Goal: Information Seeking & Learning: Learn about a topic

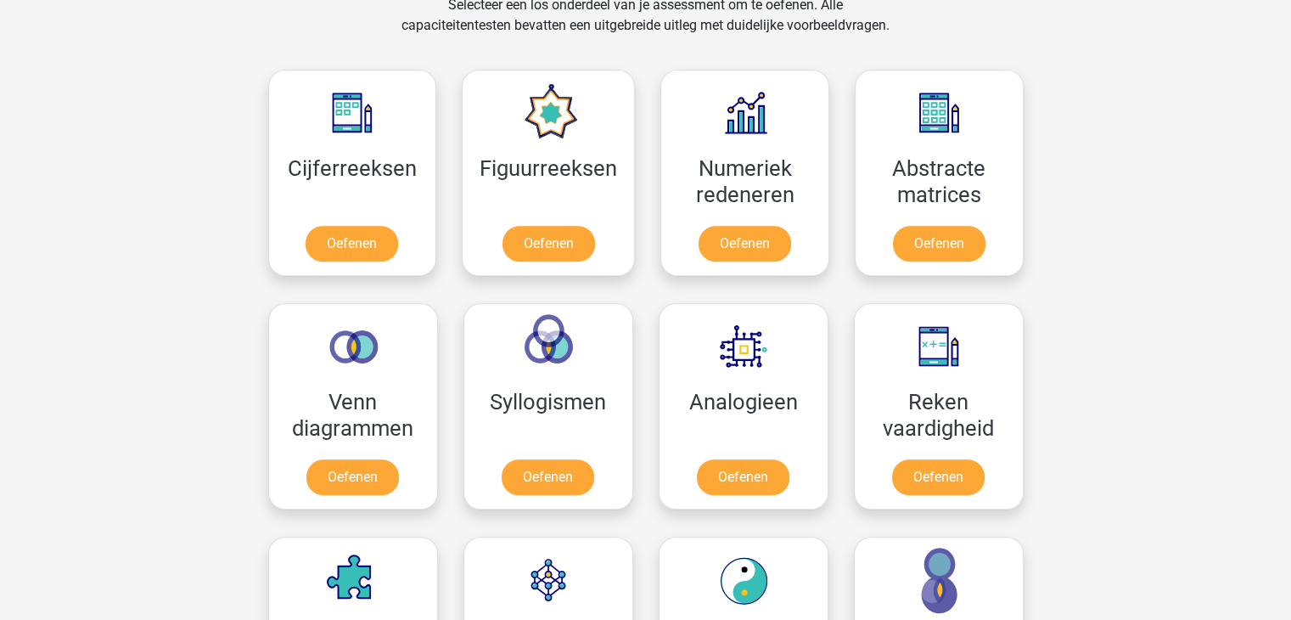
scroll to position [705, 0]
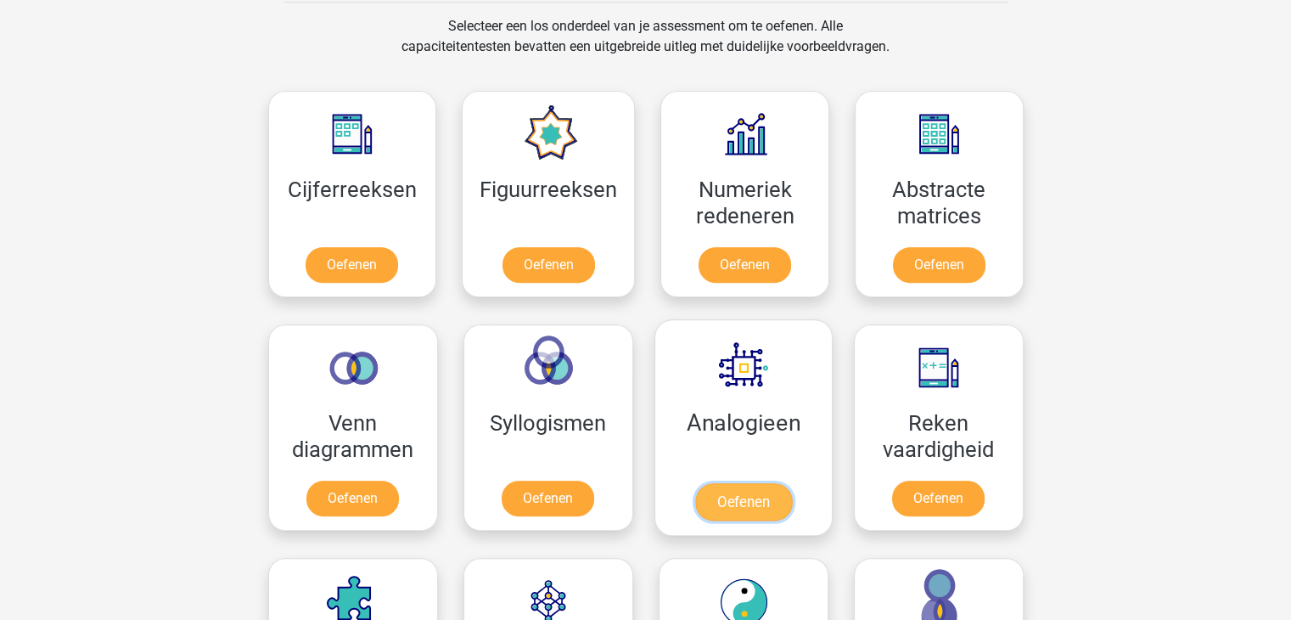
click at [694, 483] on link "Oefenen" at bounding box center [742, 501] width 97 height 37
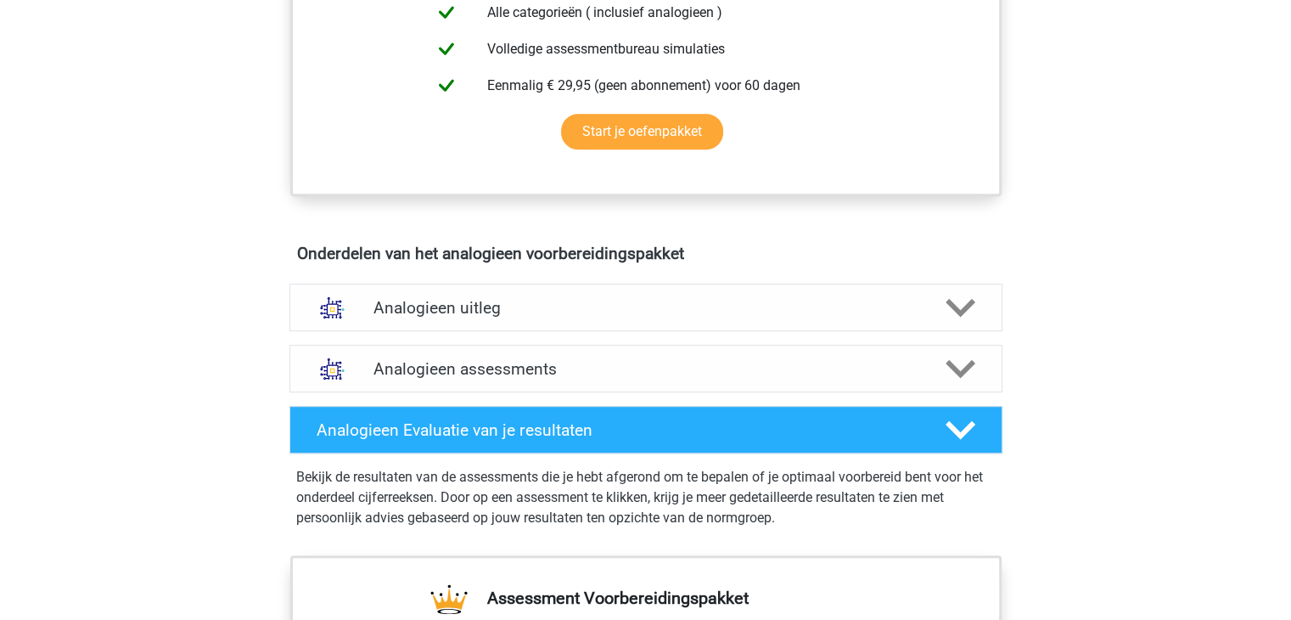
scroll to position [744, 0]
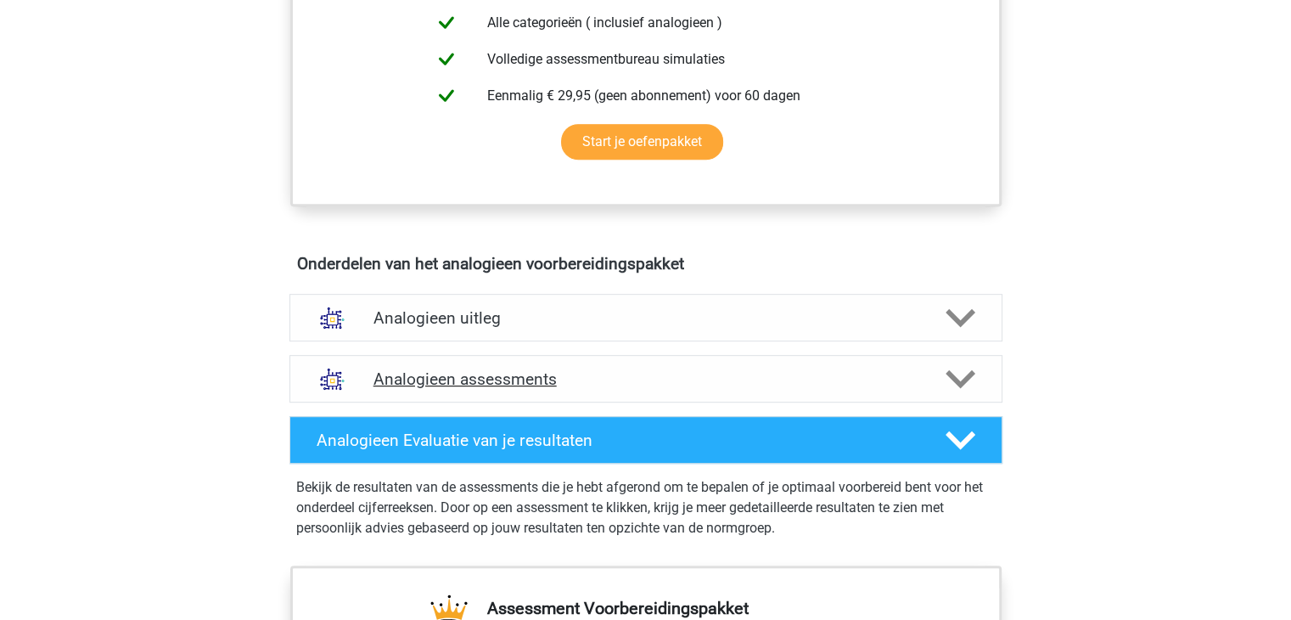
click at [957, 391] on div "Analogieen assessments" at bounding box center [645, 379] width 713 height 48
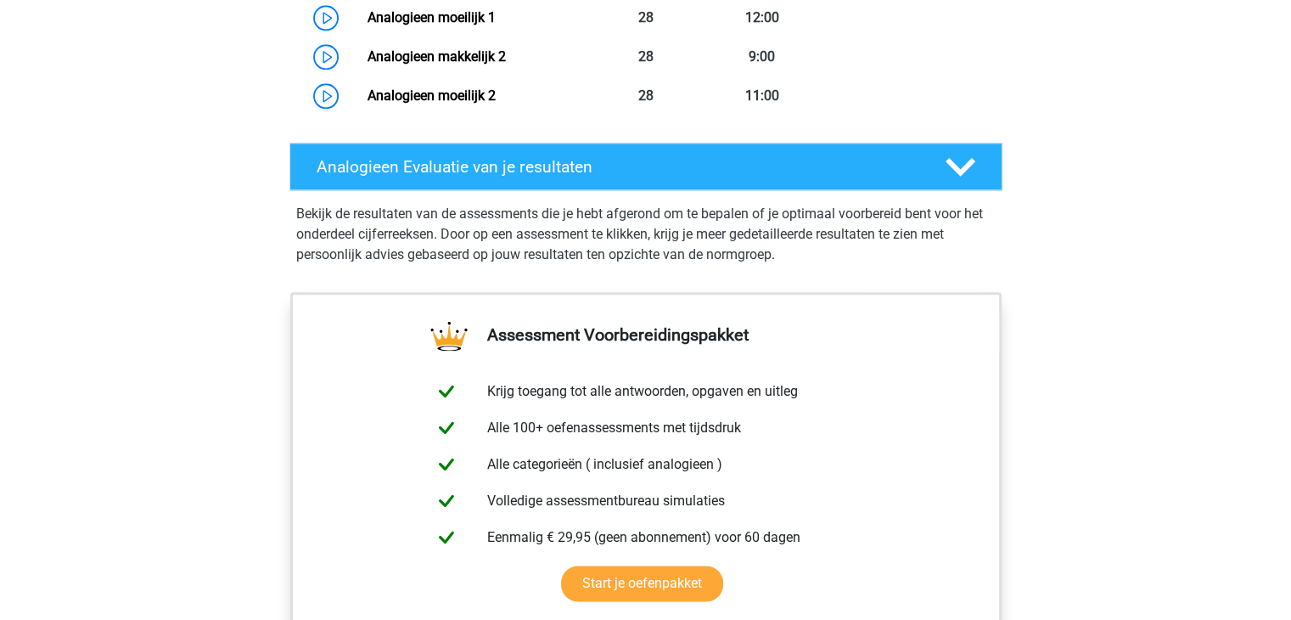
scroll to position [2135, 0]
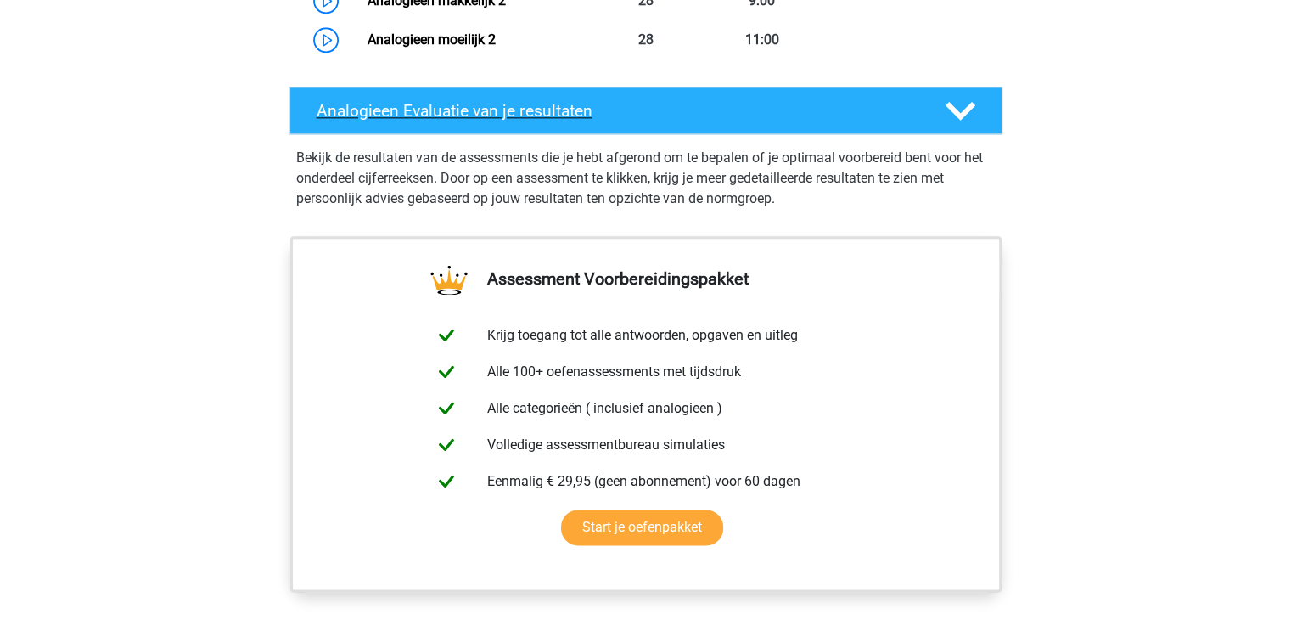
click at [956, 123] on div "Analogieen Evaluatie van je resultaten" at bounding box center [645, 111] width 713 height 48
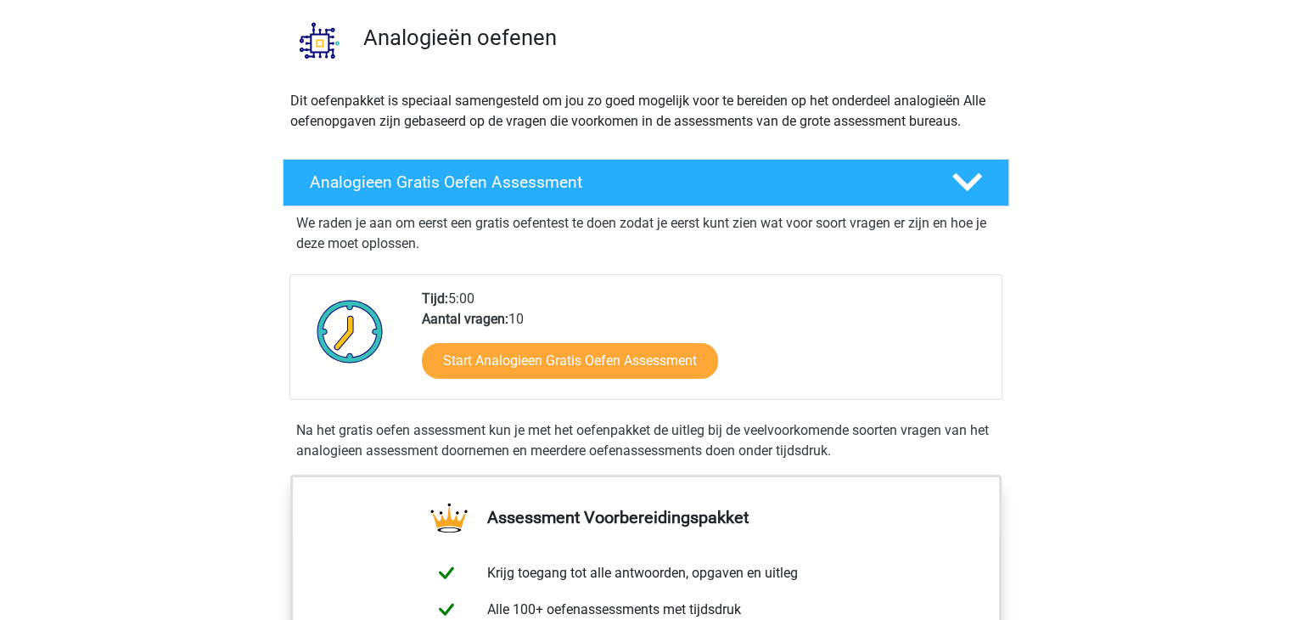
scroll to position [0, 0]
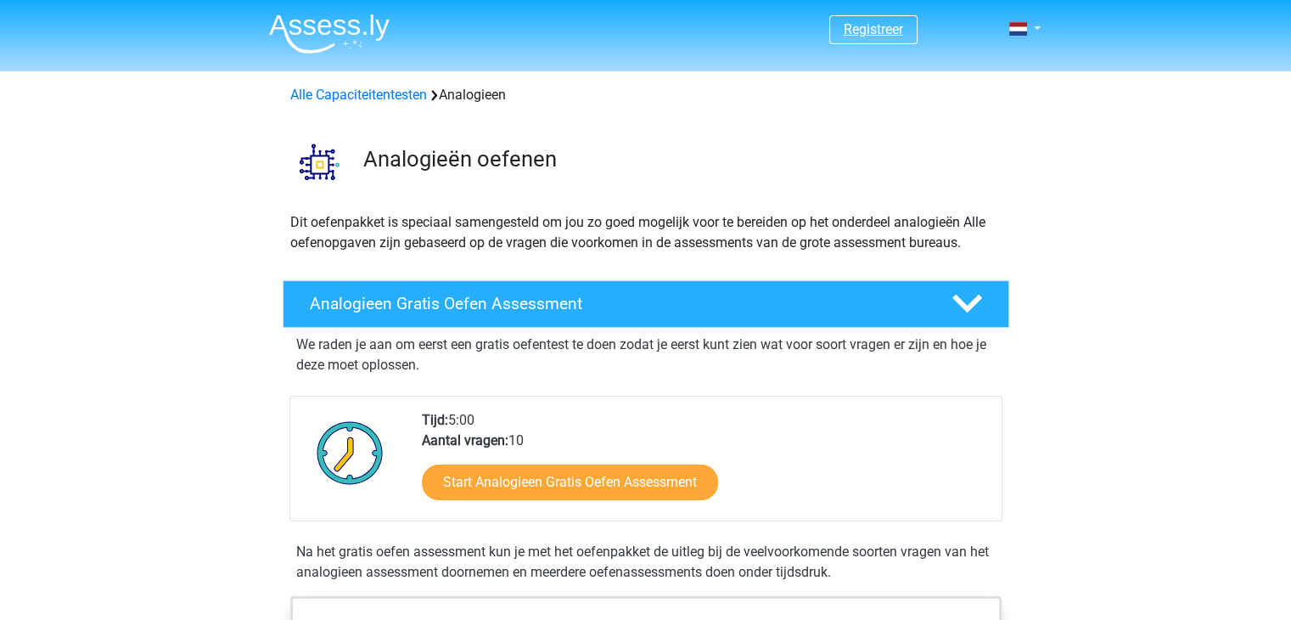
click at [895, 29] on link "Registreer" at bounding box center [873, 29] width 59 height 16
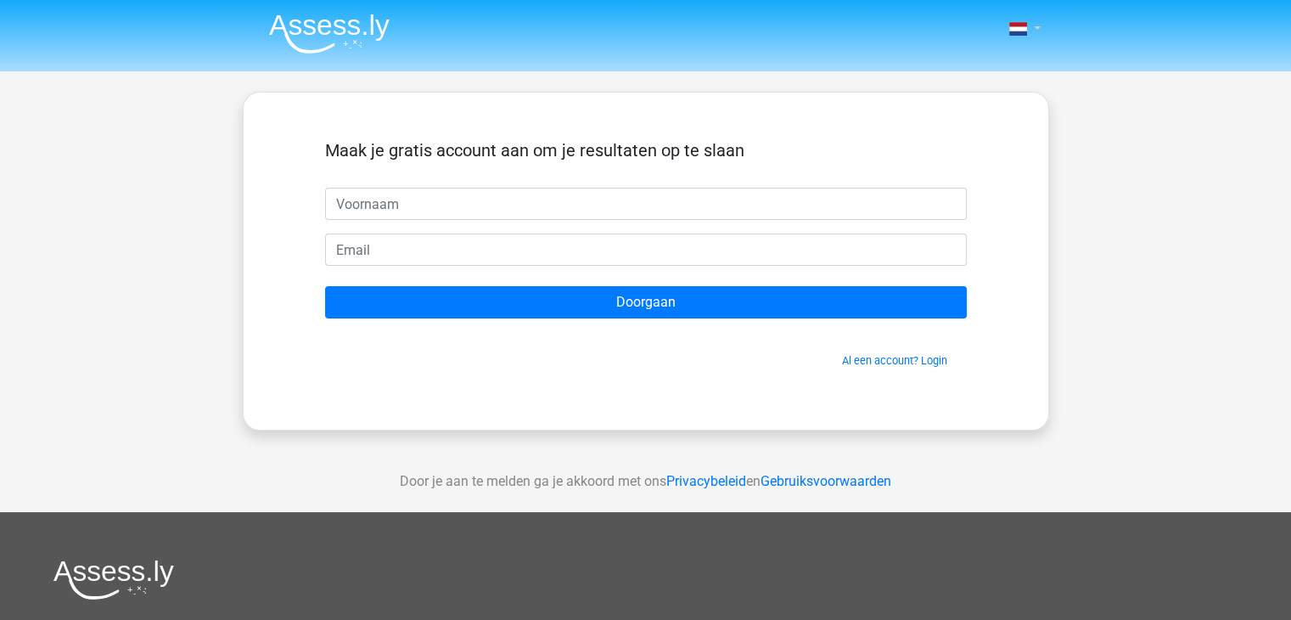
click at [1036, 21] on link at bounding box center [1019, 29] width 34 height 20
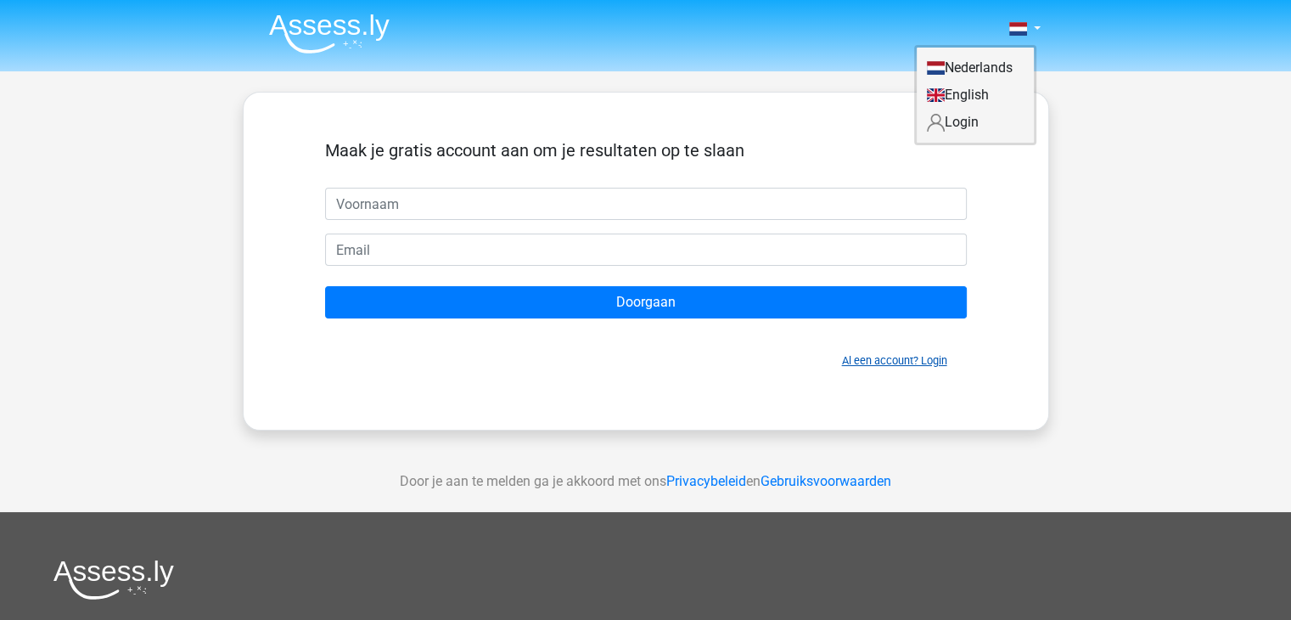
click at [923, 361] on link "Al een account? Login" at bounding box center [894, 360] width 105 height 13
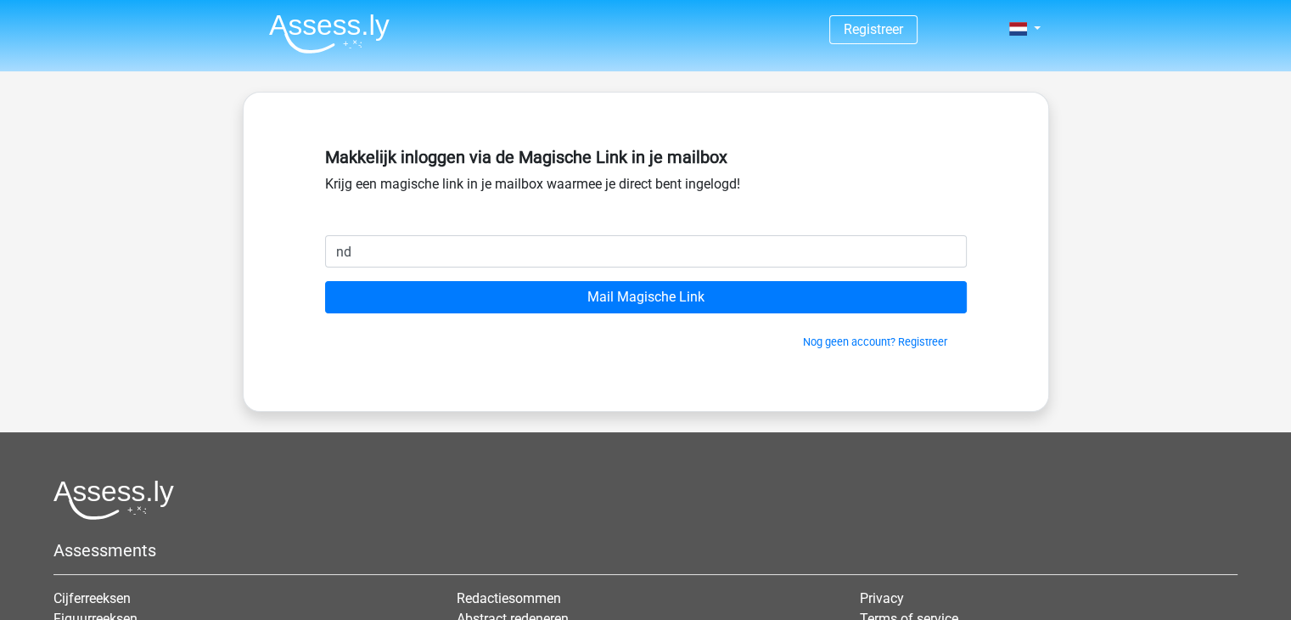
type input "[EMAIL_ADDRESS][DOMAIN_NAME]"
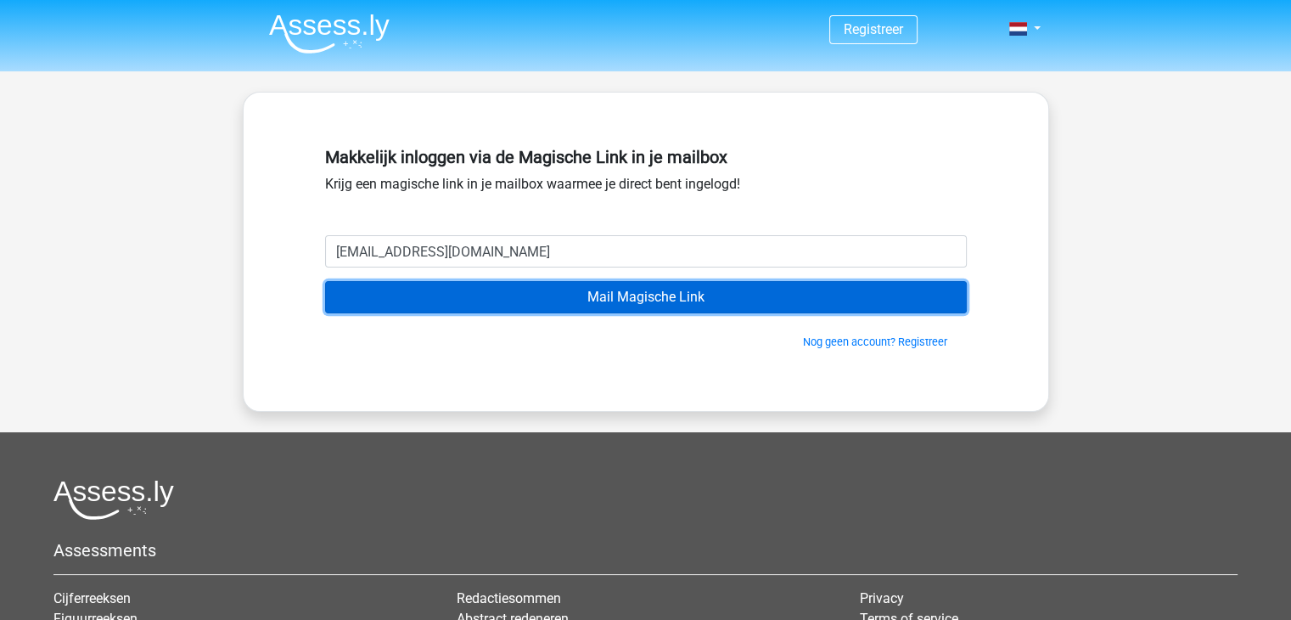
click at [565, 297] on input "Mail Magische Link" at bounding box center [646, 297] width 642 height 32
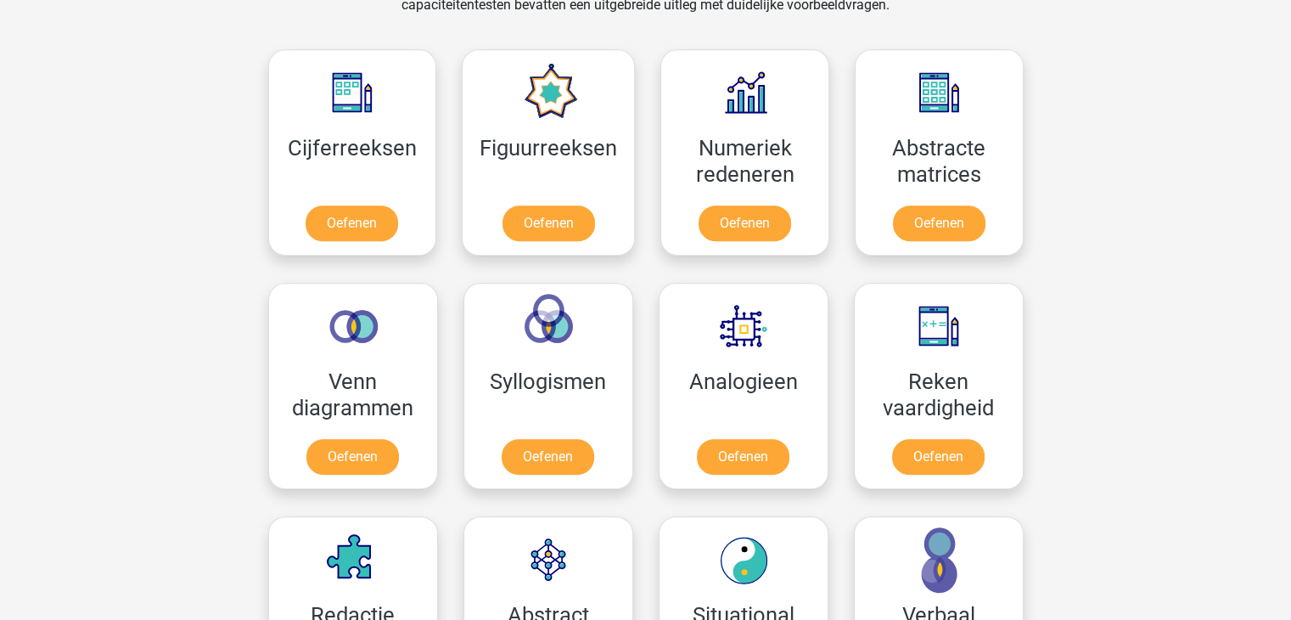
scroll to position [832, 0]
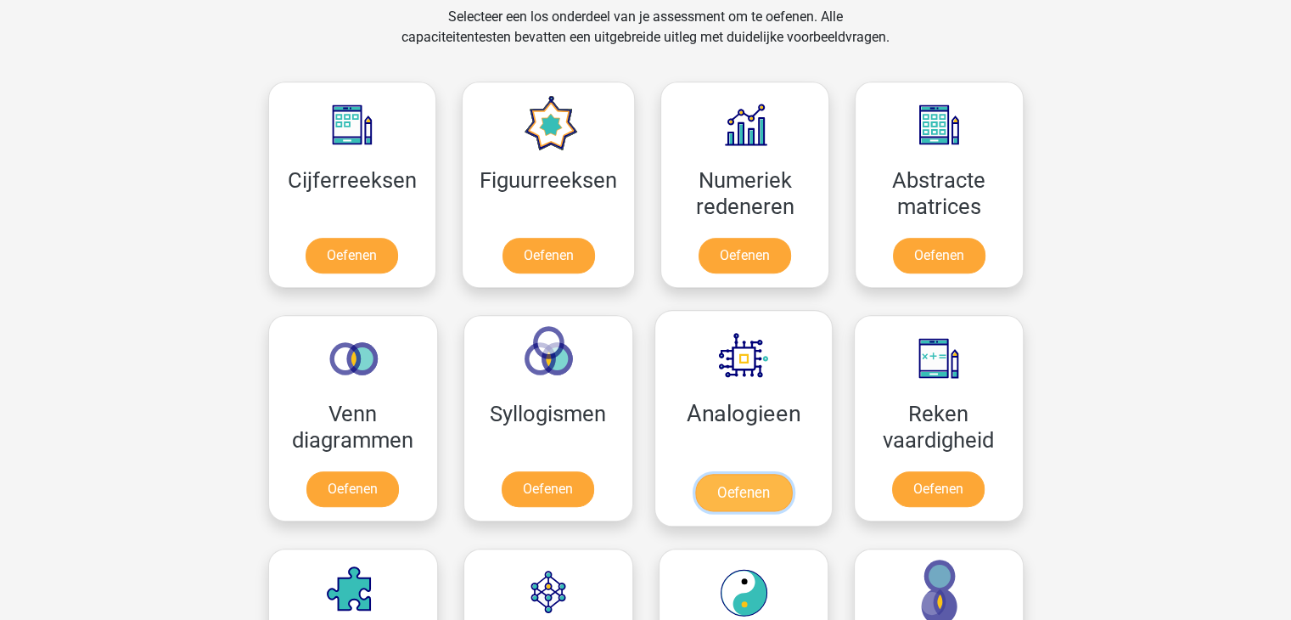
click at [765, 474] on link "Oefenen" at bounding box center [742, 492] width 97 height 37
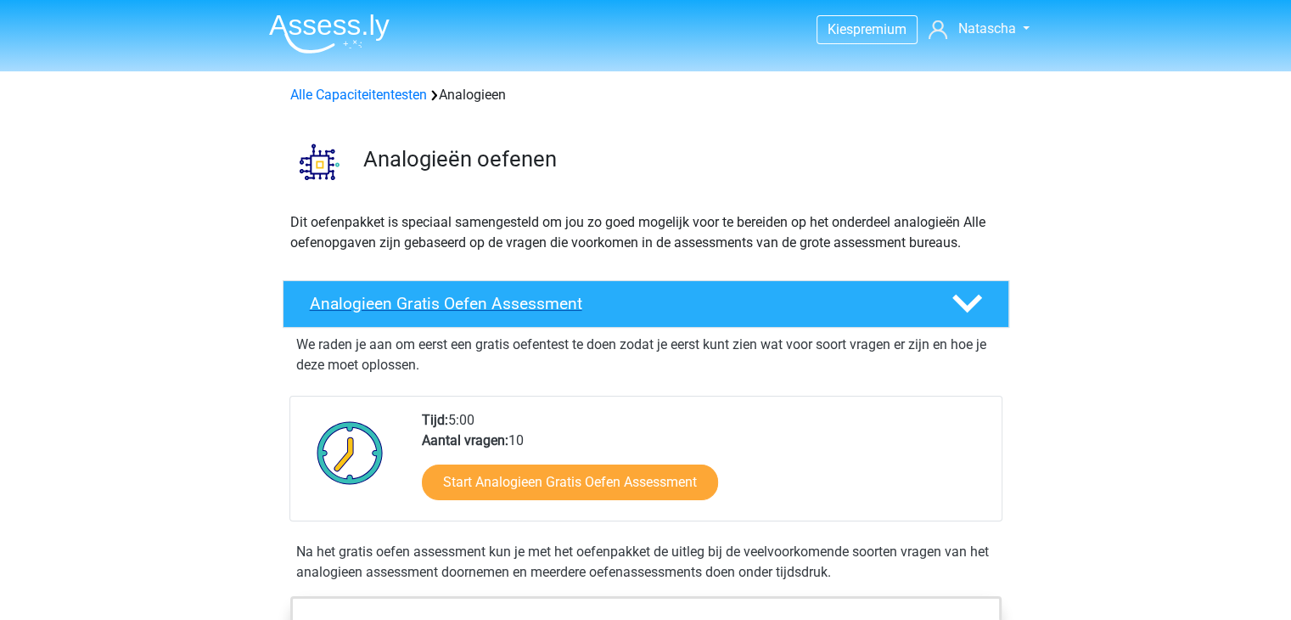
click at [985, 304] on div at bounding box center [965, 304] width 58 height 30
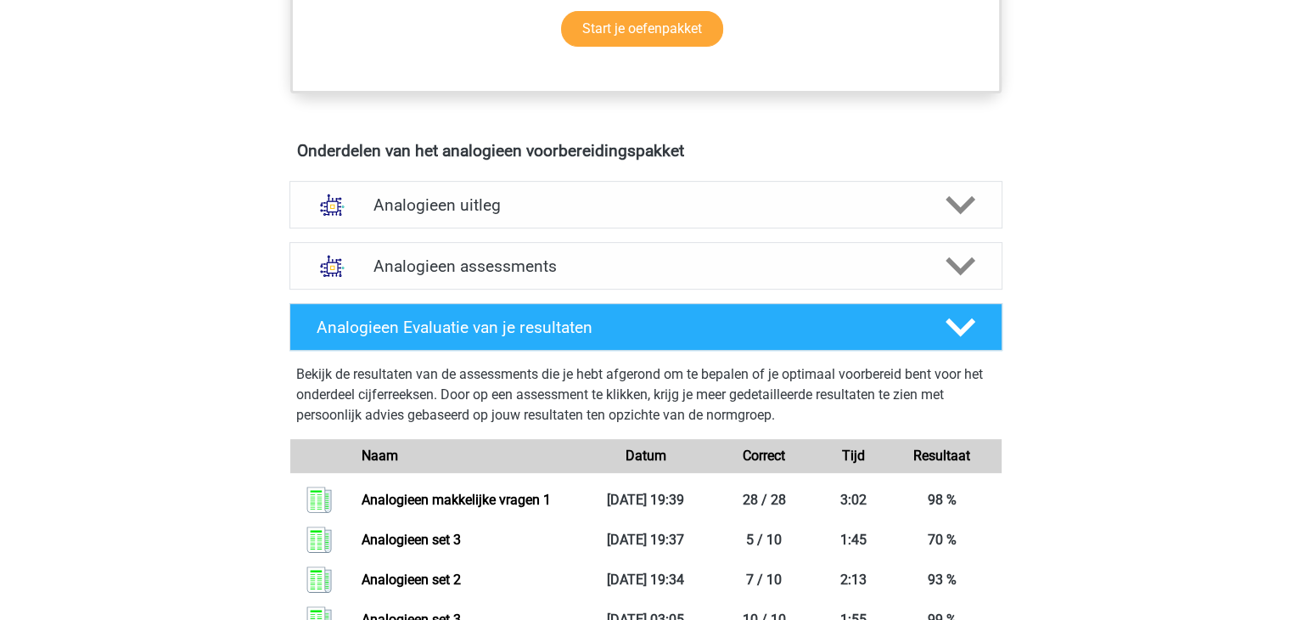
scroll to position [592, 0]
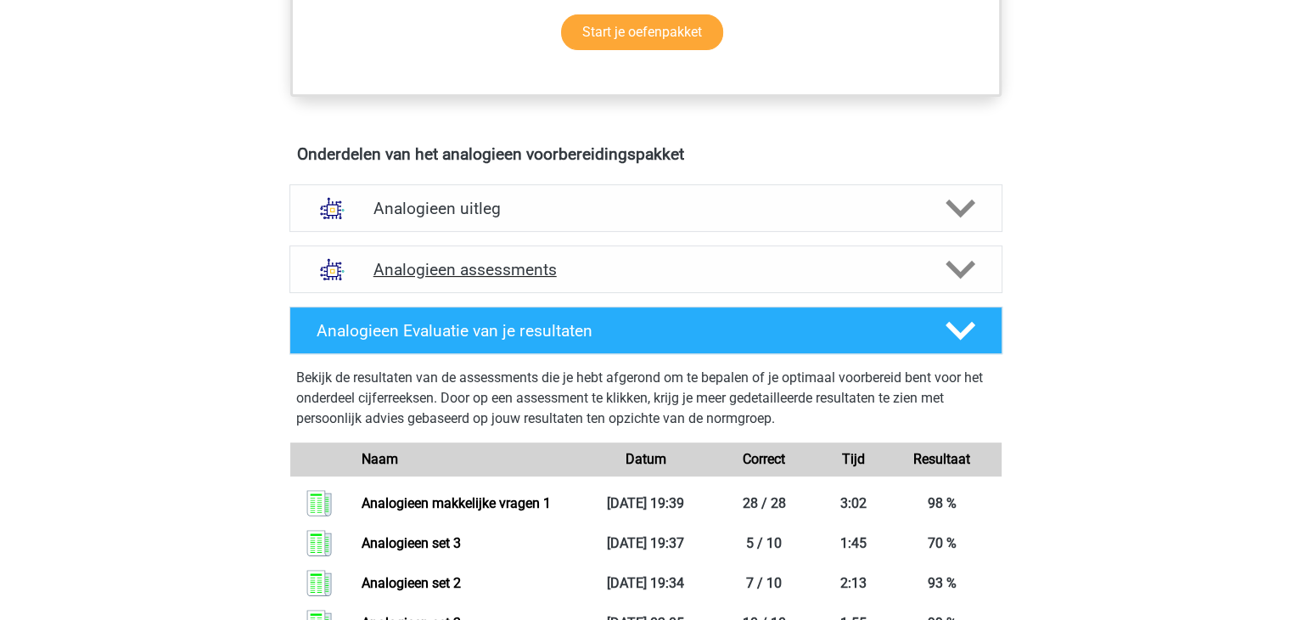
click at [966, 277] on icon at bounding box center [960, 270] width 30 height 30
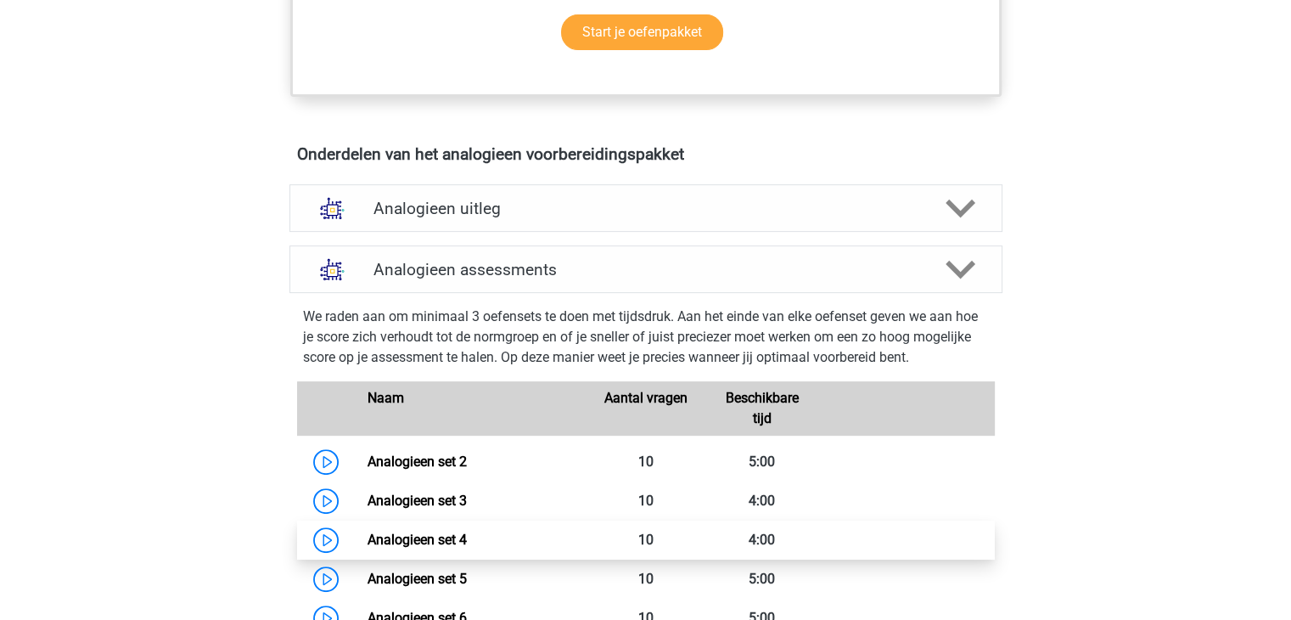
click at [438, 531] on link "Analogieen set 4" at bounding box center [416, 539] width 99 height 16
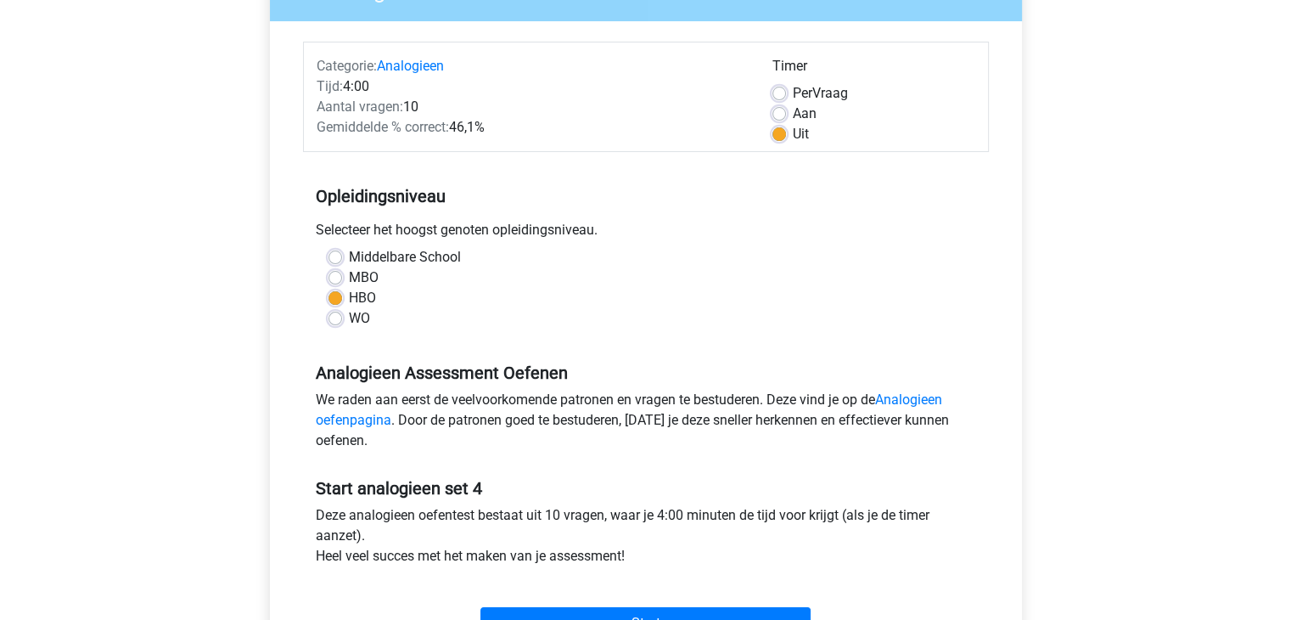
scroll to position [219, 0]
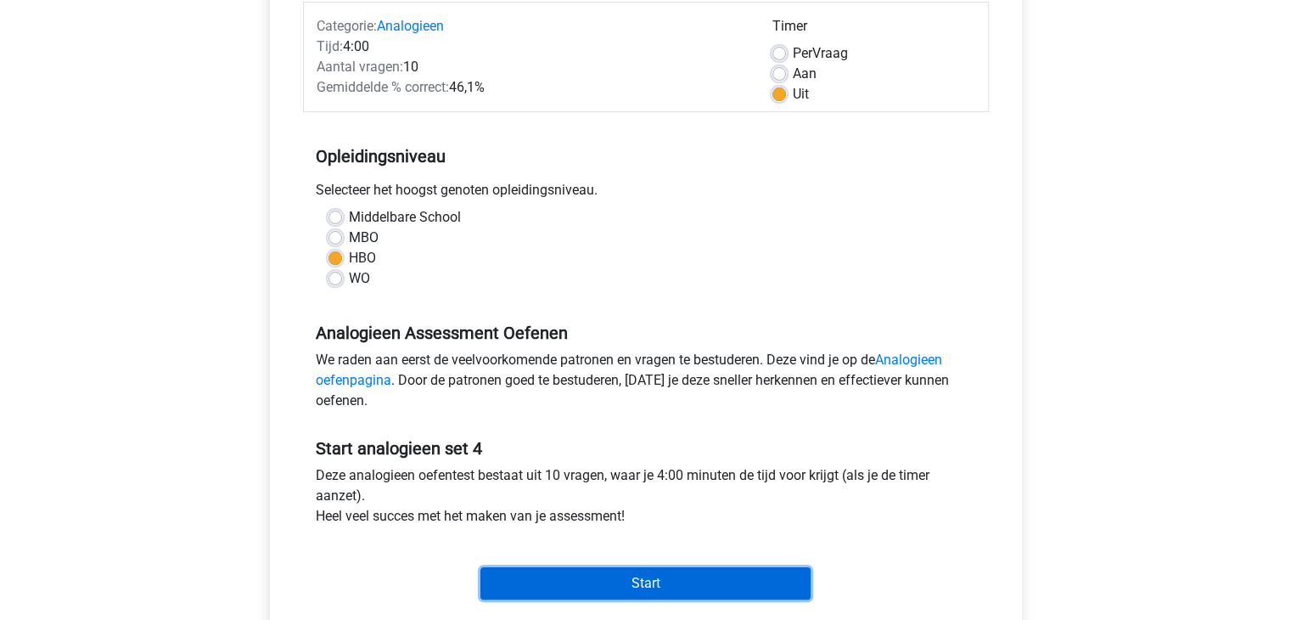
click at [700, 568] on input "Start" at bounding box center [645, 583] width 330 height 32
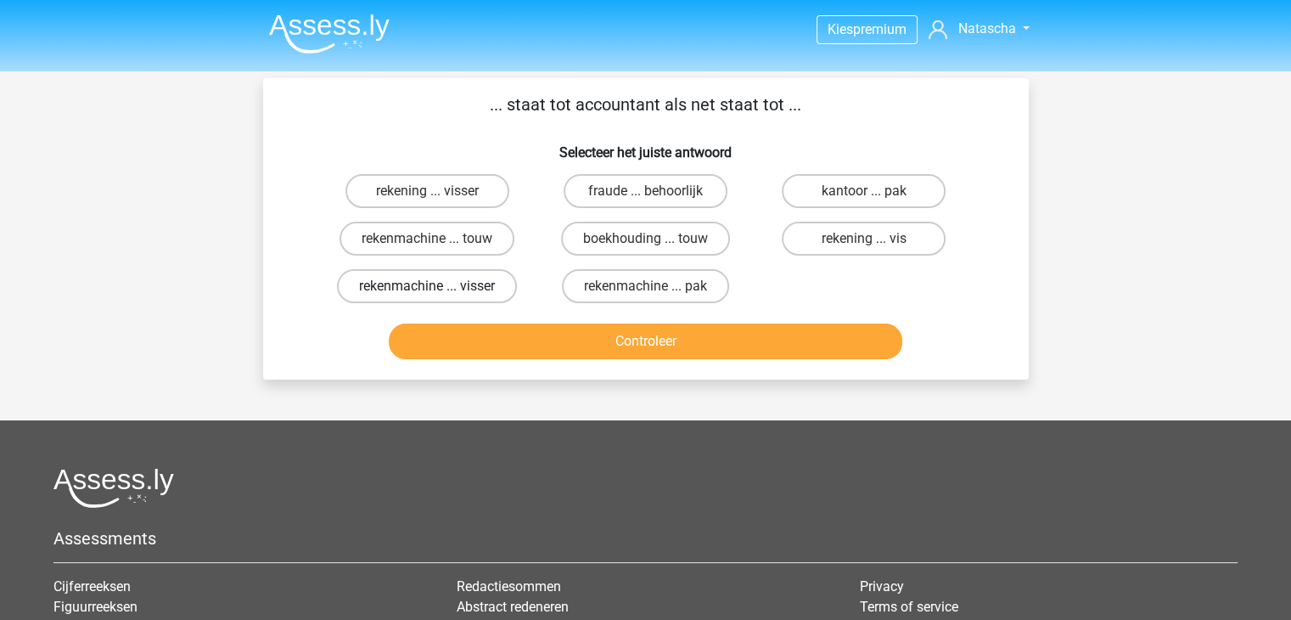
click at [445, 280] on label "rekenmachine ... visser" at bounding box center [427, 286] width 180 height 34
click at [438, 286] on input "rekenmachine ... visser" at bounding box center [432, 291] width 11 height 11
radio input "true"
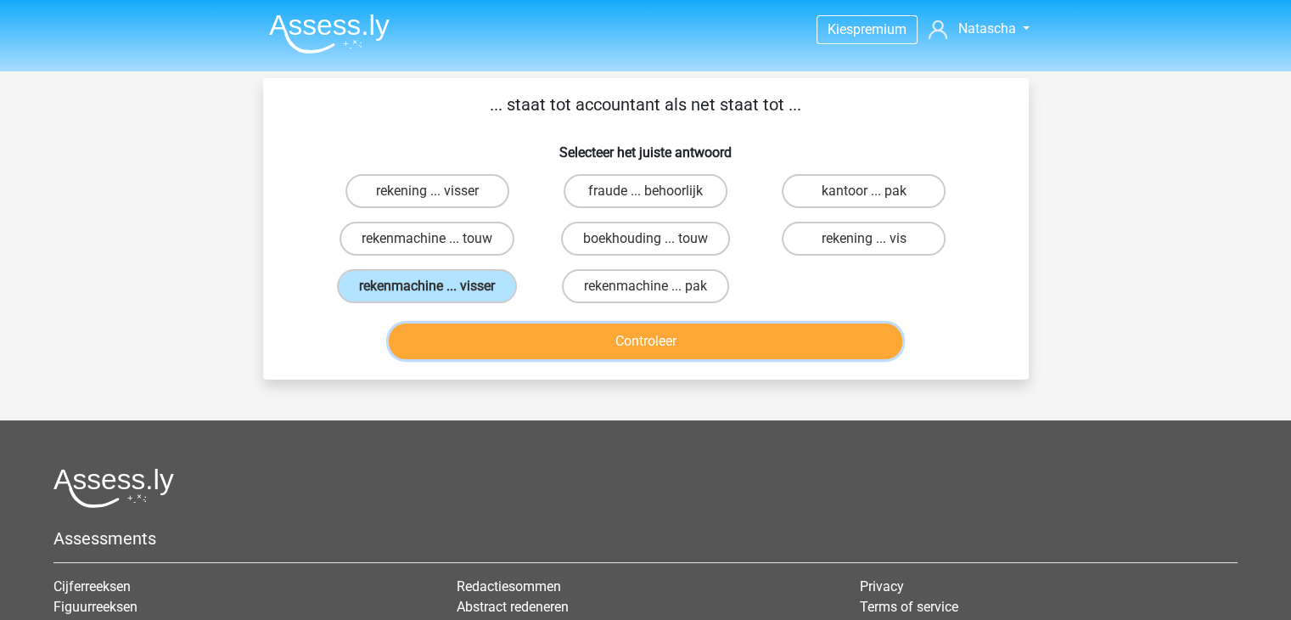
click at [599, 339] on button "Controleer" at bounding box center [645, 341] width 513 height 36
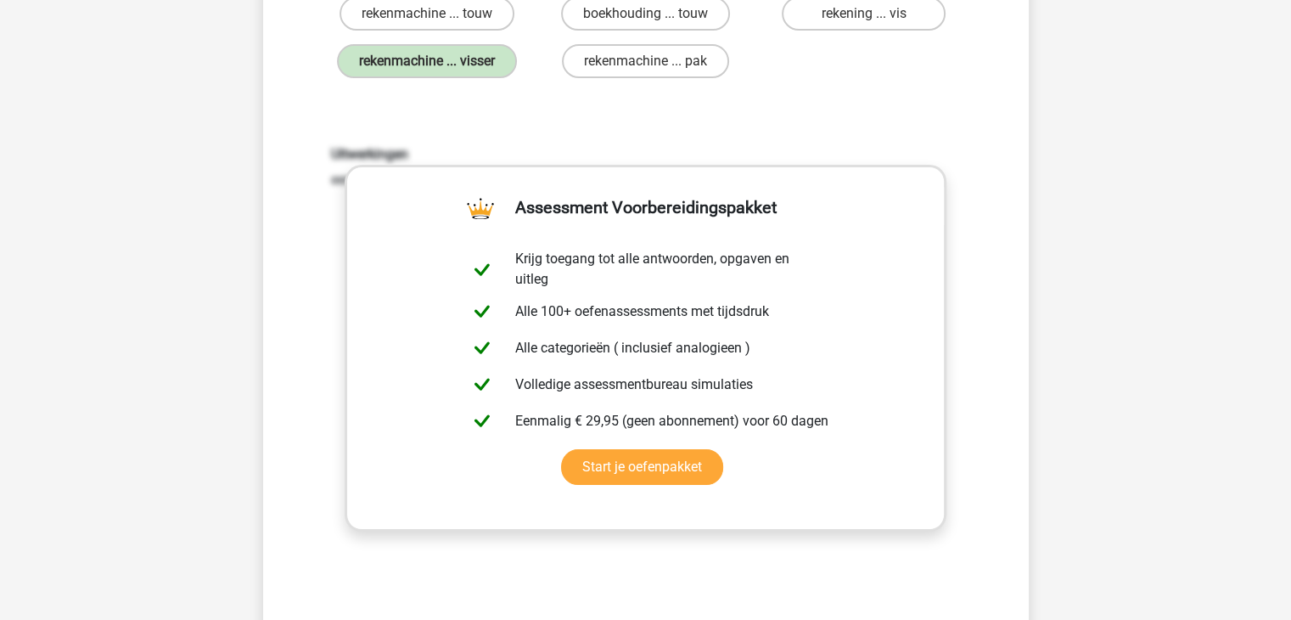
scroll to position [329, 0]
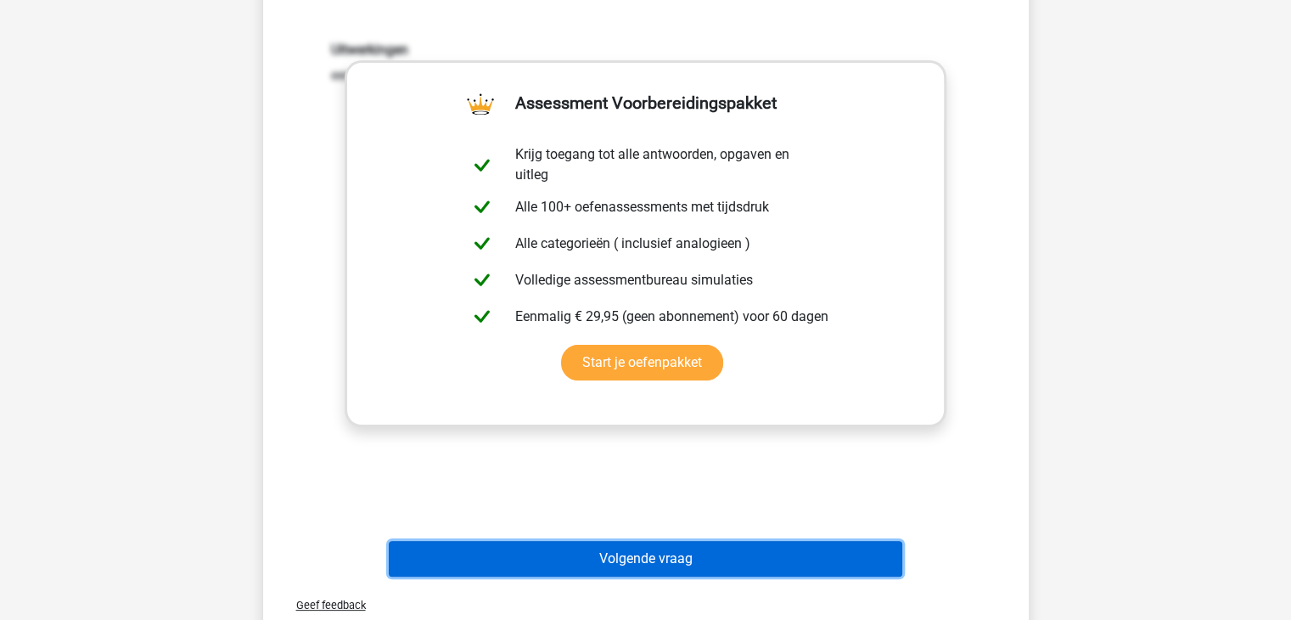
click at [792, 550] on button "Volgende vraag" at bounding box center [645, 559] width 513 height 36
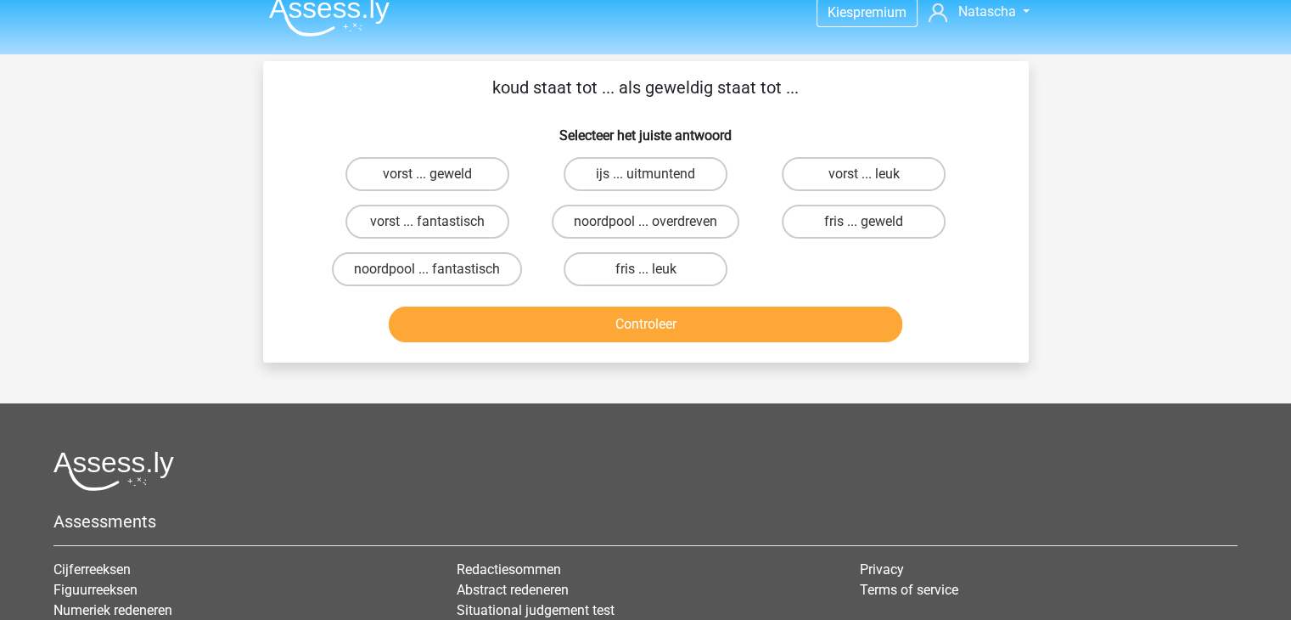
scroll to position [16, 0]
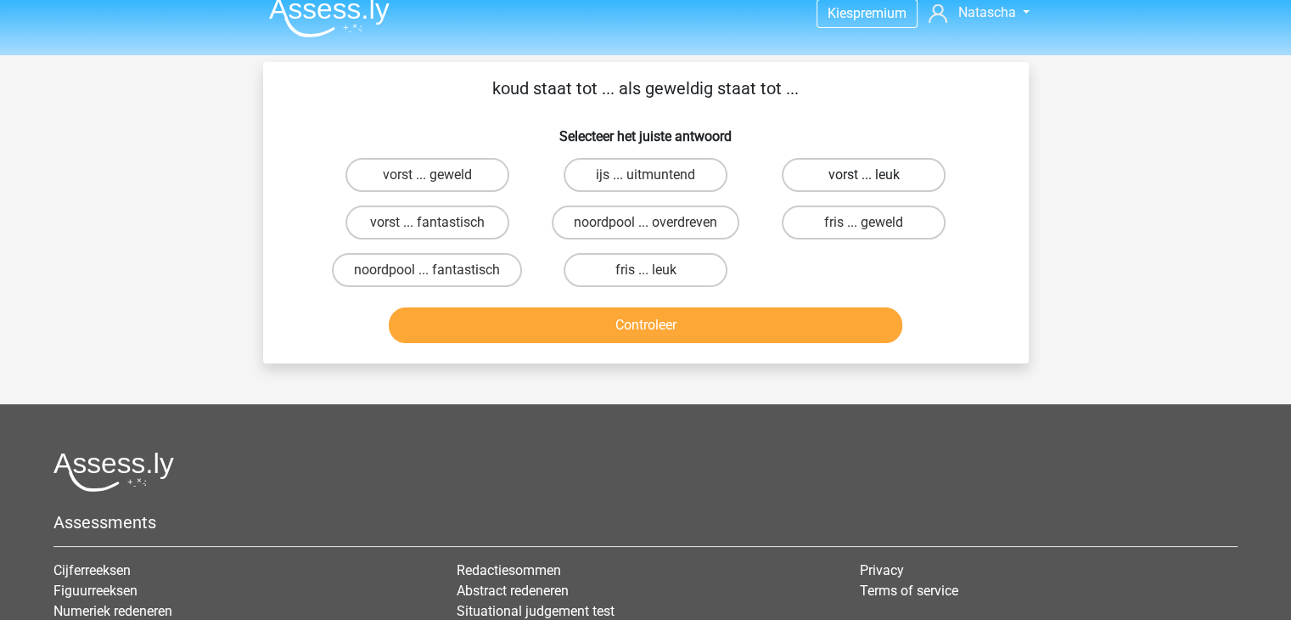
click at [841, 179] on label "vorst ... leuk" at bounding box center [864, 175] width 164 height 34
click at [864, 179] on input "vorst ... leuk" at bounding box center [869, 180] width 11 height 11
radio input "true"
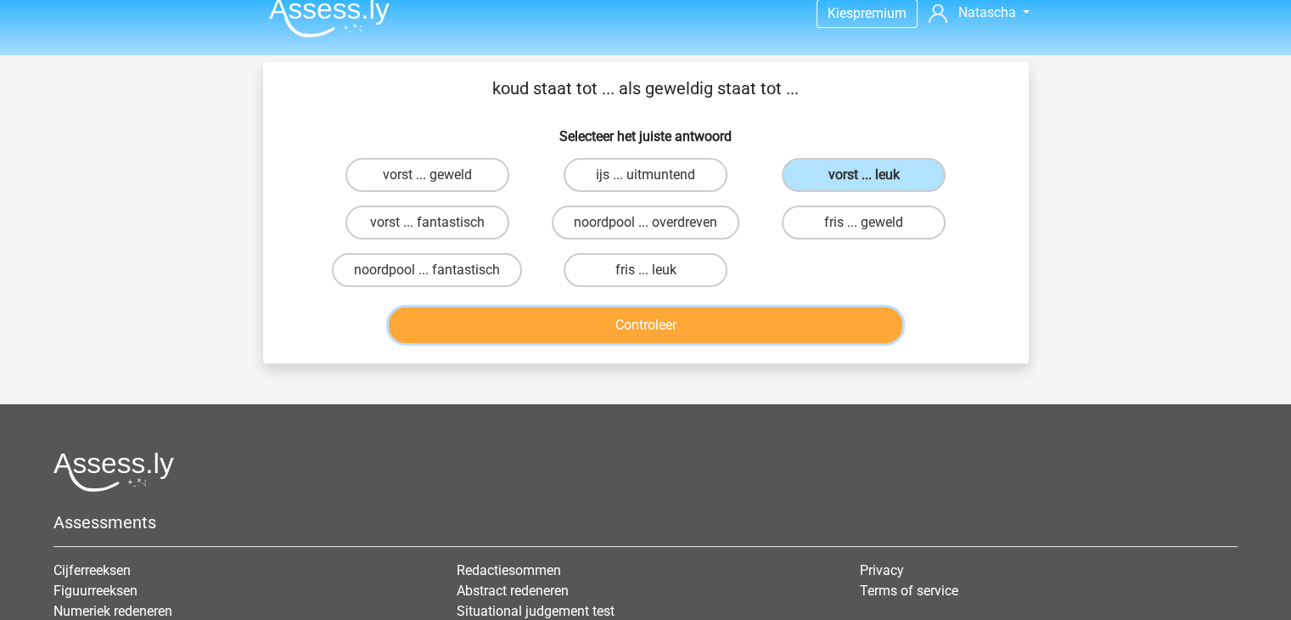
click at [680, 330] on button "Controleer" at bounding box center [645, 325] width 513 height 36
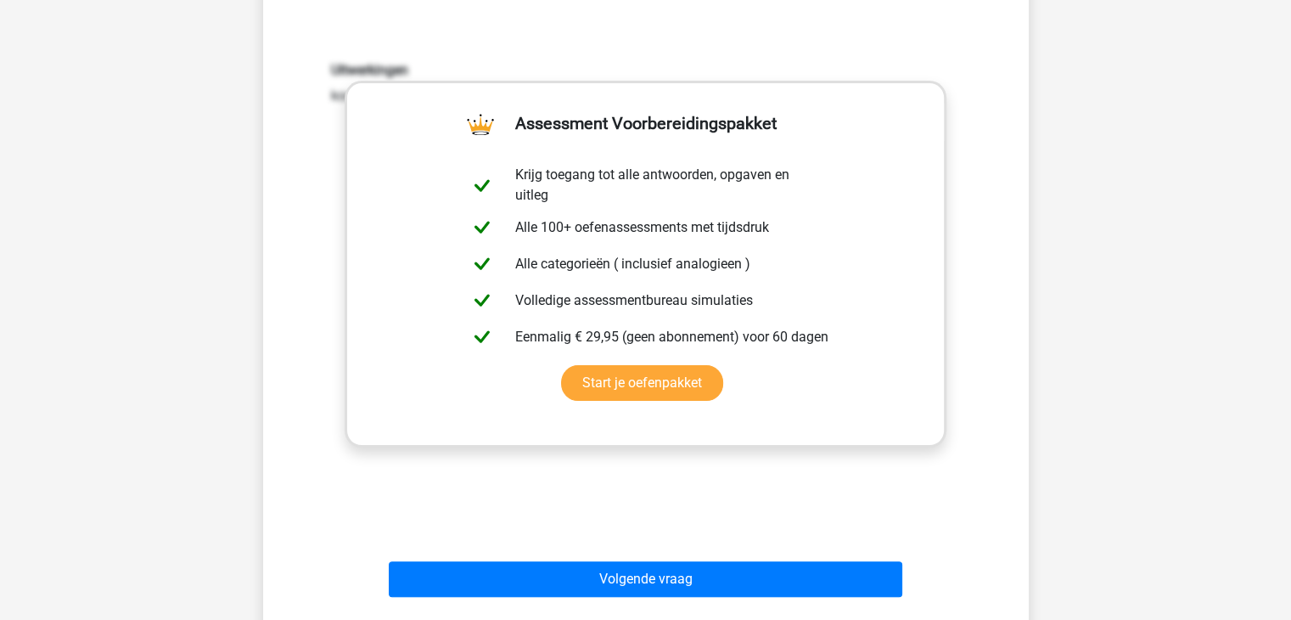
scroll to position [380, 0]
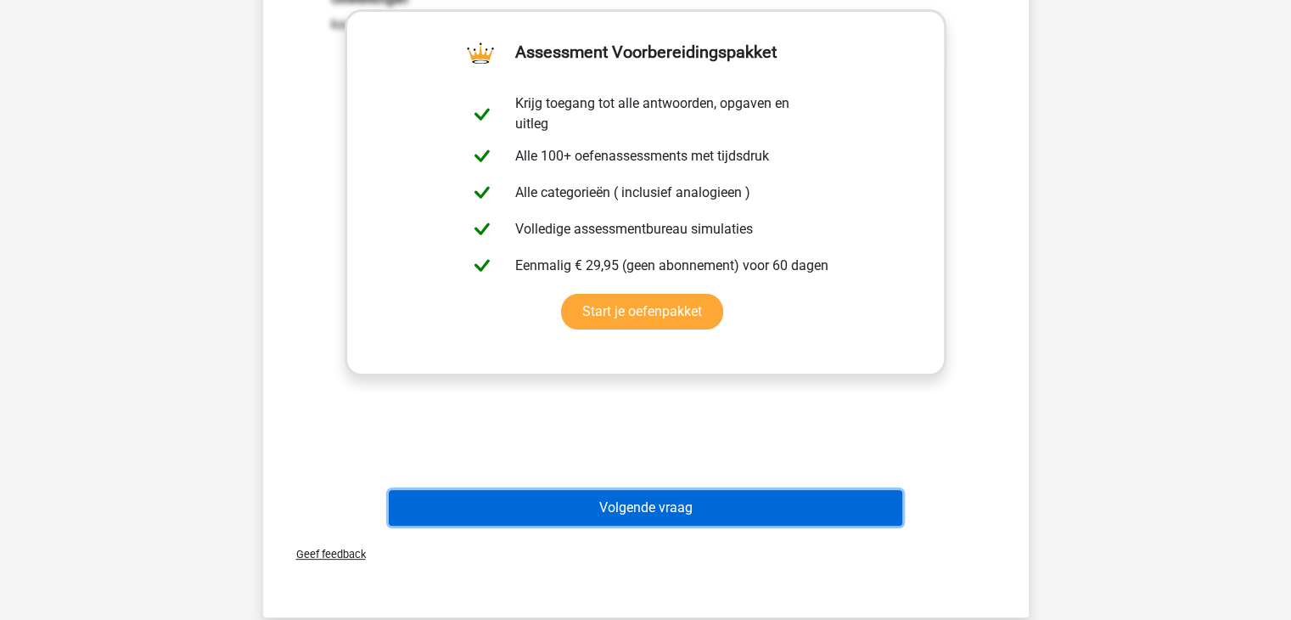
click at [631, 508] on button "Volgende vraag" at bounding box center [645, 508] width 513 height 36
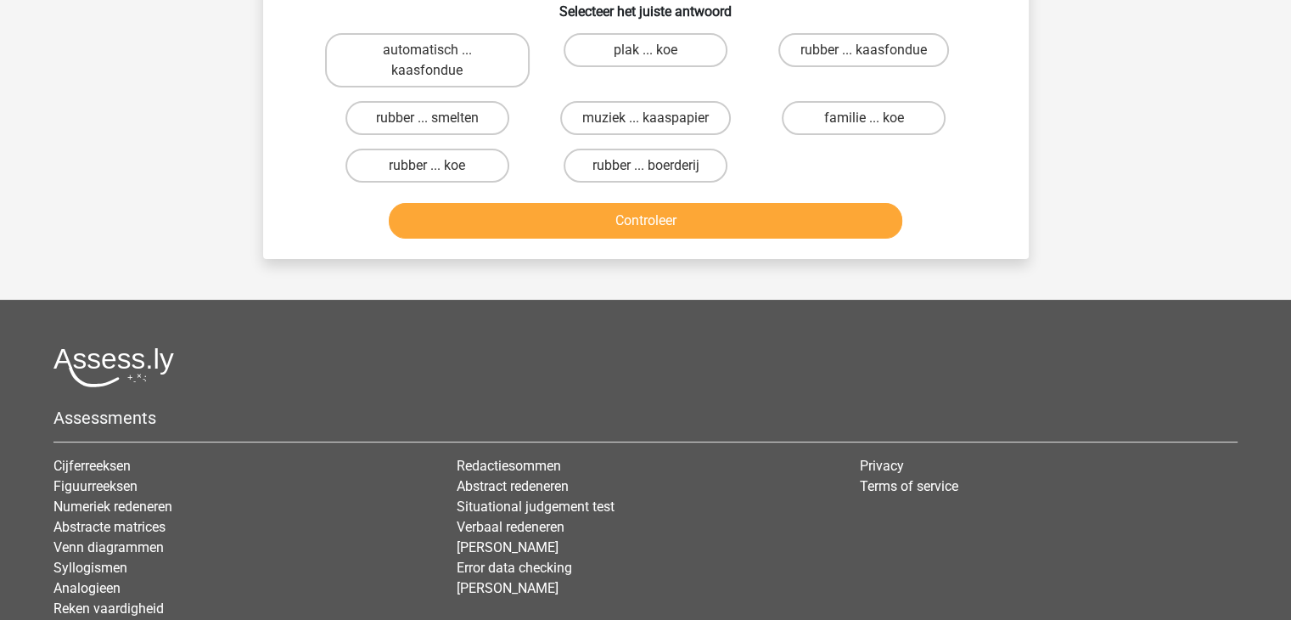
scroll to position [78, 0]
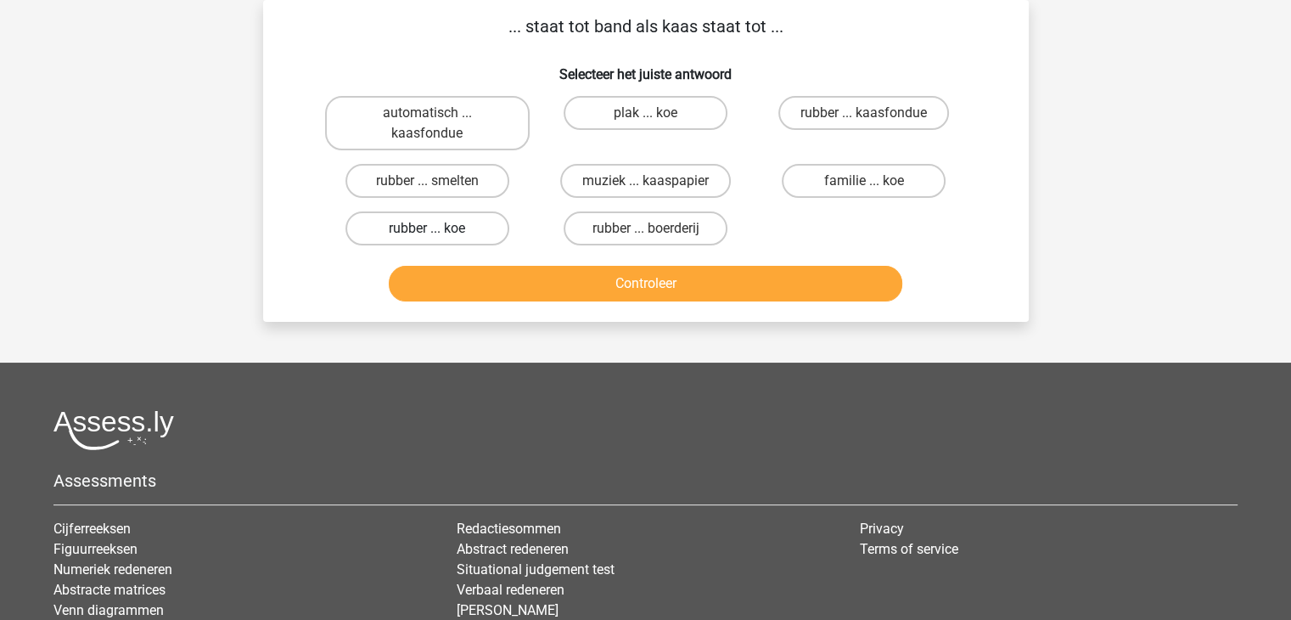
click at [464, 229] on label "rubber ... koe" at bounding box center [427, 228] width 164 height 34
click at [438, 229] on input "rubber ... koe" at bounding box center [432, 233] width 11 height 11
radio input "true"
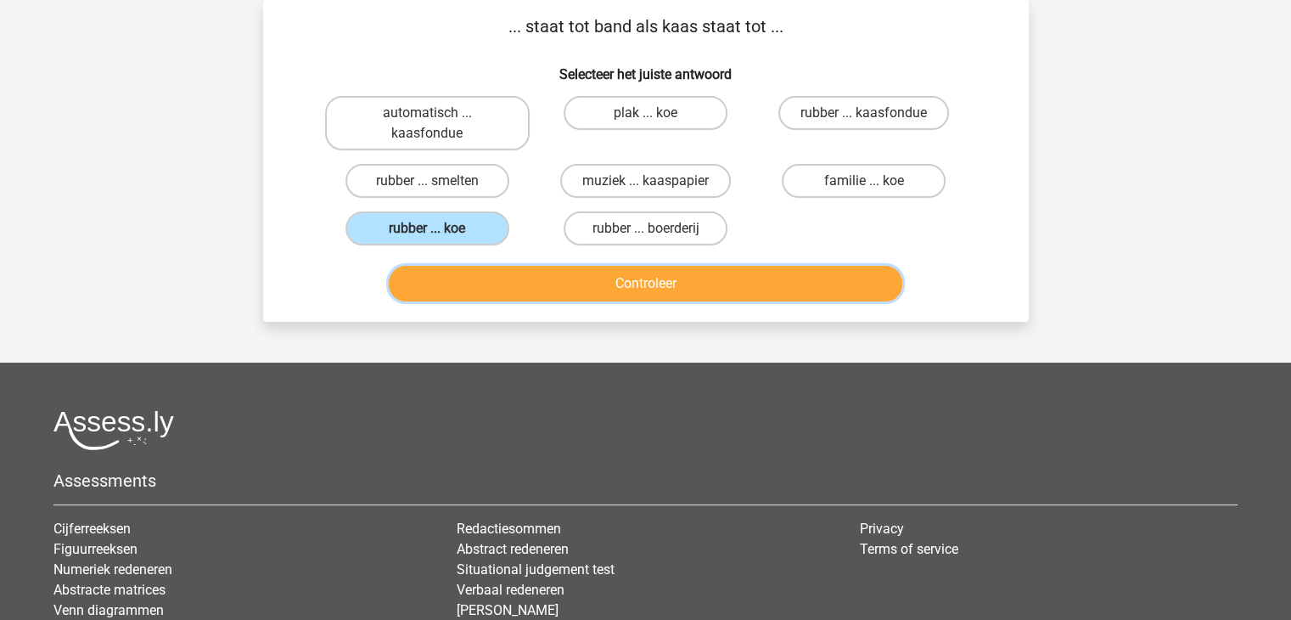
click at [706, 291] on button "Controleer" at bounding box center [645, 284] width 513 height 36
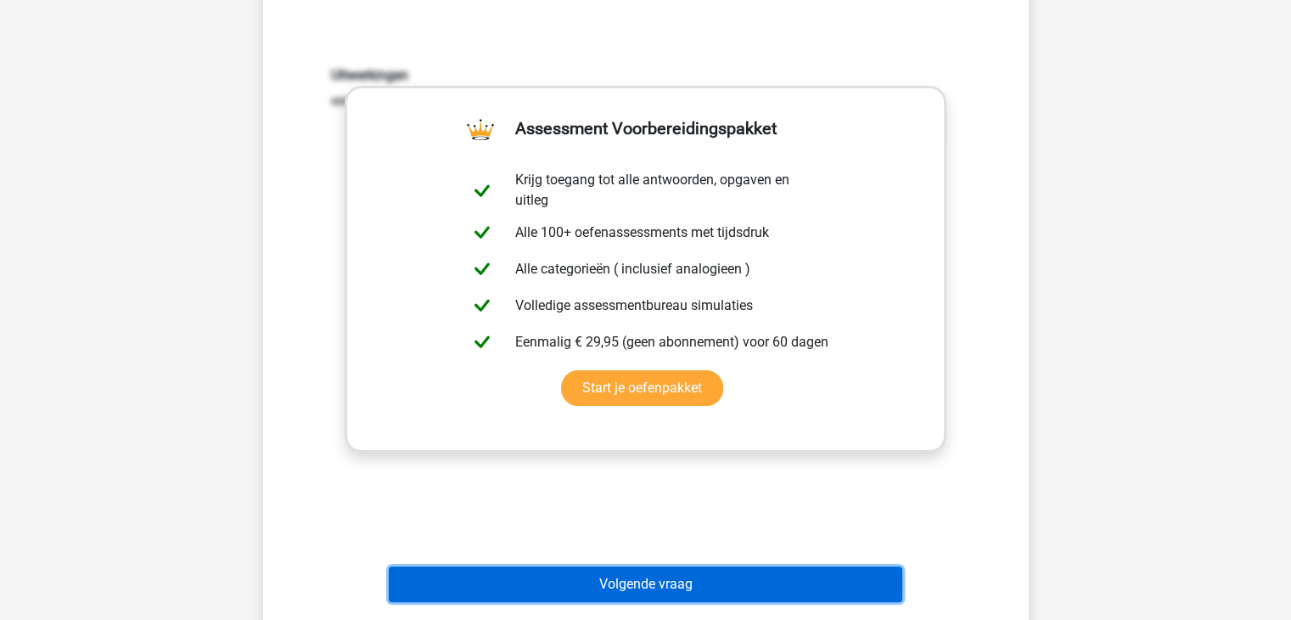
click at [805, 581] on button "Volgende vraag" at bounding box center [645, 584] width 513 height 36
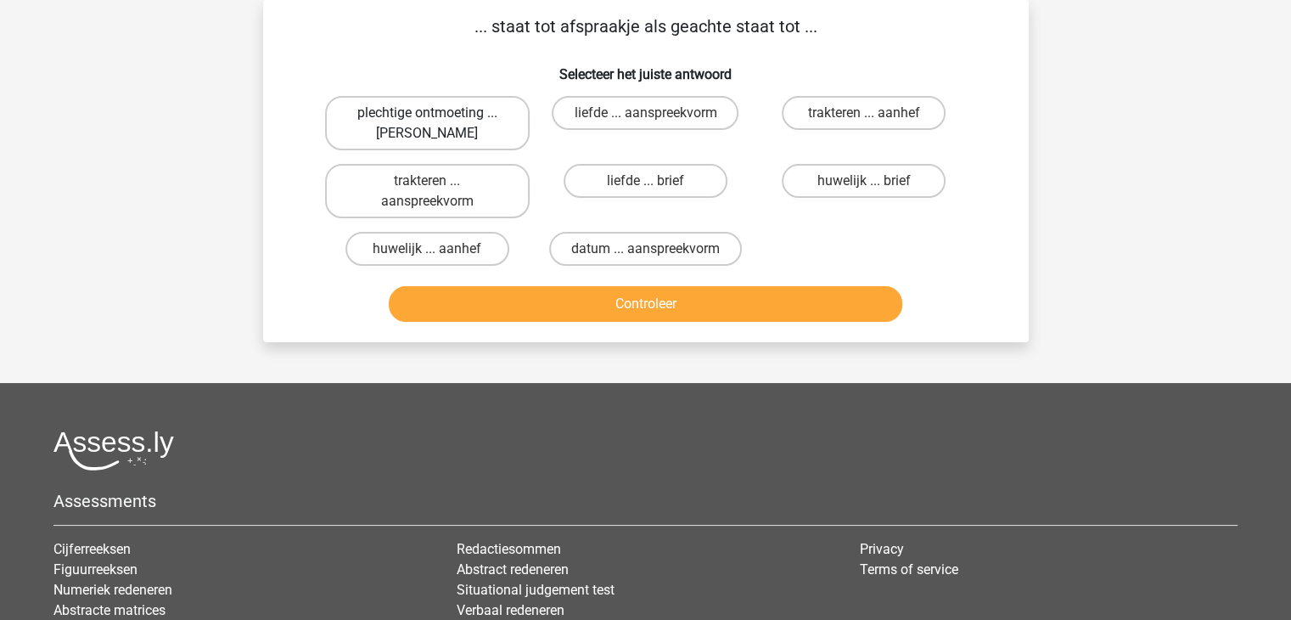
click at [468, 127] on label "plechtige ontmoeting ... hoi" at bounding box center [427, 123] width 205 height 54
click at [438, 124] on input "plechtige ontmoeting ... hoi" at bounding box center [432, 118] width 11 height 11
radio input "true"
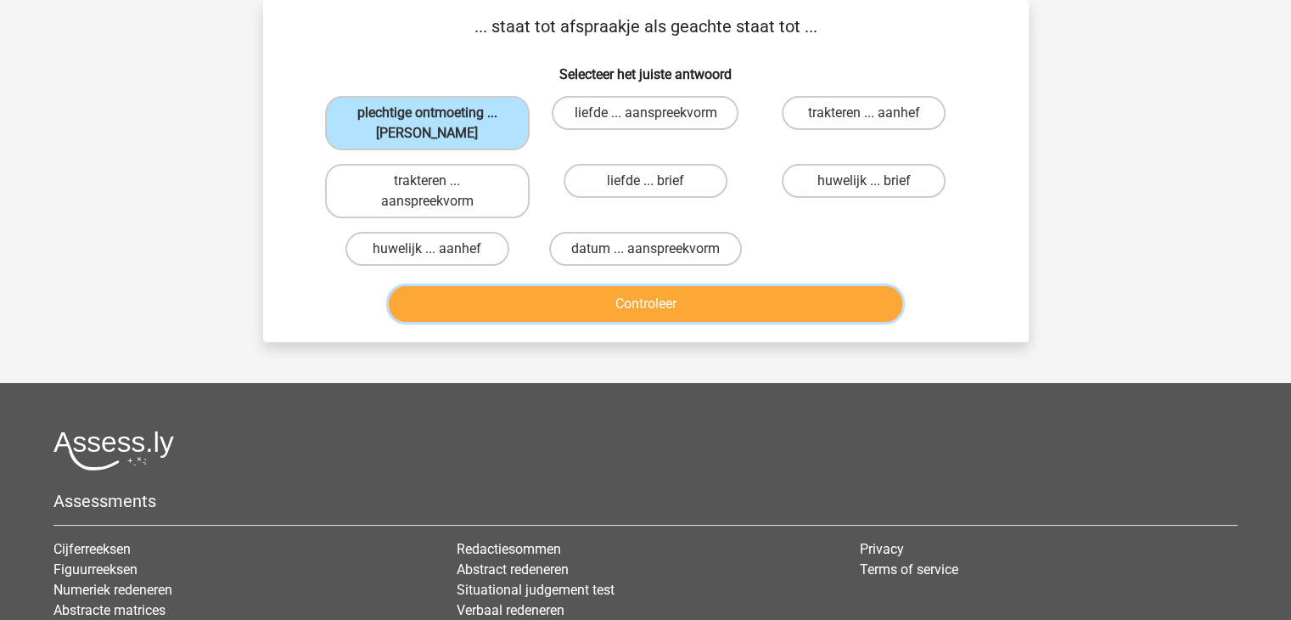
click at [670, 307] on button "Controleer" at bounding box center [645, 304] width 513 height 36
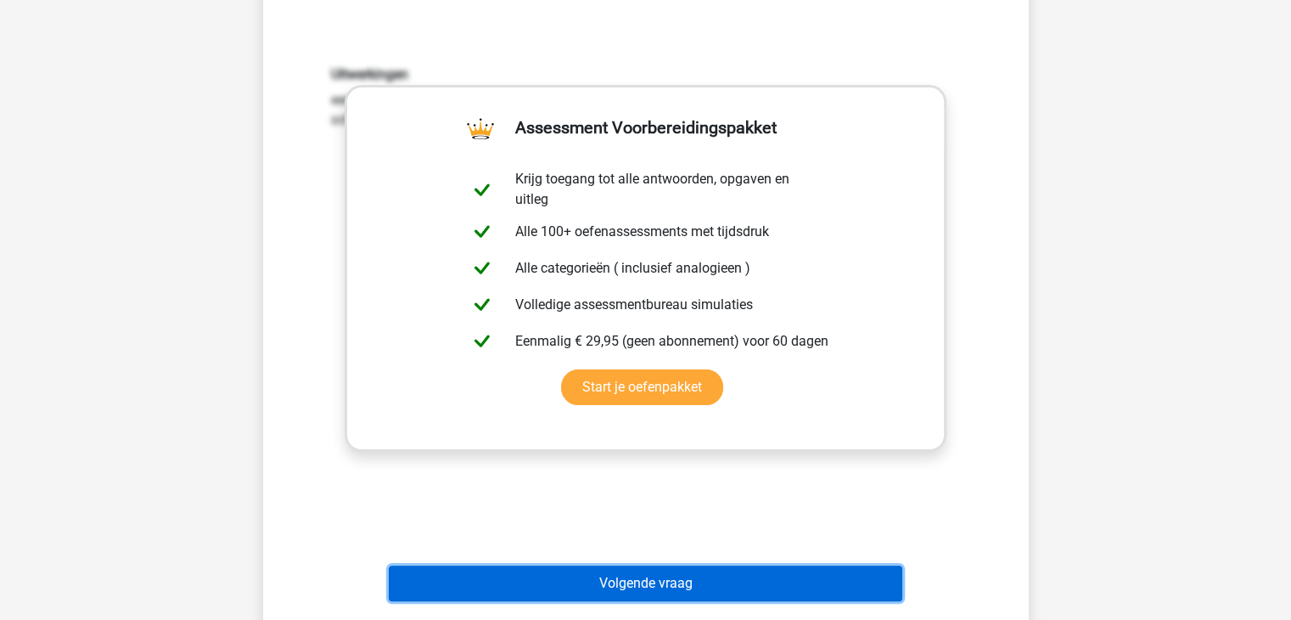
click at [679, 577] on button "Volgende vraag" at bounding box center [645, 583] width 513 height 36
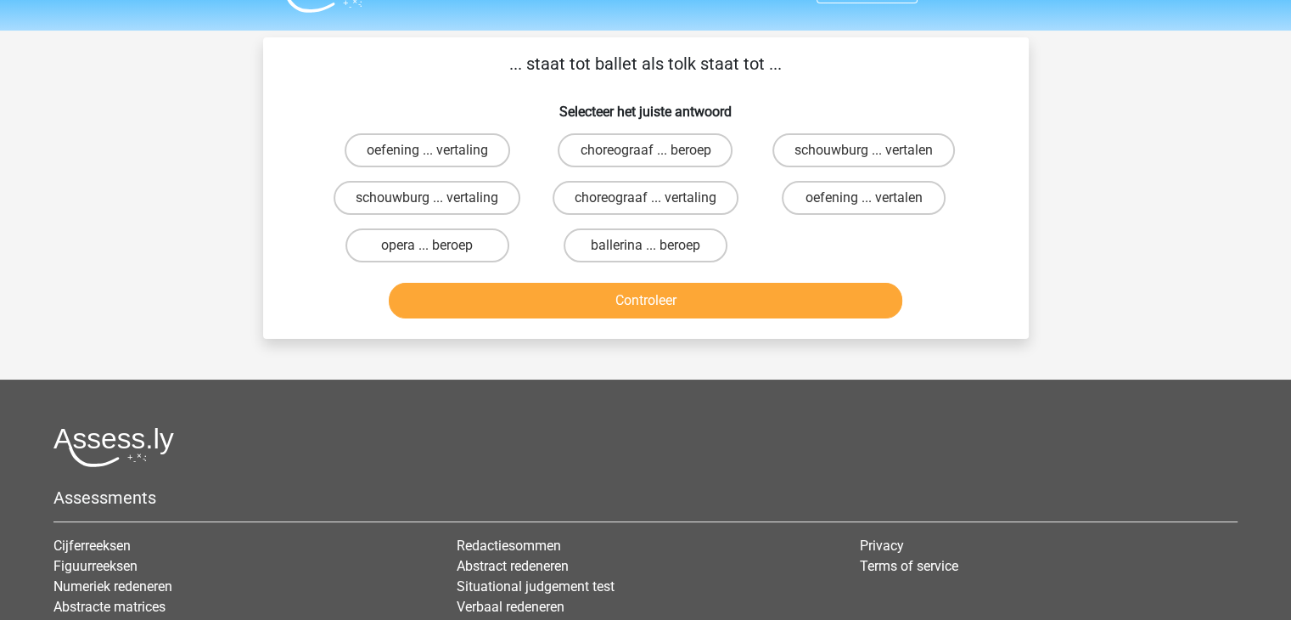
scroll to position [35, 0]
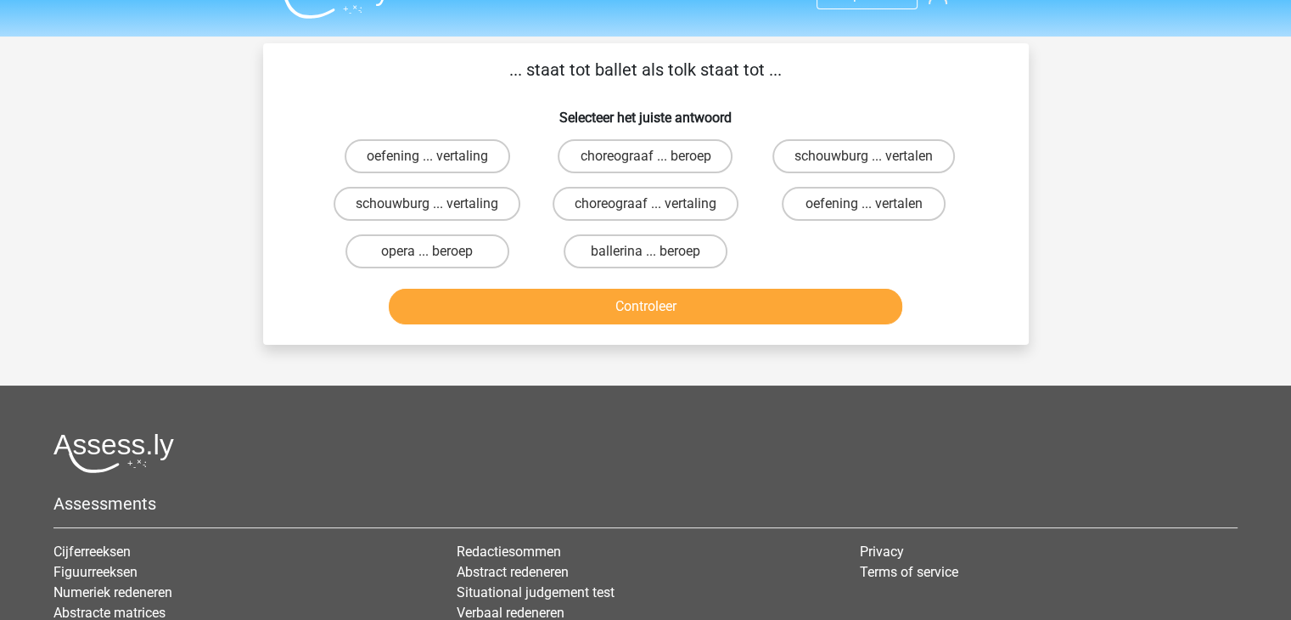
click at [646, 205] on input "choreograaf ... vertaling" at bounding box center [650, 209] width 11 height 11
radio input "true"
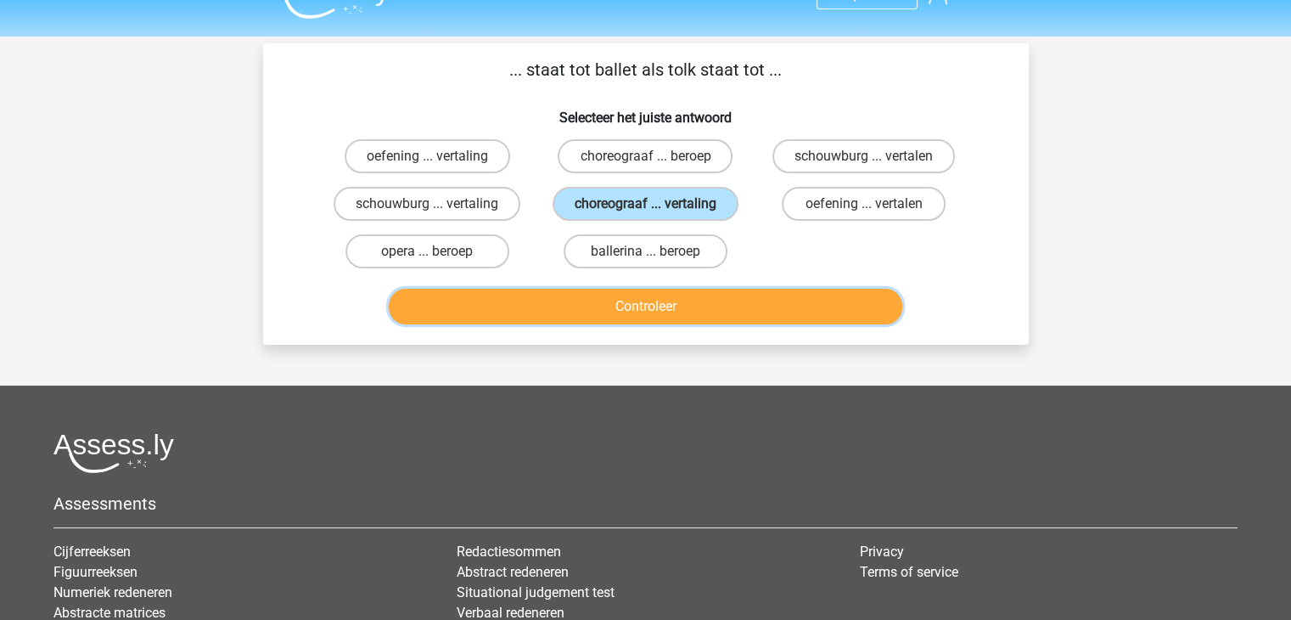
click at [658, 307] on button "Controleer" at bounding box center [645, 307] width 513 height 36
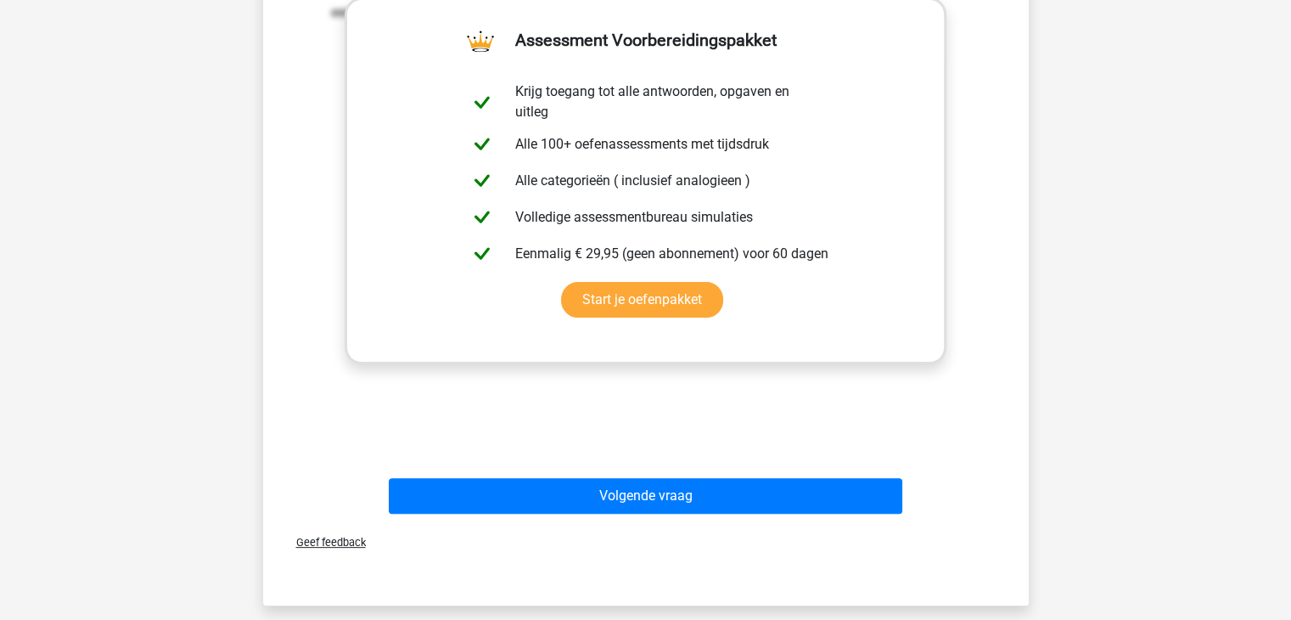
scroll to position [423, 0]
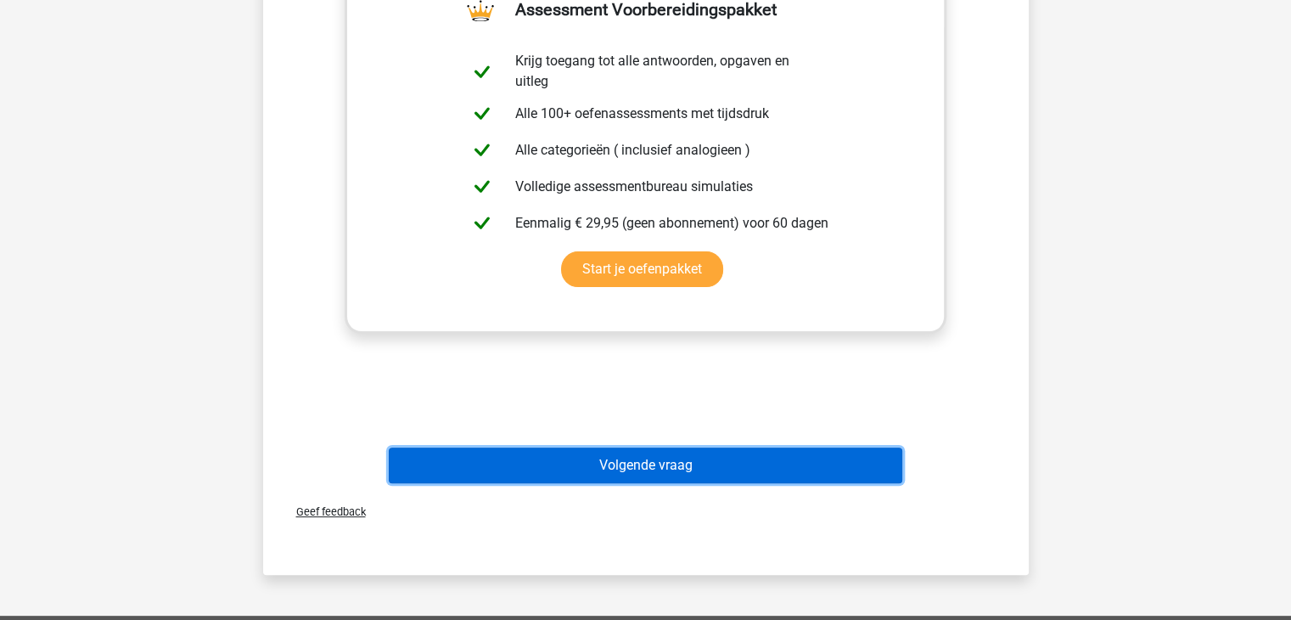
click at [730, 471] on button "Volgende vraag" at bounding box center [645, 465] width 513 height 36
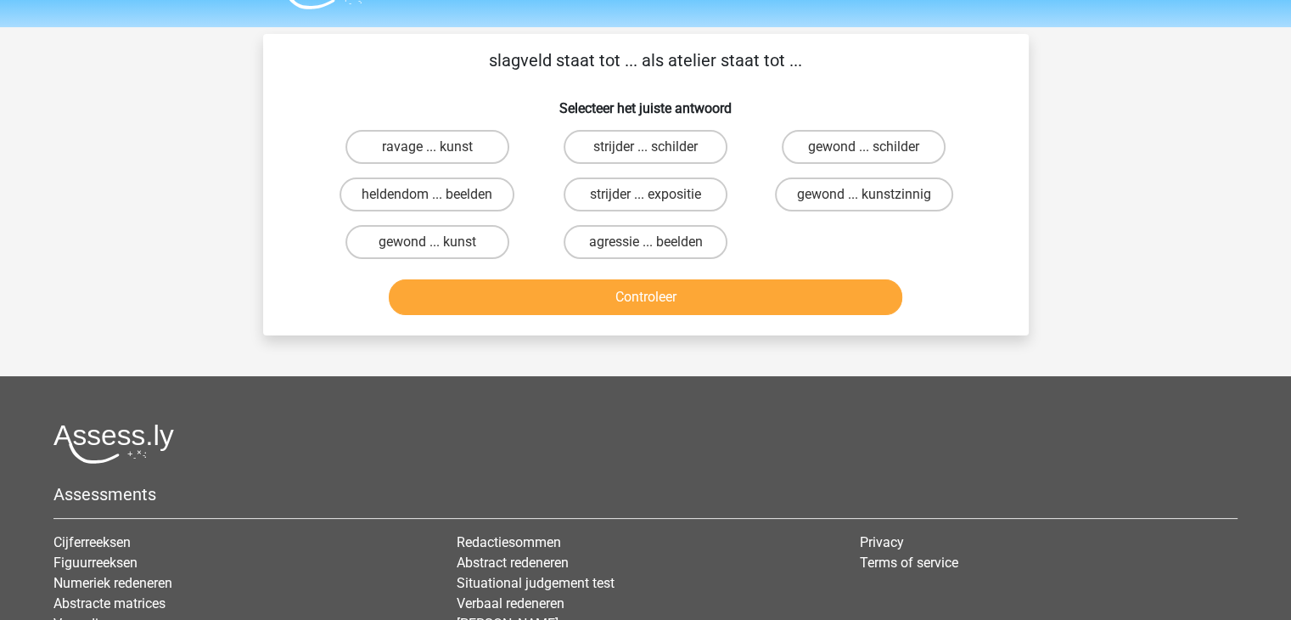
scroll to position [35, 0]
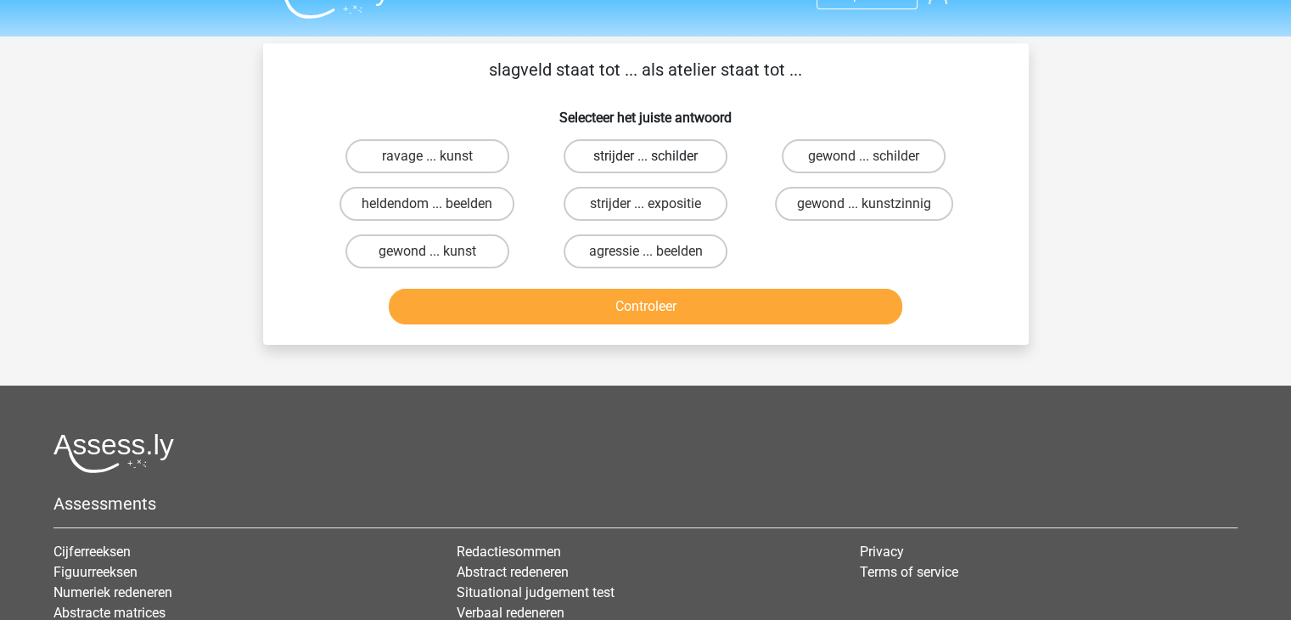
click at [672, 160] on label "strijder ... schilder" at bounding box center [646, 156] width 164 height 34
click at [656, 160] on input "strijder ... schilder" at bounding box center [650, 161] width 11 height 11
radio input "true"
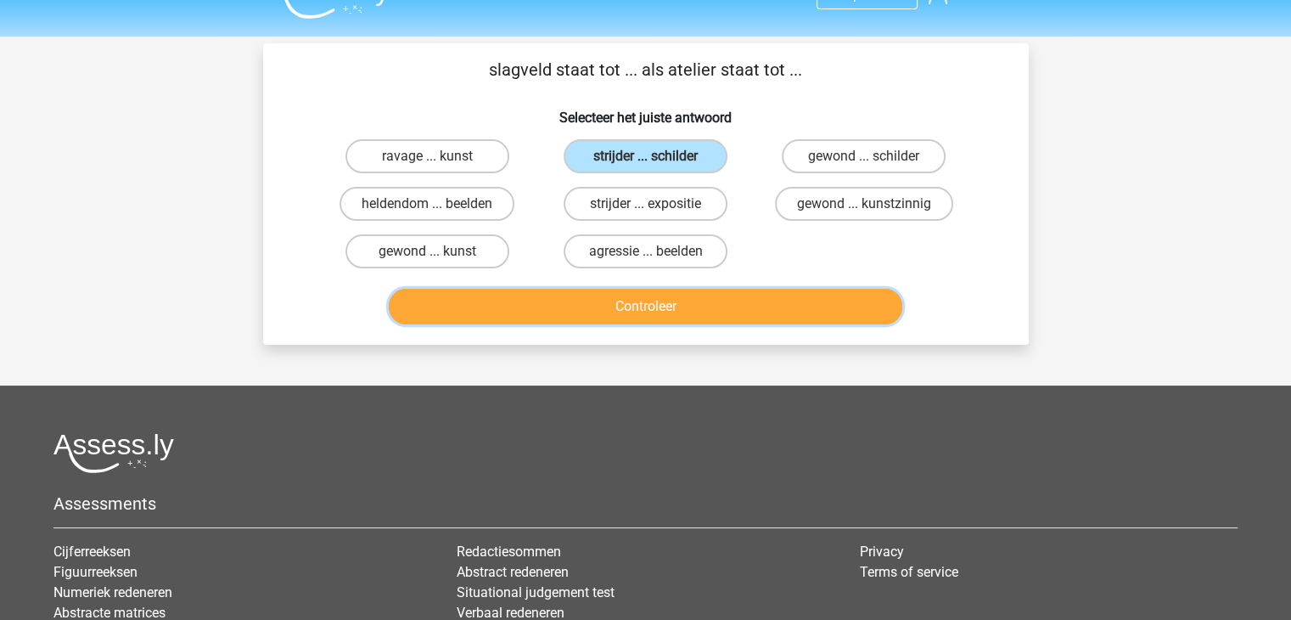
click at [703, 300] on button "Controleer" at bounding box center [645, 307] width 513 height 36
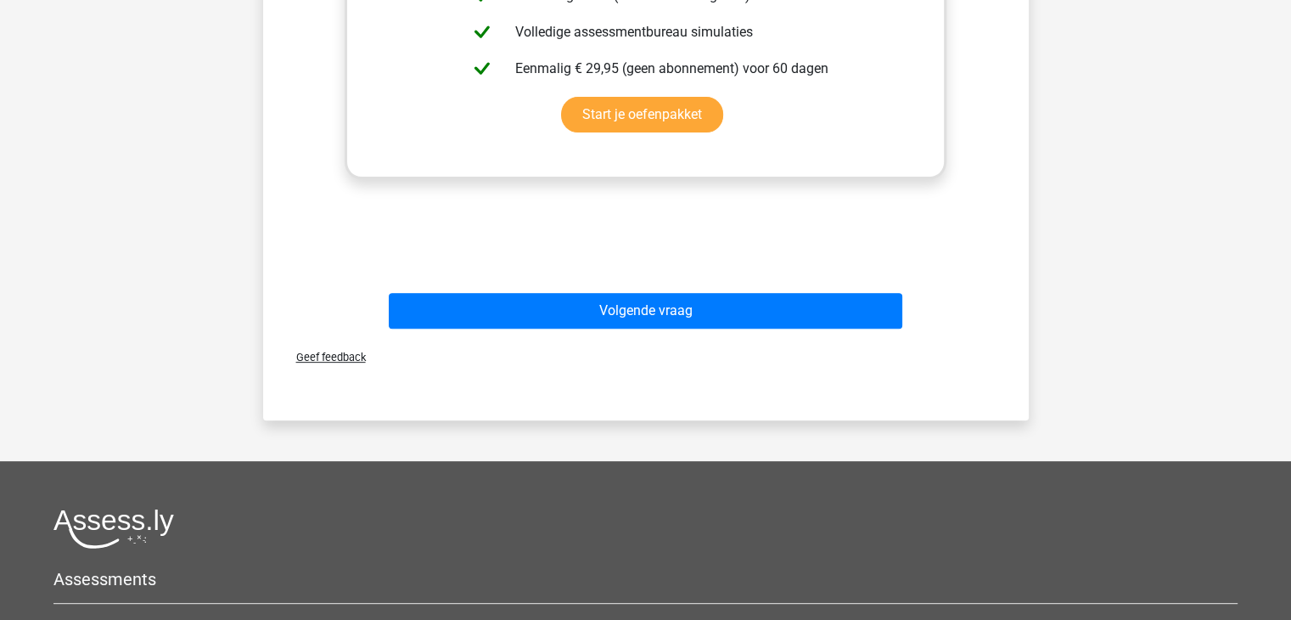
scroll to position [577, 0]
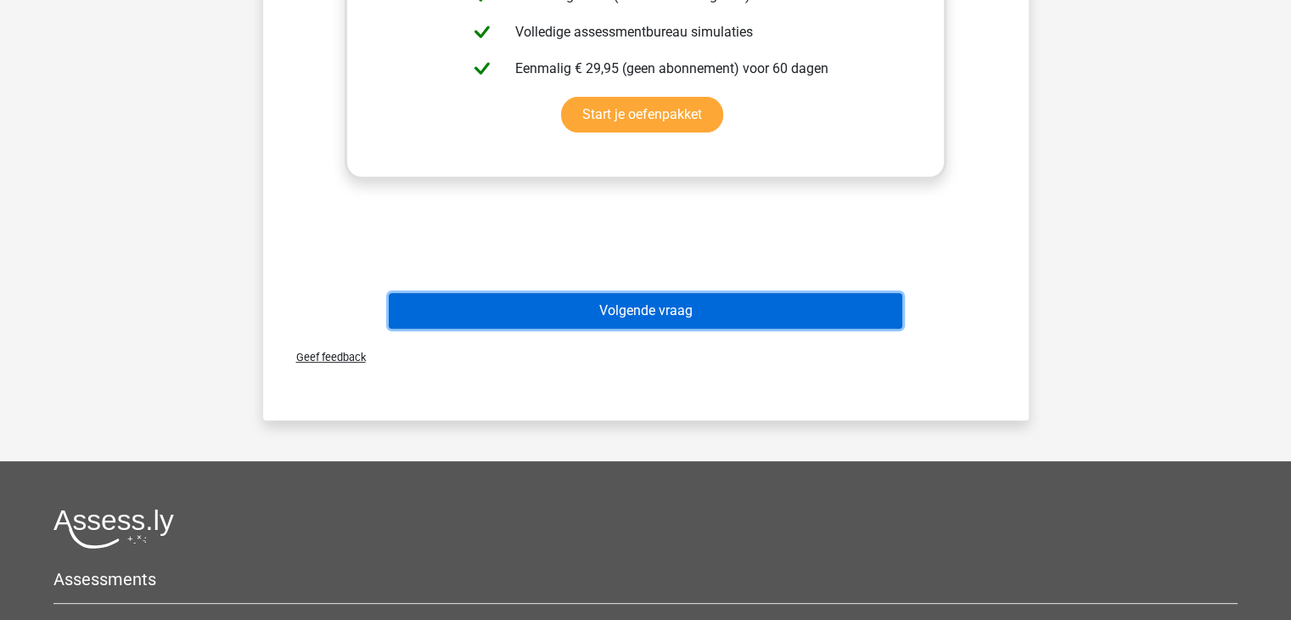
click at [550, 323] on button "Volgende vraag" at bounding box center [645, 311] width 513 height 36
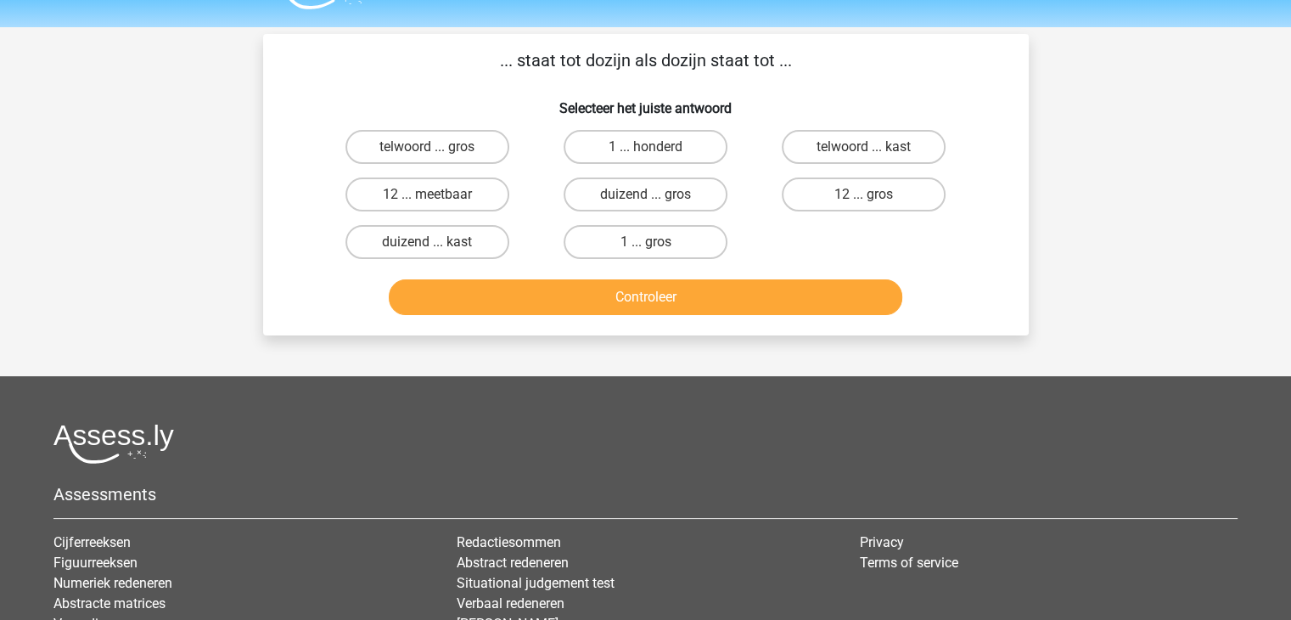
scroll to position [23, 0]
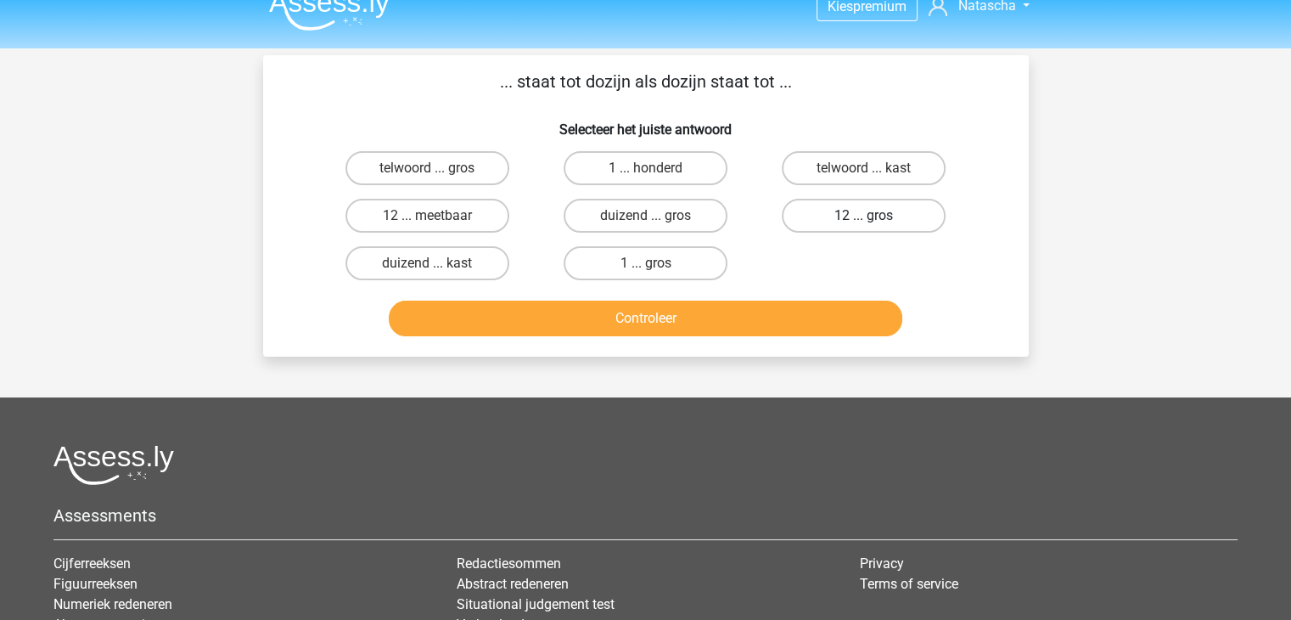
click at [902, 220] on label "12 ... gros" at bounding box center [864, 216] width 164 height 34
click at [875, 220] on input "12 ... gros" at bounding box center [869, 221] width 11 height 11
radio input "true"
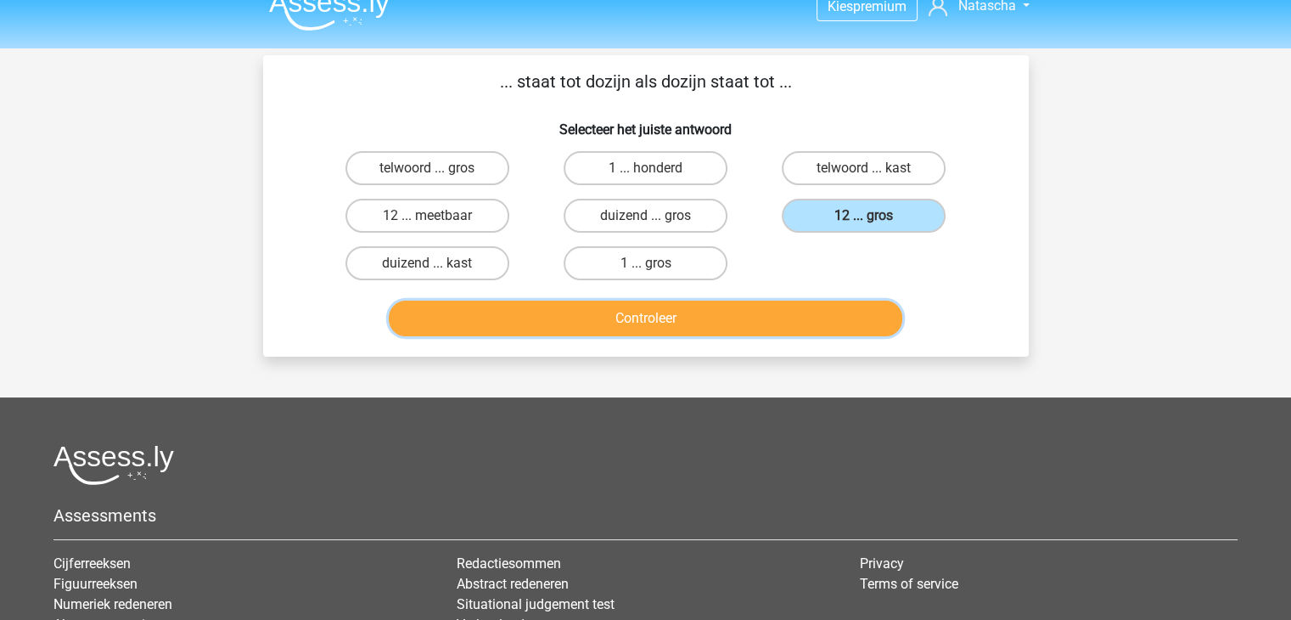
click at [717, 331] on button "Controleer" at bounding box center [645, 318] width 513 height 36
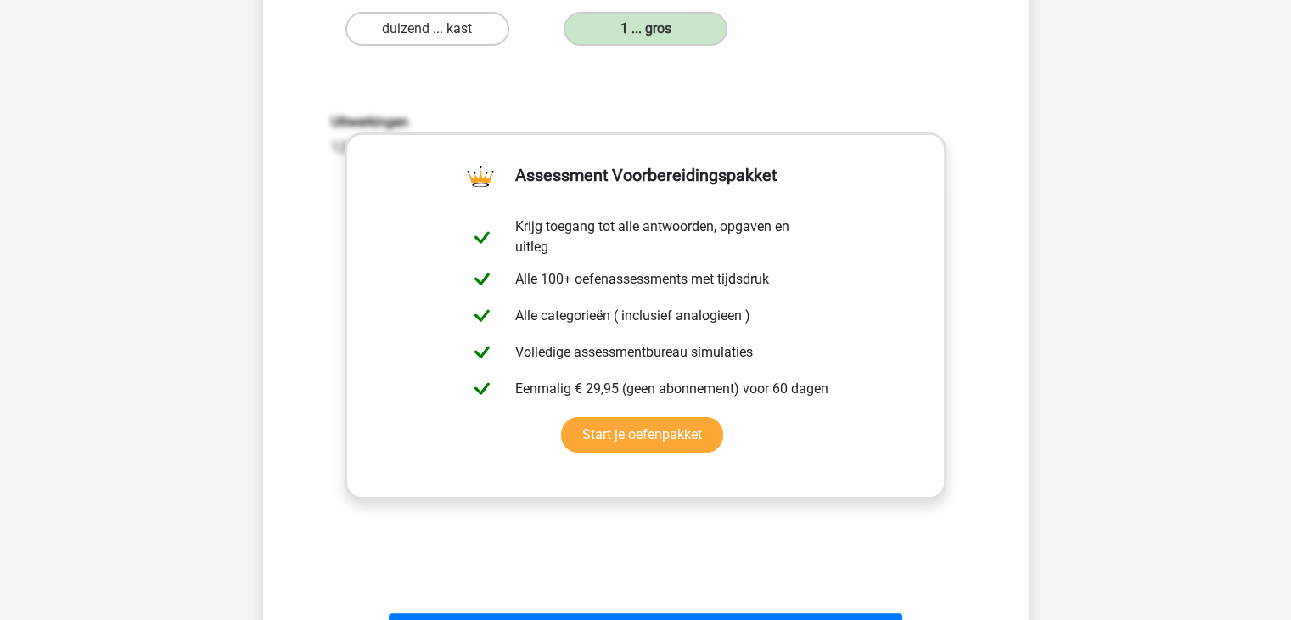
scroll to position [303, 0]
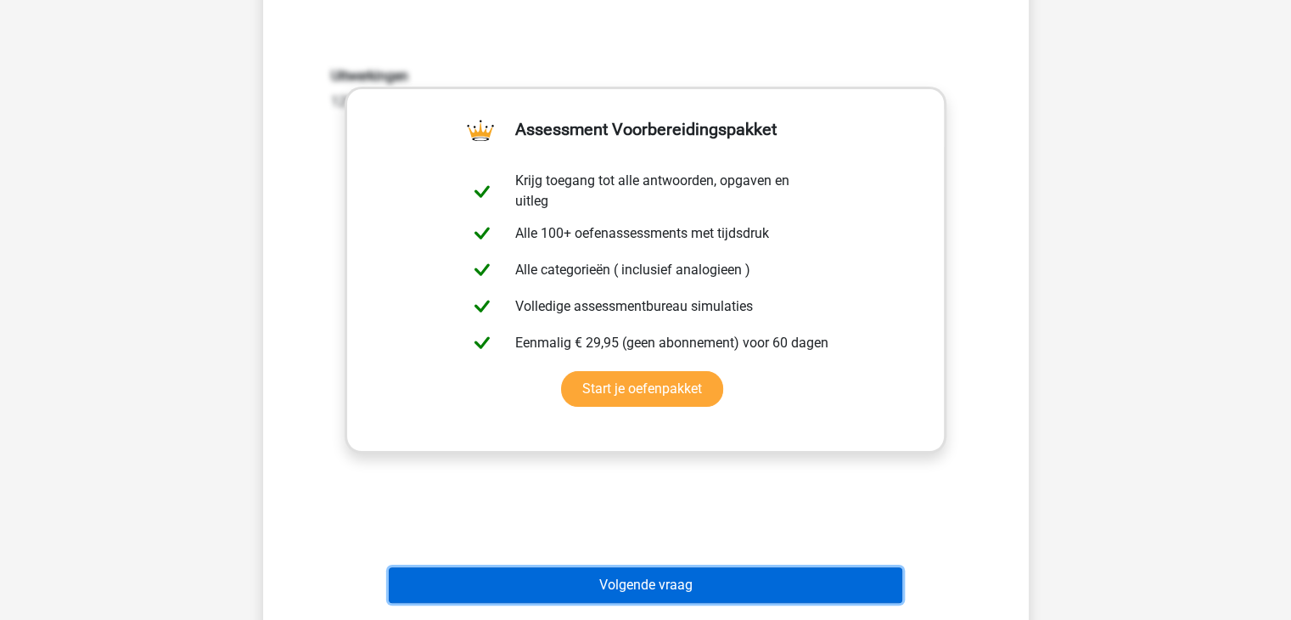
click at [777, 579] on button "Volgende vraag" at bounding box center [645, 585] width 513 height 36
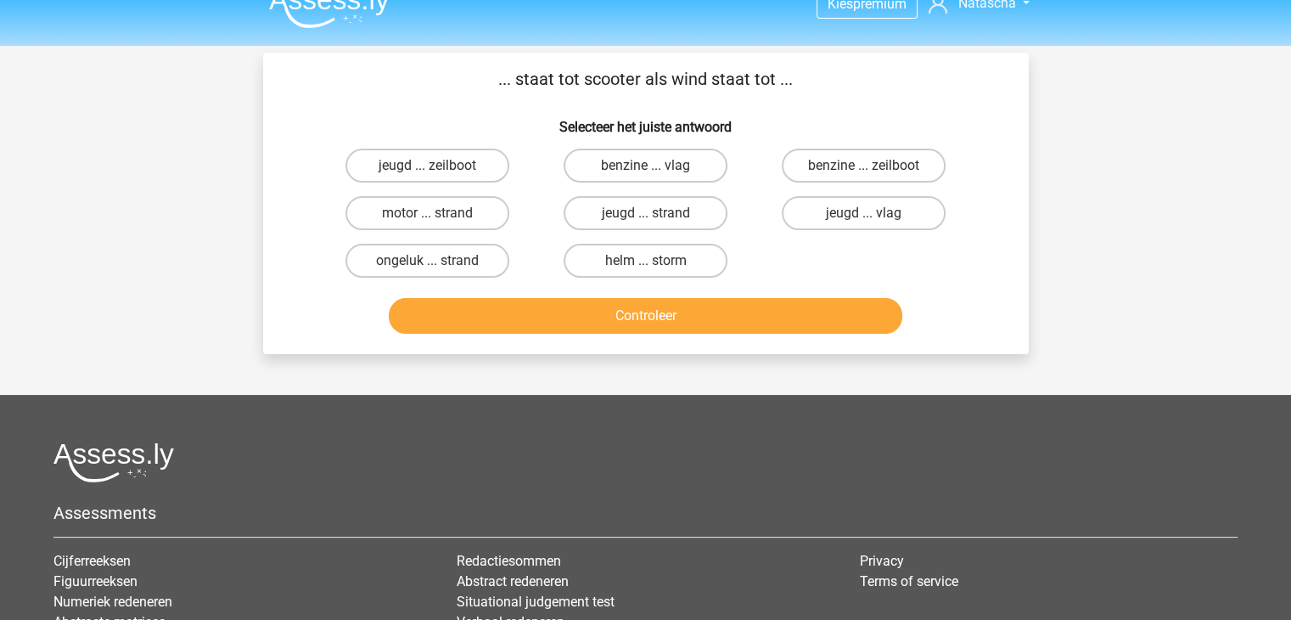
scroll to position [2, 0]
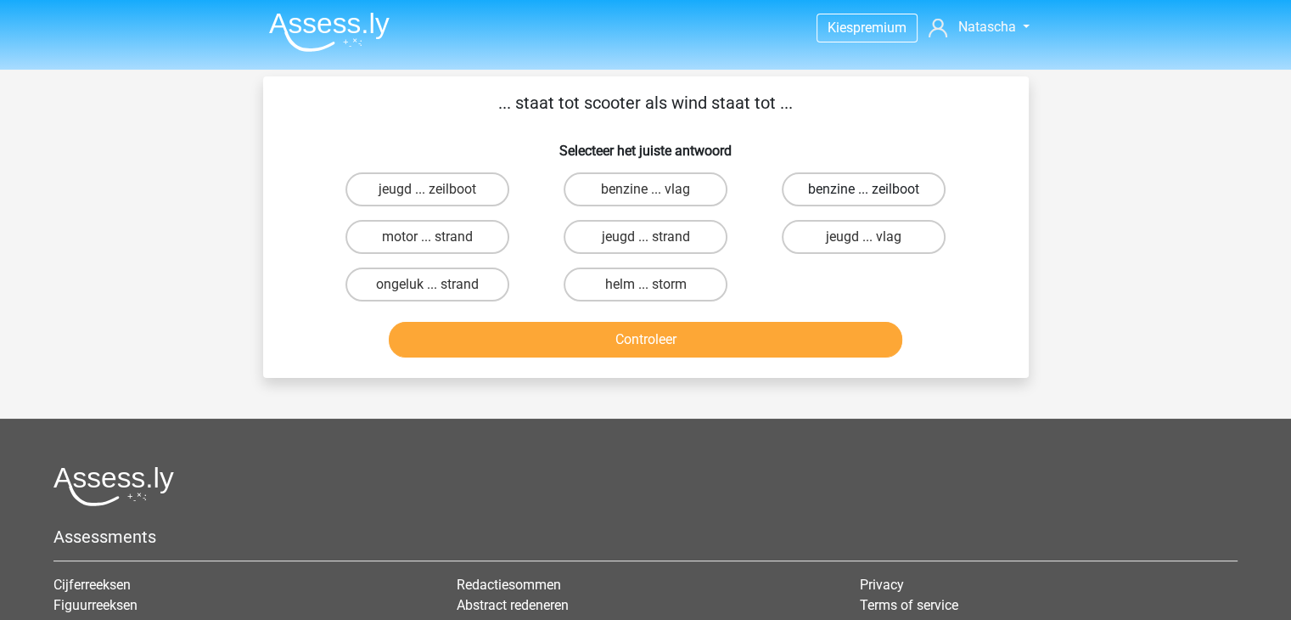
click at [917, 197] on label "benzine ... zeilboot" at bounding box center [864, 189] width 164 height 34
click at [875, 197] on input "benzine ... zeilboot" at bounding box center [869, 194] width 11 height 11
radio input "true"
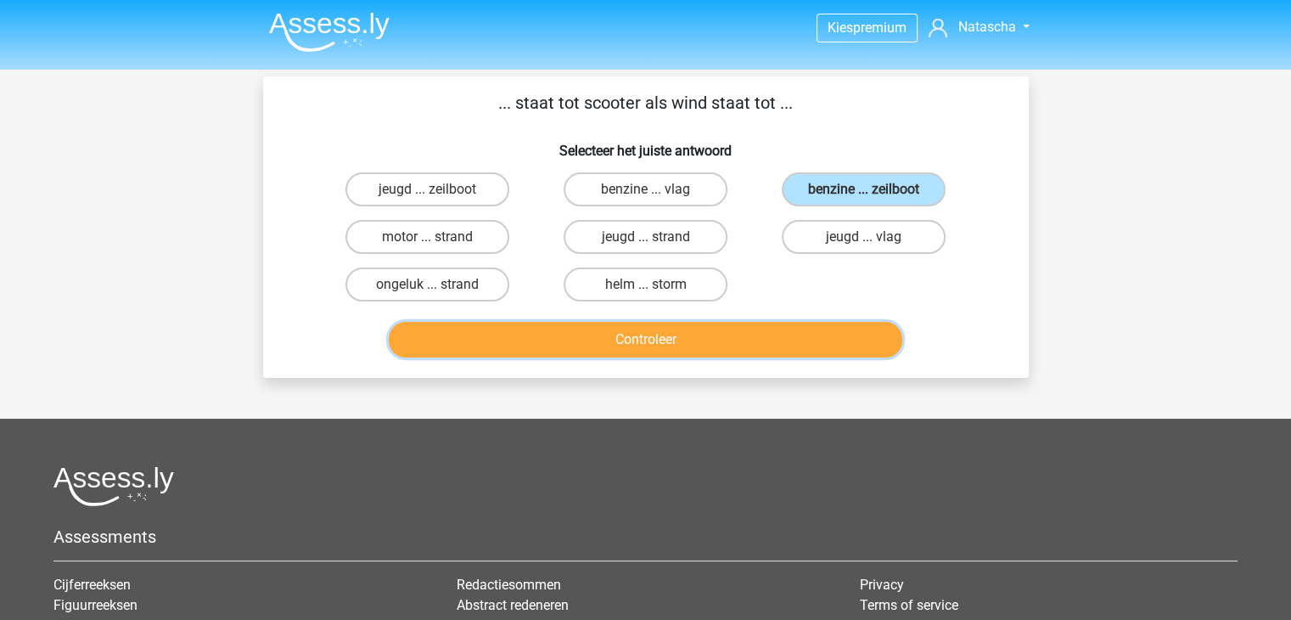
click at [779, 322] on button "Controleer" at bounding box center [645, 340] width 513 height 36
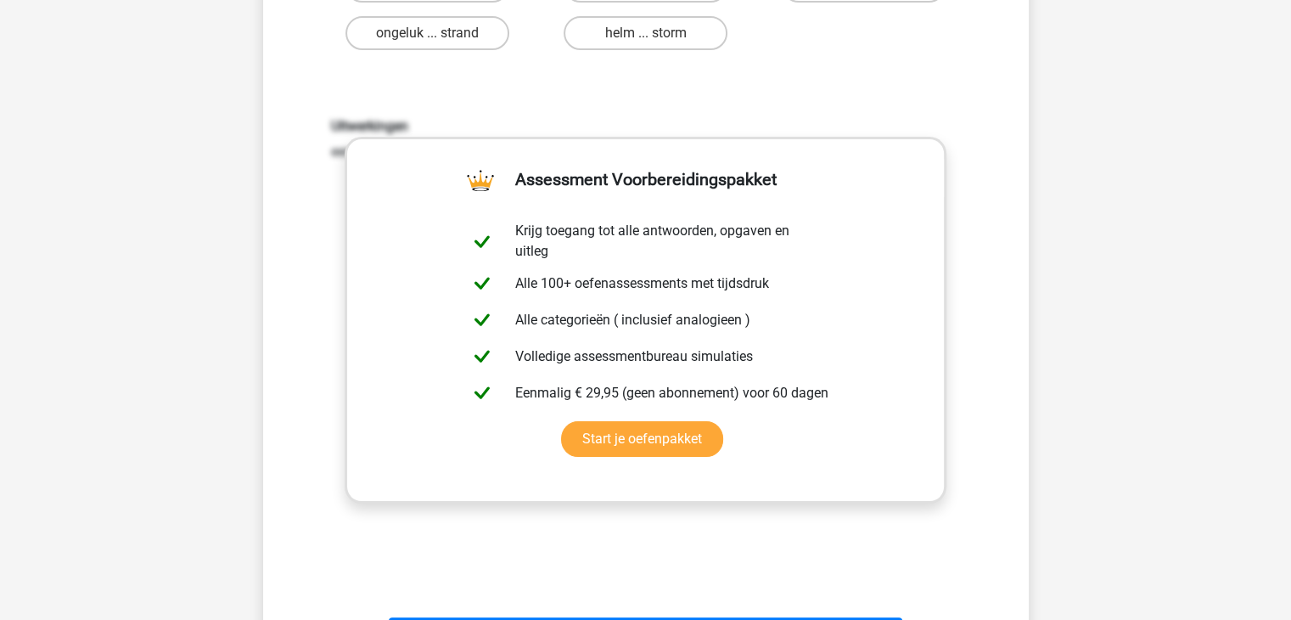
scroll to position [497, 0]
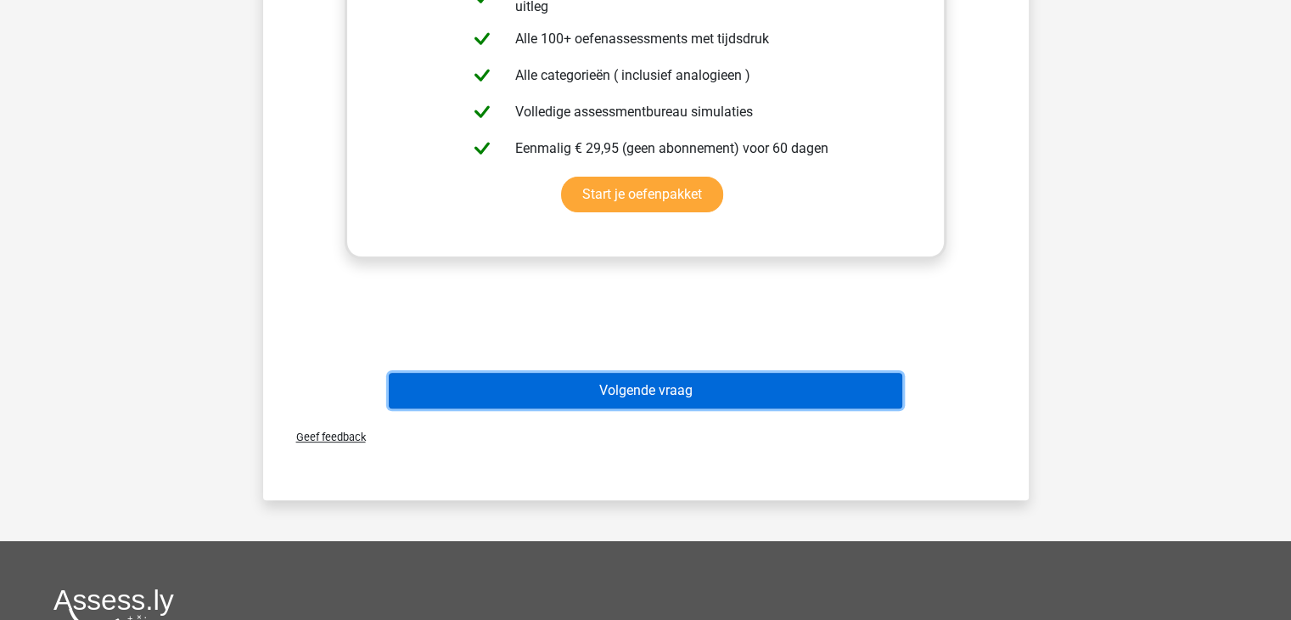
click at [716, 389] on button "Volgende vraag" at bounding box center [645, 391] width 513 height 36
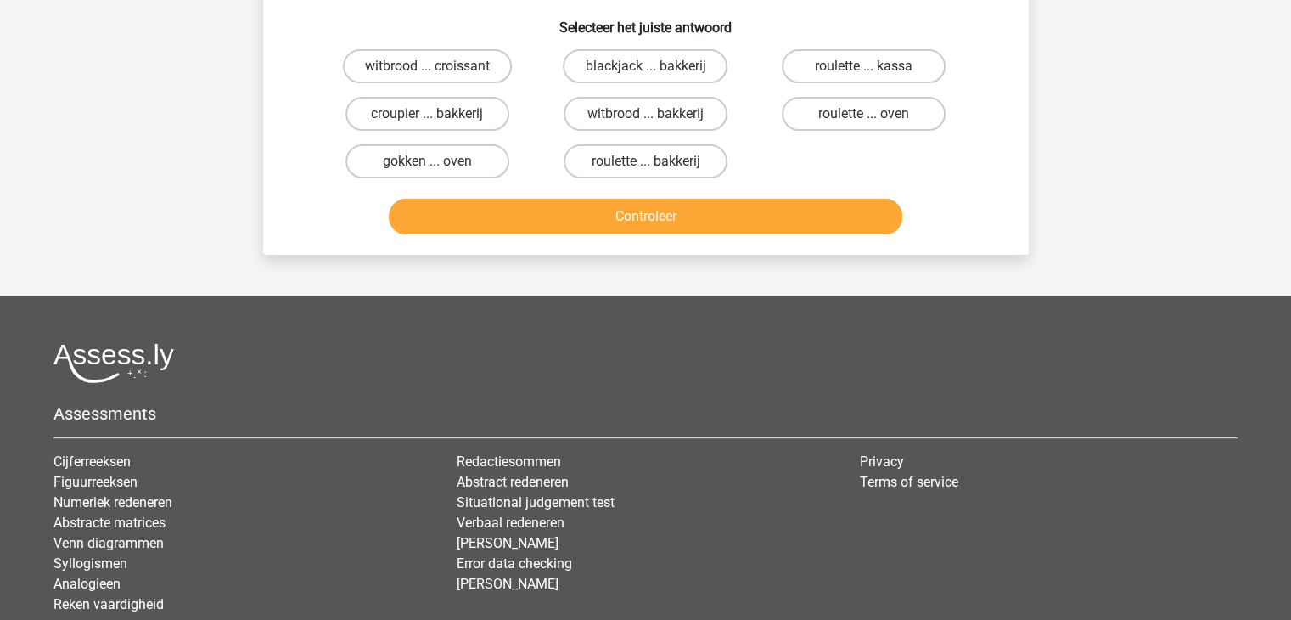
scroll to position [78, 0]
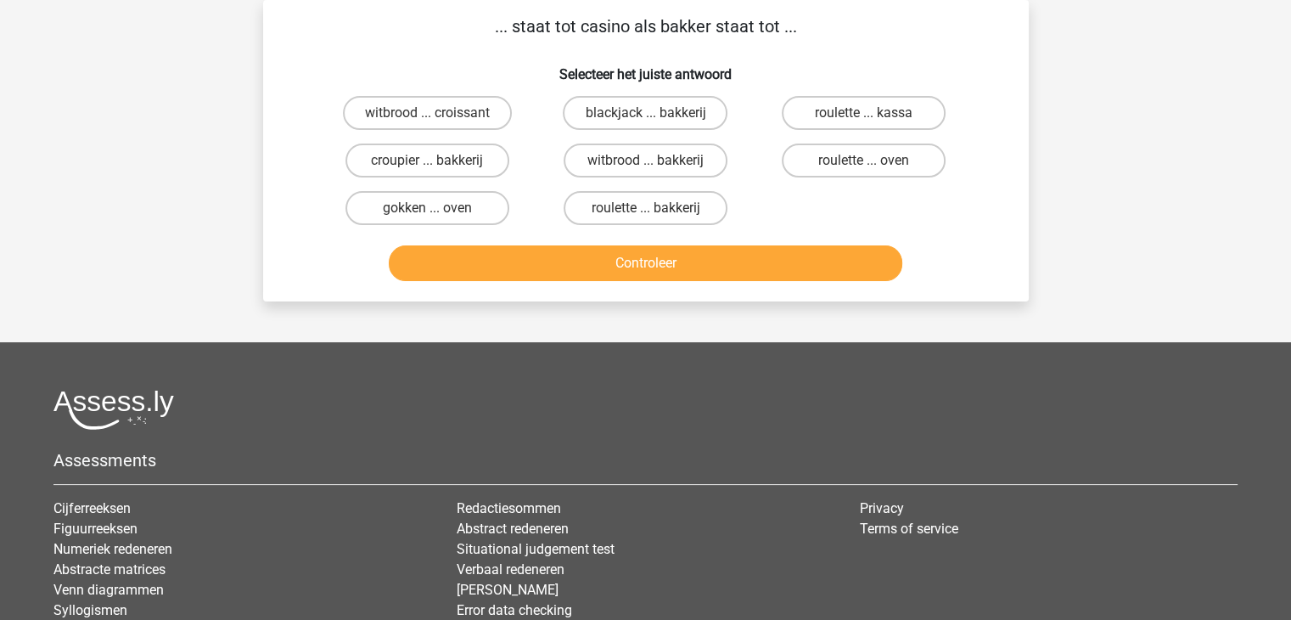
drag, startPoint x: 1290, startPoint y: 325, endPoint x: 1303, endPoint y: 283, distance: 44.3
click at [1290, 283] on html "Kies premium Natascha nd_vankeeken@hotmail.com" at bounding box center [645, 356] width 1291 height 868
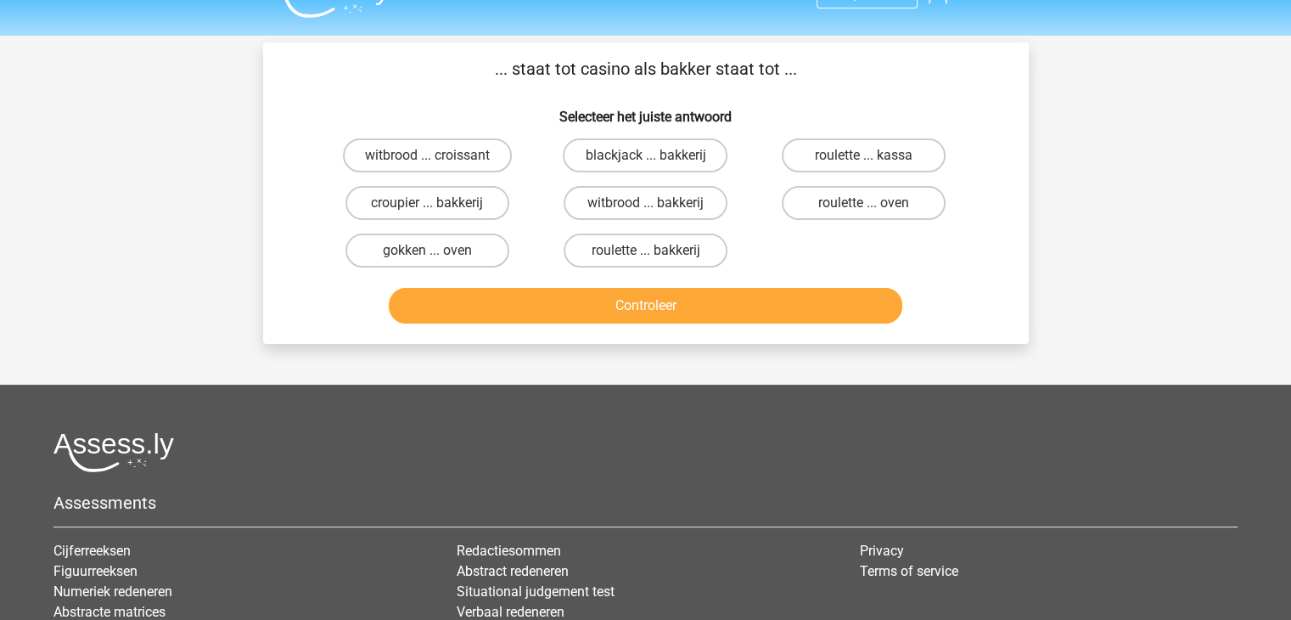
scroll to position [14, 0]
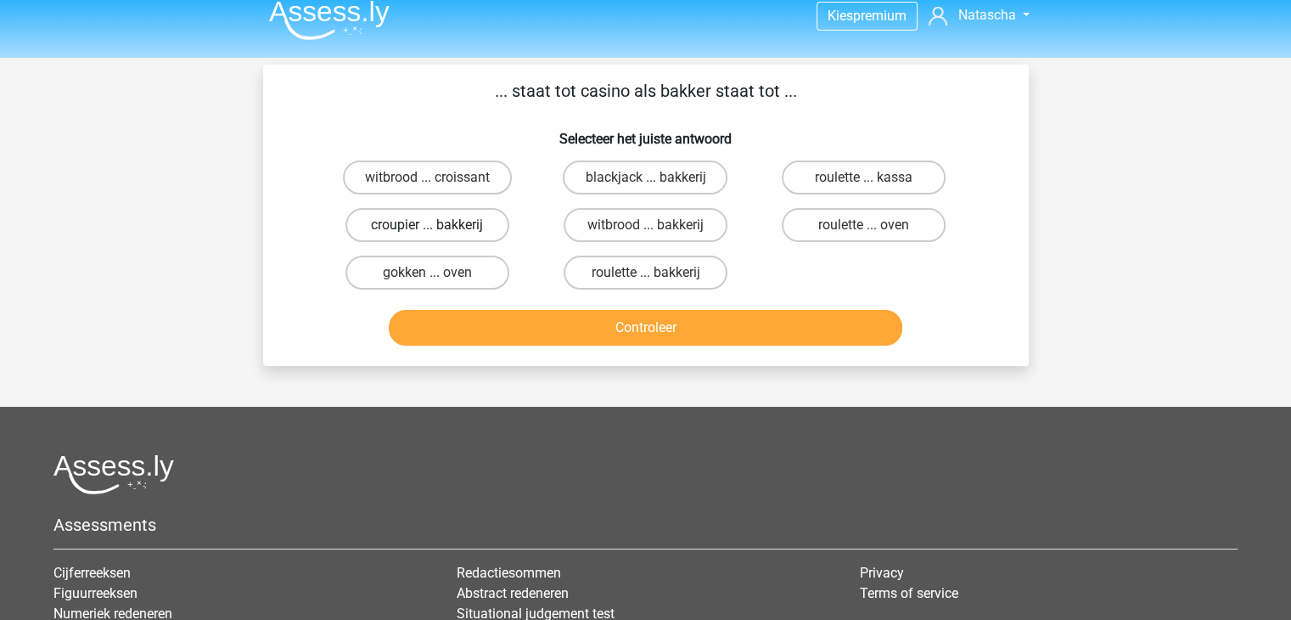
click at [468, 228] on label "croupier ... bakkerij" at bounding box center [427, 225] width 164 height 34
click at [438, 228] on input "croupier ... bakkerij" at bounding box center [432, 230] width 11 height 11
radio input "true"
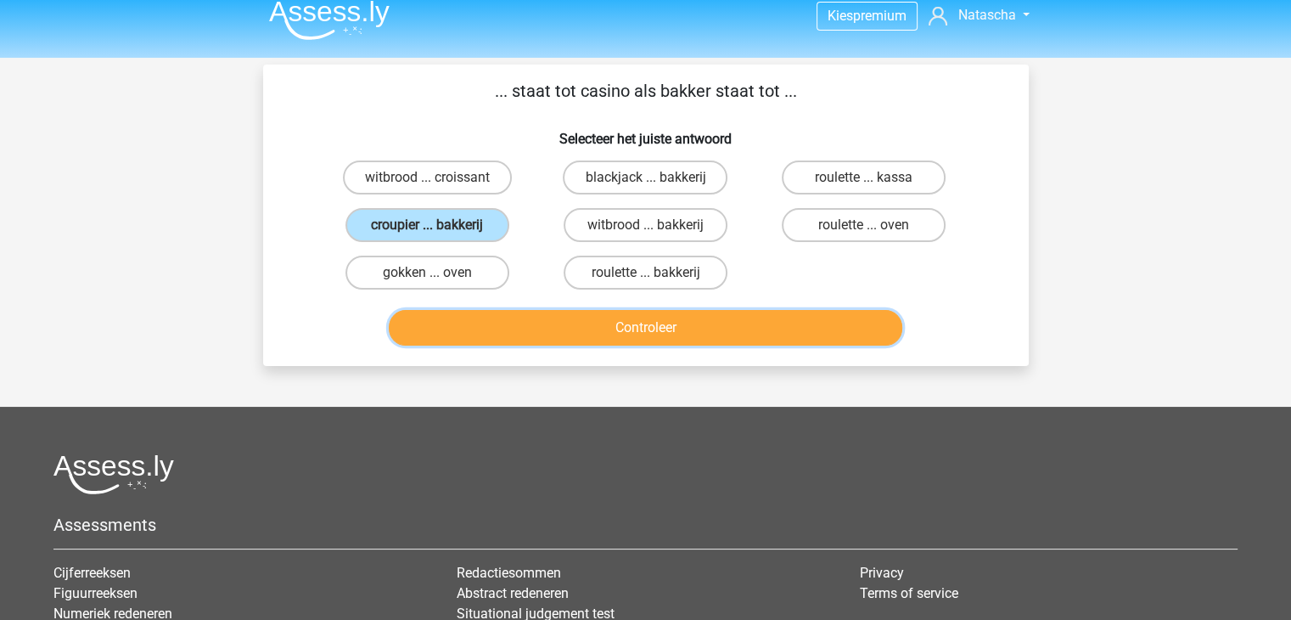
click at [647, 320] on button "Controleer" at bounding box center [645, 328] width 513 height 36
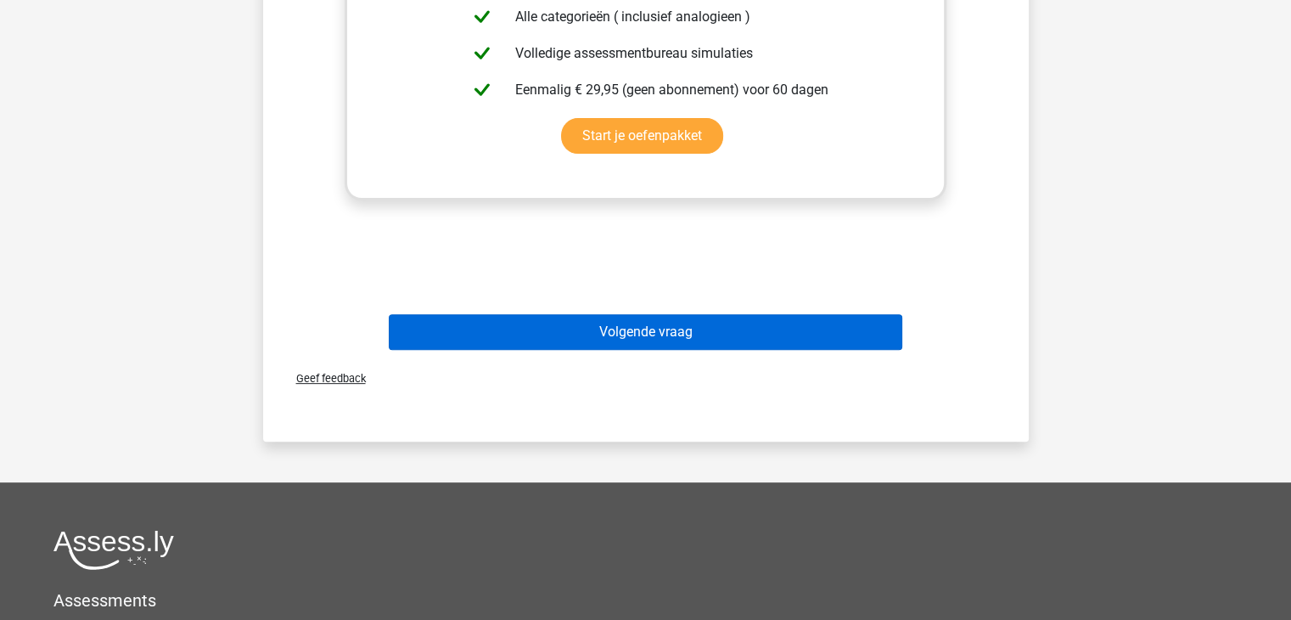
drag, startPoint x: 715, startPoint y: 347, endPoint x: 659, endPoint y: 327, distance: 59.6
click at [659, 327] on div "Volgende vraag" at bounding box center [645, 335] width 655 height 42
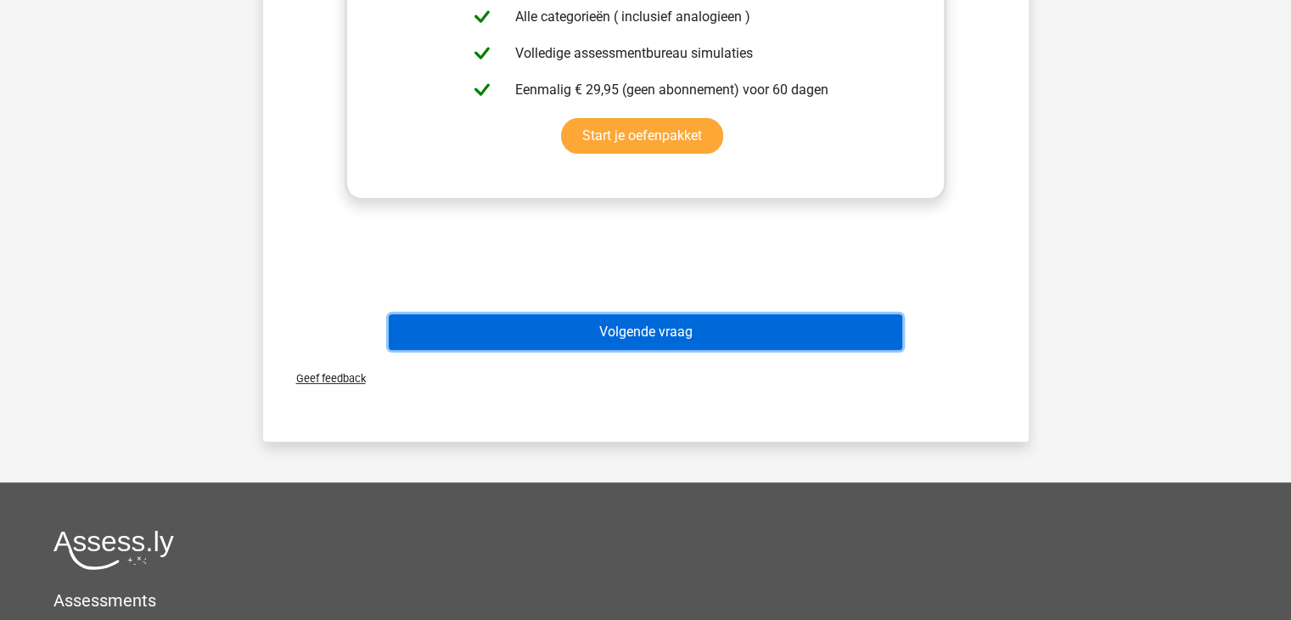
click at [659, 327] on button "Volgende vraag" at bounding box center [645, 332] width 513 height 36
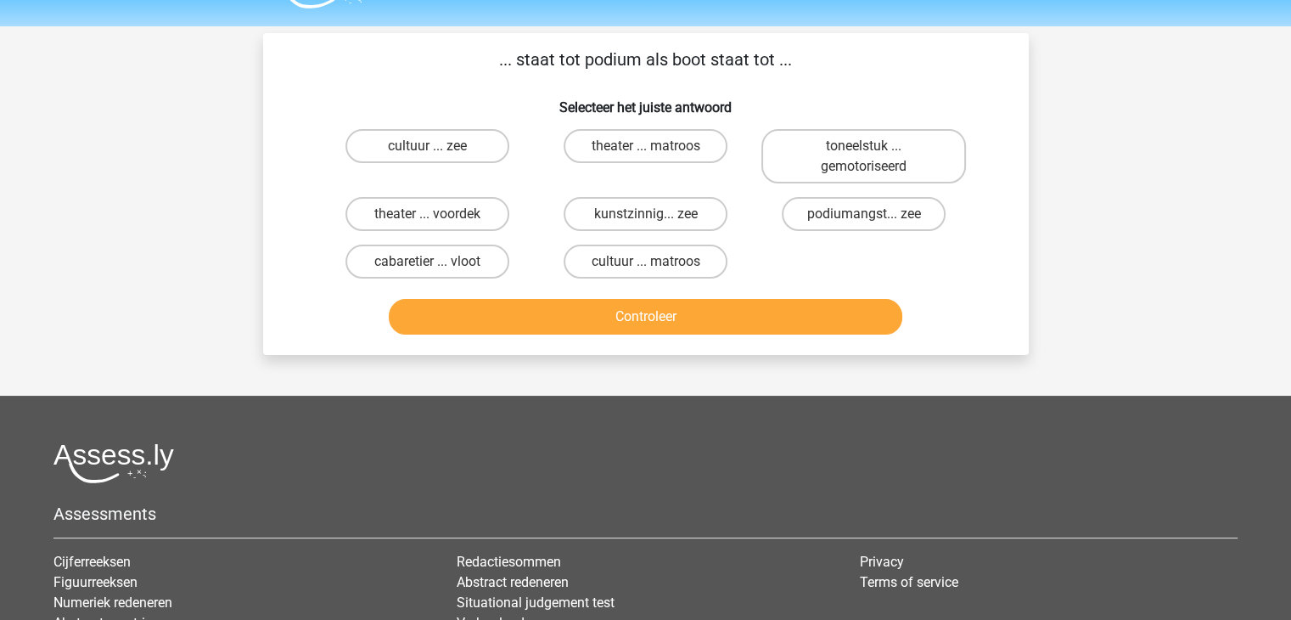
scroll to position [43, 0]
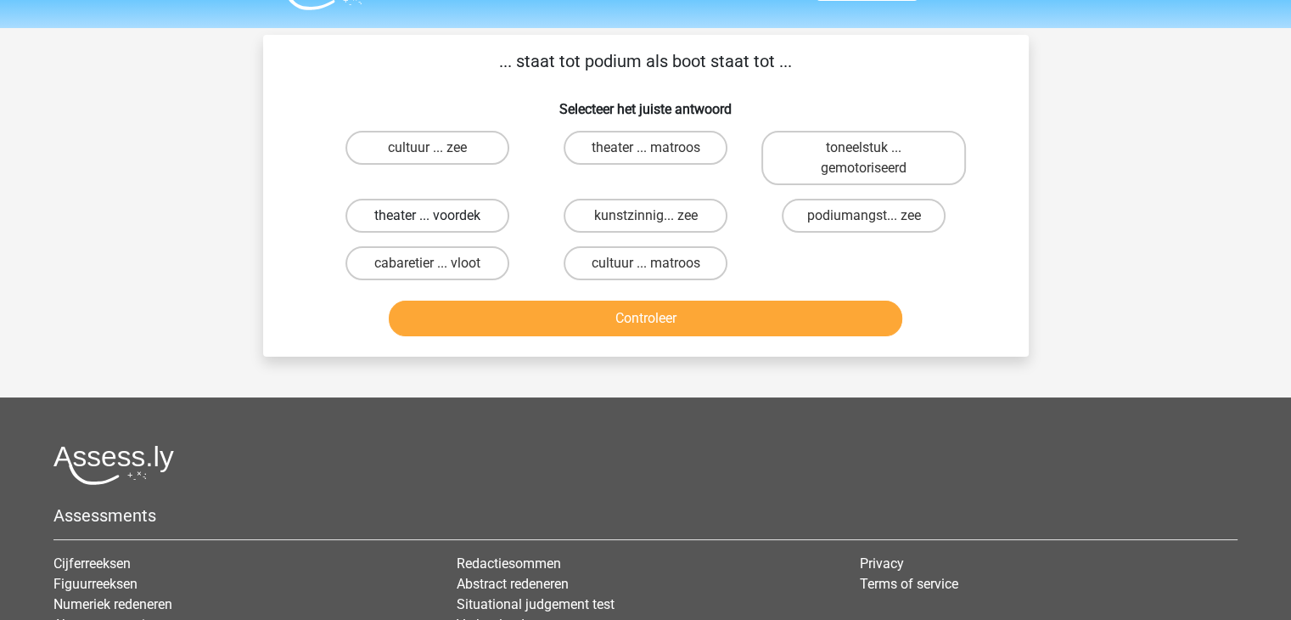
click at [471, 218] on label "theater ... voordek" at bounding box center [427, 216] width 164 height 34
click at [438, 218] on input "theater ... voordek" at bounding box center [432, 221] width 11 height 11
radio input "true"
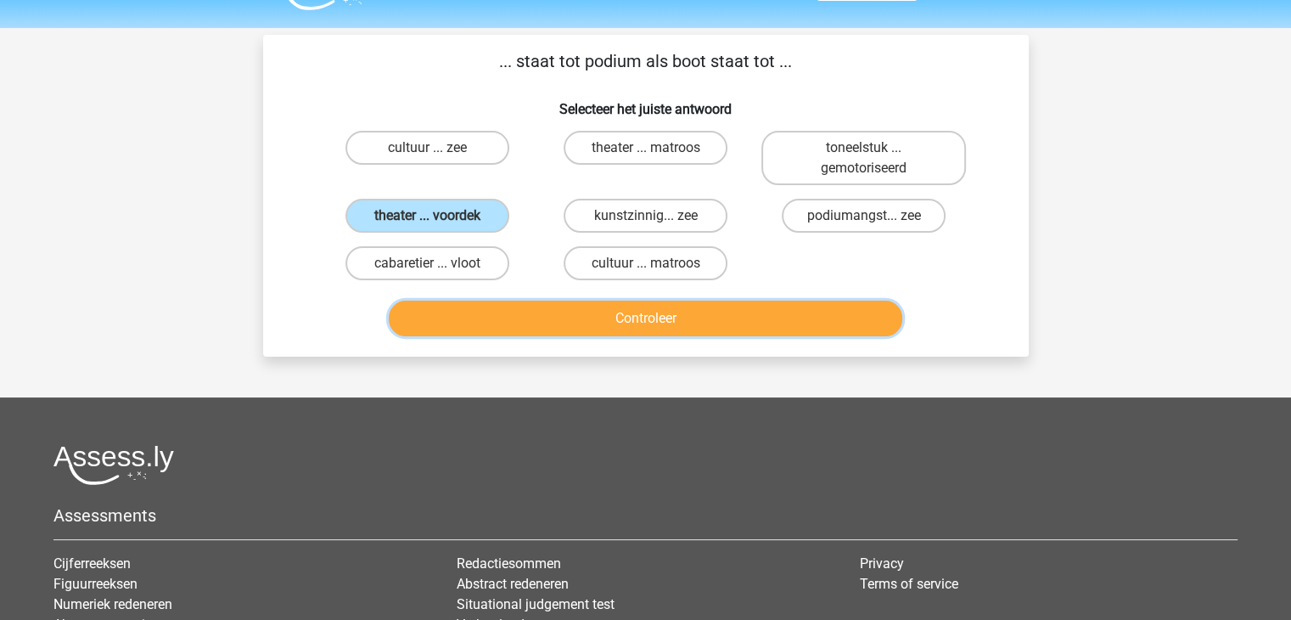
click at [735, 326] on button "Controleer" at bounding box center [645, 318] width 513 height 36
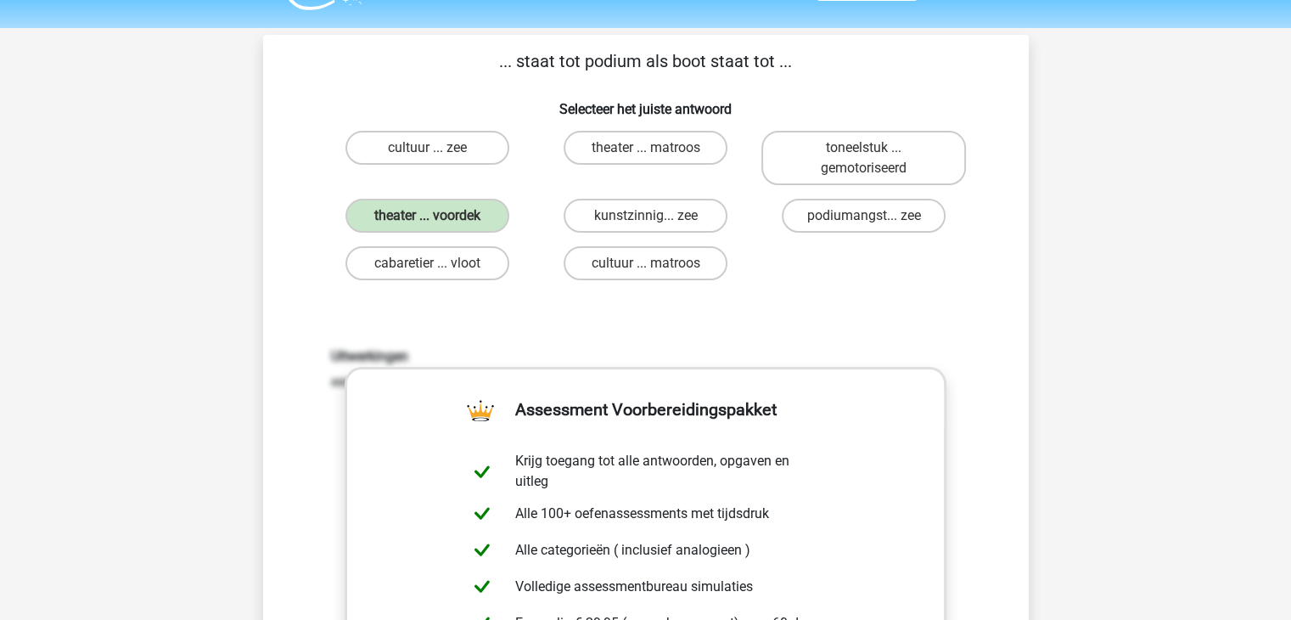
scroll to position [585, 0]
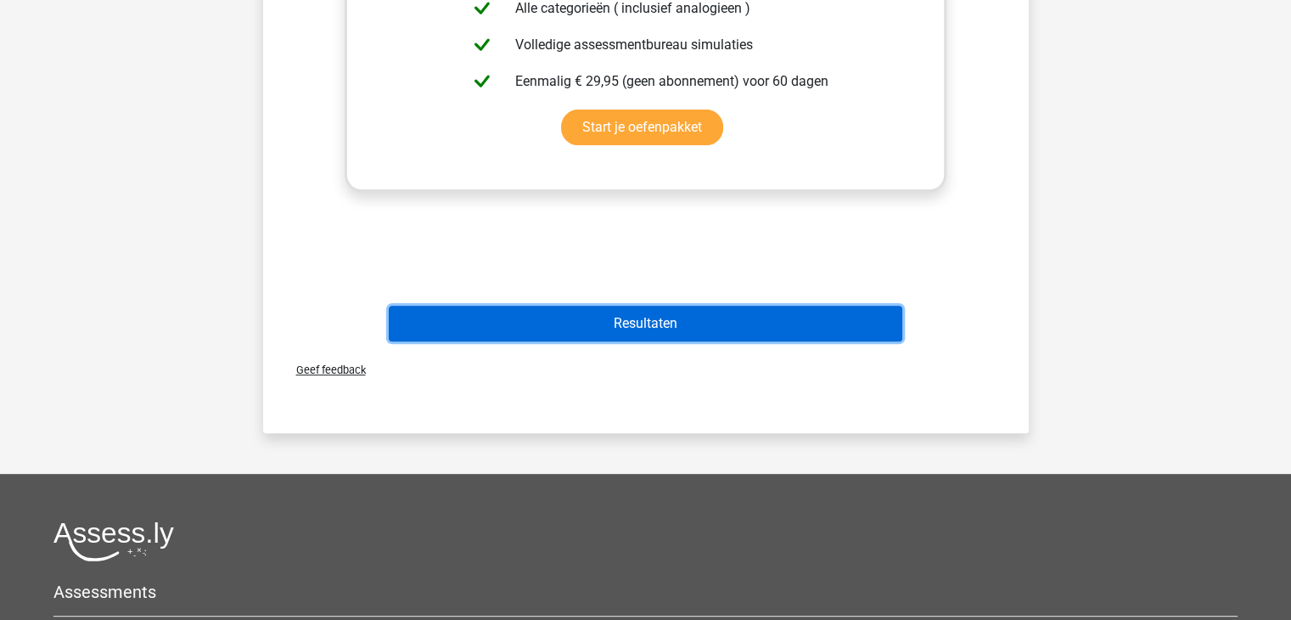
click at [665, 314] on button "Resultaten" at bounding box center [645, 324] width 513 height 36
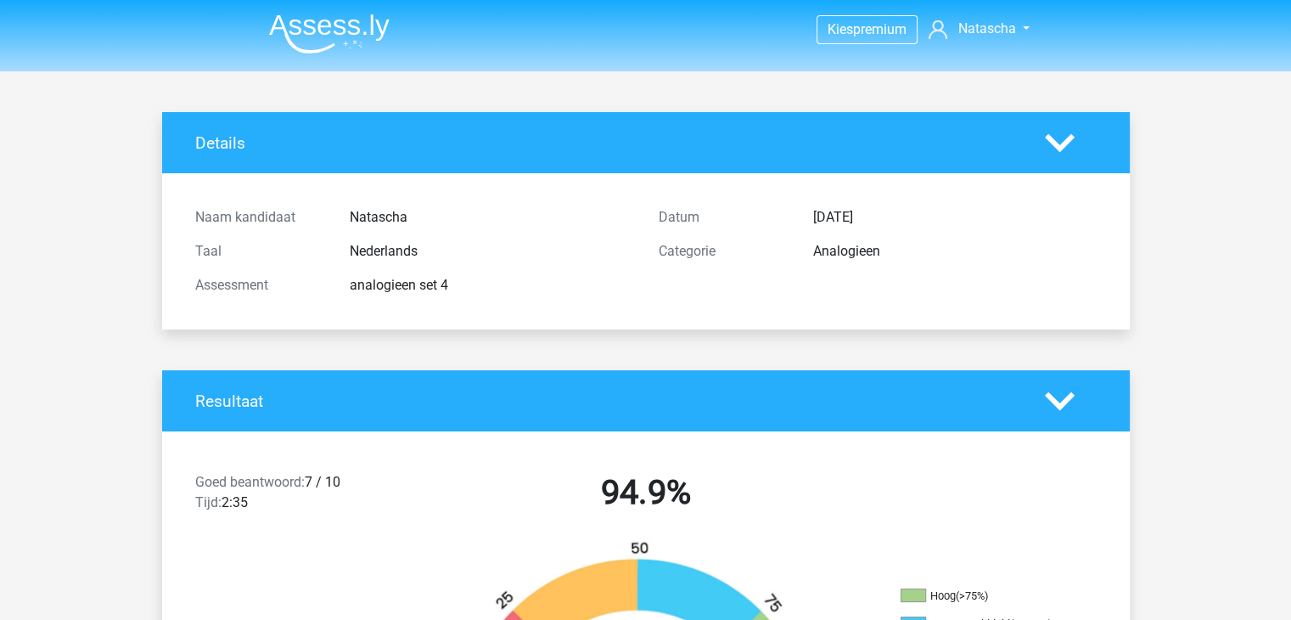
click at [363, 48] on img at bounding box center [329, 34] width 121 height 40
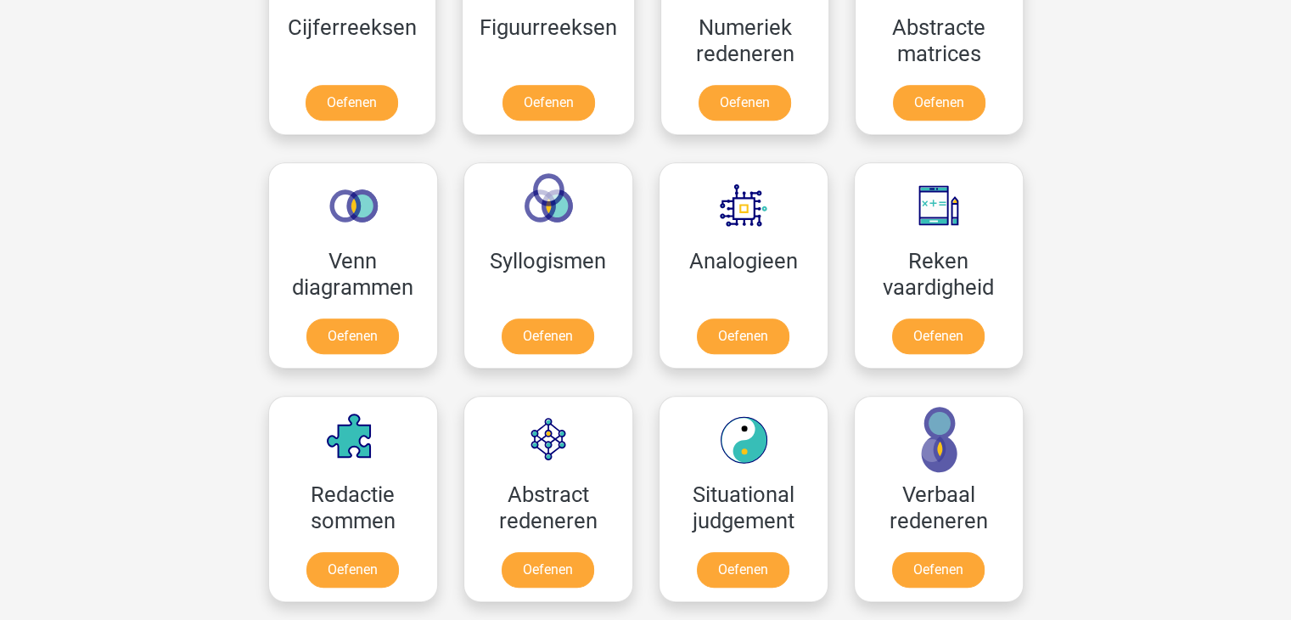
scroll to position [880, 0]
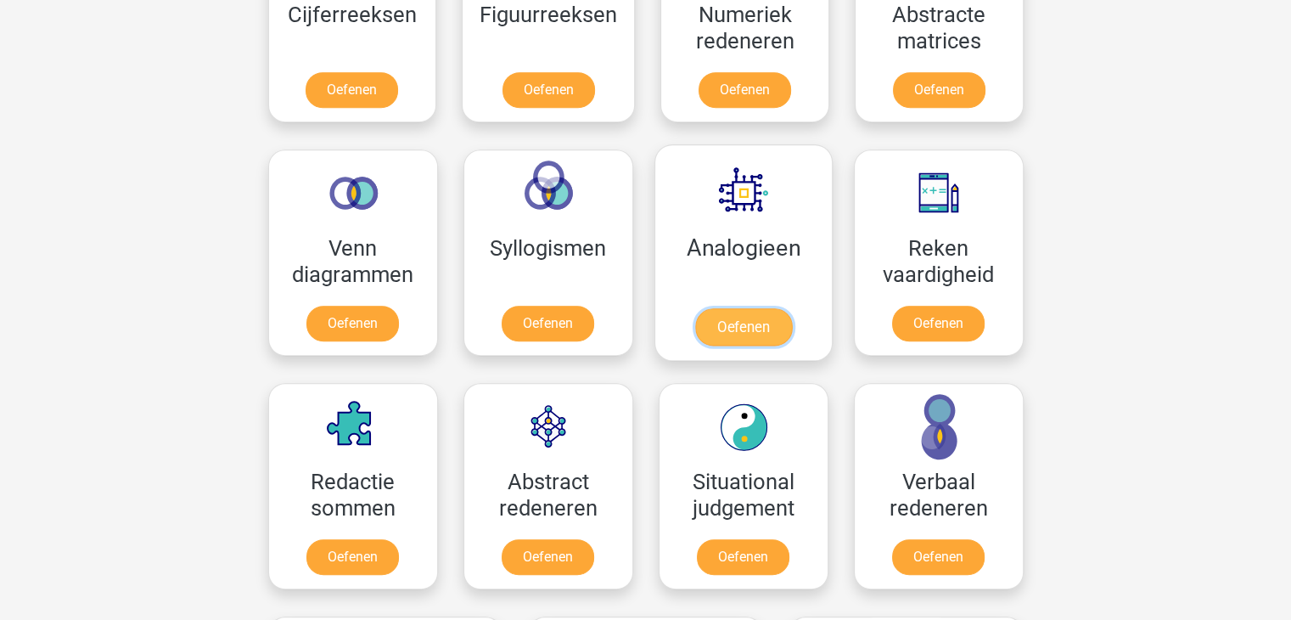
click at [782, 308] on link "Oefenen" at bounding box center [742, 326] width 97 height 37
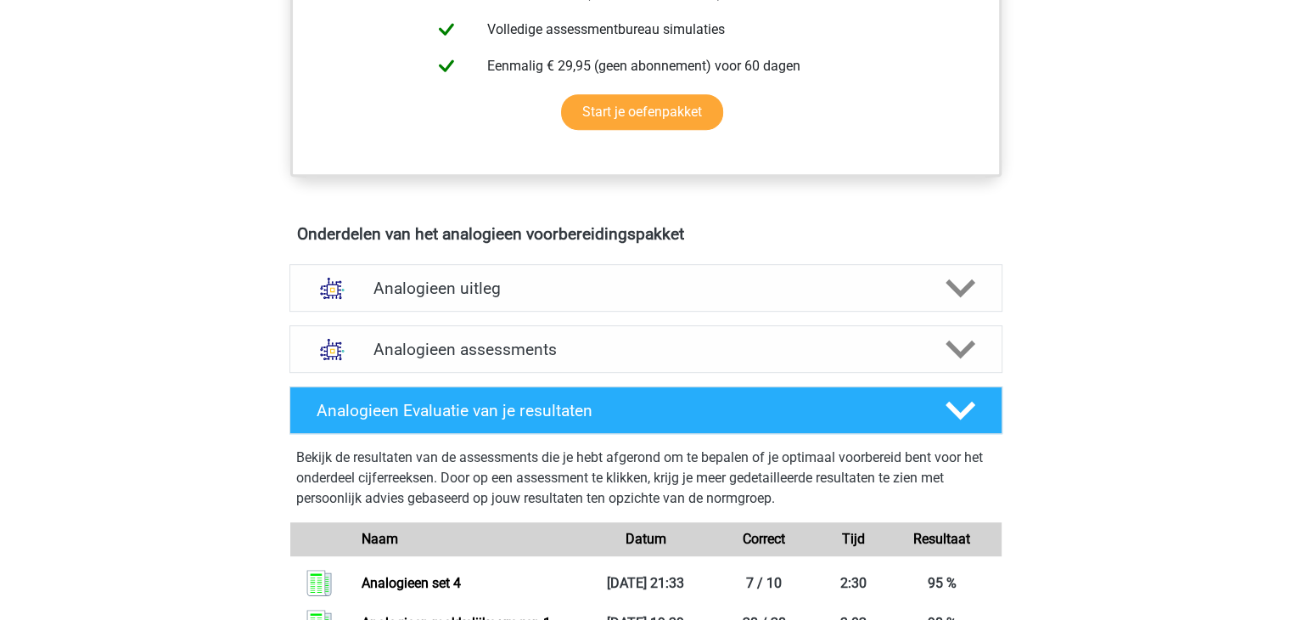
scroll to position [823, 0]
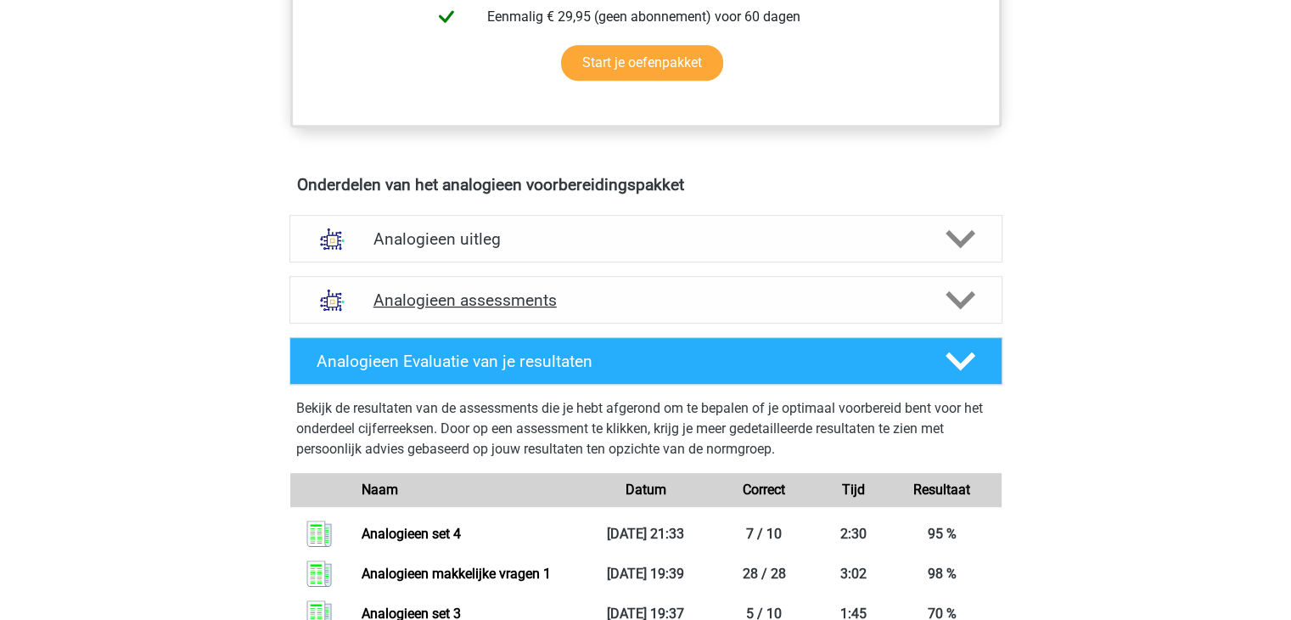
click at [957, 306] on icon at bounding box center [960, 300] width 30 height 30
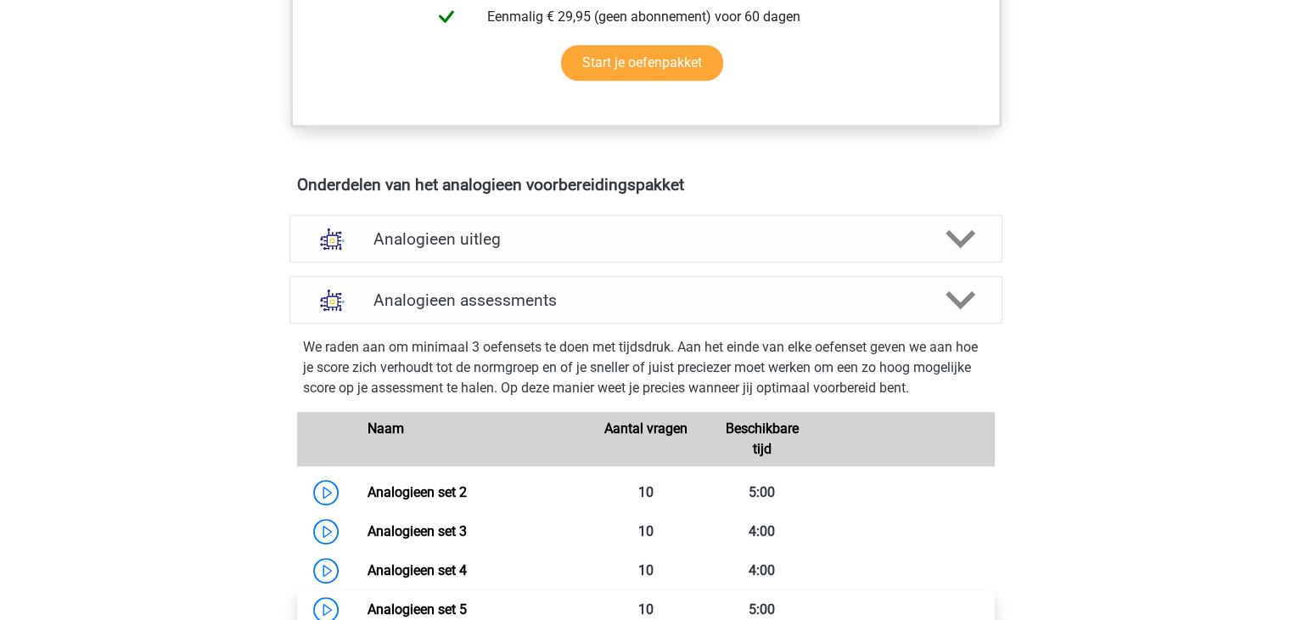
click at [434, 609] on link "Analogieen set 5" at bounding box center [416, 609] width 99 height 16
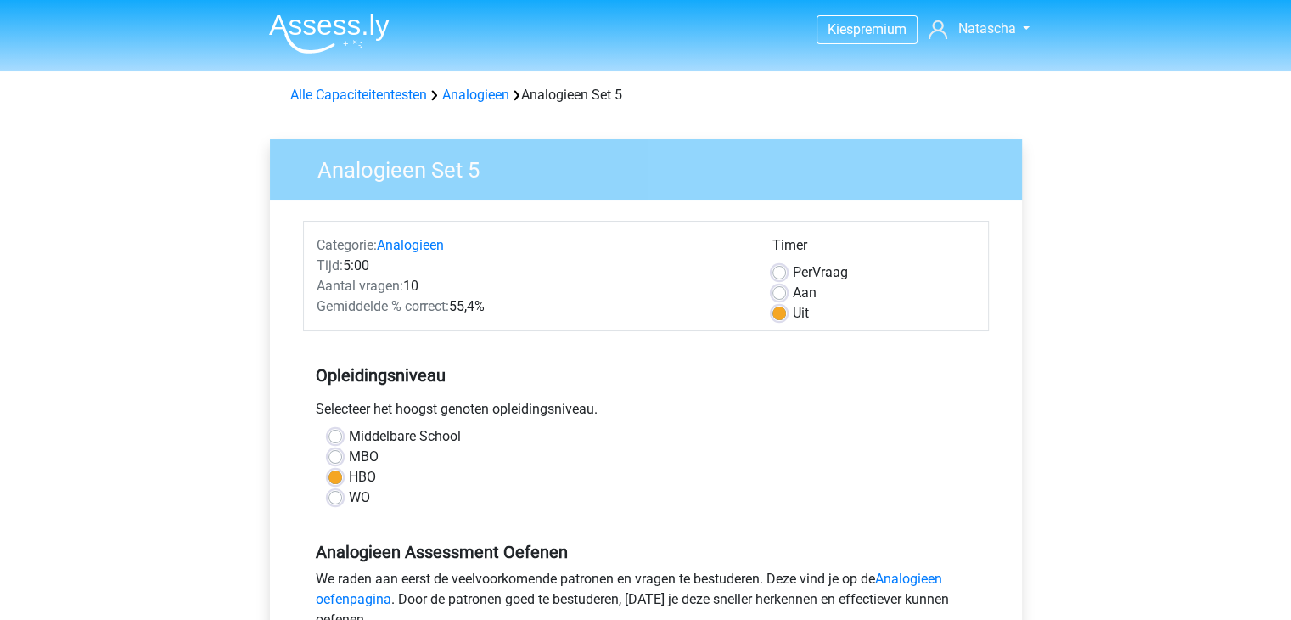
scroll to position [265, 0]
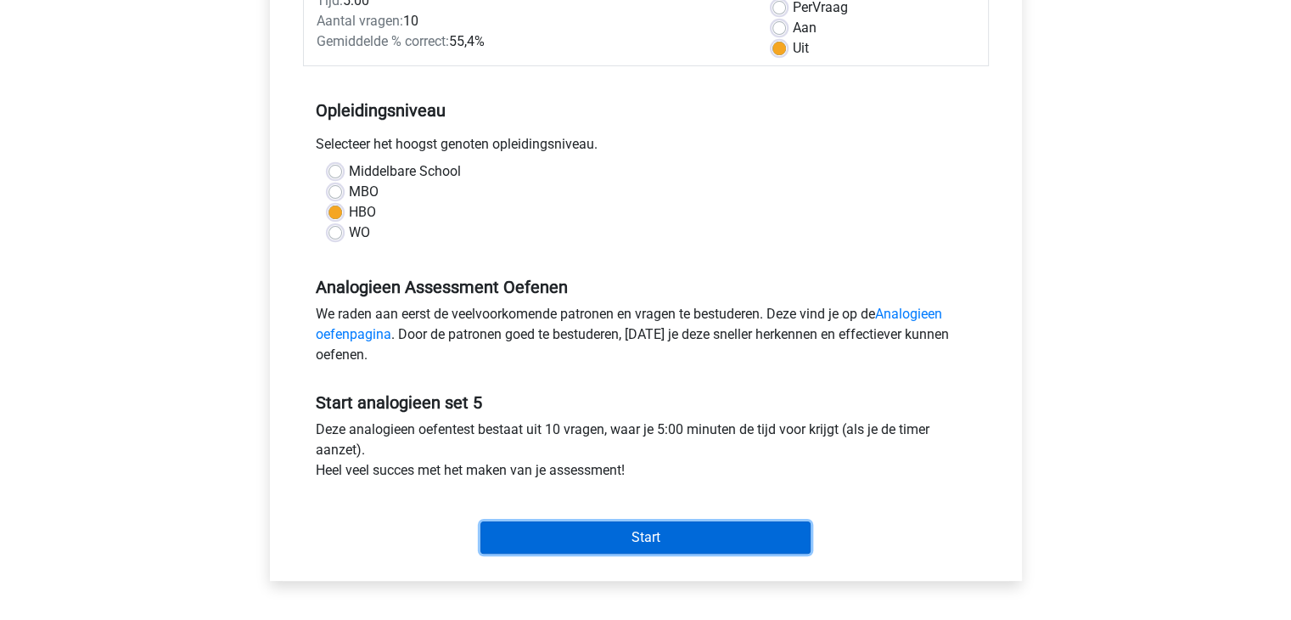
click at [699, 535] on input "Start" at bounding box center [645, 537] width 330 height 32
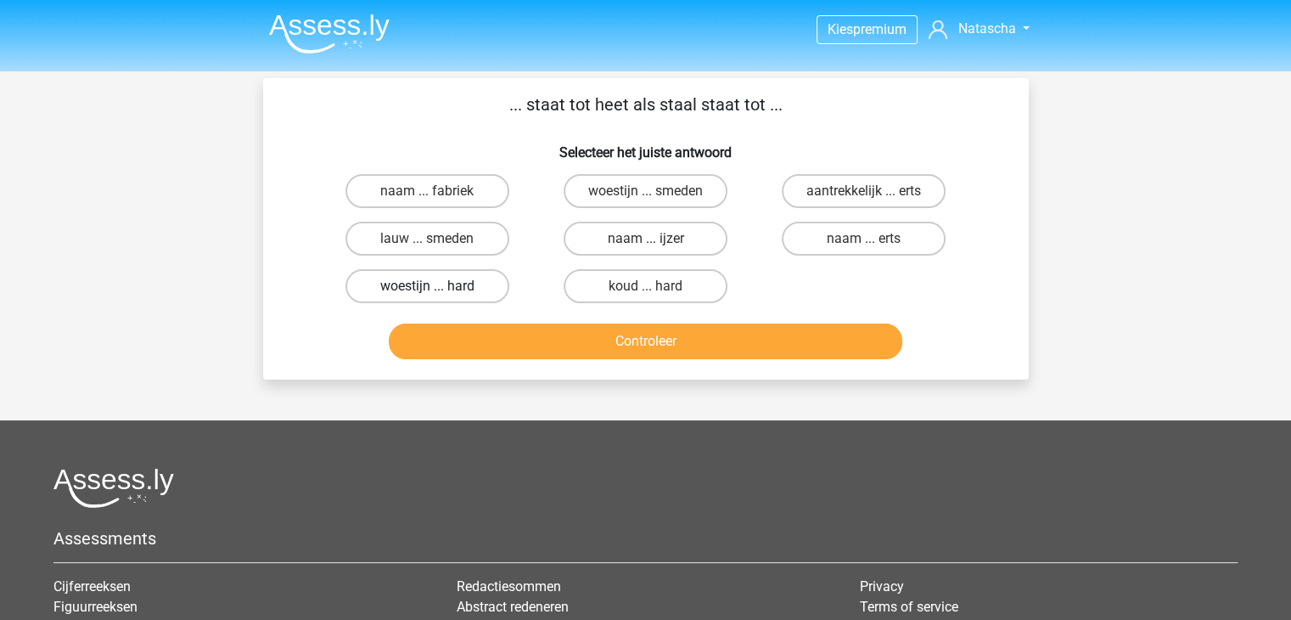
click at [483, 293] on label "woestijn ... hard" at bounding box center [427, 286] width 164 height 34
click at [438, 293] on input "woestijn ... hard" at bounding box center [432, 291] width 11 height 11
radio input "true"
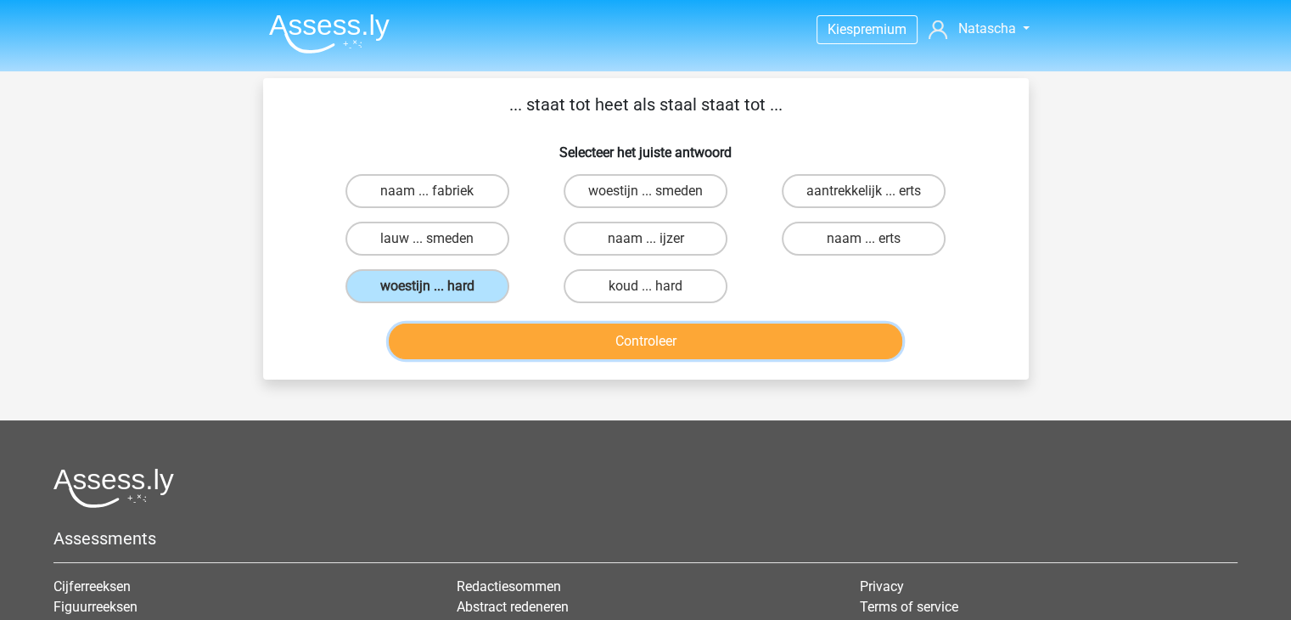
click at [706, 334] on button "Controleer" at bounding box center [645, 341] width 513 height 36
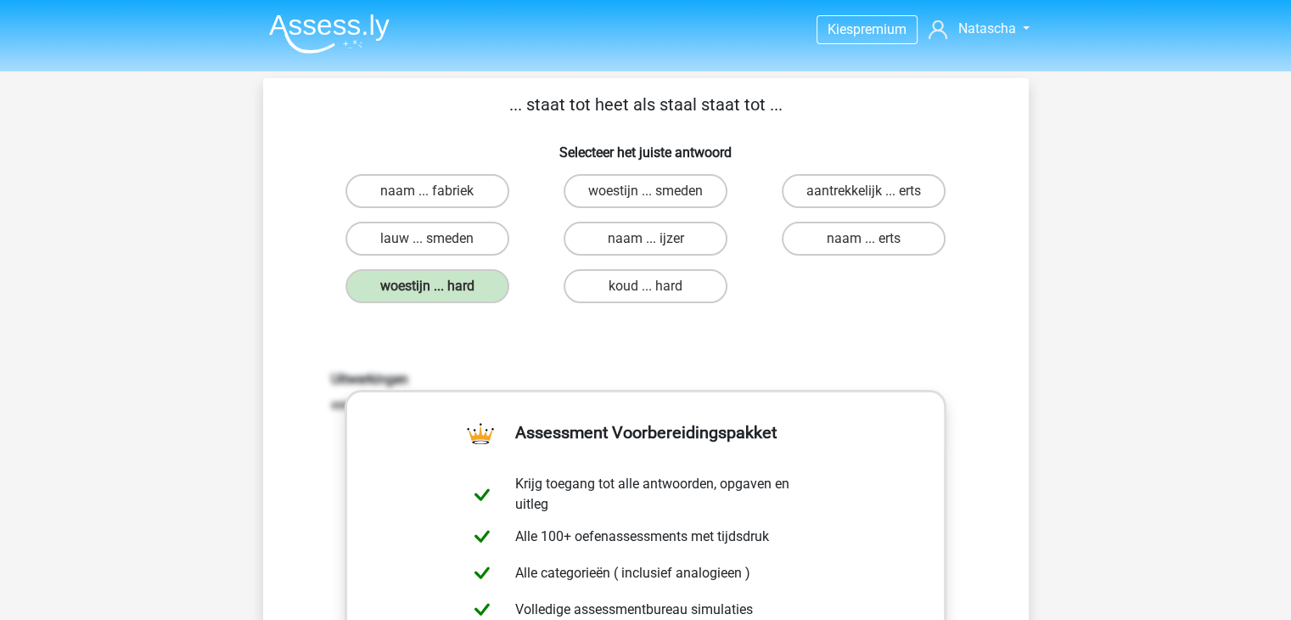
scroll to position [541, 0]
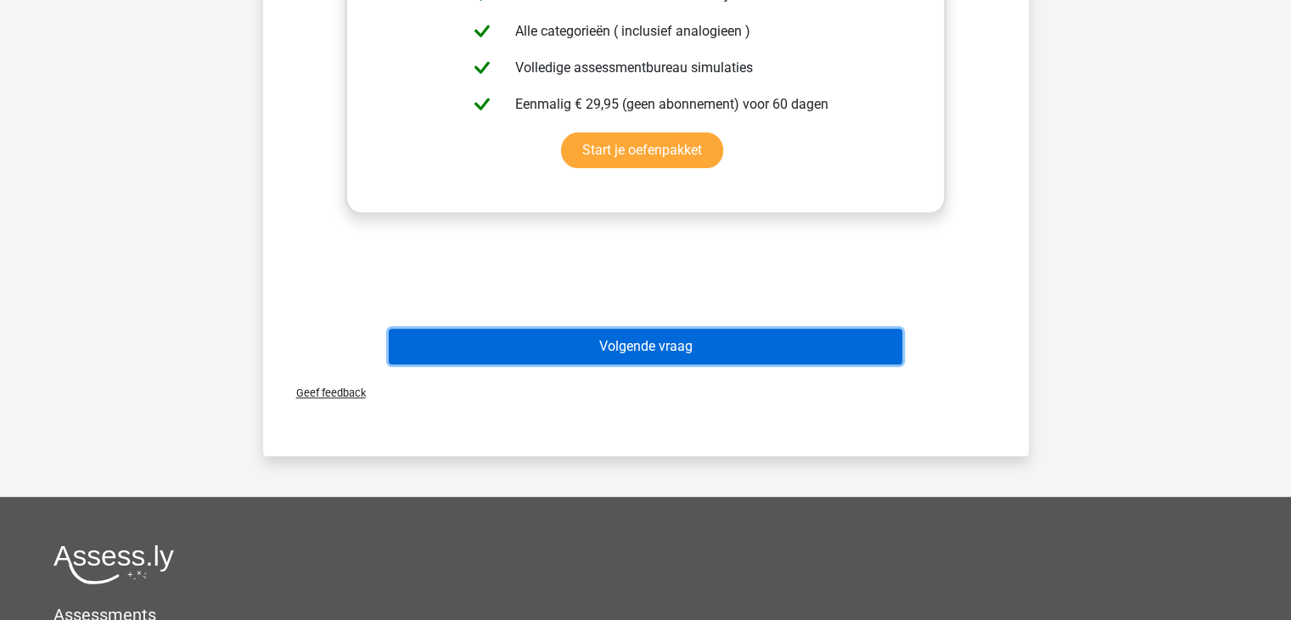
click at [670, 339] on button "Volgende vraag" at bounding box center [645, 346] width 513 height 36
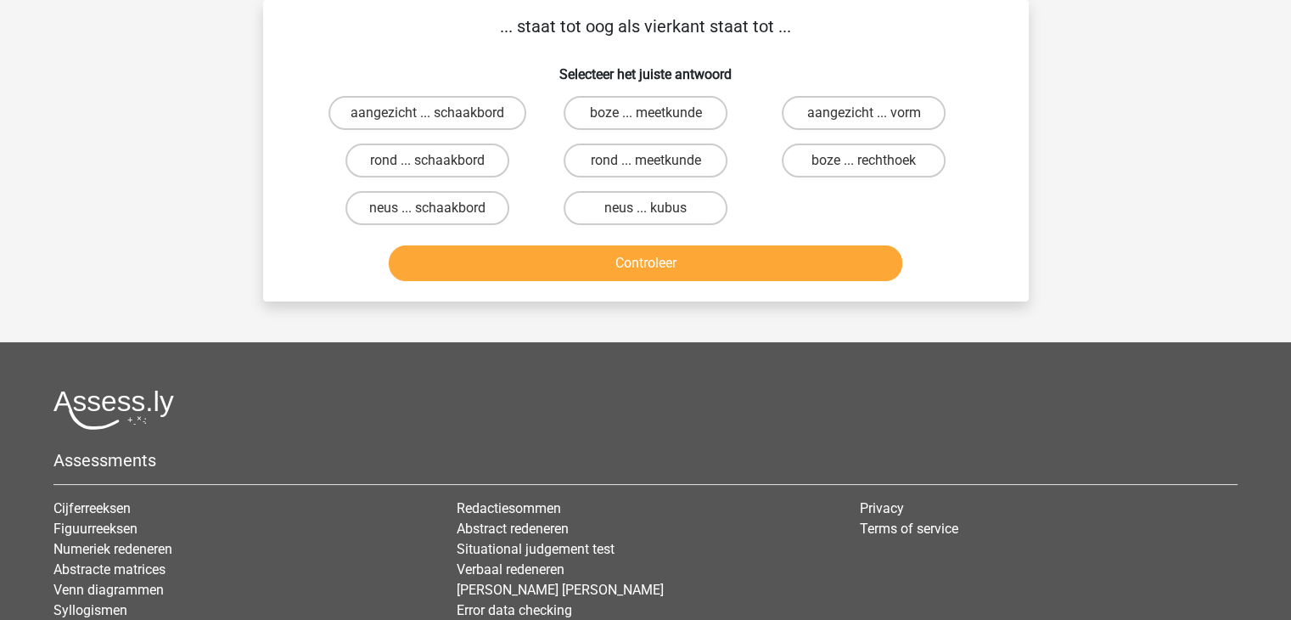
scroll to position [0, 0]
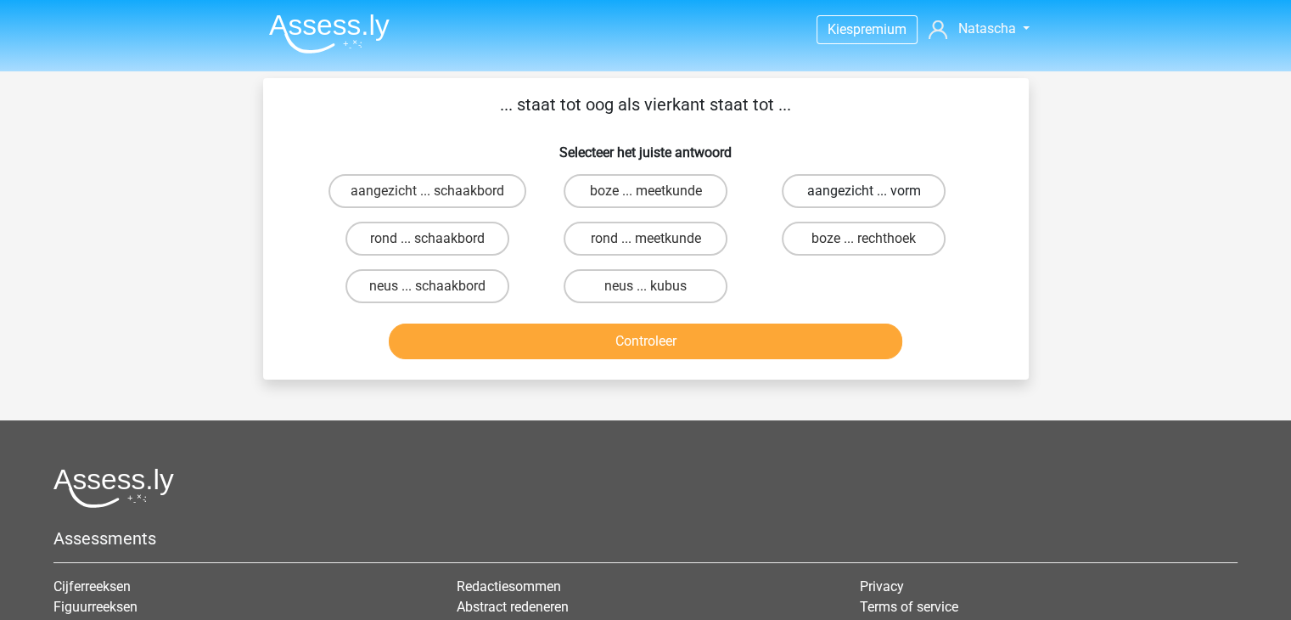
click at [880, 187] on label "aangezicht ... vorm" at bounding box center [864, 191] width 164 height 34
click at [875, 191] on input "aangezicht ... vorm" at bounding box center [869, 196] width 11 height 11
radio input "true"
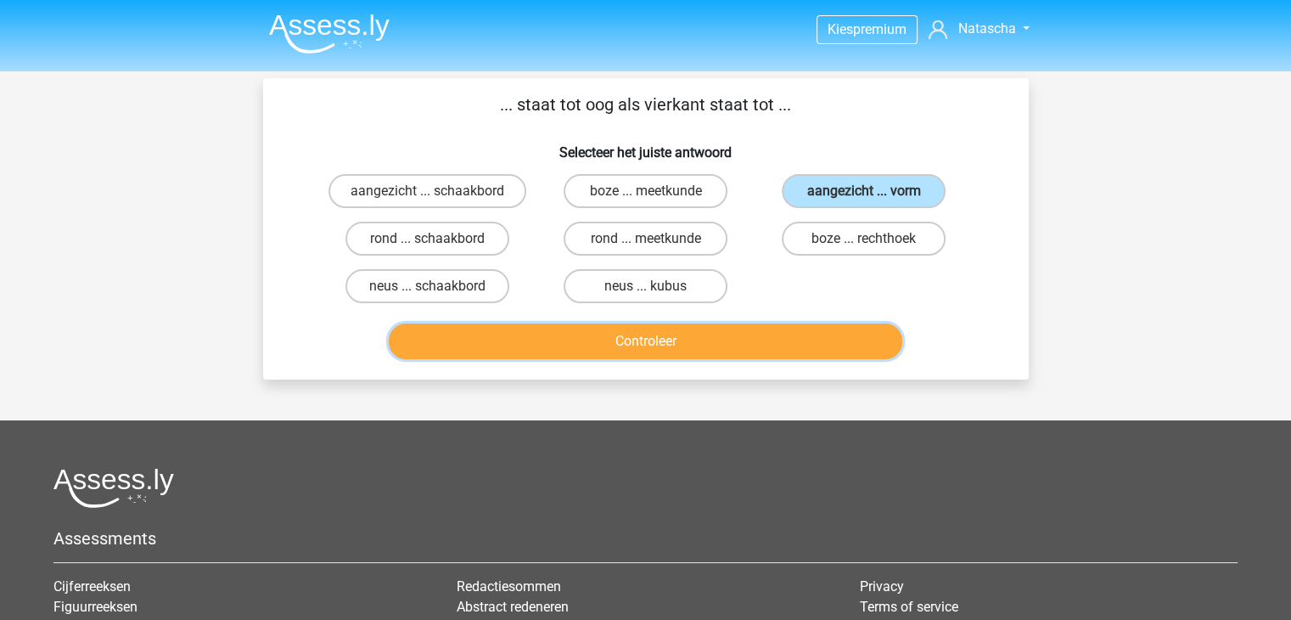
click at [715, 331] on button "Controleer" at bounding box center [645, 341] width 513 height 36
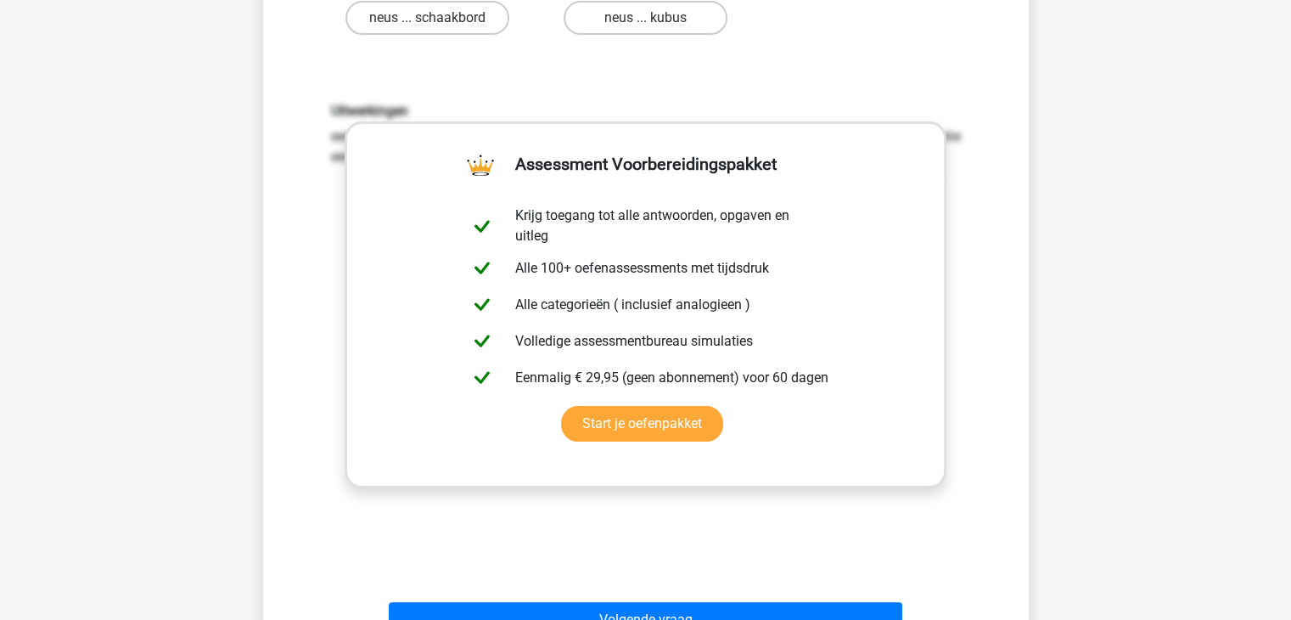
scroll to position [352, 0]
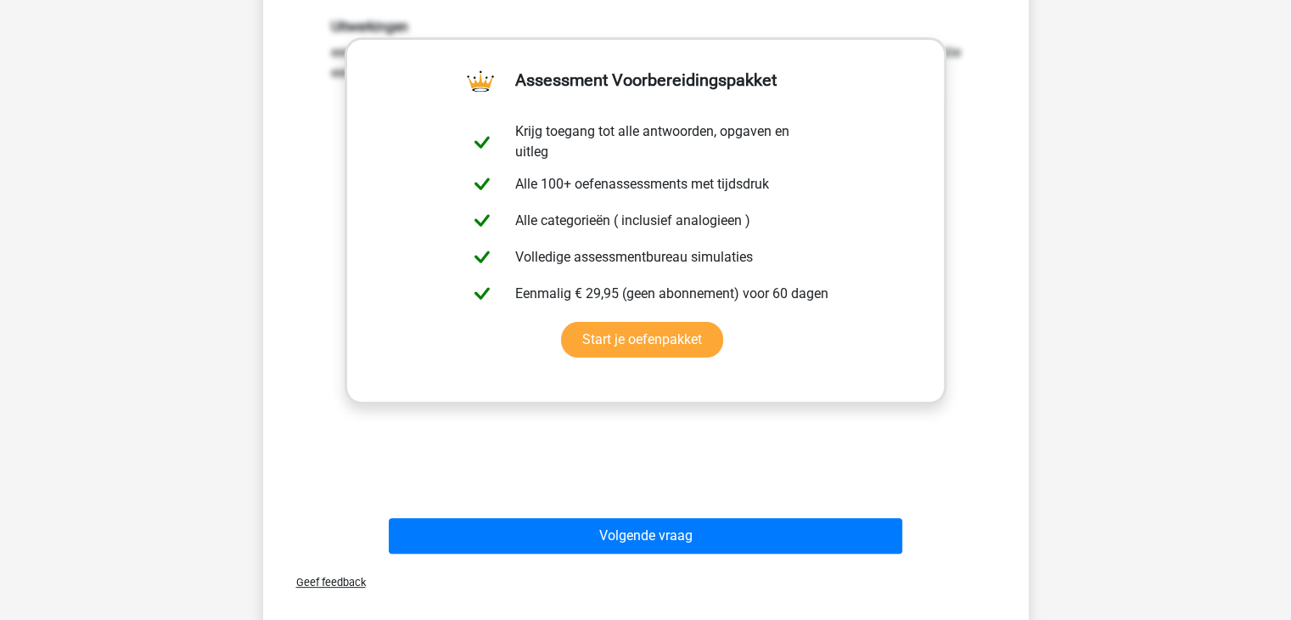
click at [593, 554] on div "Volgende vraag" at bounding box center [645, 539] width 655 height 42
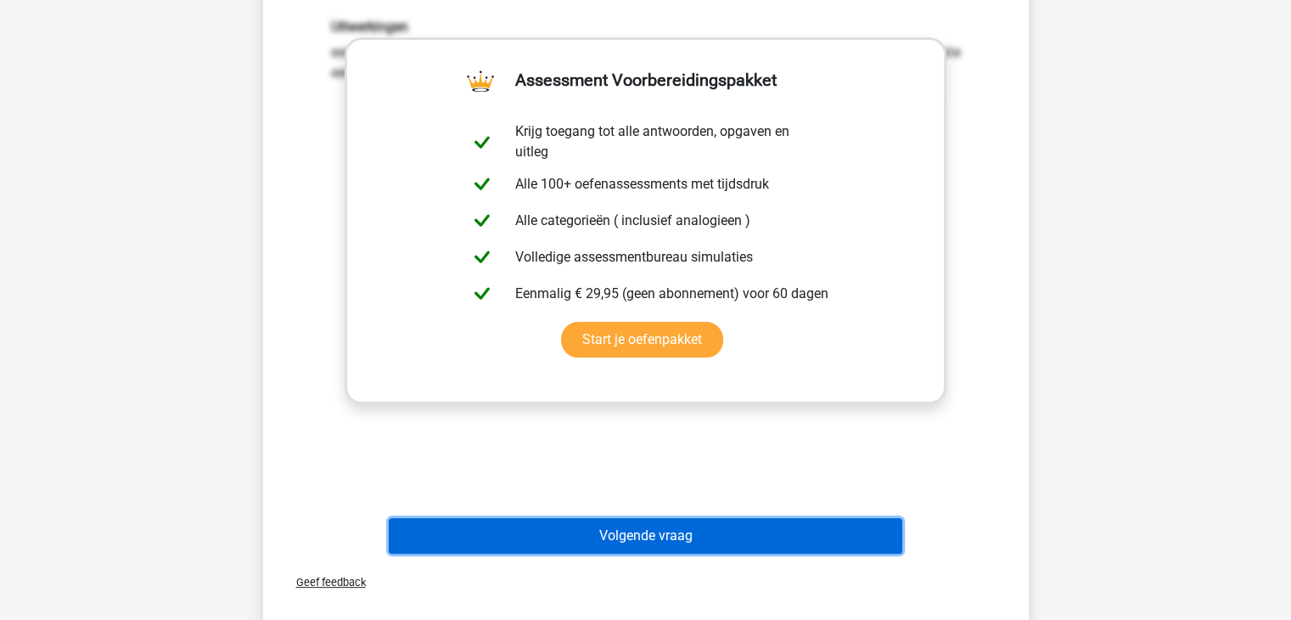
click at [625, 544] on button "Volgende vraag" at bounding box center [645, 536] width 513 height 36
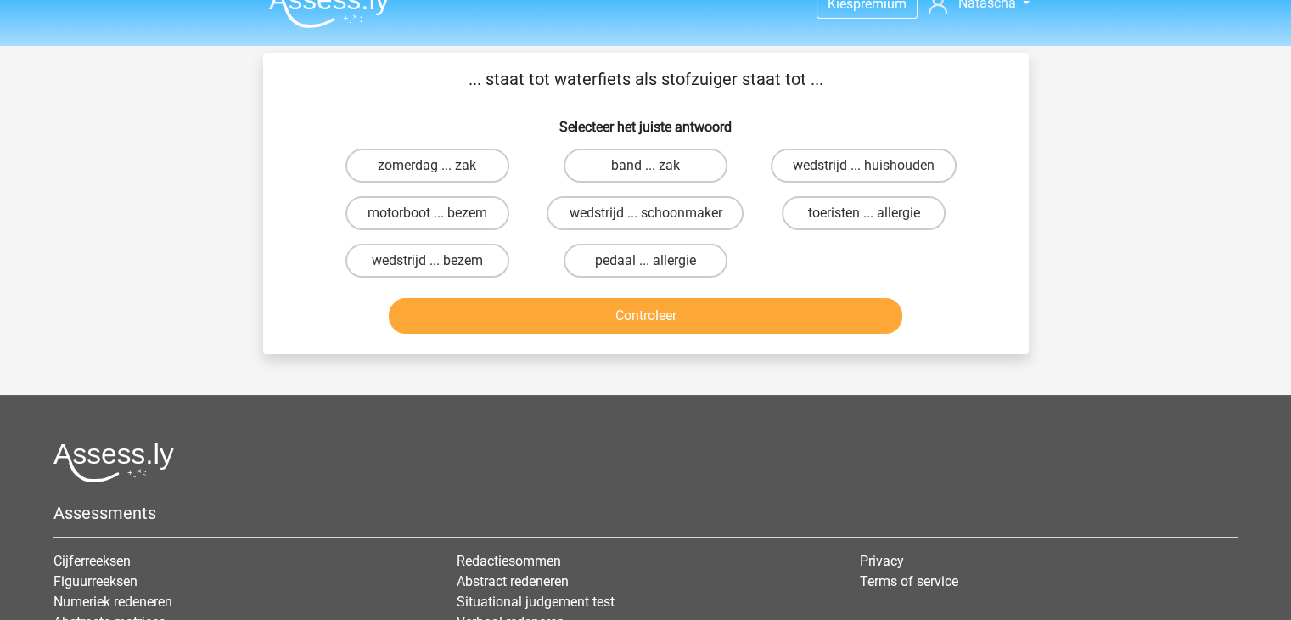
scroll to position [17, 0]
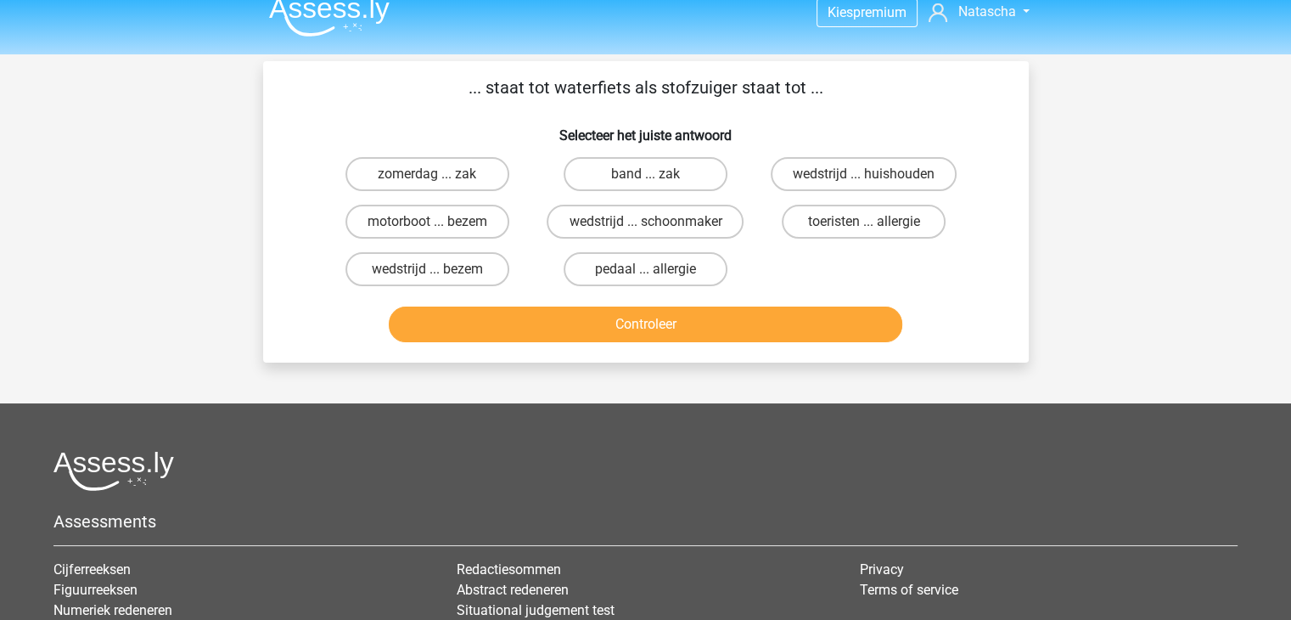
click at [429, 229] on input "motorboot ... bezem" at bounding box center [432, 227] width 11 height 11
radio input "true"
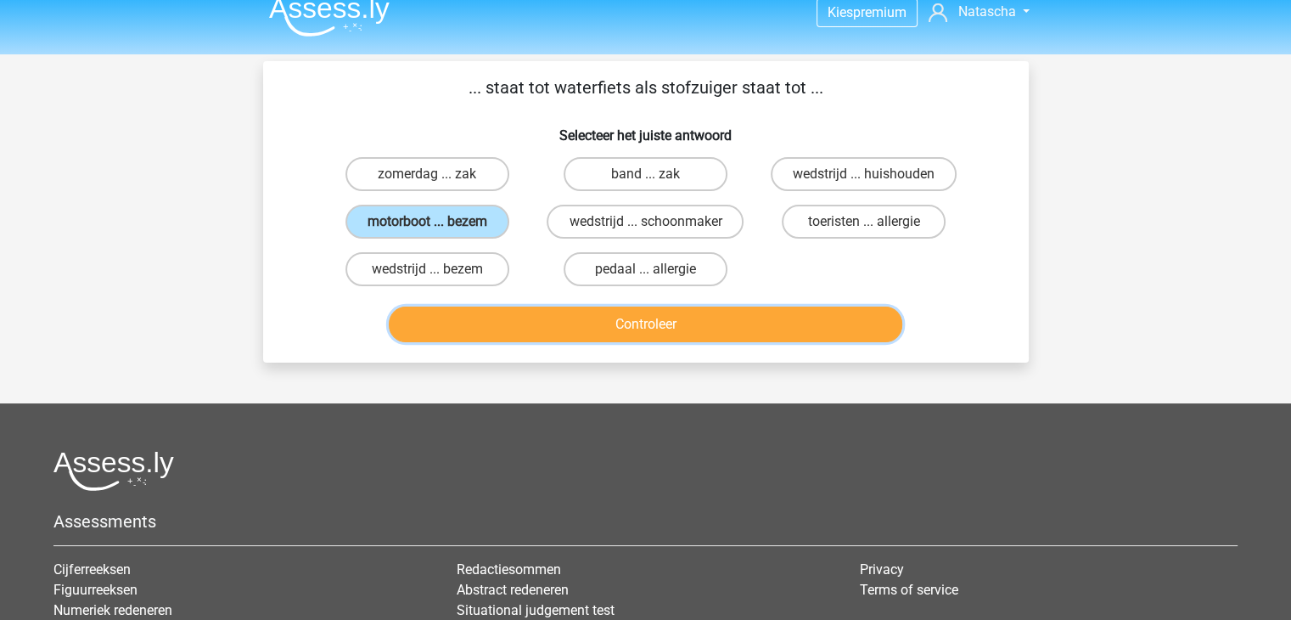
click at [645, 334] on button "Controleer" at bounding box center [645, 324] width 513 height 36
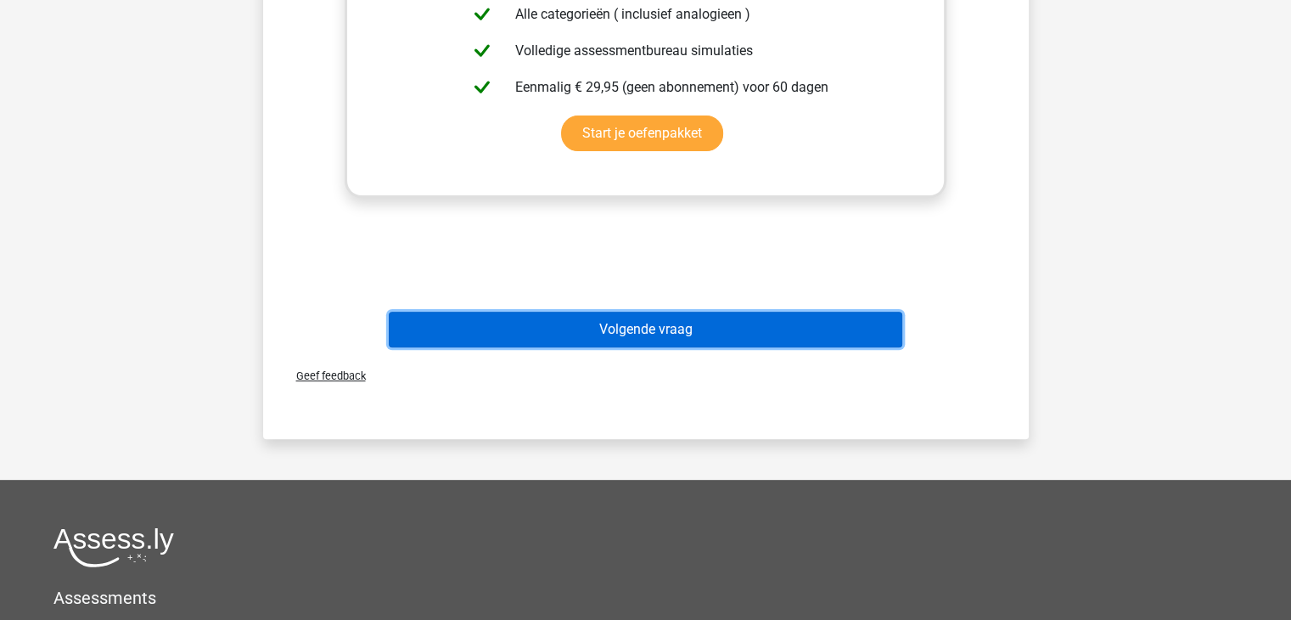
click at [677, 319] on button "Volgende vraag" at bounding box center [645, 329] width 513 height 36
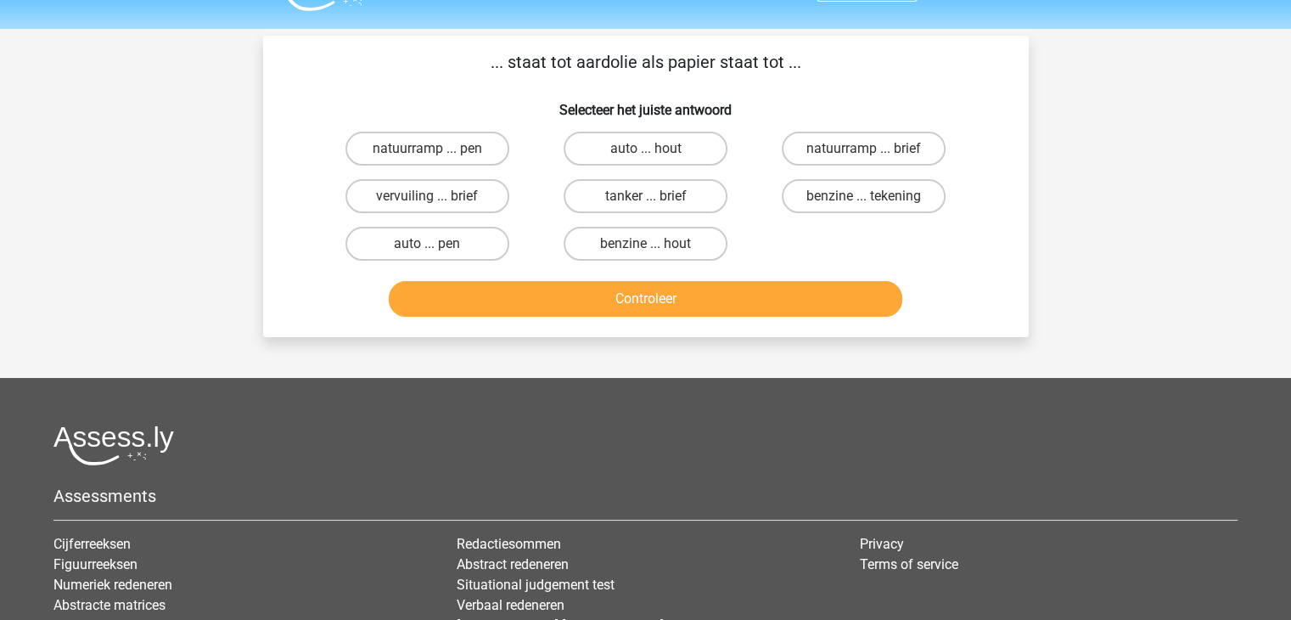
scroll to position [27, 0]
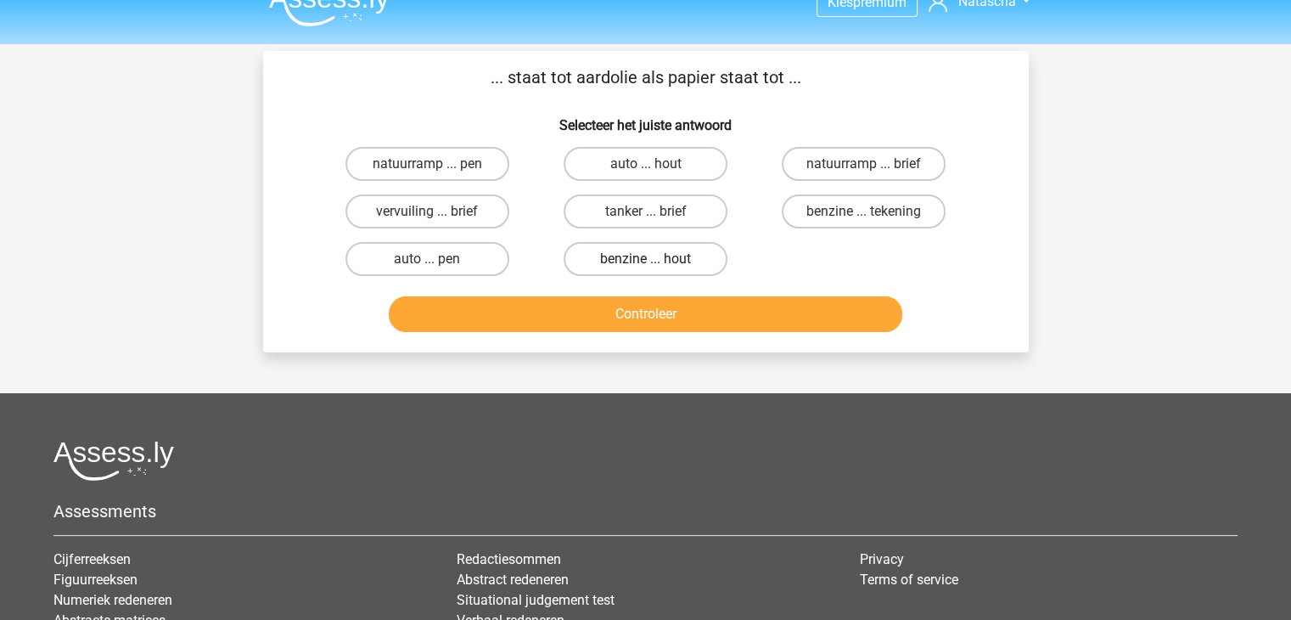
click at [643, 256] on label "benzine ... hout" at bounding box center [646, 259] width 164 height 34
click at [645, 259] on input "benzine ... hout" at bounding box center [650, 264] width 11 height 11
radio input "true"
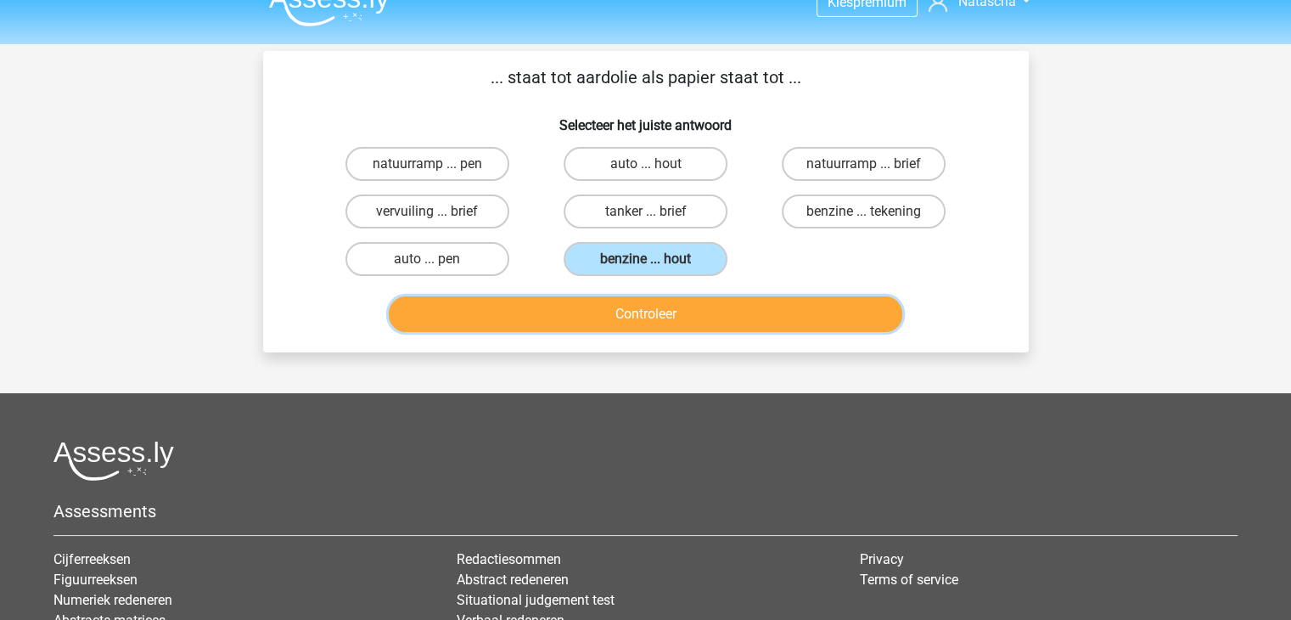
click at [721, 316] on button "Controleer" at bounding box center [645, 314] width 513 height 36
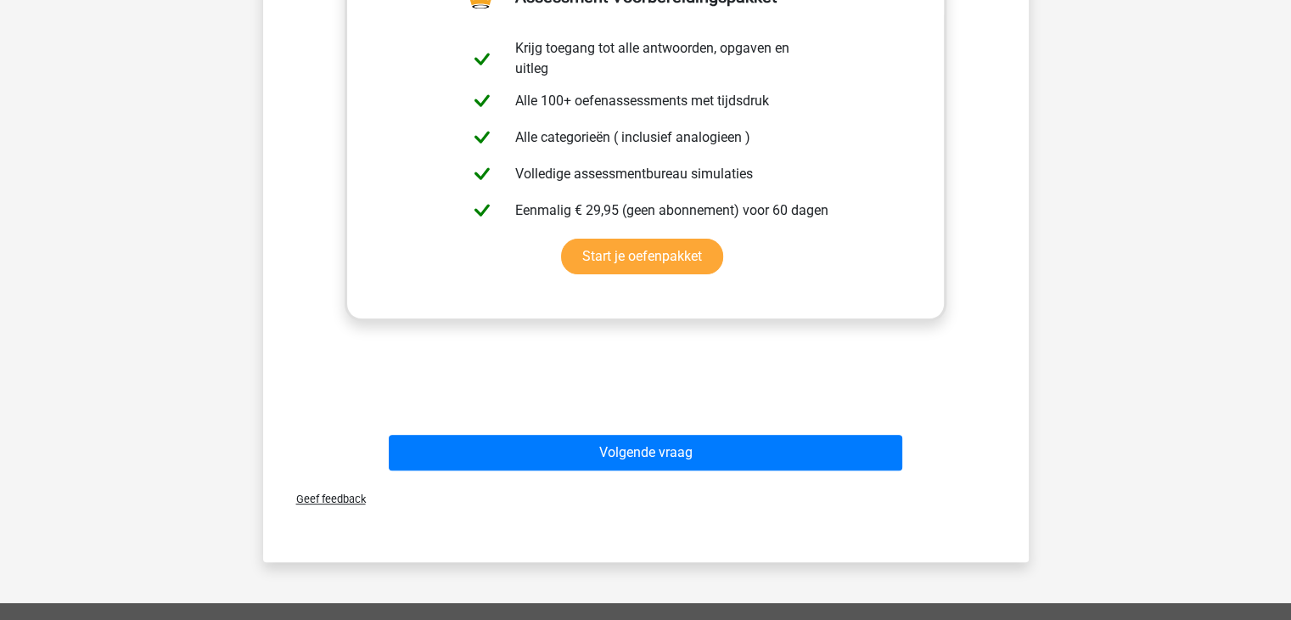
scroll to position [499, 0]
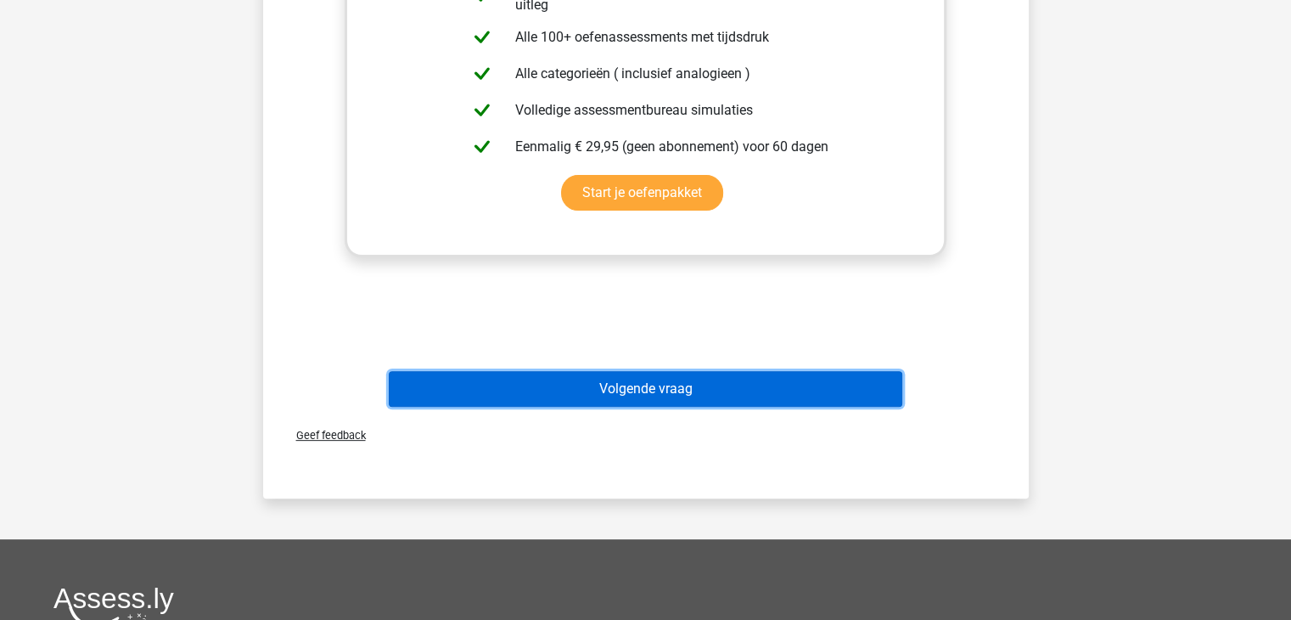
click at [716, 376] on button "Volgende vraag" at bounding box center [645, 389] width 513 height 36
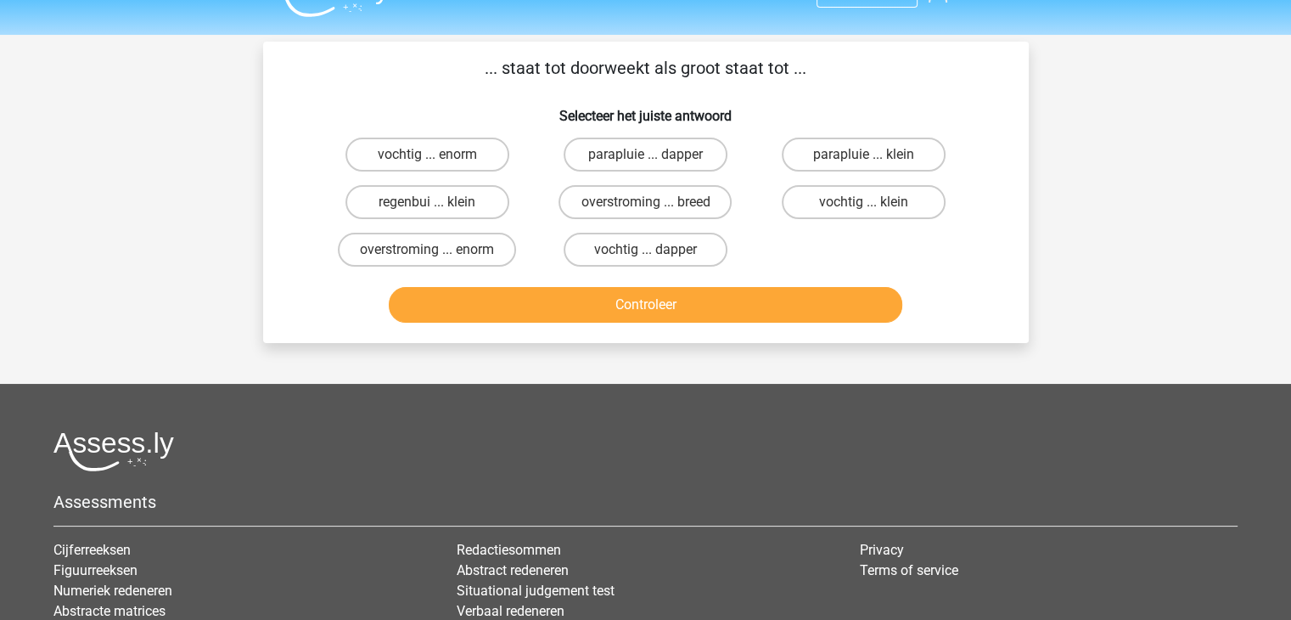
scroll to position [12, 0]
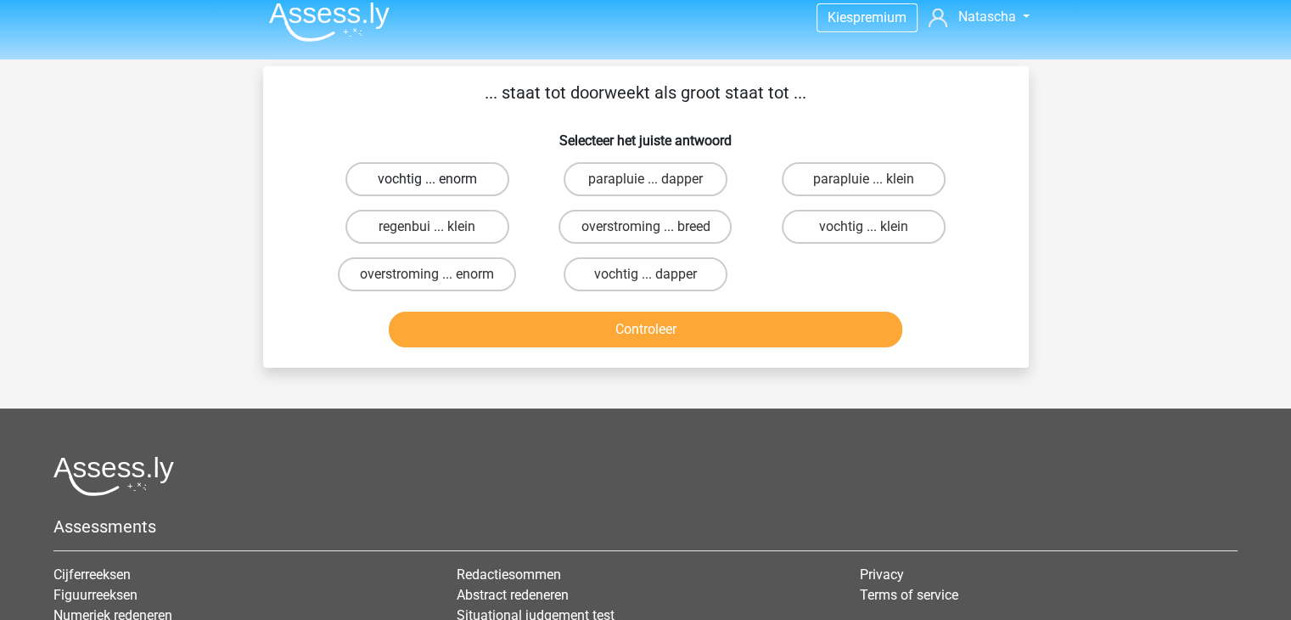
click at [490, 183] on label "vochtig ... enorm" at bounding box center [427, 179] width 164 height 34
click at [438, 183] on input "vochtig ... enorm" at bounding box center [432, 184] width 11 height 11
radio input "true"
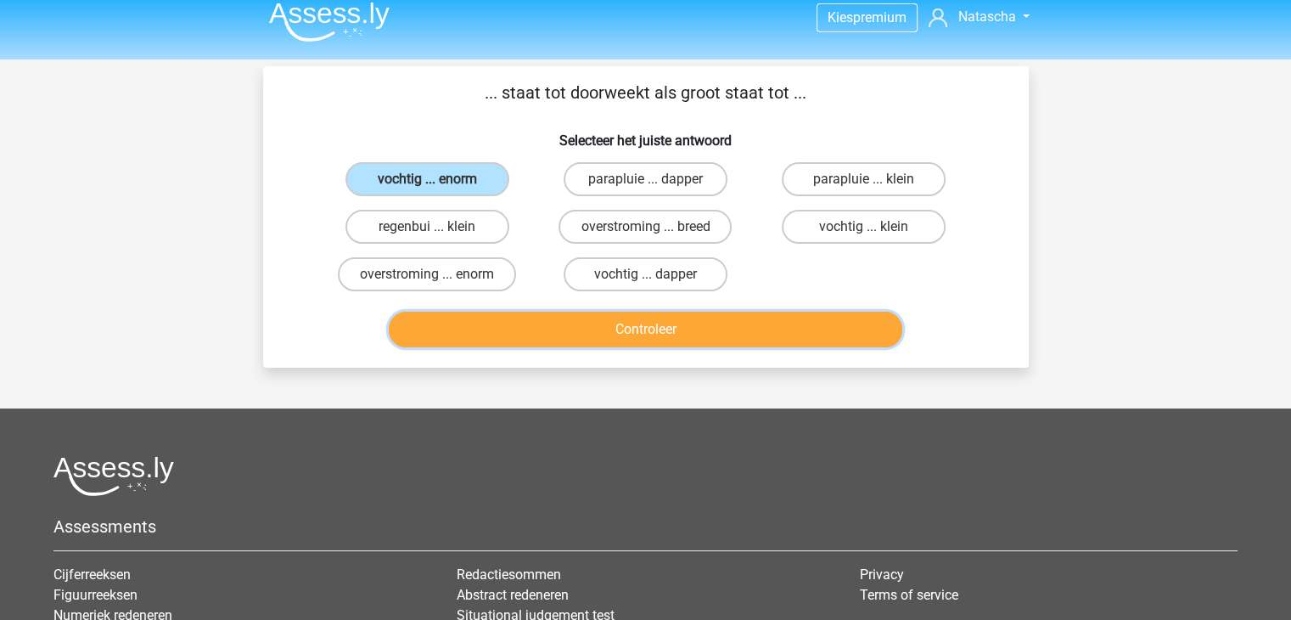
click at [678, 325] on button "Controleer" at bounding box center [645, 329] width 513 height 36
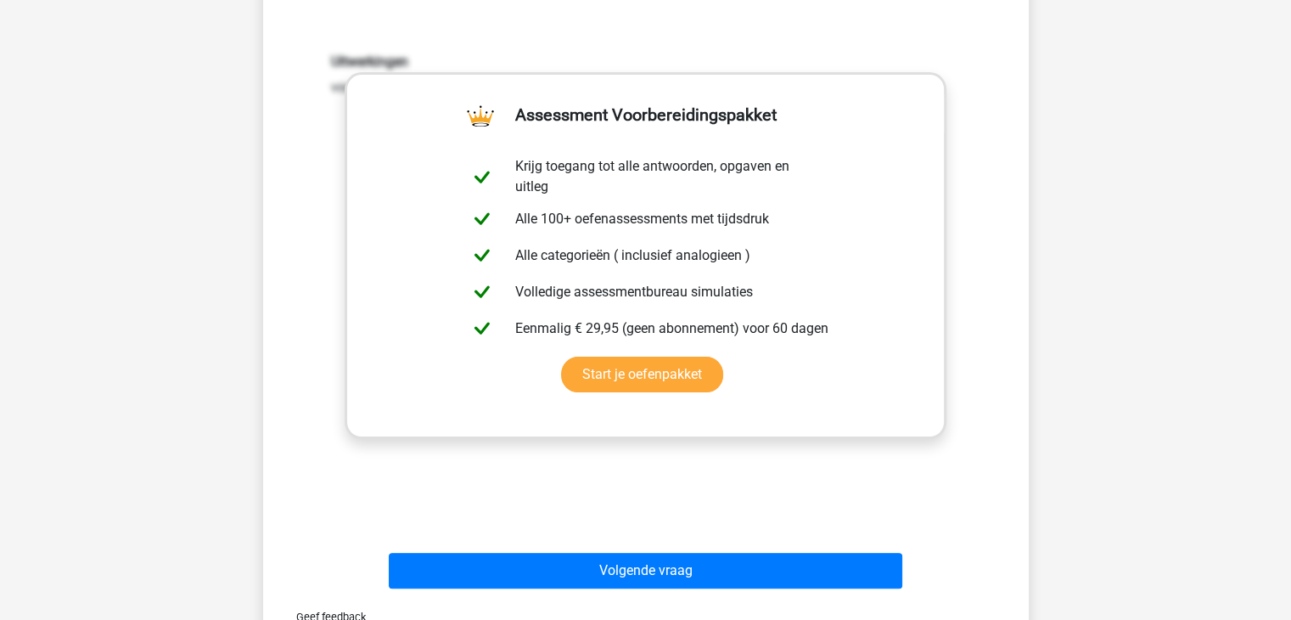
scroll to position [342, 0]
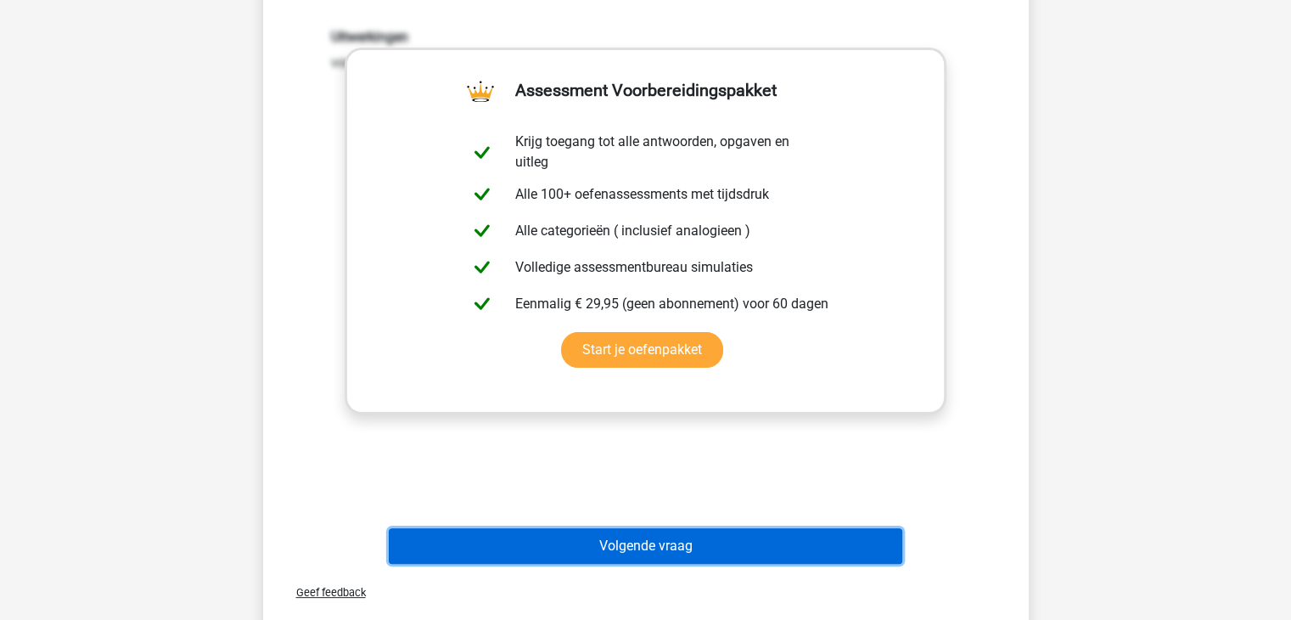
click at [696, 554] on button "Volgende vraag" at bounding box center [645, 546] width 513 height 36
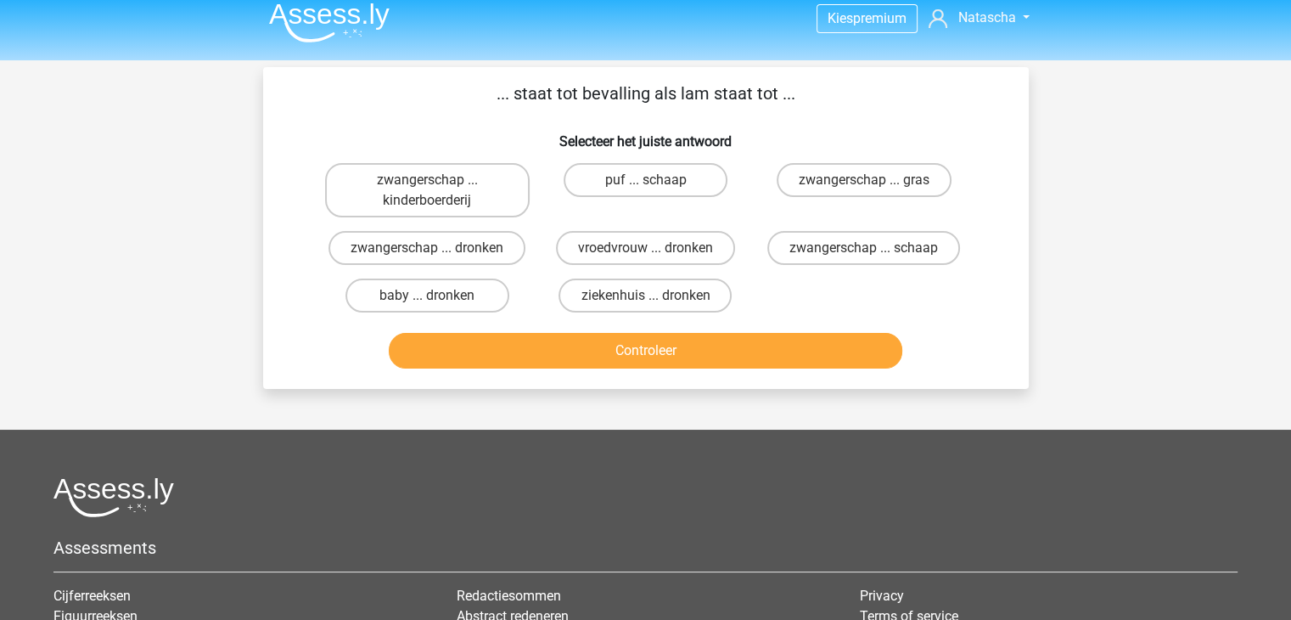
scroll to position [0, 0]
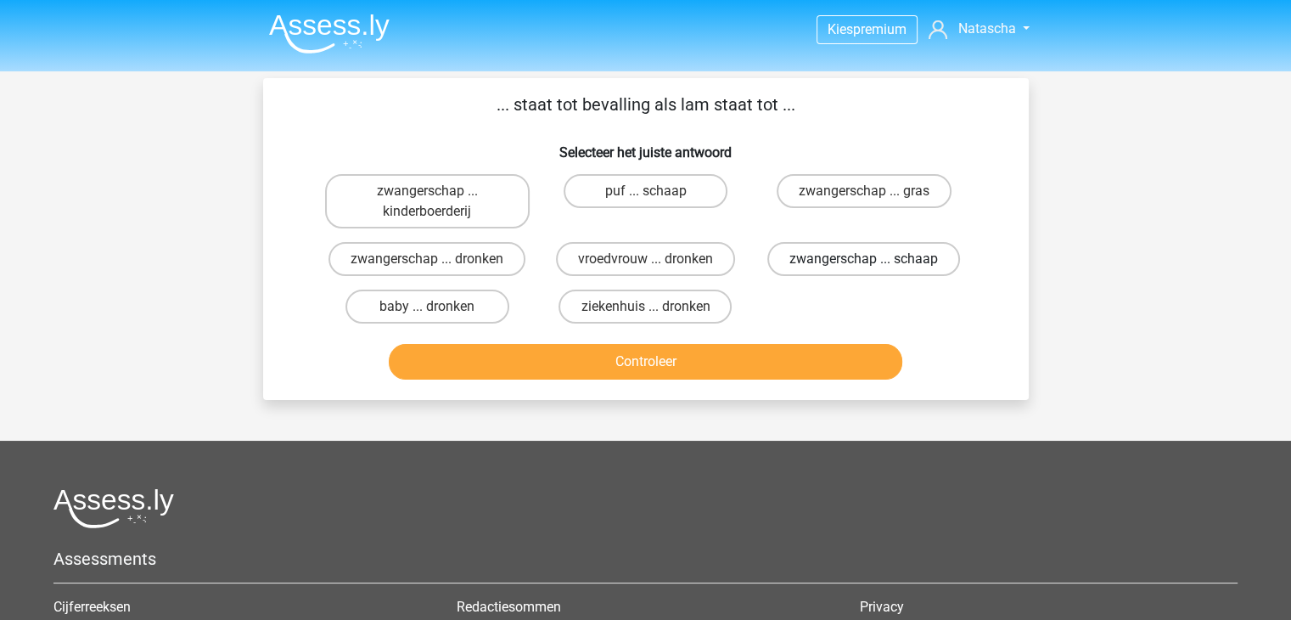
click at [860, 262] on label "zwangerschap ... schaap" at bounding box center [863, 259] width 193 height 34
click at [864, 262] on input "zwangerschap ... schaap" at bounding box center [869, 264] width 11 height 11
radio input "true"
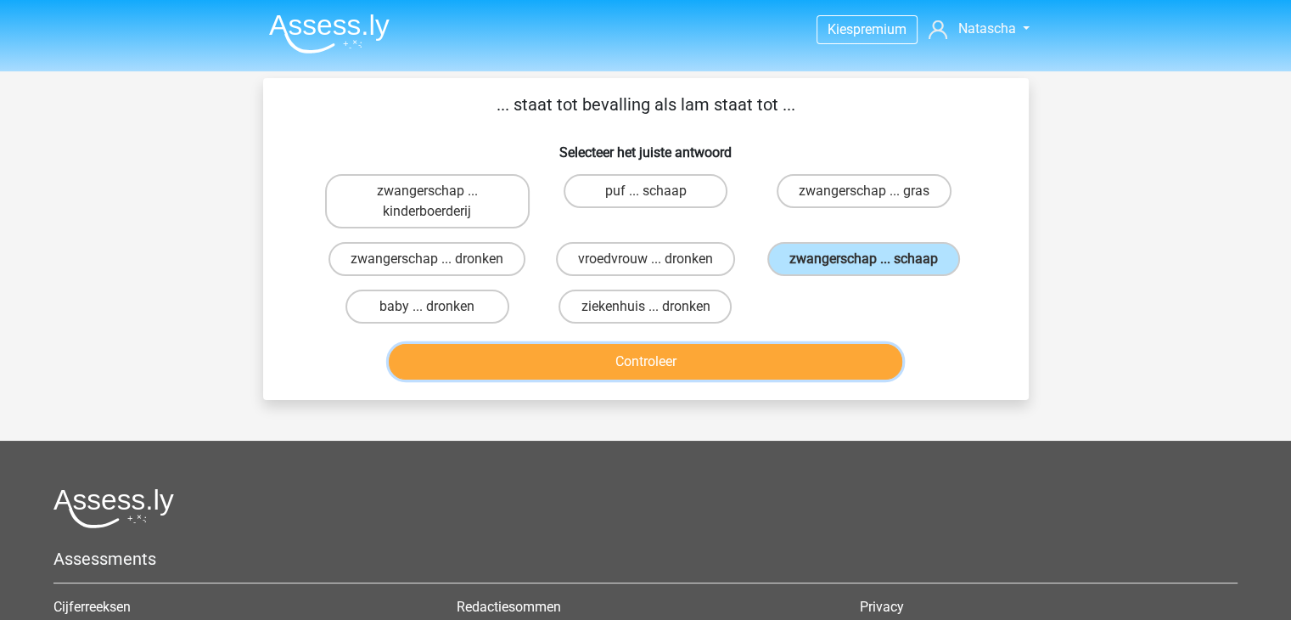
click at [738, 375] on button "Controleer" at bounding box center [645, 362] width 513 height 36
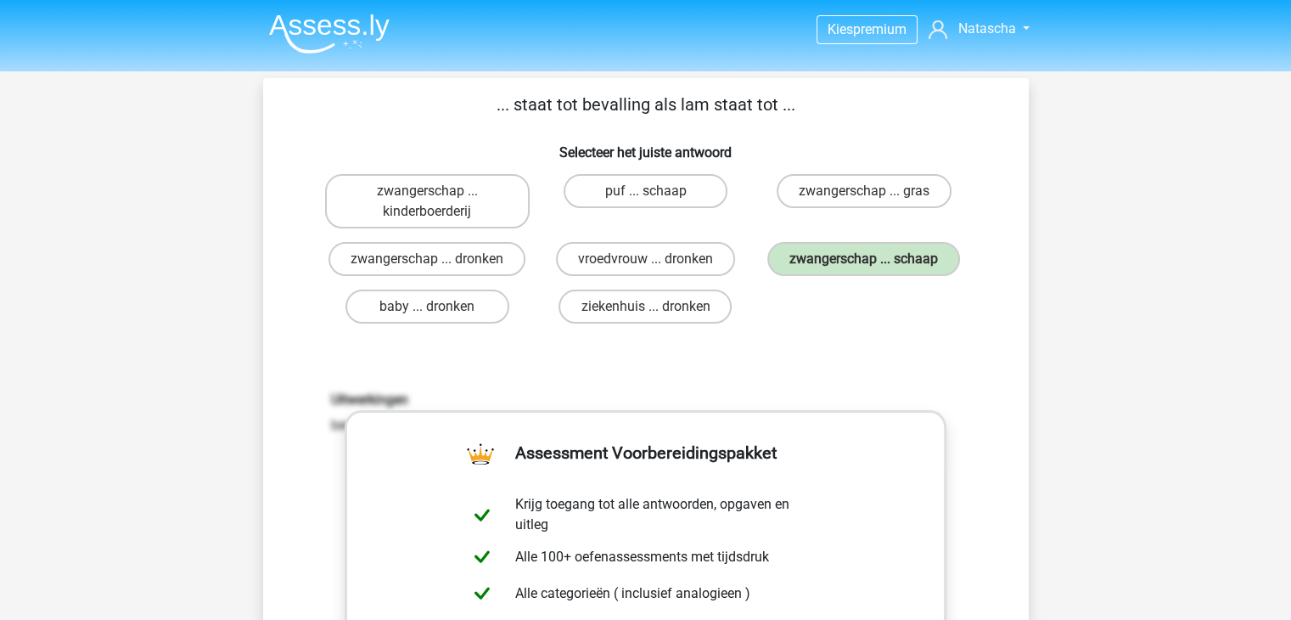
scroll to position [541, 0]
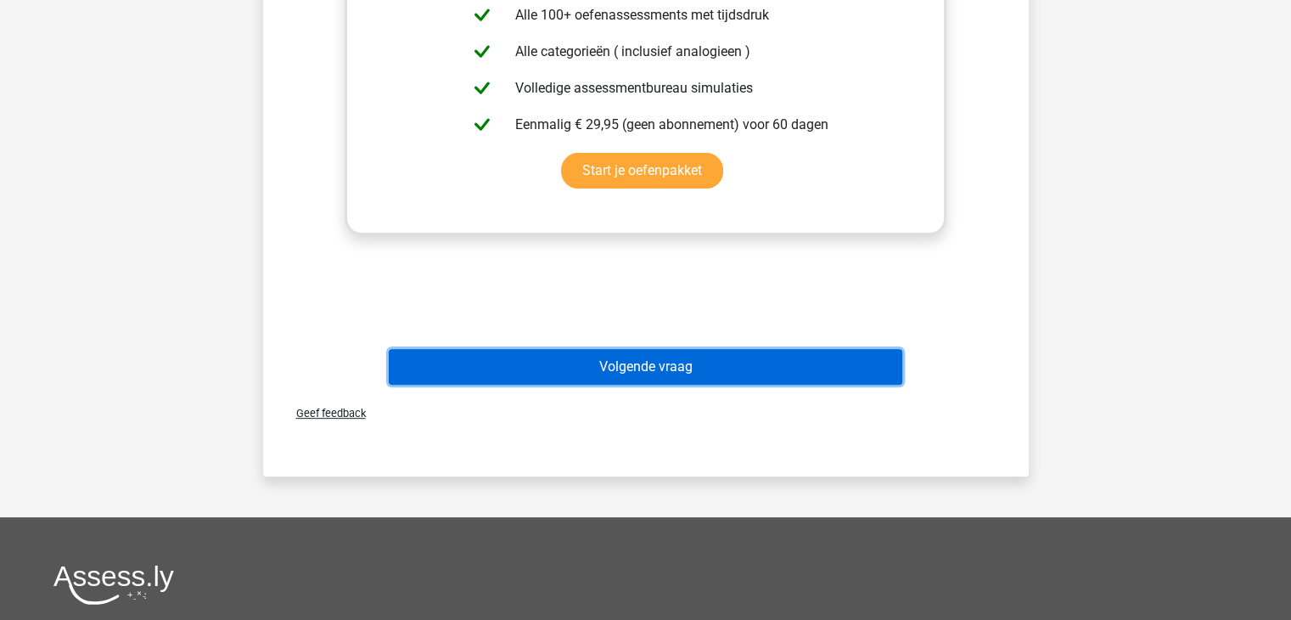
click at [689, 358] on button "Volgende vraag" at bounding box center [645, 367] width 513 height 36
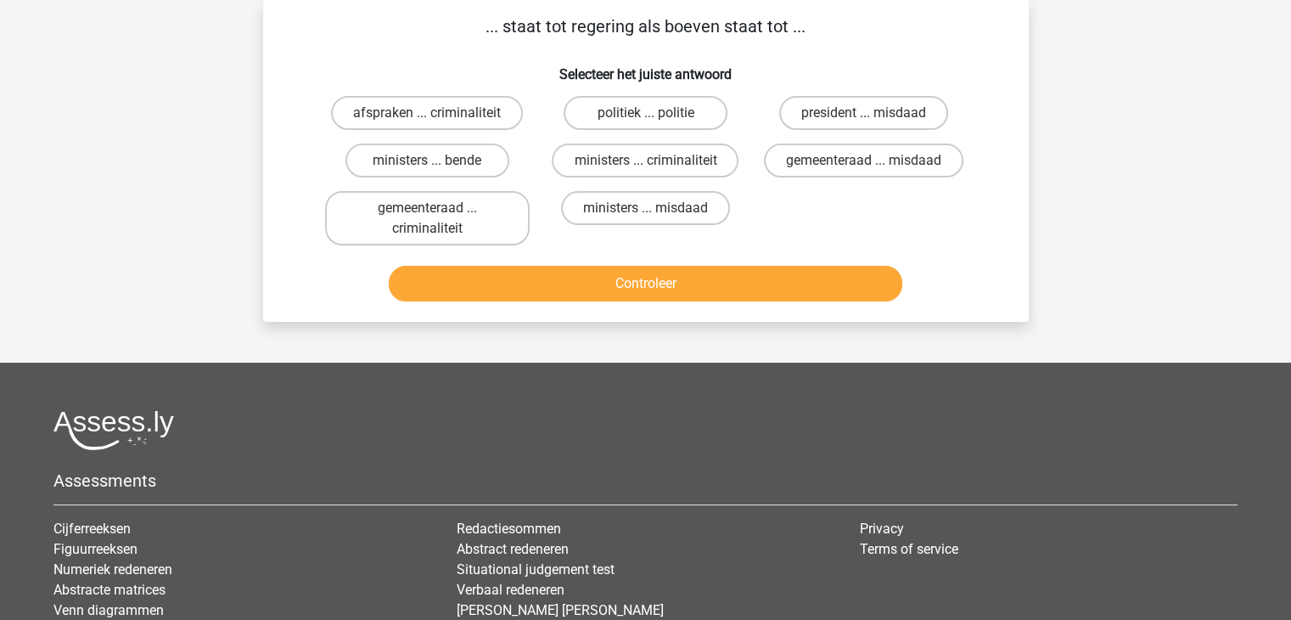
scroll to position [0, 0]
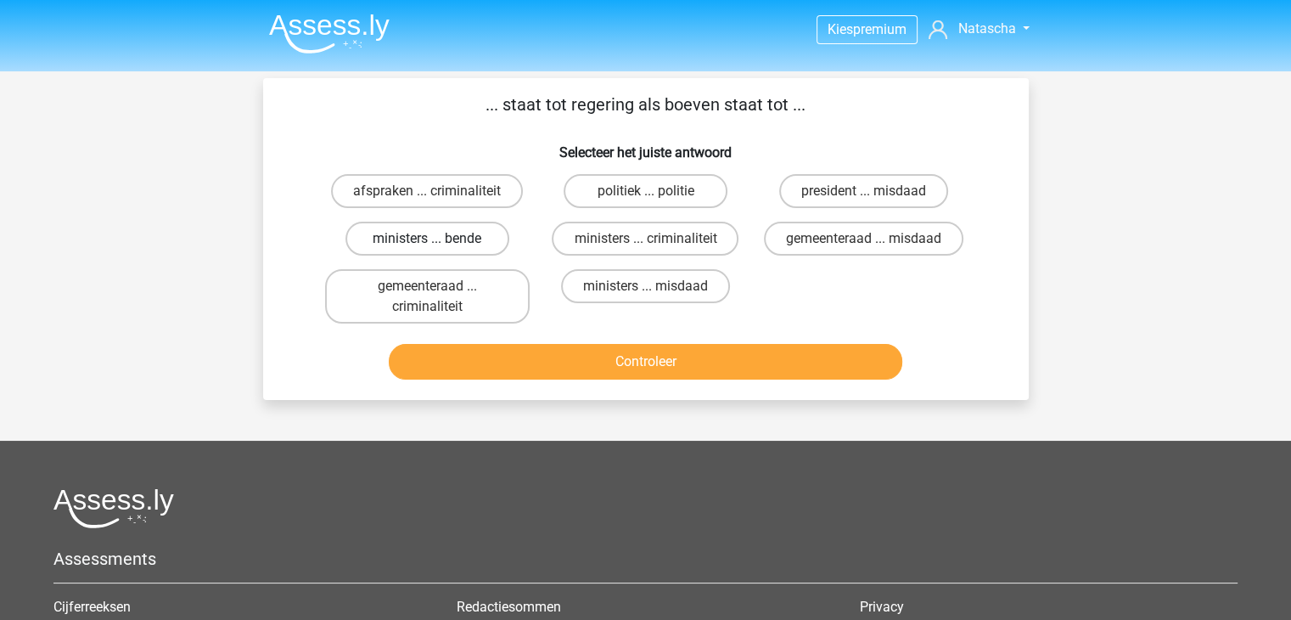
click at [461, 231] on label "ministers ... bende" at bounding box center [427, 239] width 164 height 34
click at [438, 238] on input "ministers ... bende" at bounding box center [432, 243] width 11 height 11
radio input "true"
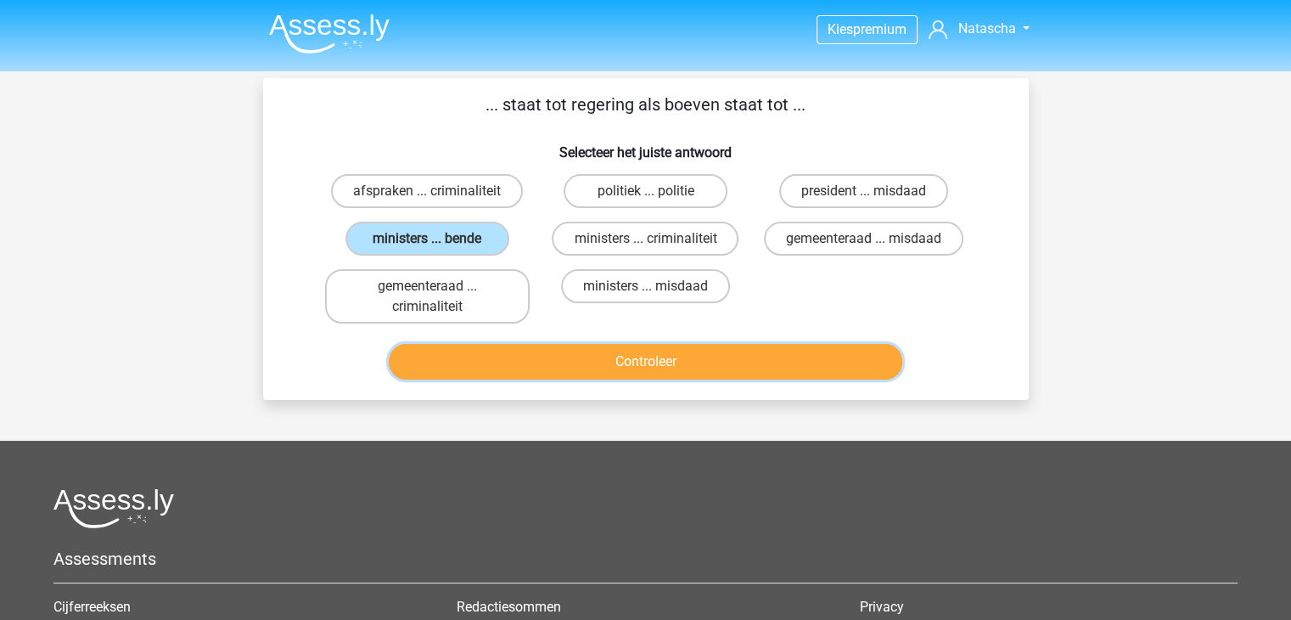
click at [685, 367] on button "Controleer" at bounding box center [645, 362] width 513 height 36
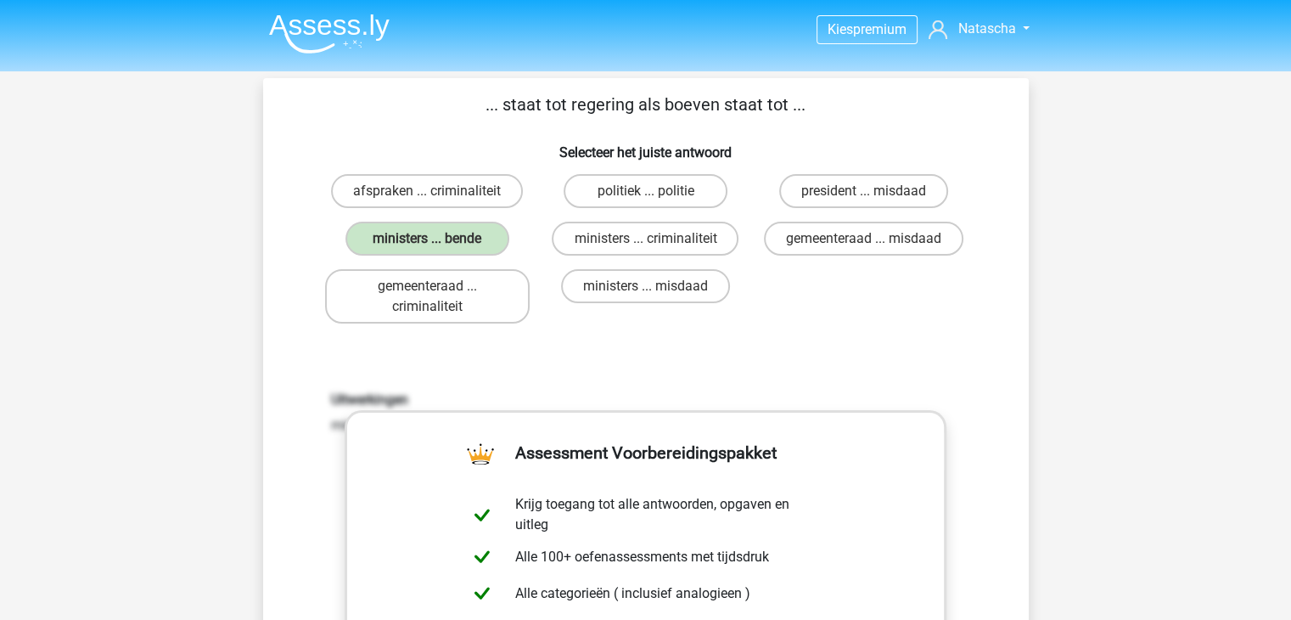
scroll to position [541, 0]
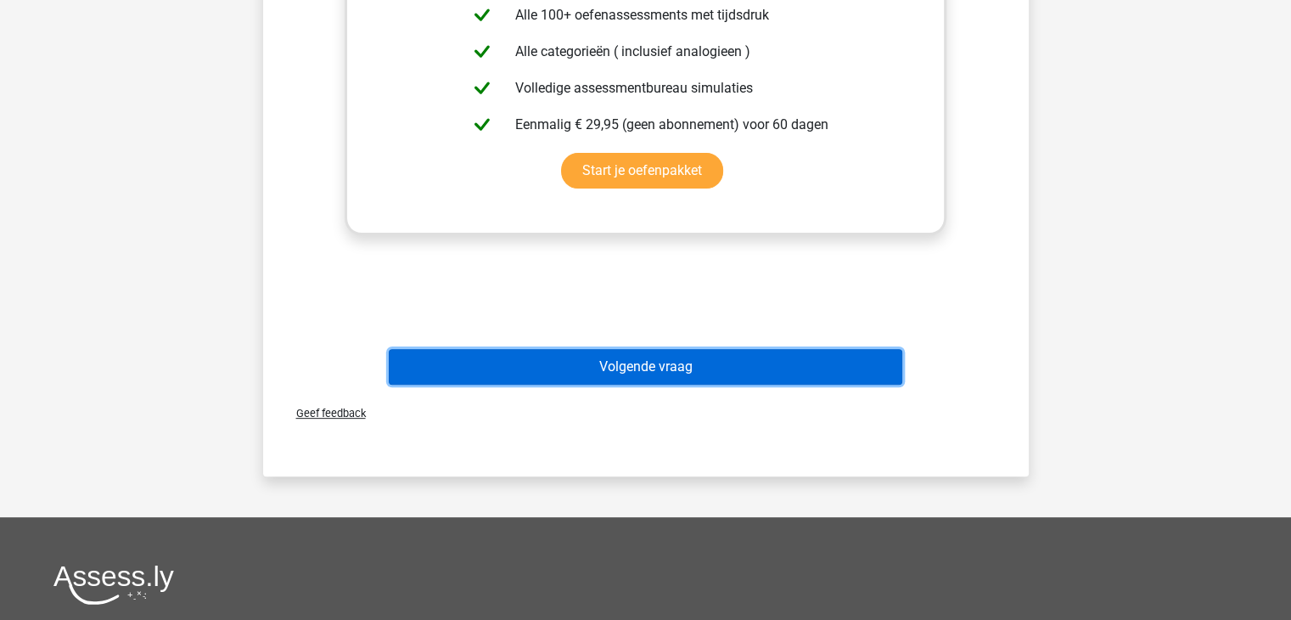
click at [668, 365] on button "Volgende vraag" at bounding box center [645, 367] width 513 height 36
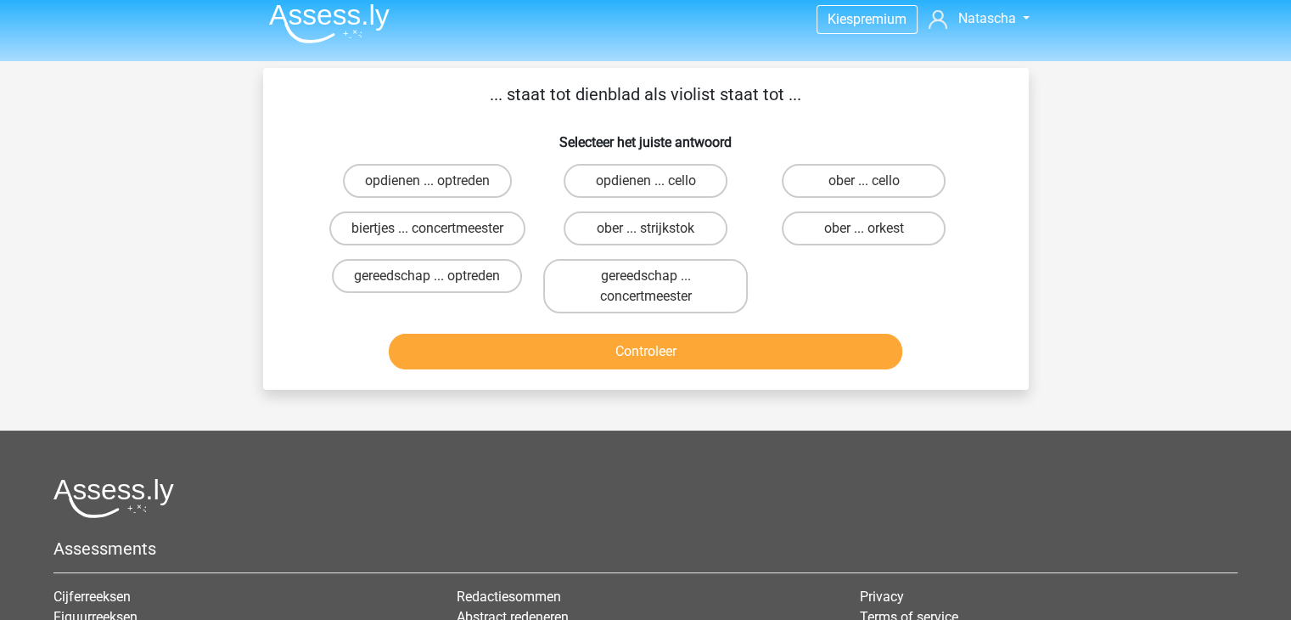
scroll to position [3, 0]
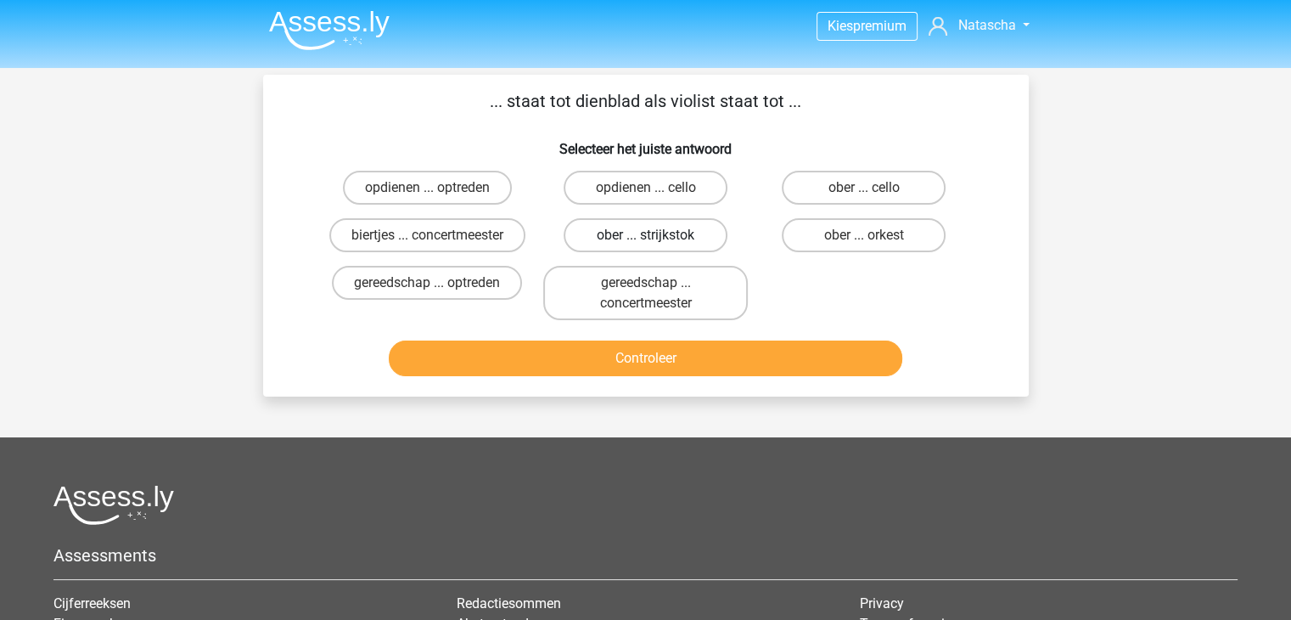
click at [661, 236] on label "ober ... strijkstok" at bounding box center [646, 235] width 164 height 34
click at [656, 236] on input "ober ... strijkstok" at bounding box center [650, 240] width 11 height 11
radio input "true"
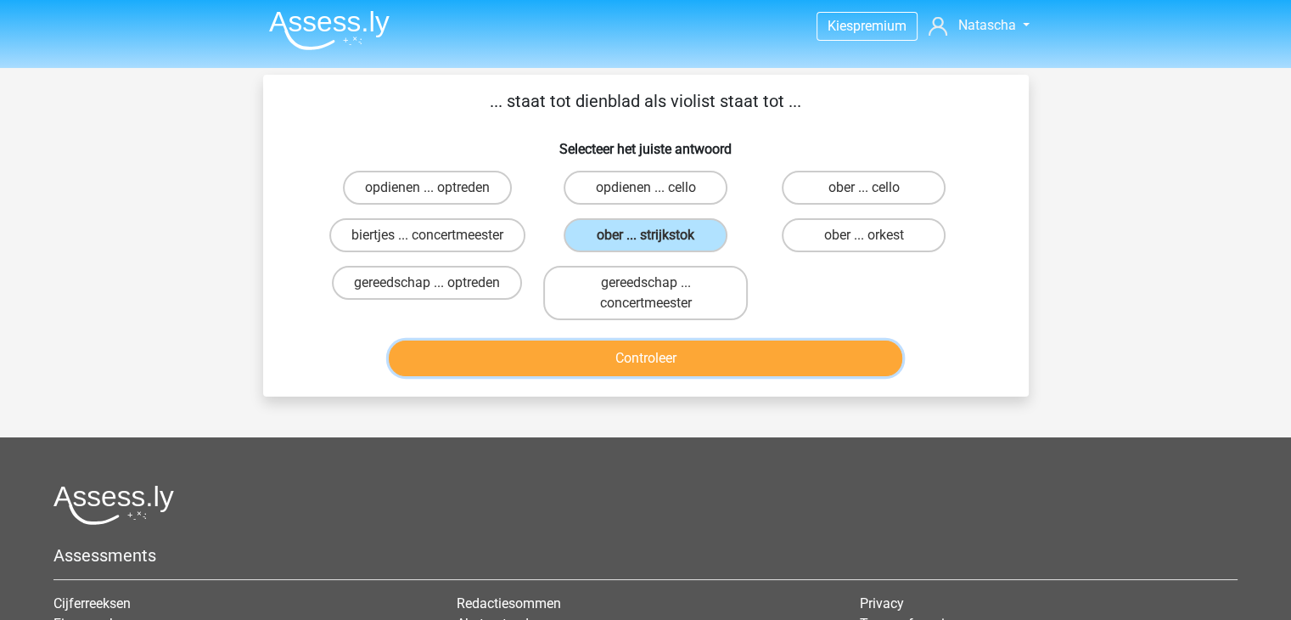
click at [699, 356] on button "Controleer" at bounding box center [645, 358] width 513 height 36
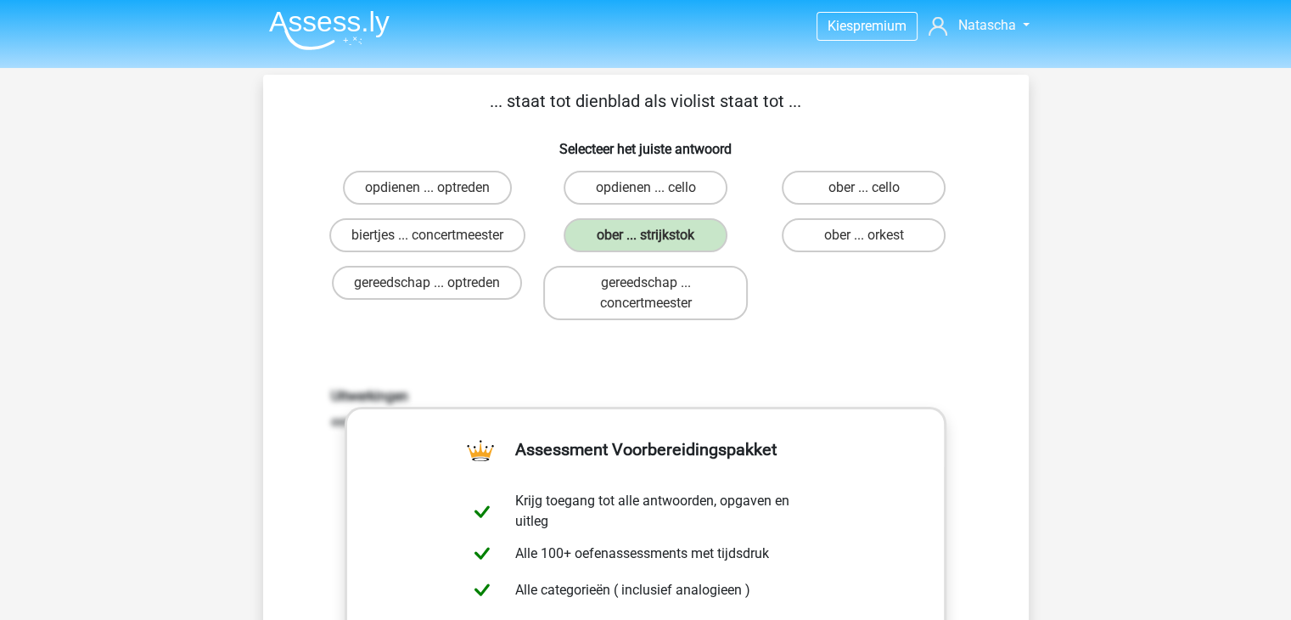
scroll to position [546, 0]
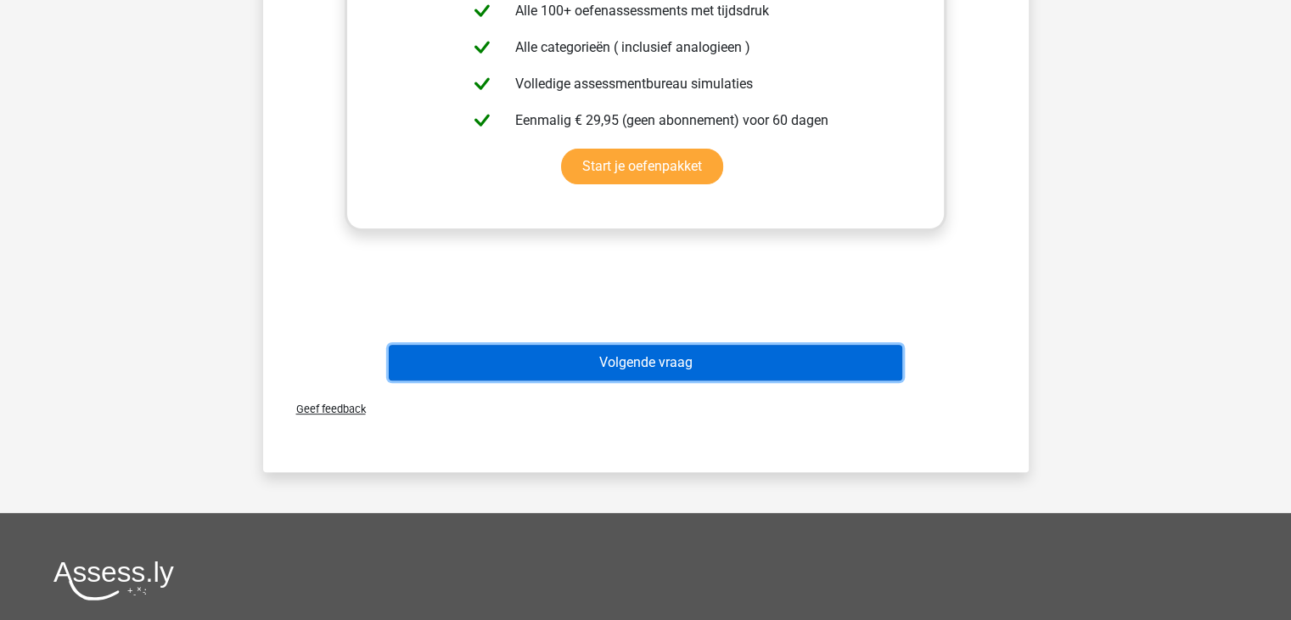
click at [714, 349] on button "Volgende vraag" at bounding box center [645, 363] width 513 height 36
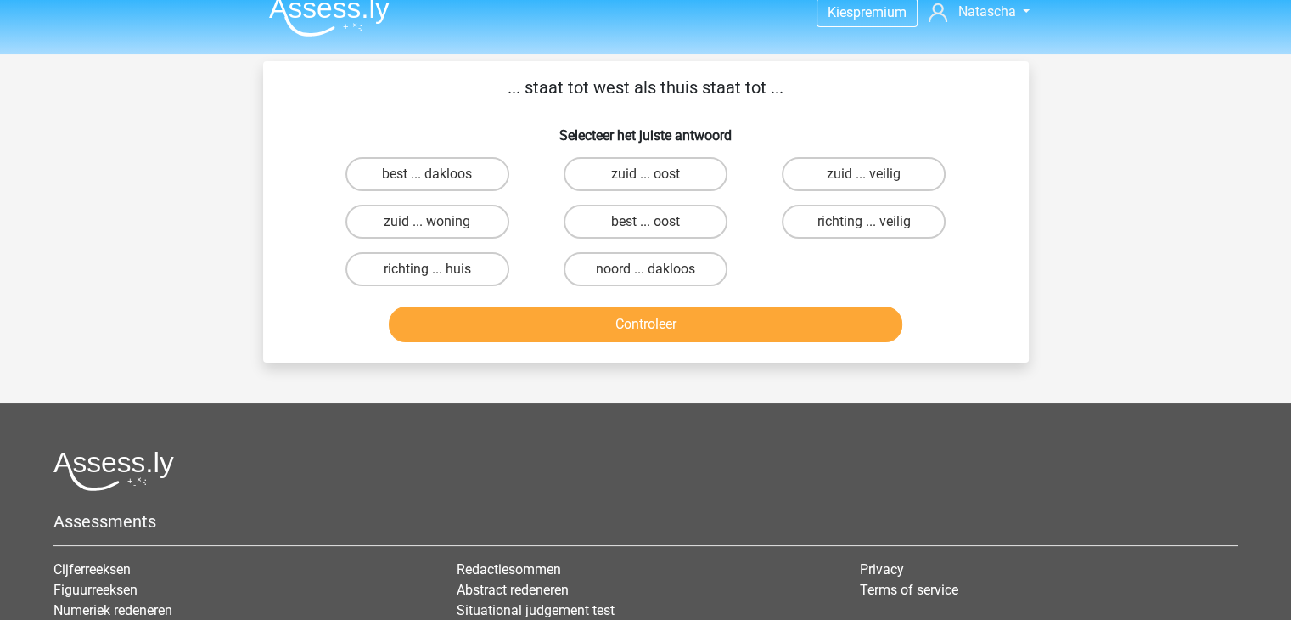
scroll to position [0, 0]
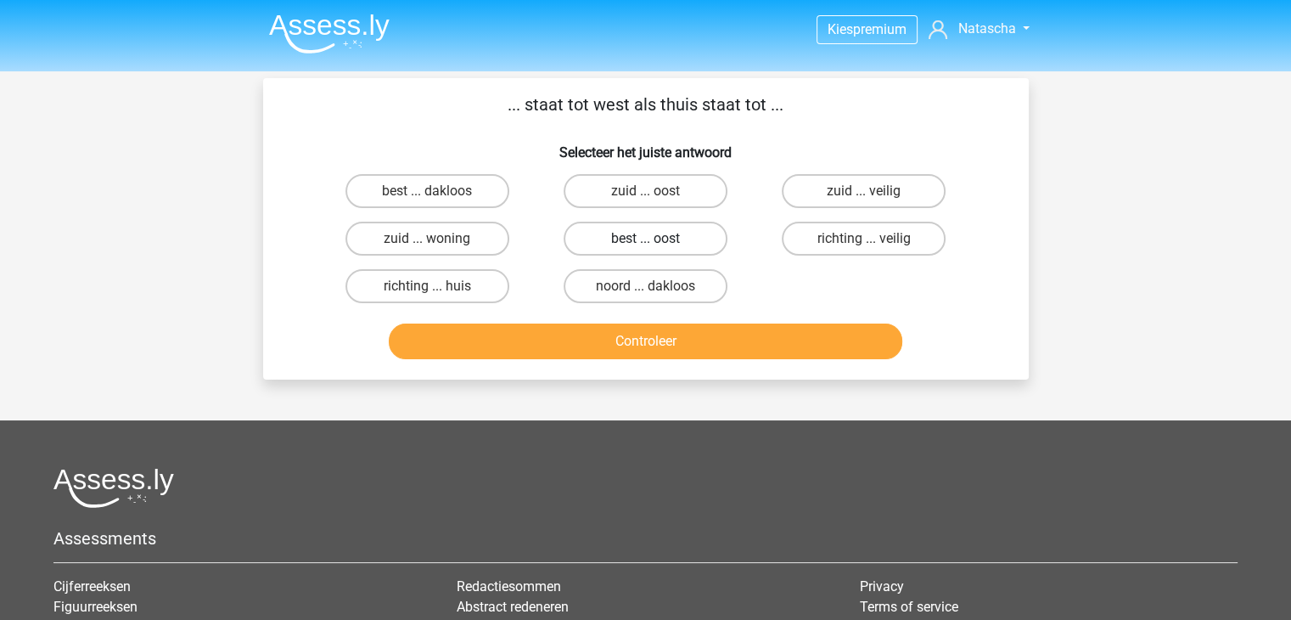
click at [618, 232] on label "best ... oost" at bounding box center [646, 239] width 164 height 34
click at [645, 238] on input "best ... oost" at bounding box center [650, 243] width 11 height 11
radio input "true"
click at [618, 232] on label "best ... oost" at bounding box center [646, 239] width 164 height 34
click at [645, 238] on input "best ... oost" at bounding box center [650, 243] width 11 height 11
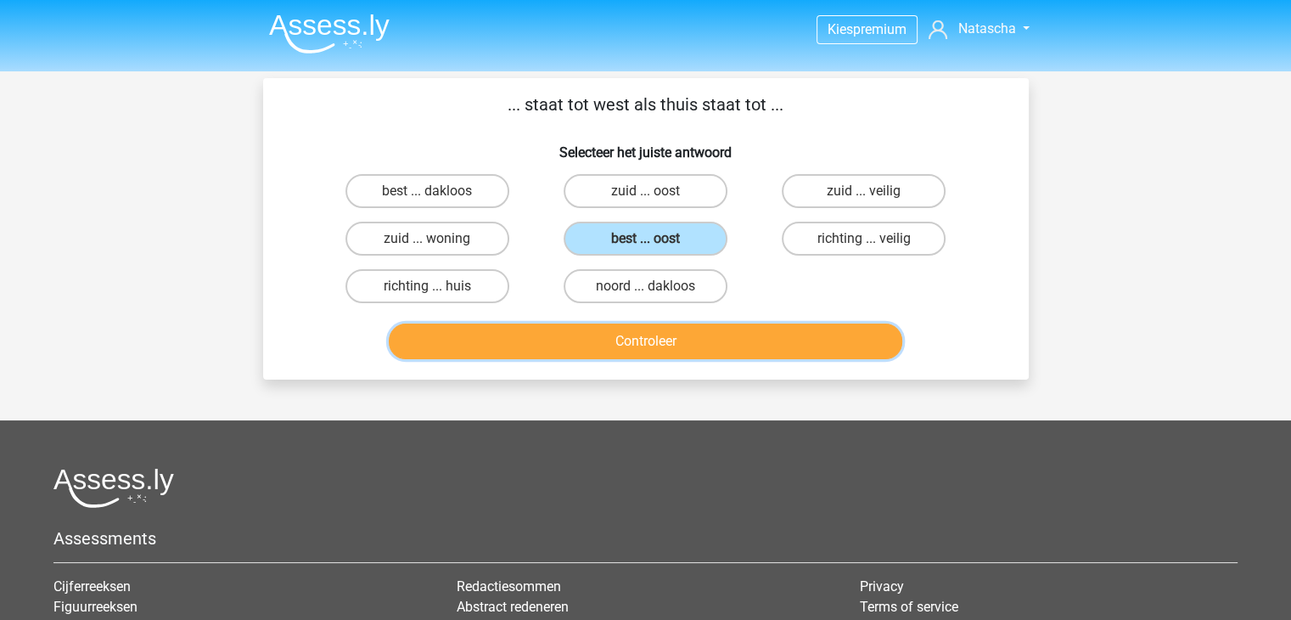
click at [682, 344] on button "Controleer" at bounding box center [645, 341] width 513 height 36
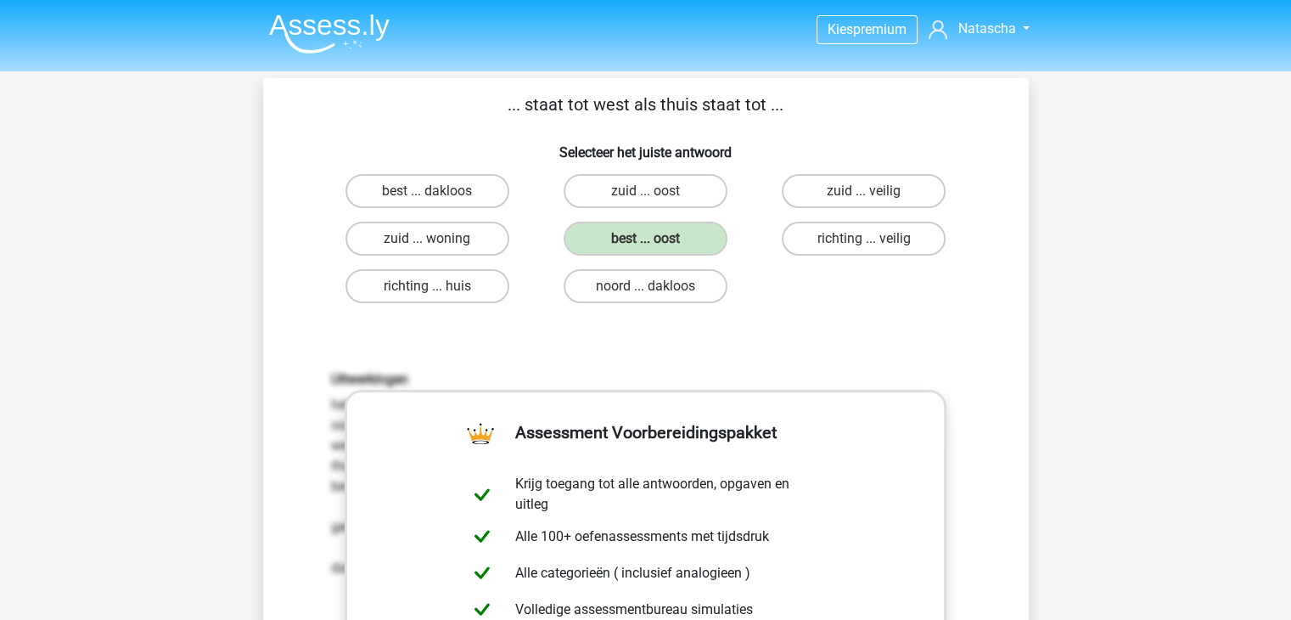
scroll to position [541, 0]
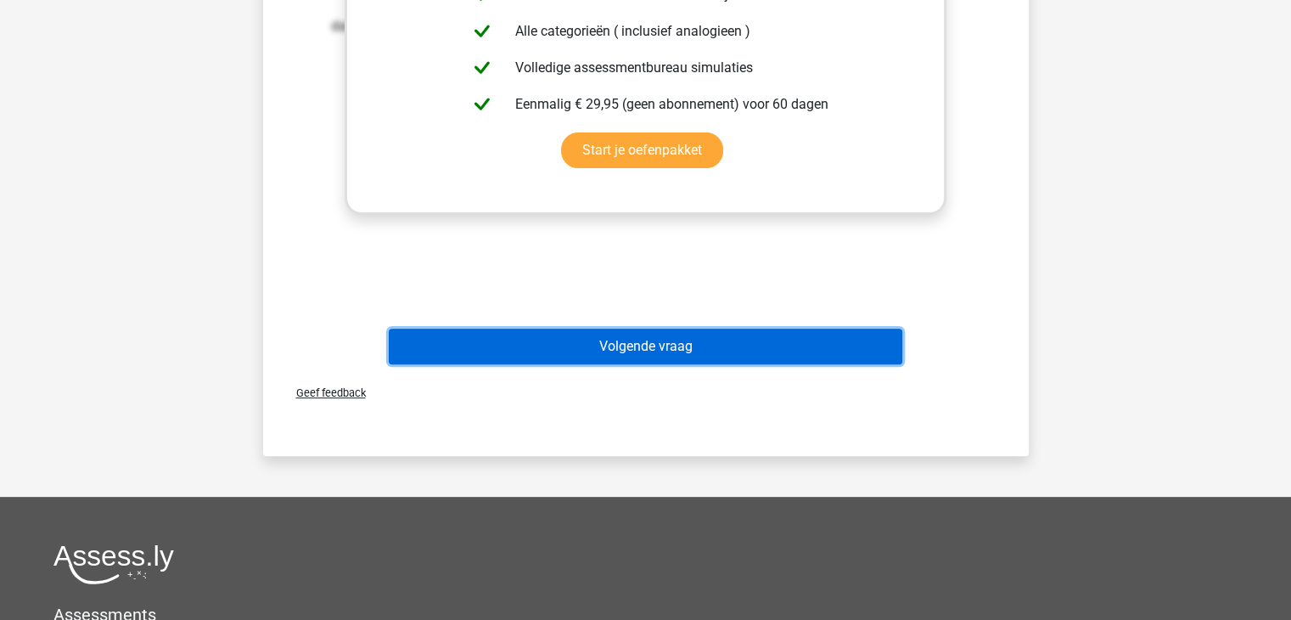
click at [665, 349] on button "Volgende vraag" at bounding box center [645, 346] width 513 height 36
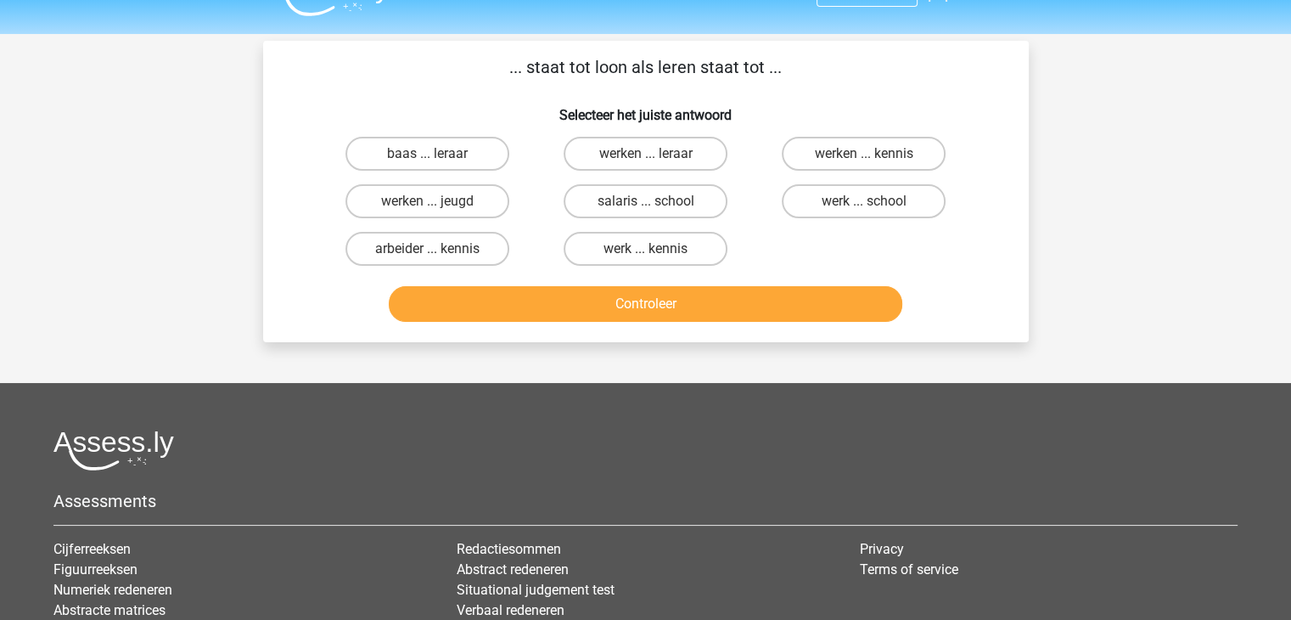
scroll to position [8, 0]
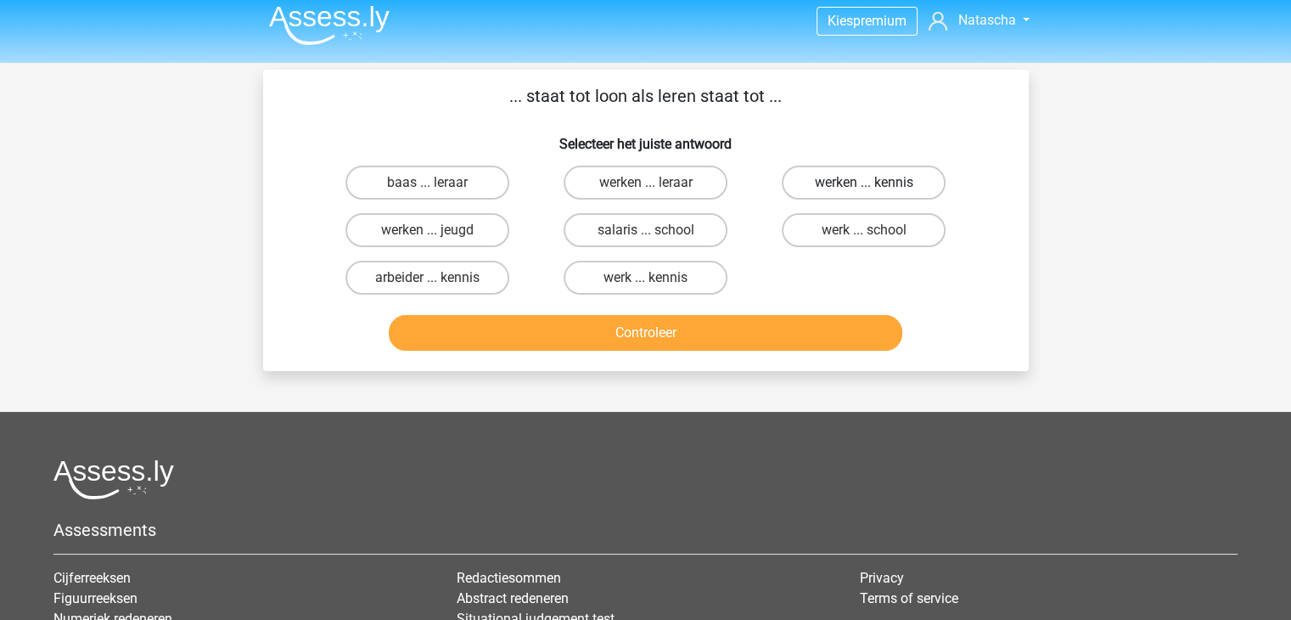
click at [877, 190] on label "werken ... kennis" at bounding box center [864, 182] width 164 height 34
click at [875, 190] on input "werken ... kennis" at bounding box center [869, 187] width 11 height 11
radio input "true"
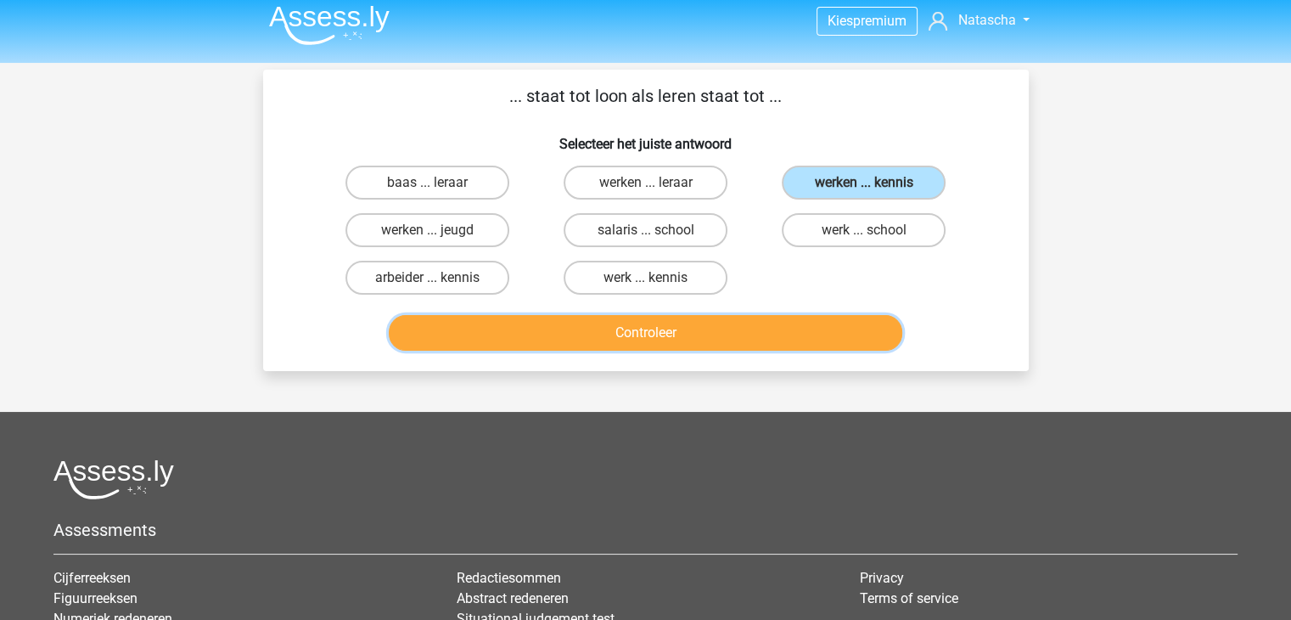
click at [736, 336] on button "Controleer" at bounding box center [645, 333] width 513 height 36
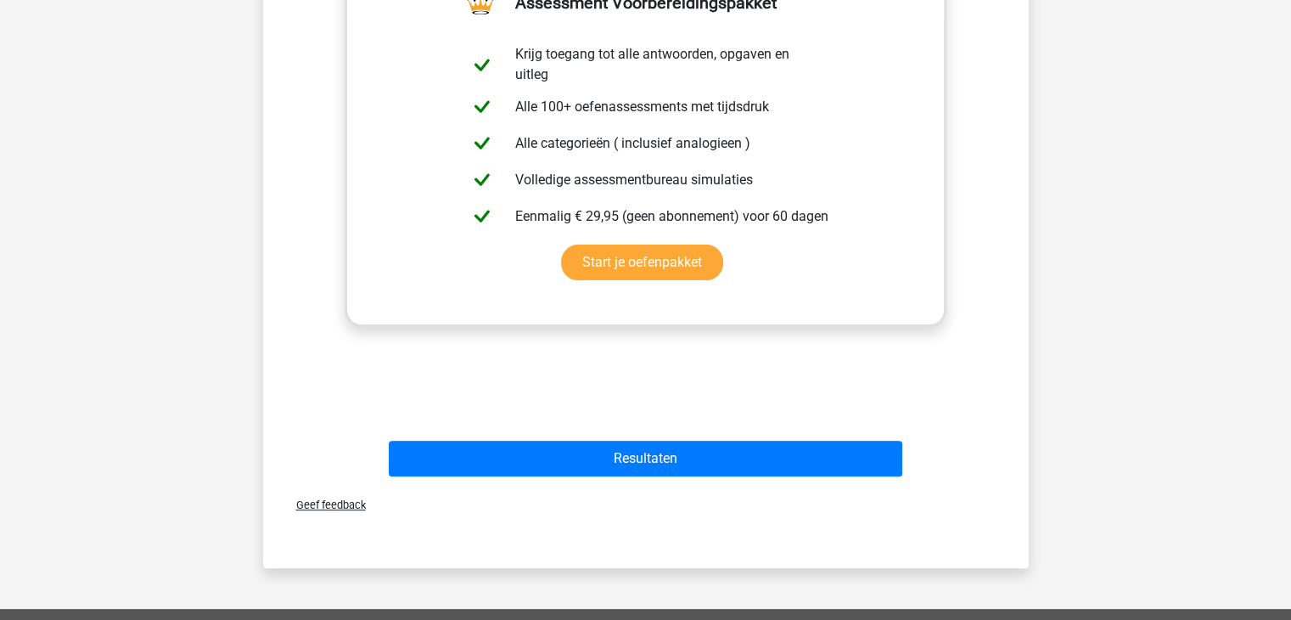
scroll to position [465, 0]
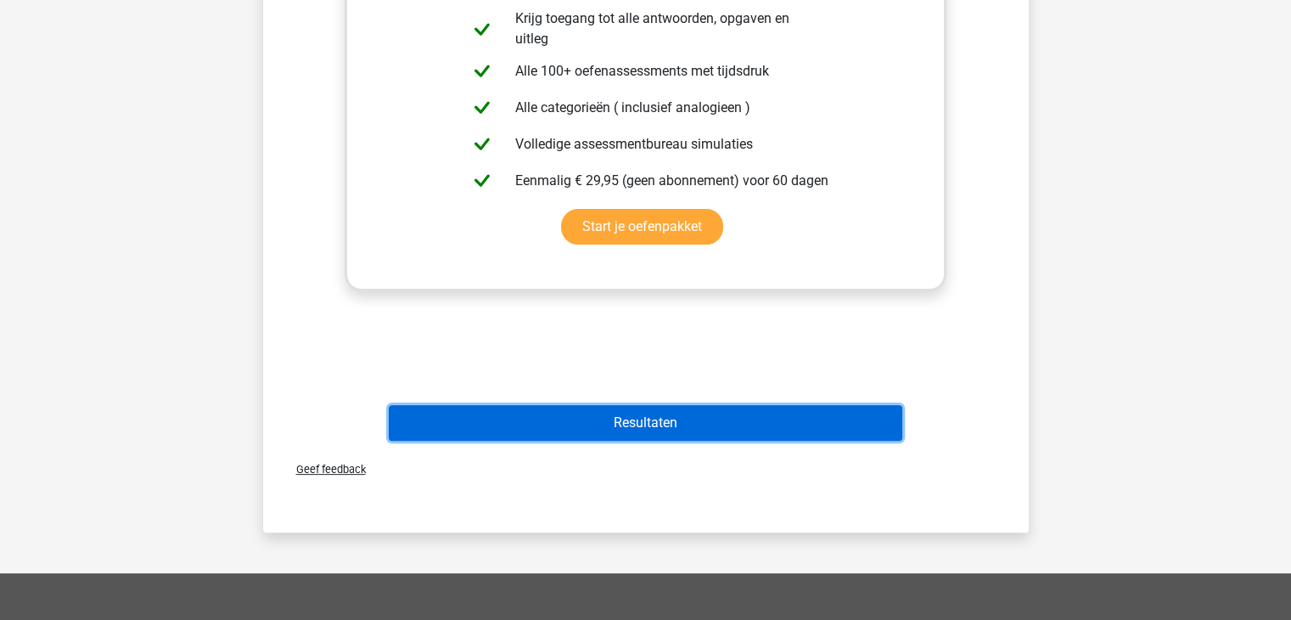
click at [693, 437] on button "Resultaten" at bounding box center [645, 423] width 513 height 36
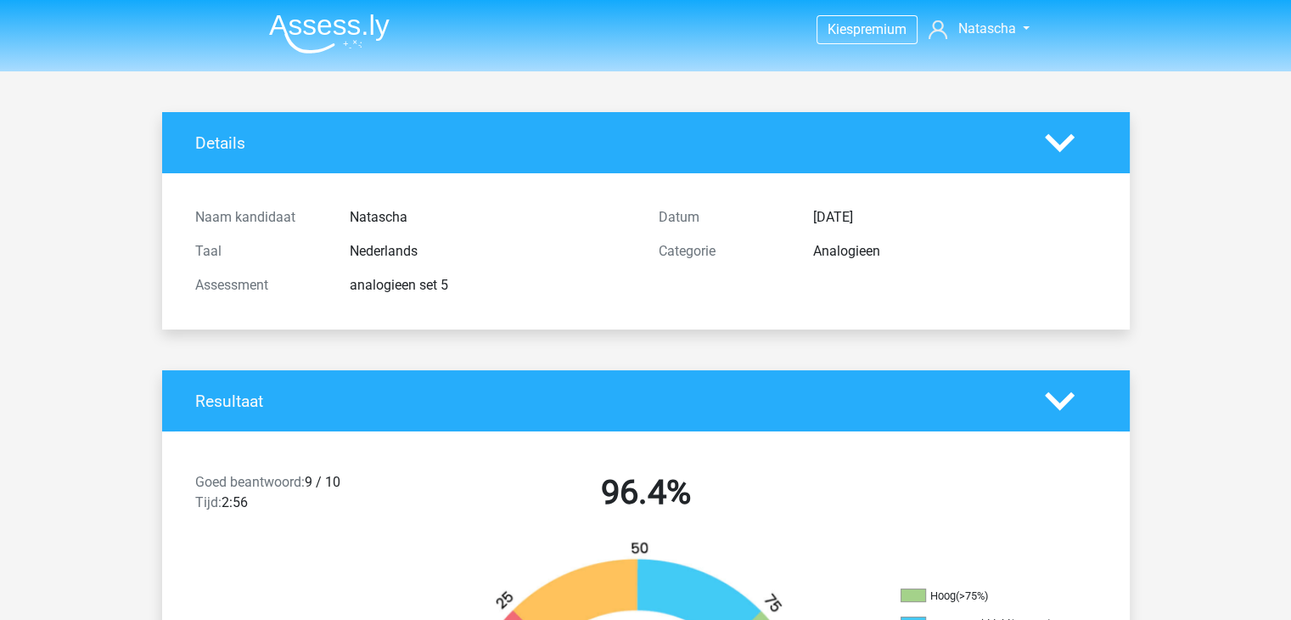
click at [346, 14] on img at bounding box center [329, 34] width 121 height 40
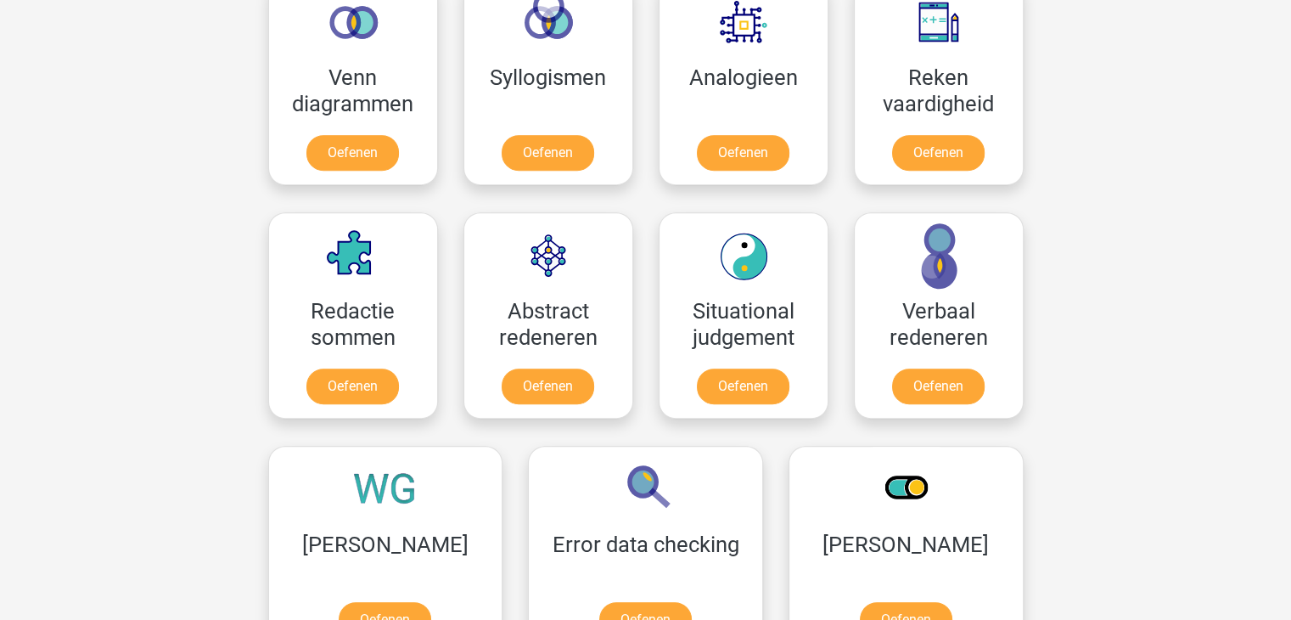
scroll to position [753, 0]
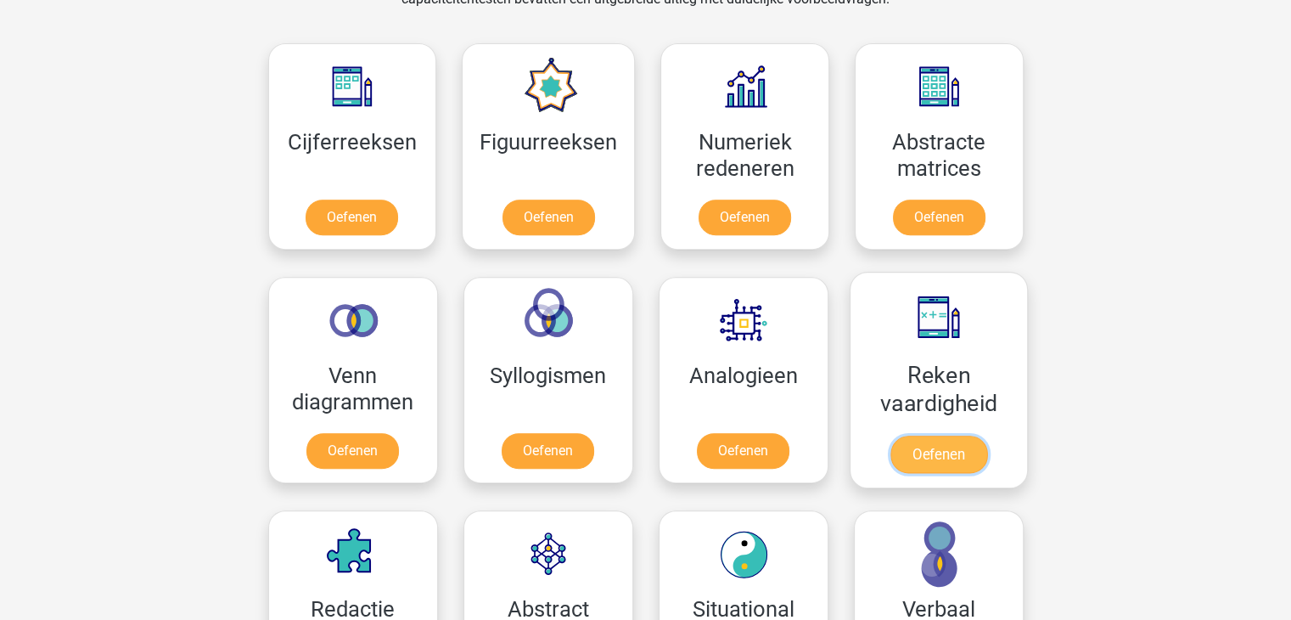
click at [953, 435] on link "Oefenen" at bounding box center [937, 453] width 97 height 37
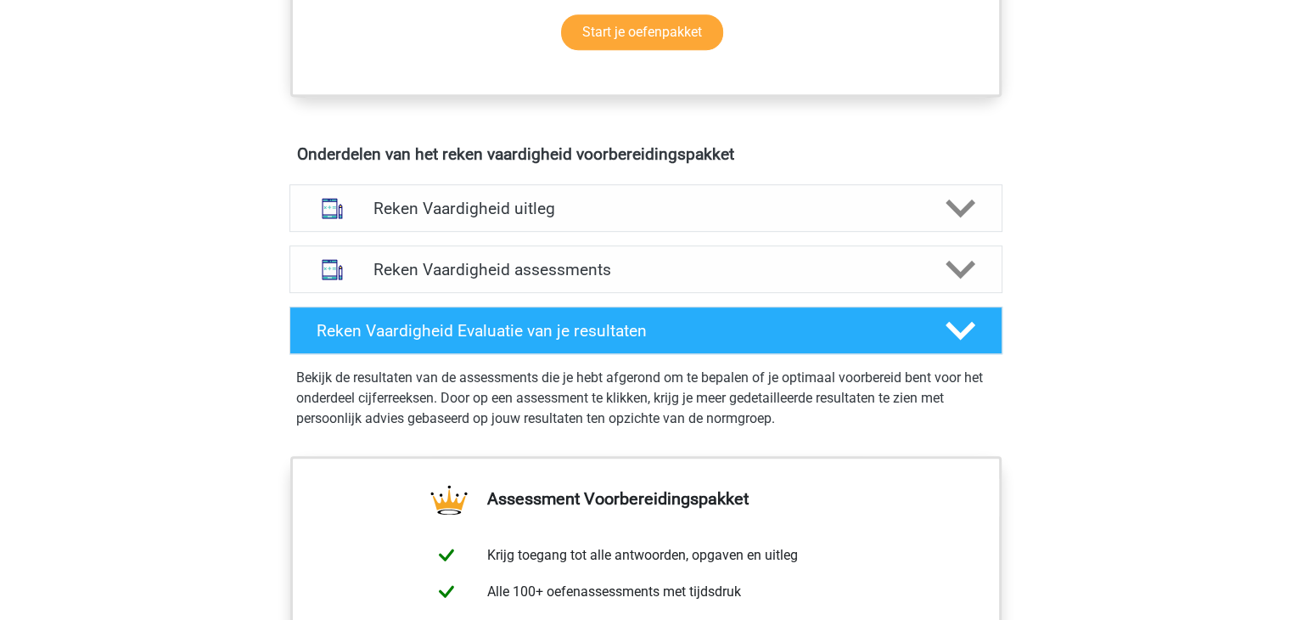
scroll to position [906, 0]
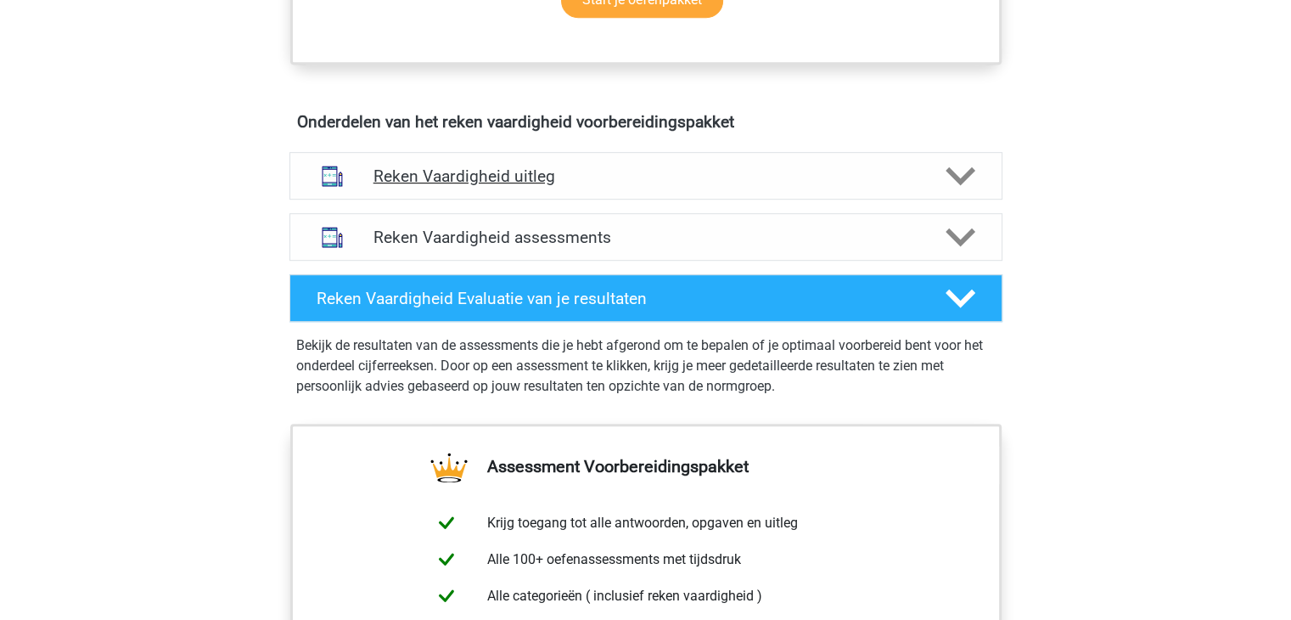
click at [964, 179] on icon at bounding box center [960, 176] width 30 height 30
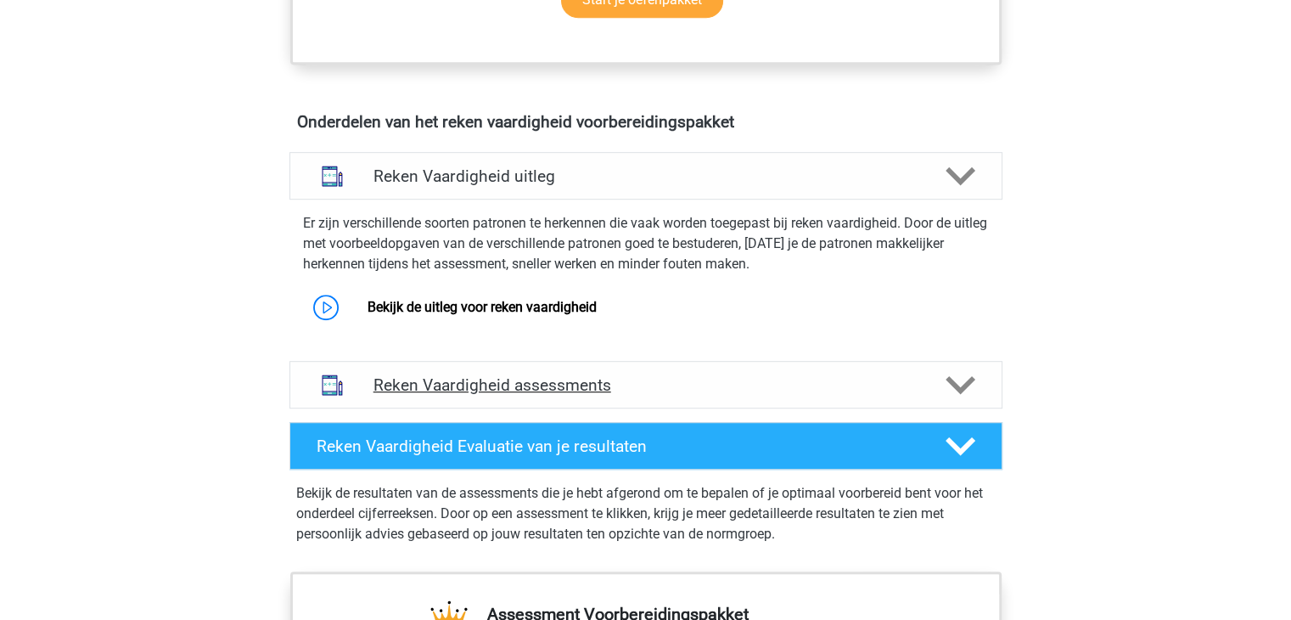
click at [968, 385] on icon at bounding box center [960, 385] width 30 height 30
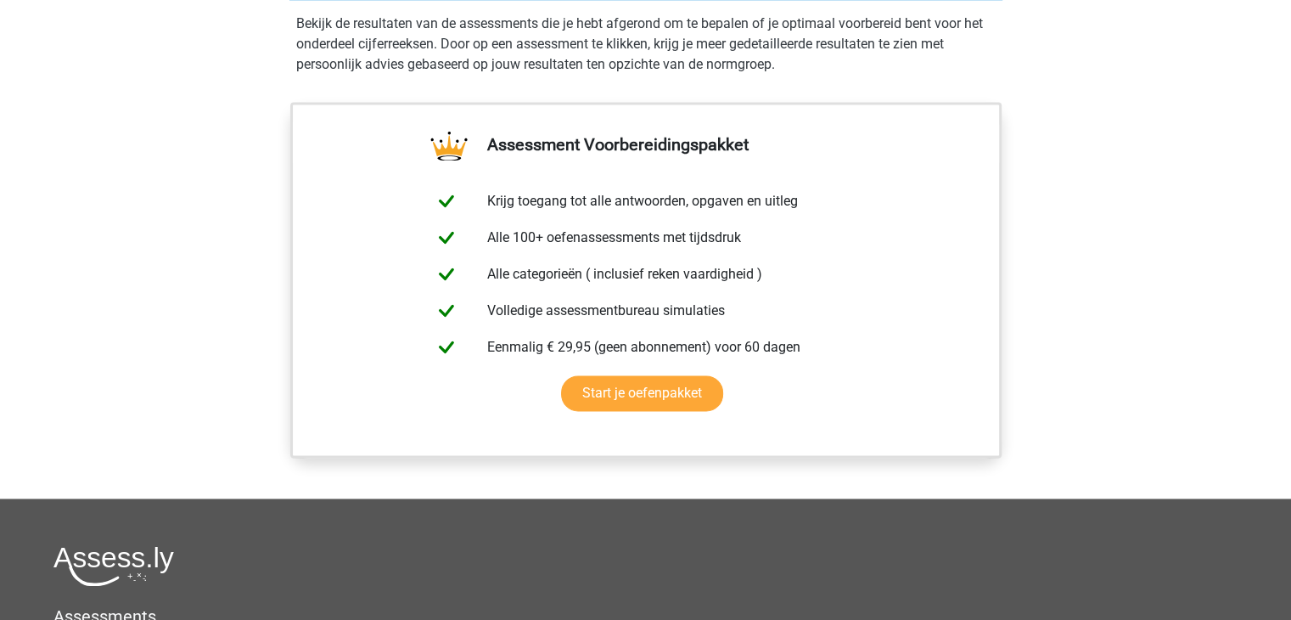
scroll to position [0, 0]
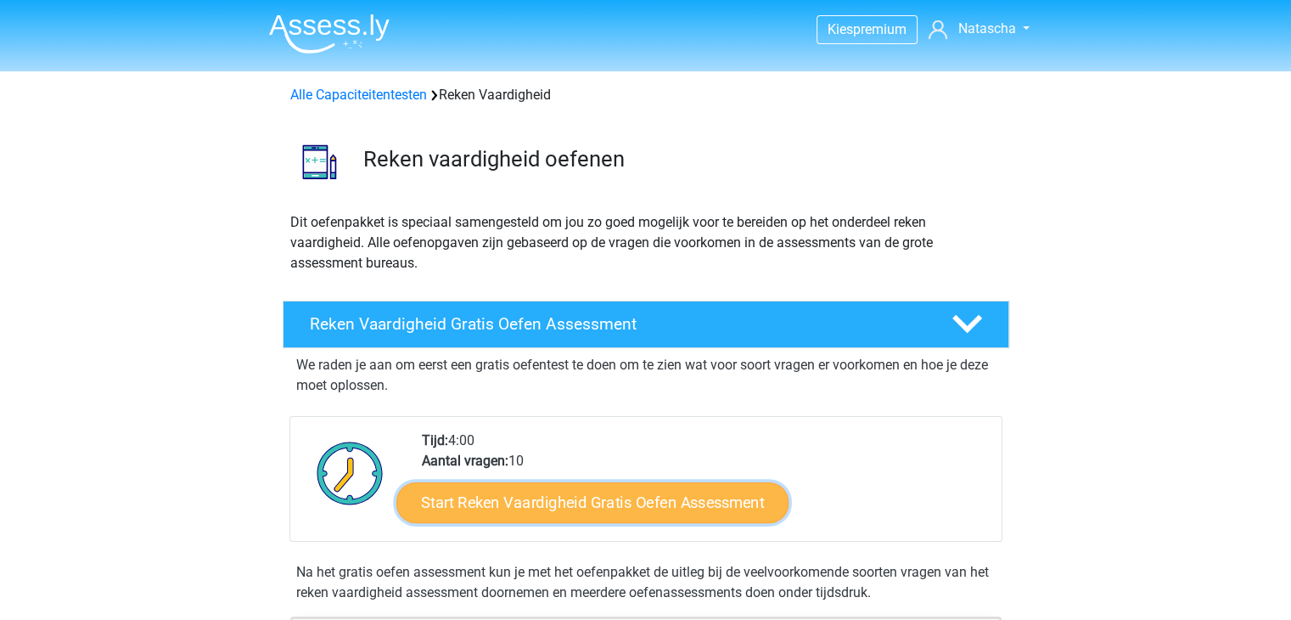
click at [686, 513] on link "Start Reken Vaardigheid Gratis Oefen Assessment" at bounding box center [592, 501] width 392 height 41
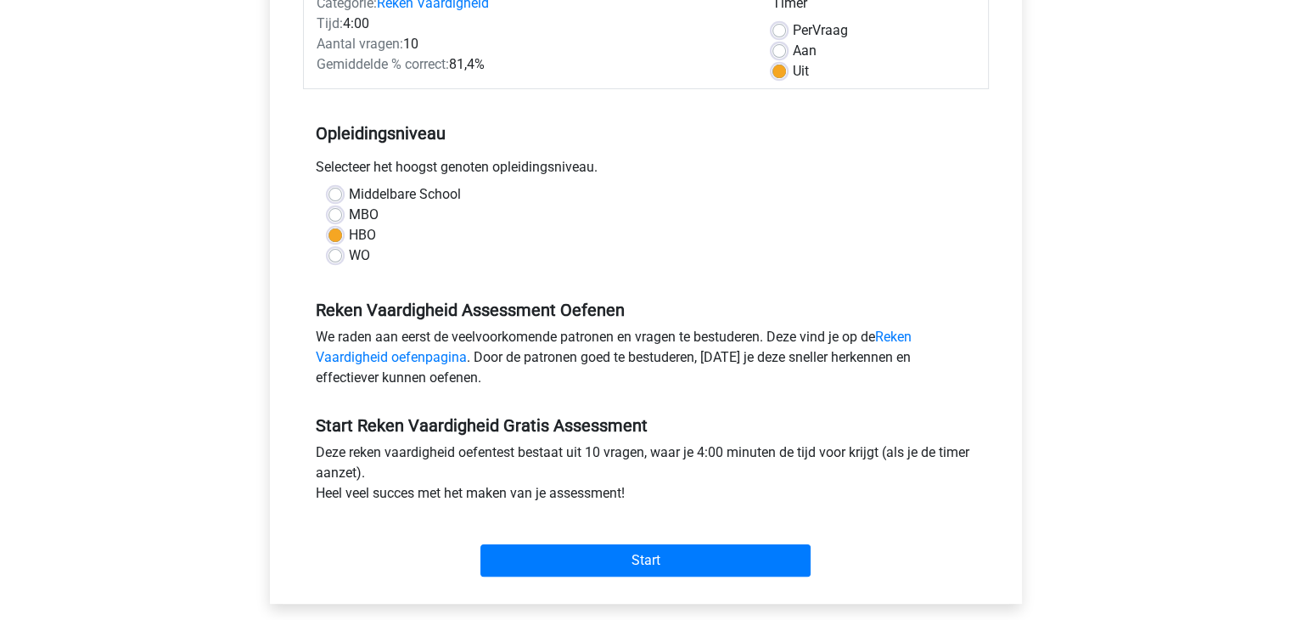
scroll to position [250, 0]
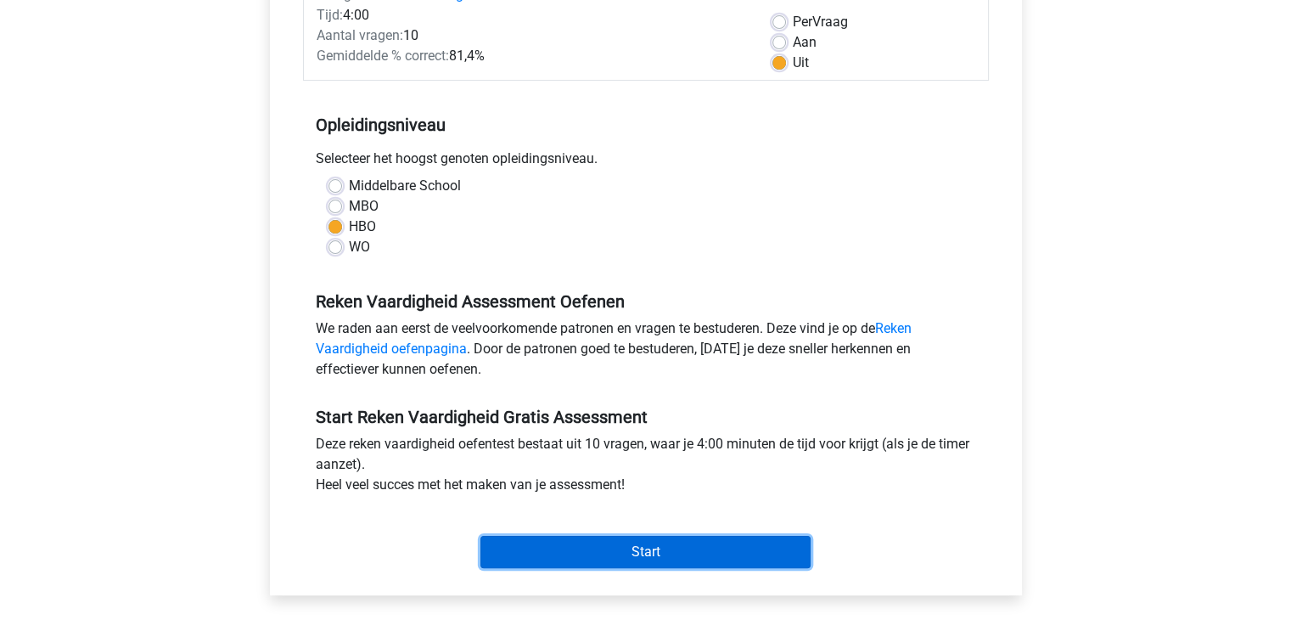
click at [619, 547] on input "Start" at bounding box center [645, 552] width 330 height 32
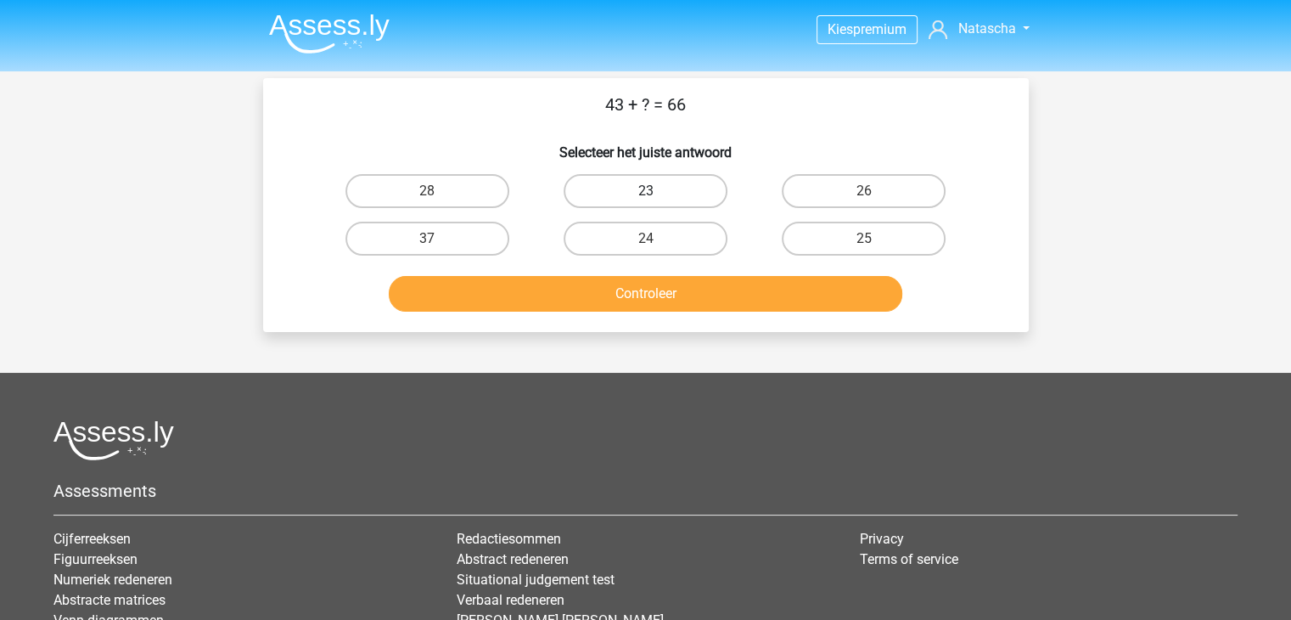
click at [636, 194] on label "23" at bounding box center [646, 191] width 164 height 34
click at [645, 194] on input "23" at bounding box center [650, 196] width 11 height 11
radio input "true"
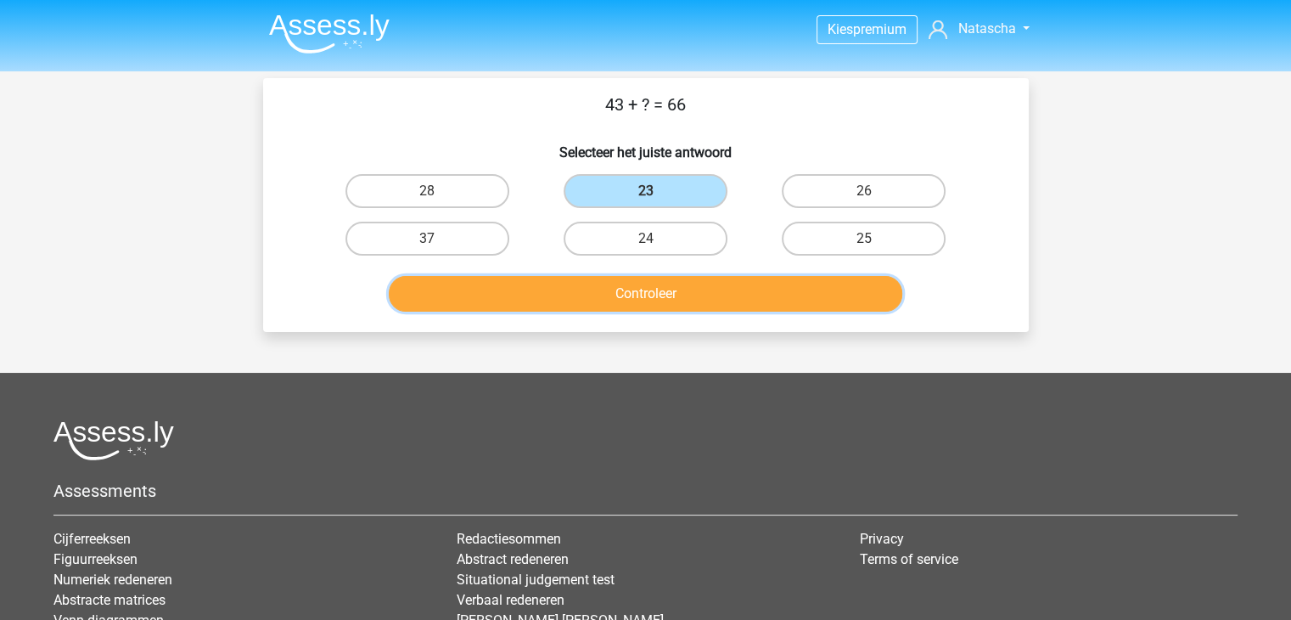
click at [702, 300] on button "Controleer" at bounding box center [645, 294] width 513 height 36
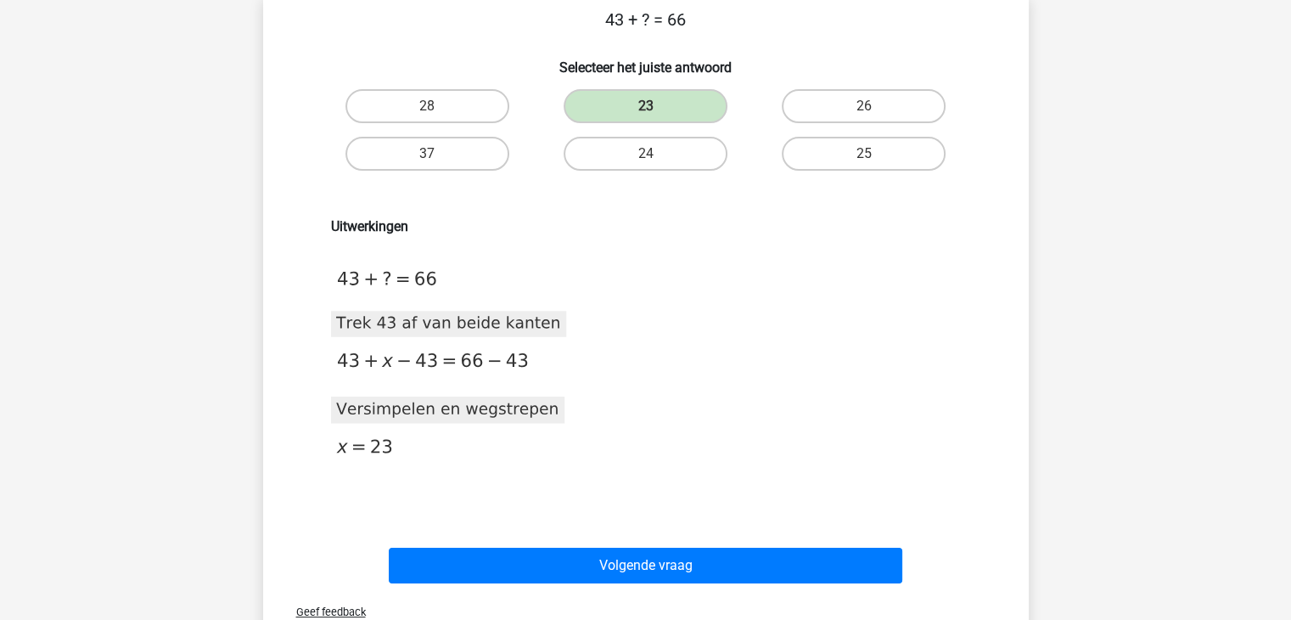
scroll to position [134, 0]
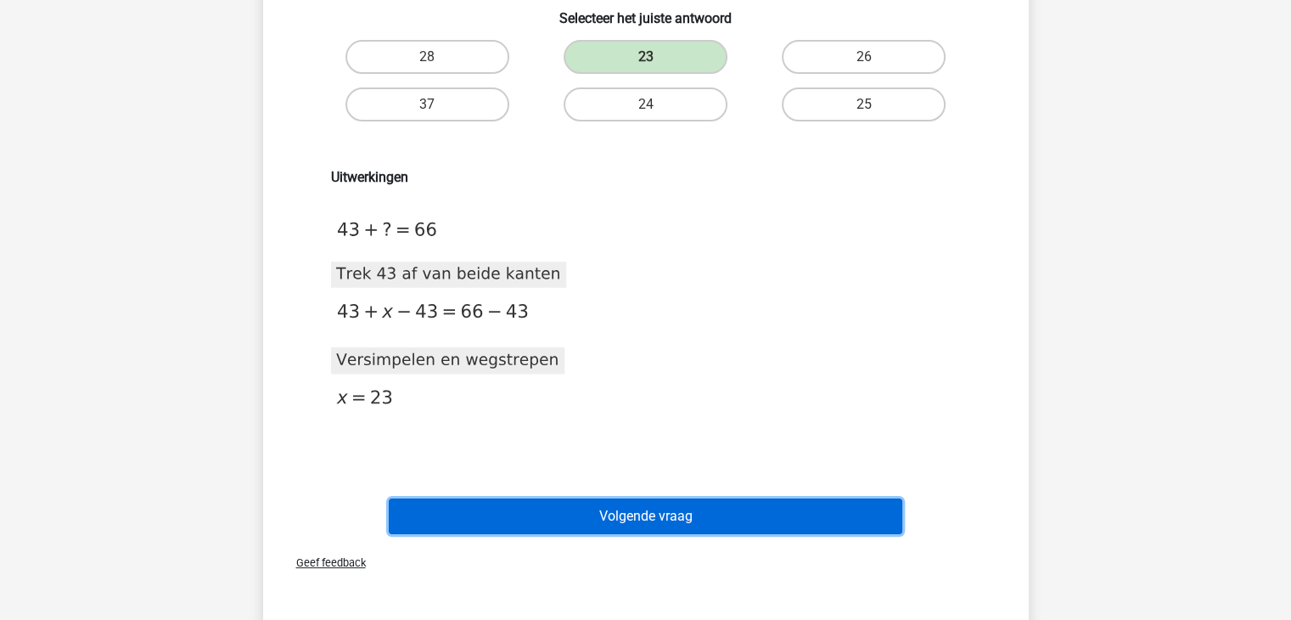
click at [696, 522] on button "Volgende vraag" at bounding box center [645, 516] width 513 height 36
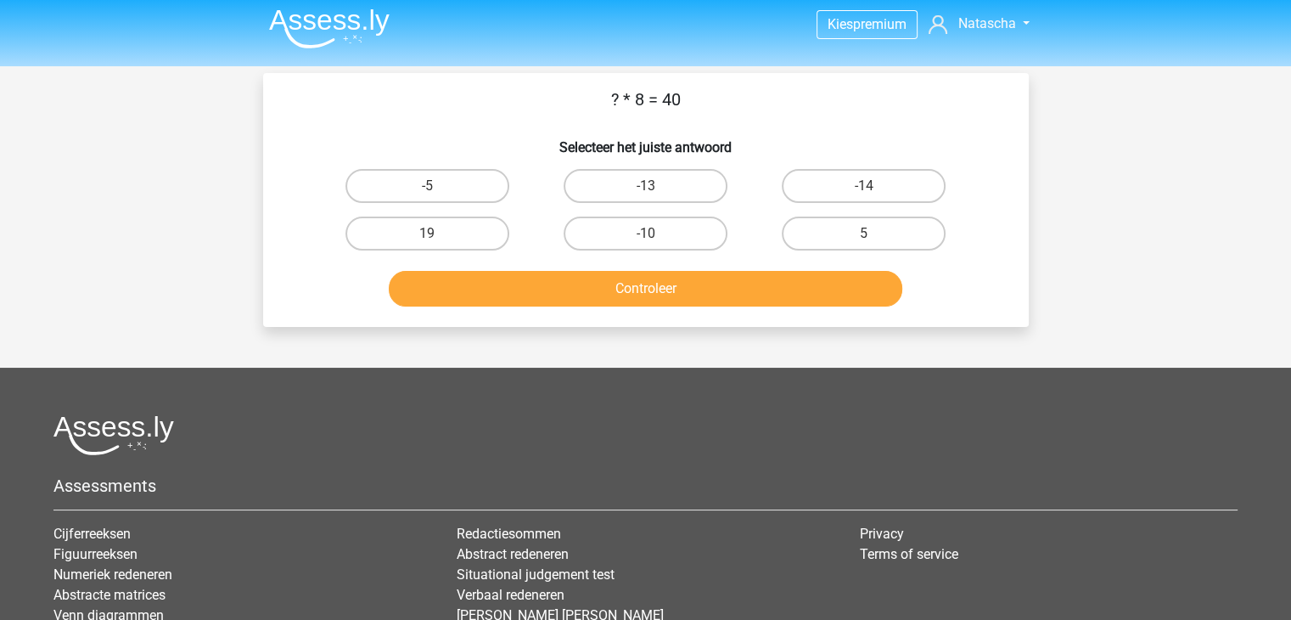
scroll to position [0, 0]
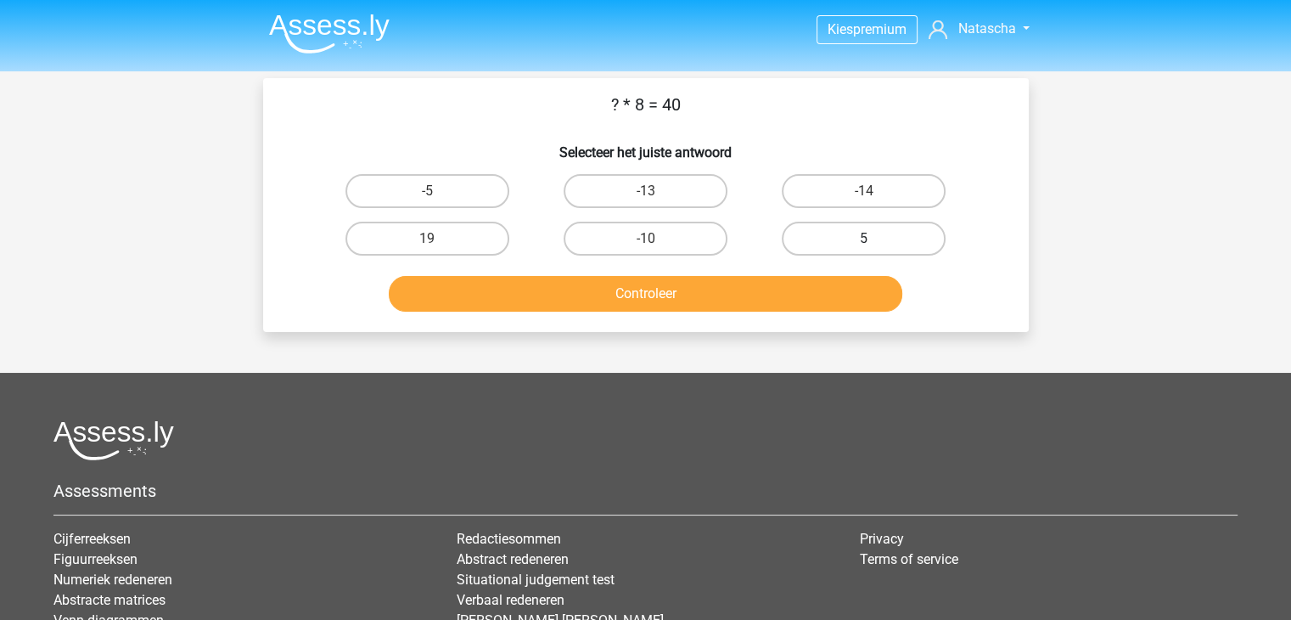
click at [805, 232] on label "5" at bounding box center [864, 239] width 164 height 34
click at [864, 238] on input "5" at bounding box center [869, 243] width 11 height 11
radio input "true"
click at [679, 273] on div "Controleer" at bounding box center [645, 290] width 711 height 56
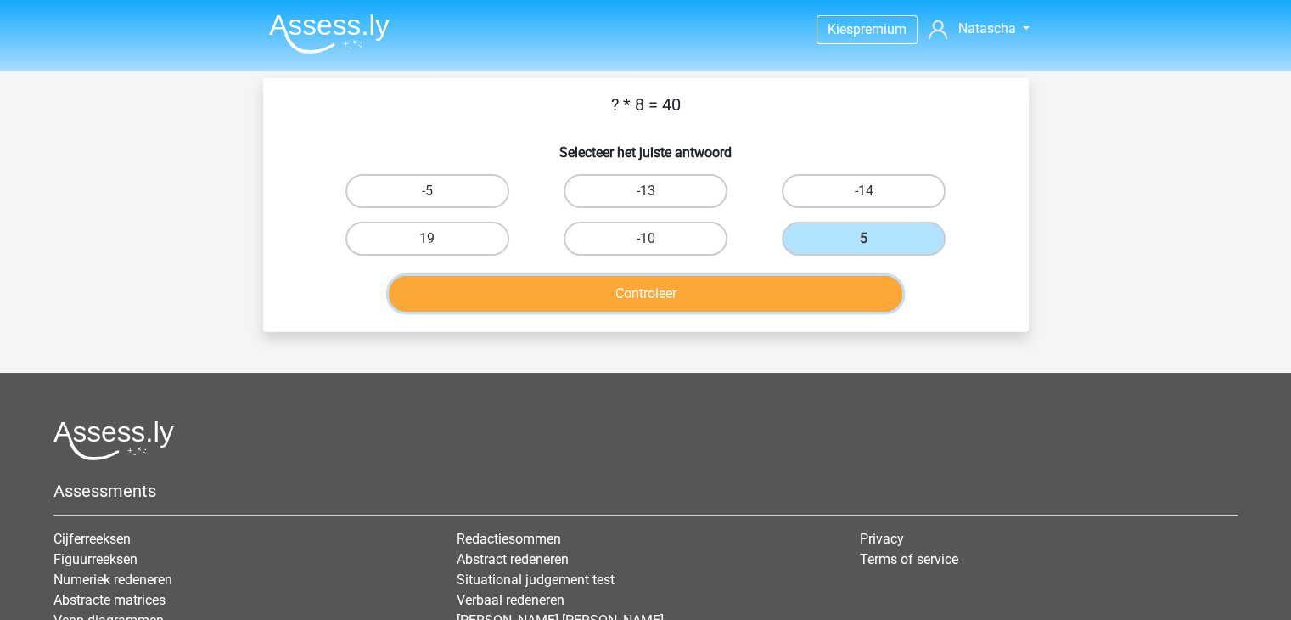
click at [682, 287] on button "Controleer" at bounding box center [645, 294] width 513 height 36
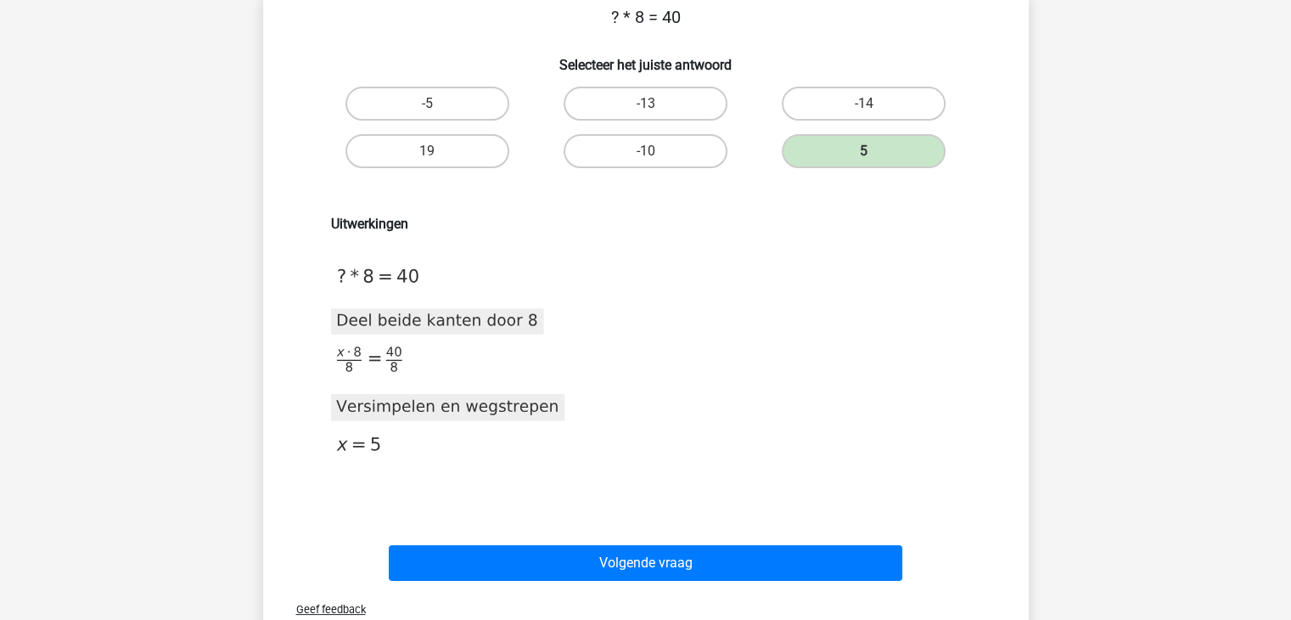
scroll to position [105, 0]
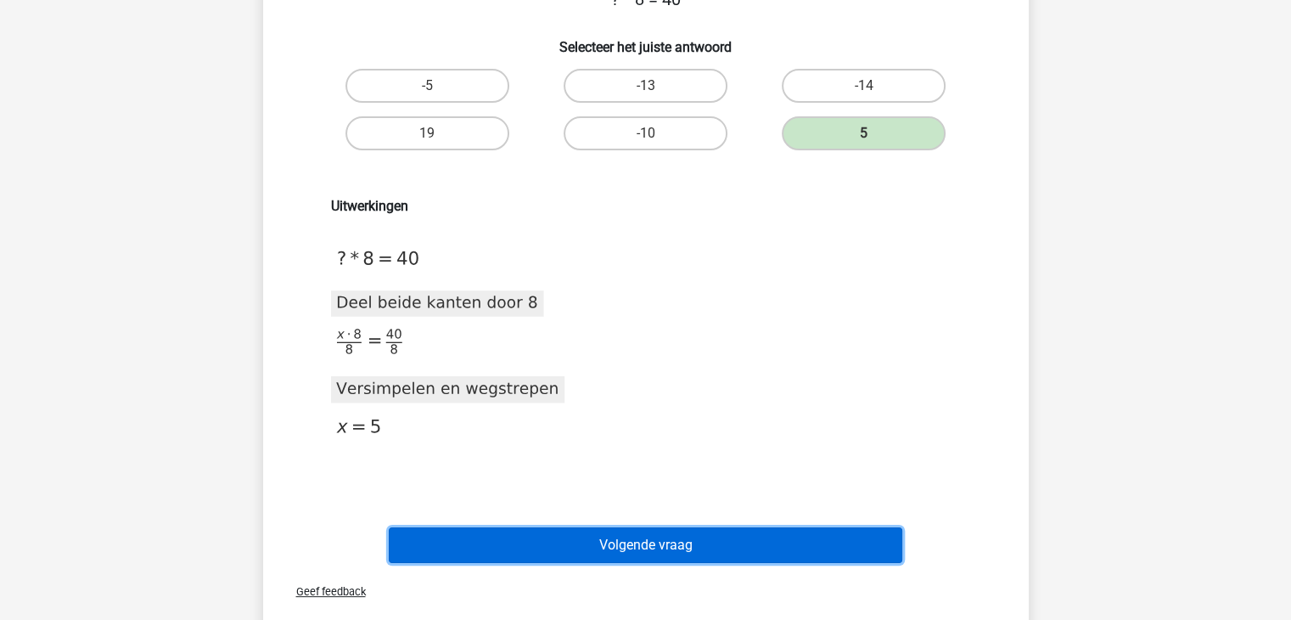
click at [590, 534] on button "Volgende vraag" at bounding box center [645, 545] width 513 height 36
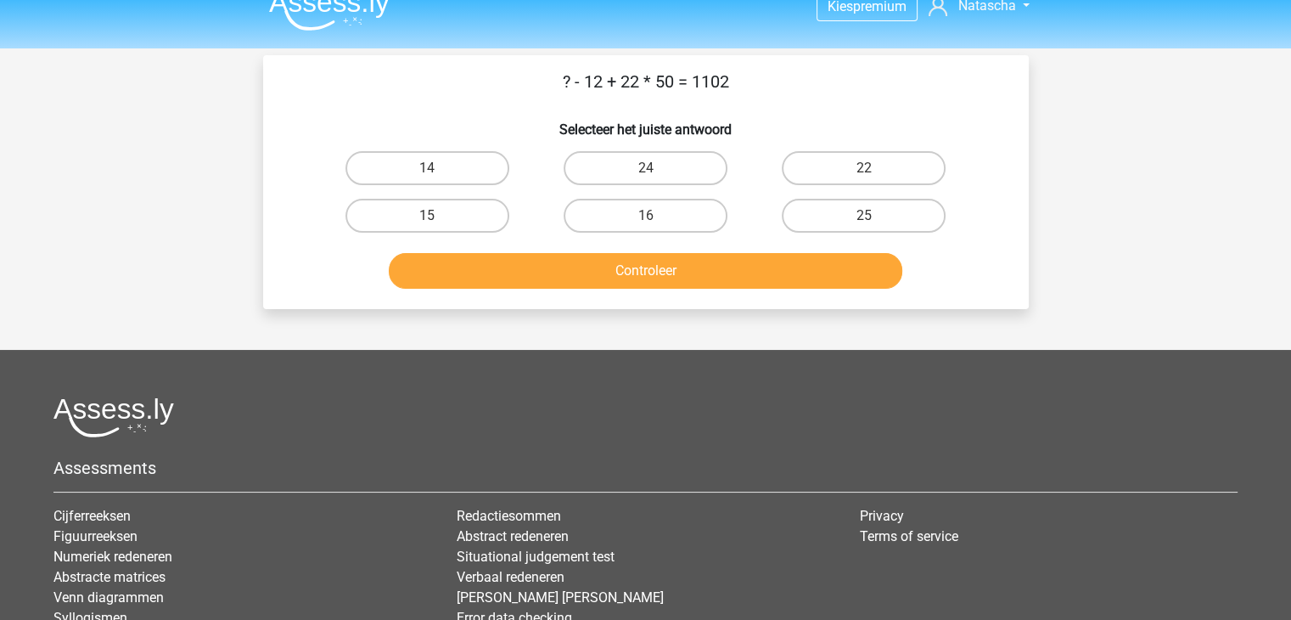
scroll to position [0, 0]
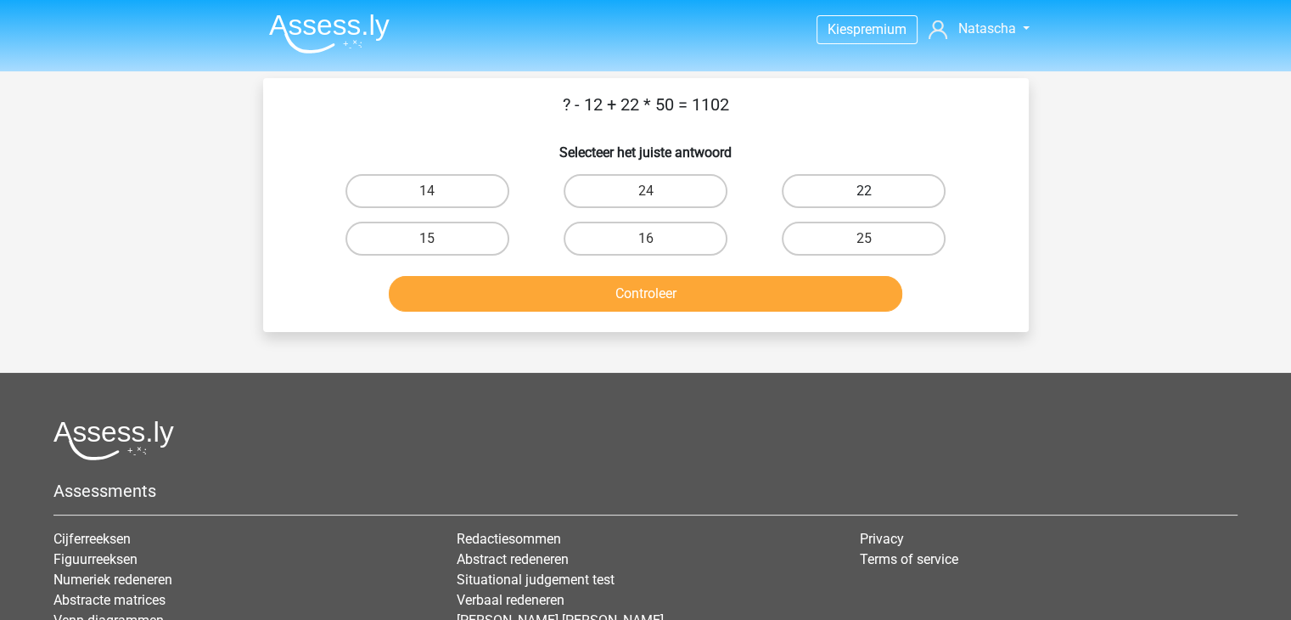
click at [839, 200] on label "22" at bounding box center [864, 191] width 164 height 34
click at [864, 200] on input "22" at bounding box center [869, 196] width 11 height 11
radio input "true"
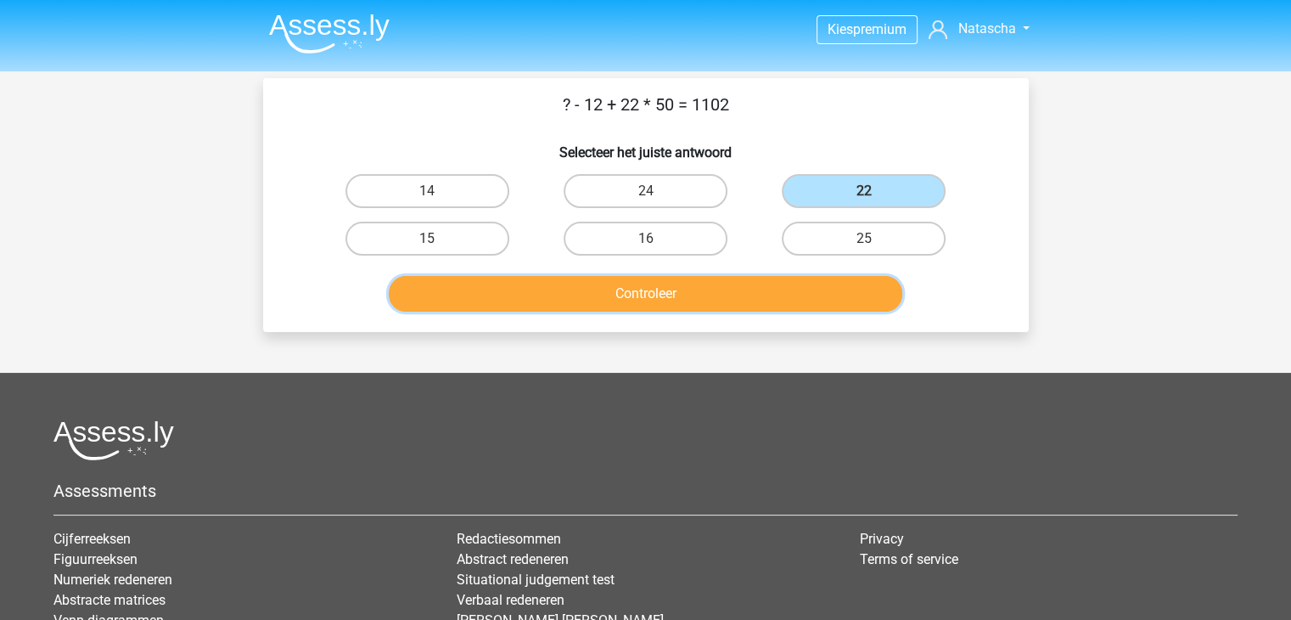
click at [691, 277] on button "Controleer" at bounding box center [645, 294] width 513 height 36
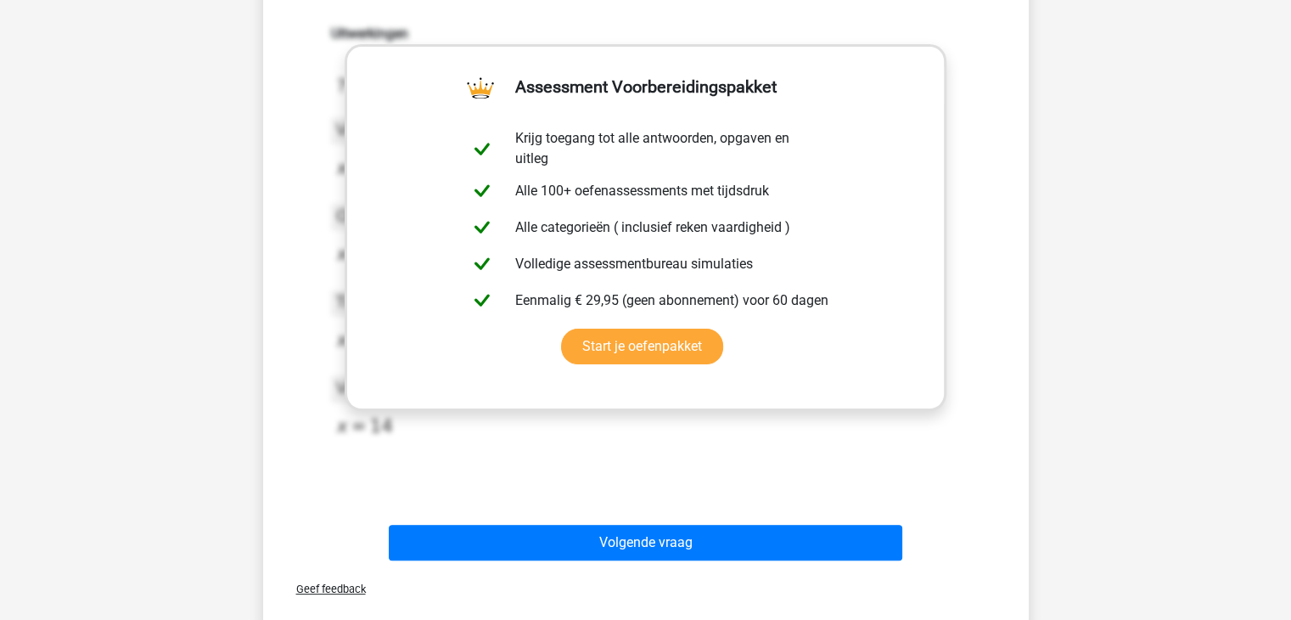
scroll to position [362, 0]
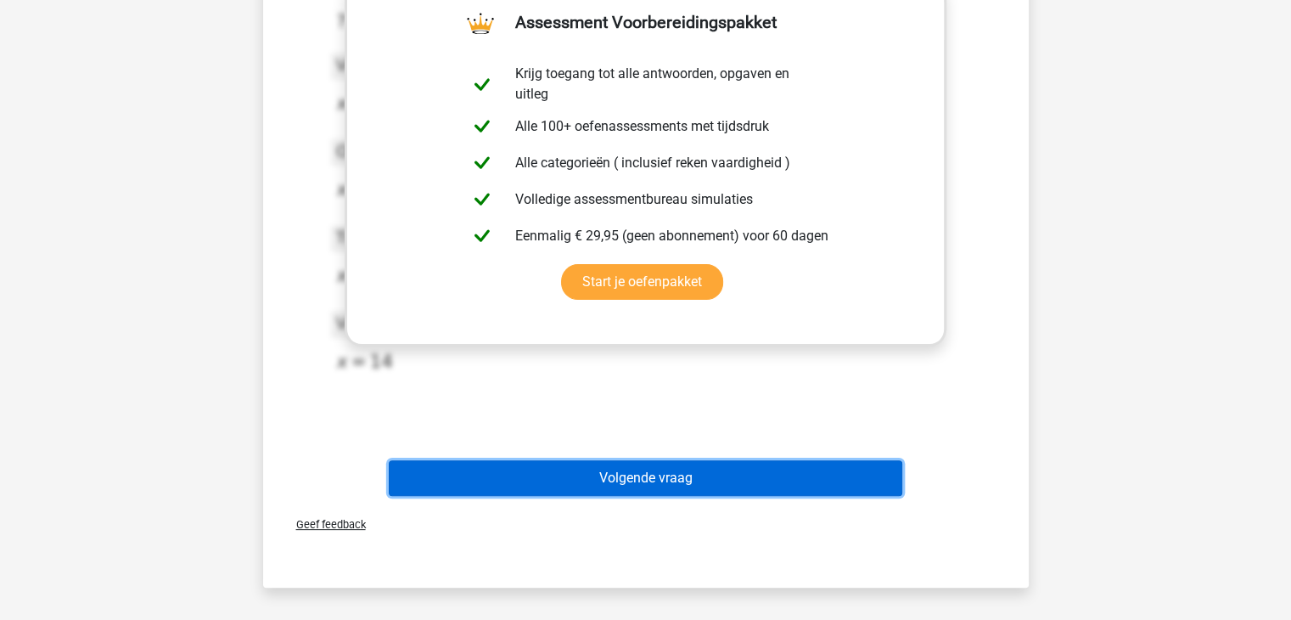
click at [642, 489] on button "Volgende vraag" at bounding box center [645, 478] width 513 height 36
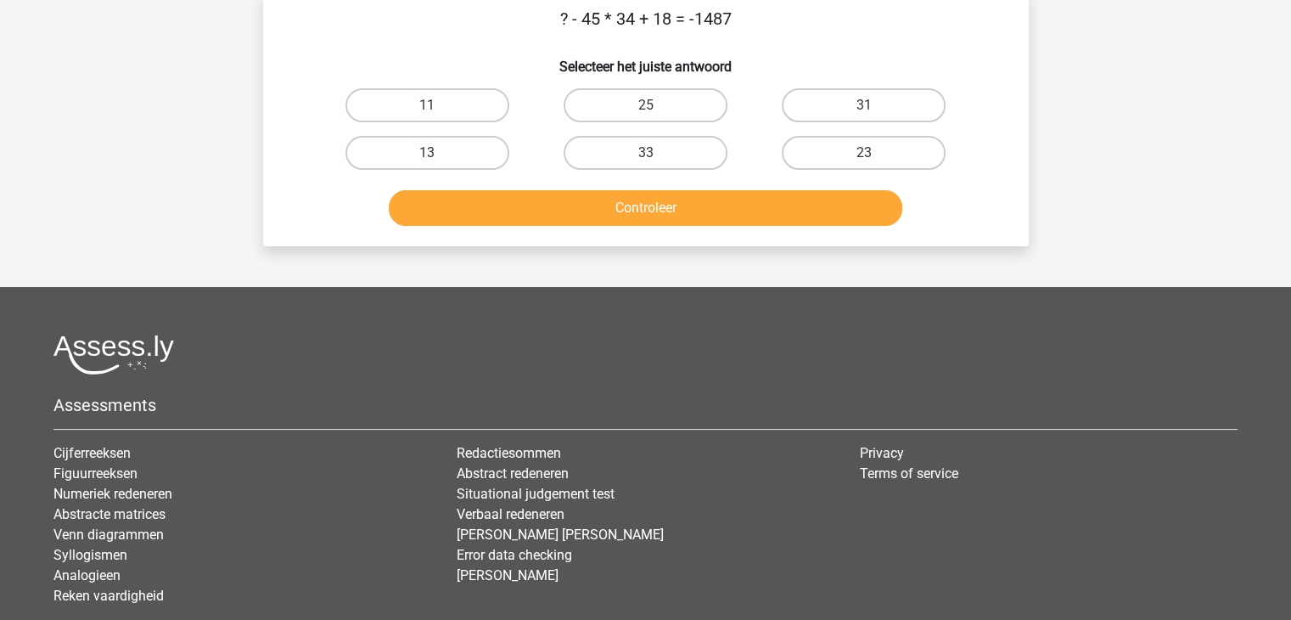
scroll to position [78, 0]
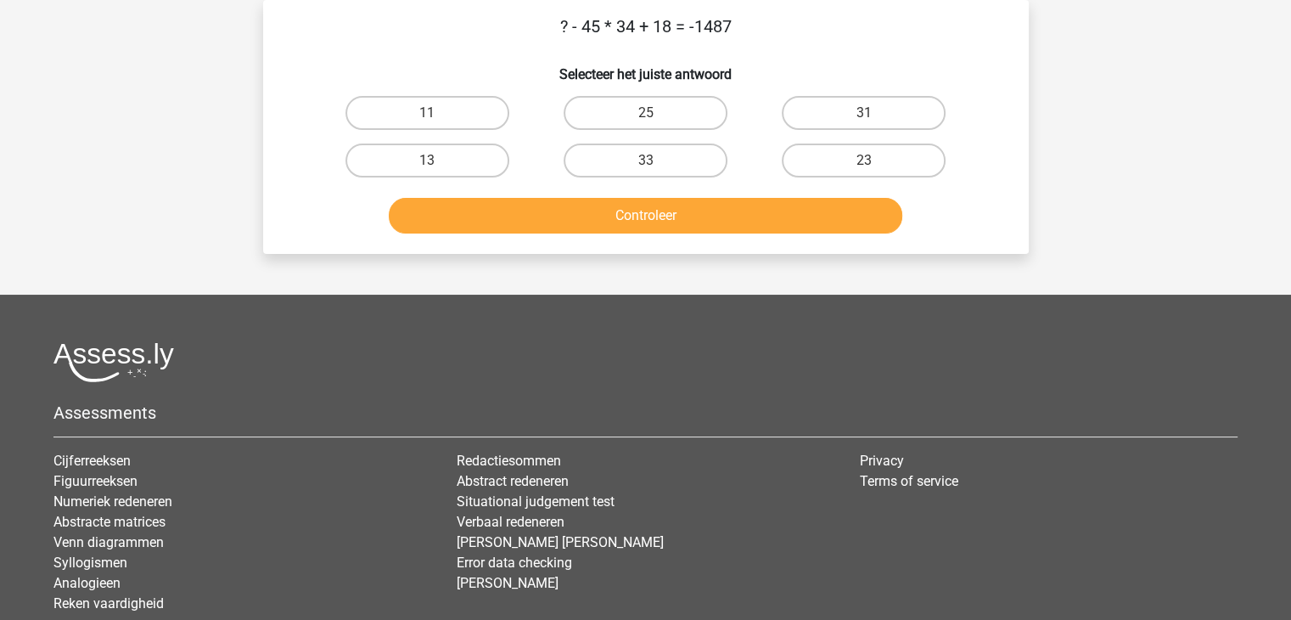
drag, startPoint x: 1282, startPoint y: 288, endPoint x: 1299, endPoint y: 241, distance: 49.7
click at [1290, 241] on html "Kies premium Natascha nd_vankeeken@hotmail.com" at bounding box center [645, 332] width 1291 height 821
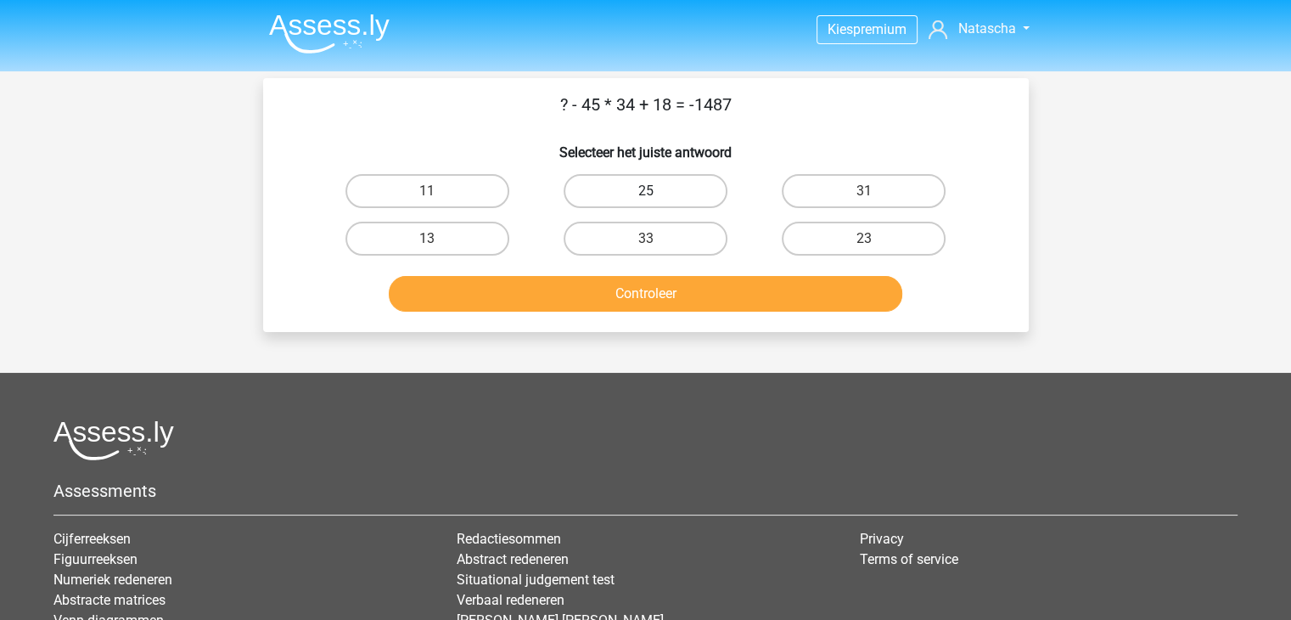
click at [682, 198] on label "25" at bounding box center [646, 191] width 164 height 34
click at [656, 198] on input "25" at bounding box center [650, 196] width 11 height 11
radio input "true"
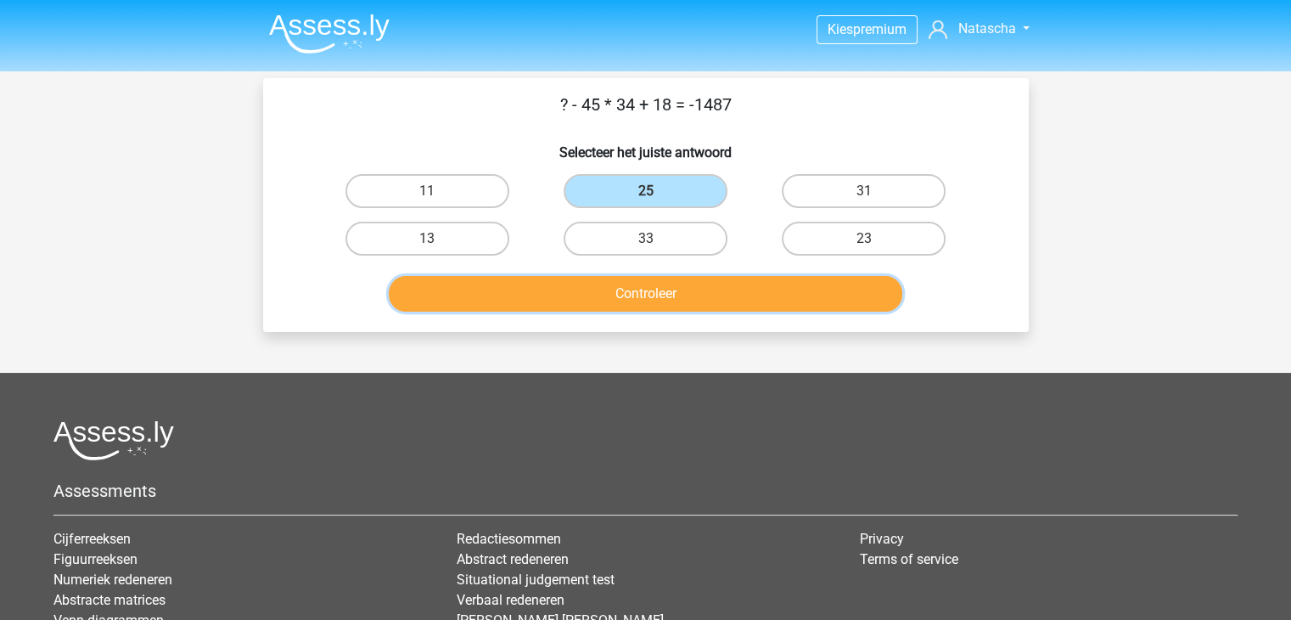
click at [689, 293] on button "Controleer" at bounding box center [645, 294] width 513 height 36
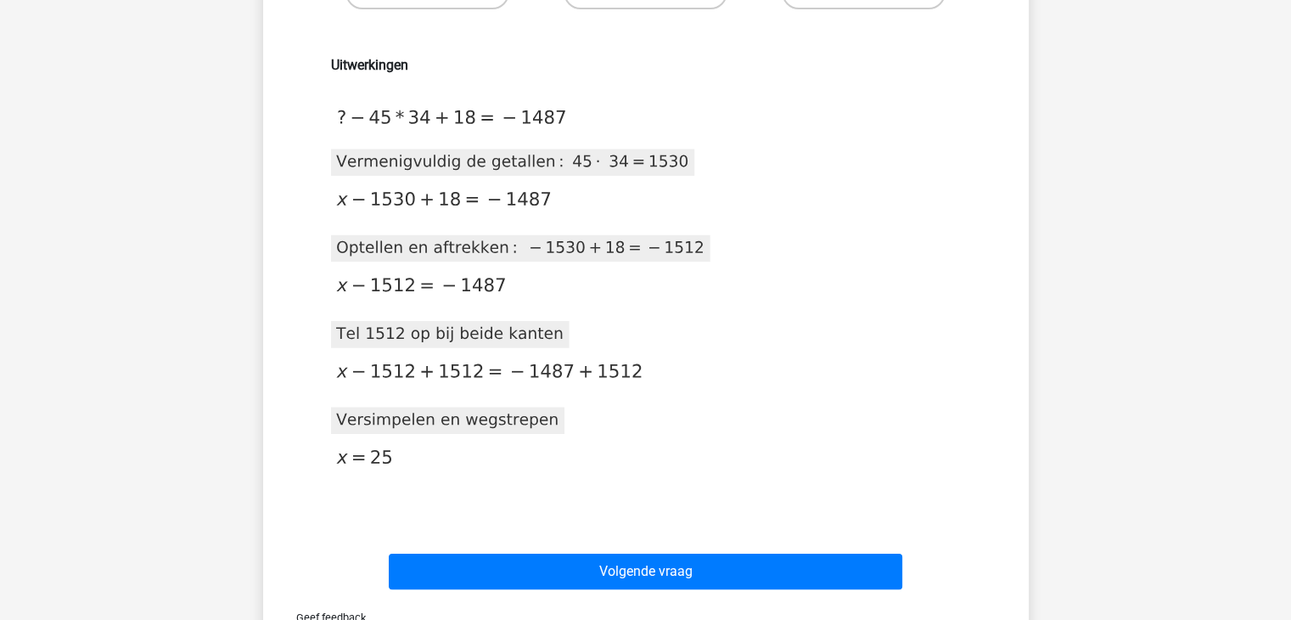
scroll to position [319, 0]
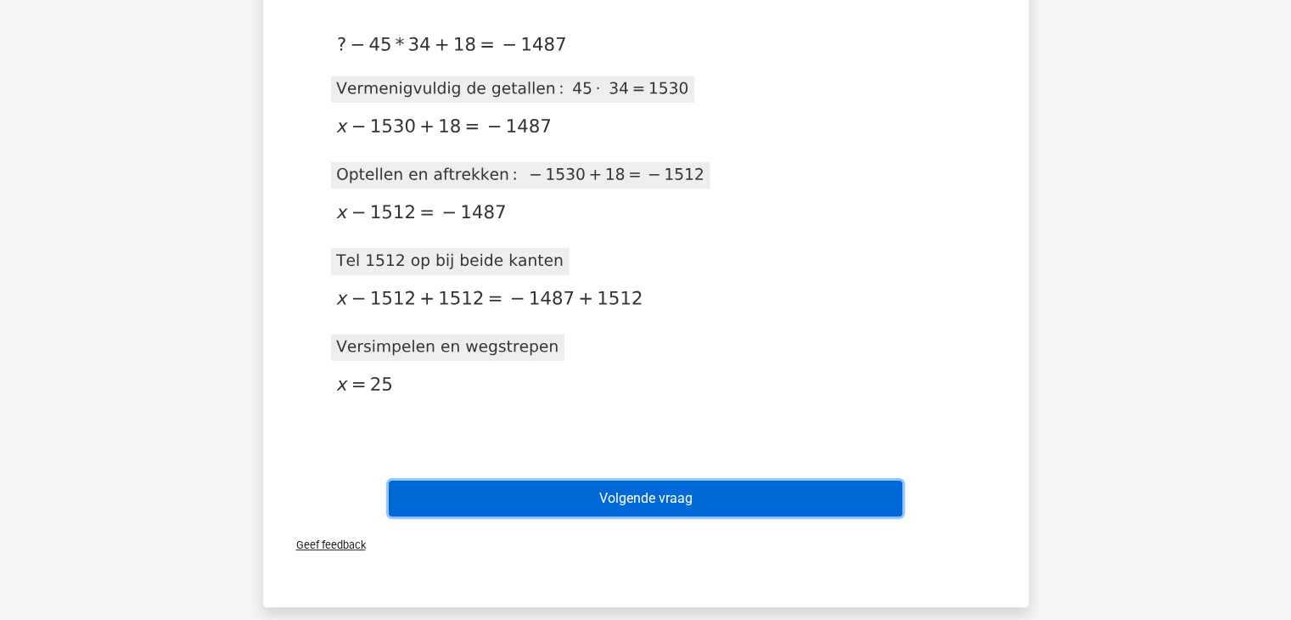
click at [680, 502] on button "Volgende vraag" at bounding box center [645, 498] width 513 height 36
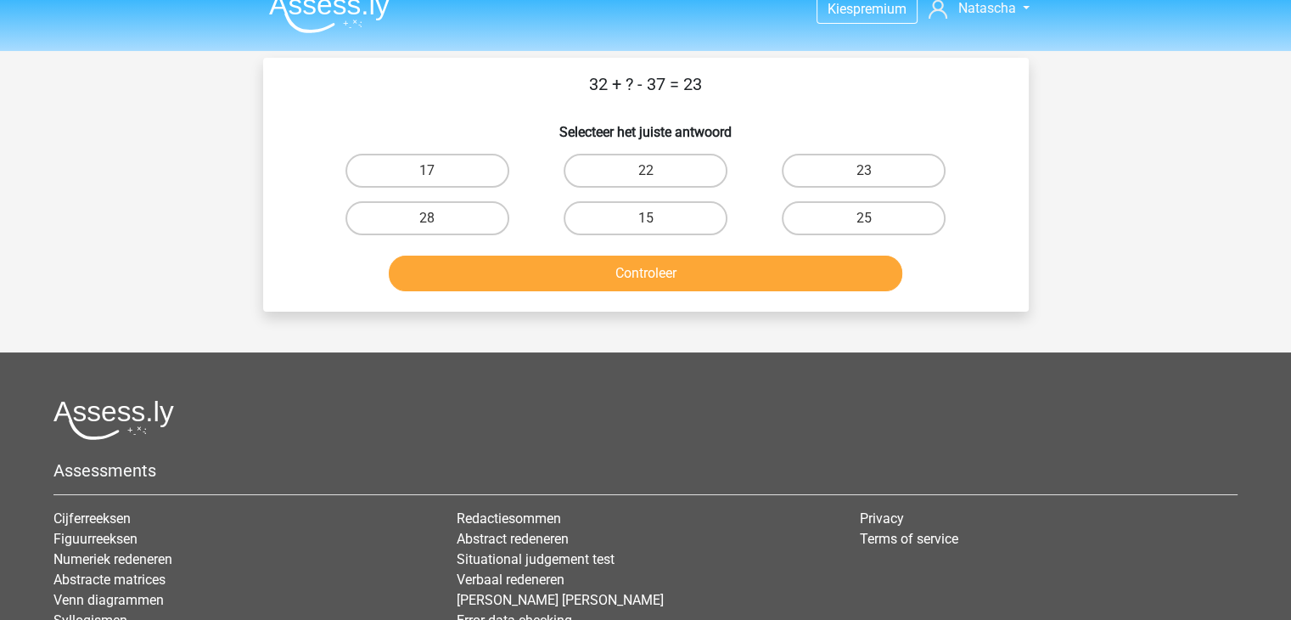
scroll to position [0, 0]
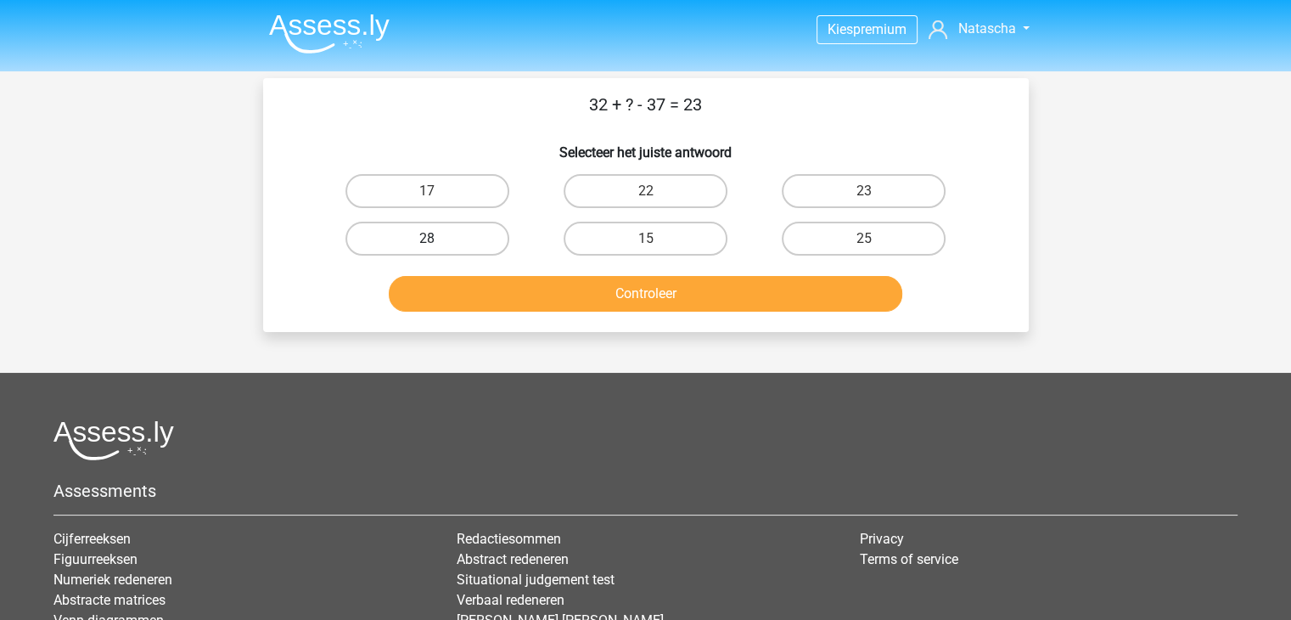
click at [466, 243] on label "28" at bounding box center [427, 239] width 164 height 34
click at [438, 243] on input "28" at bounding box center [432, 243] width 11 height 11
radio input "true"
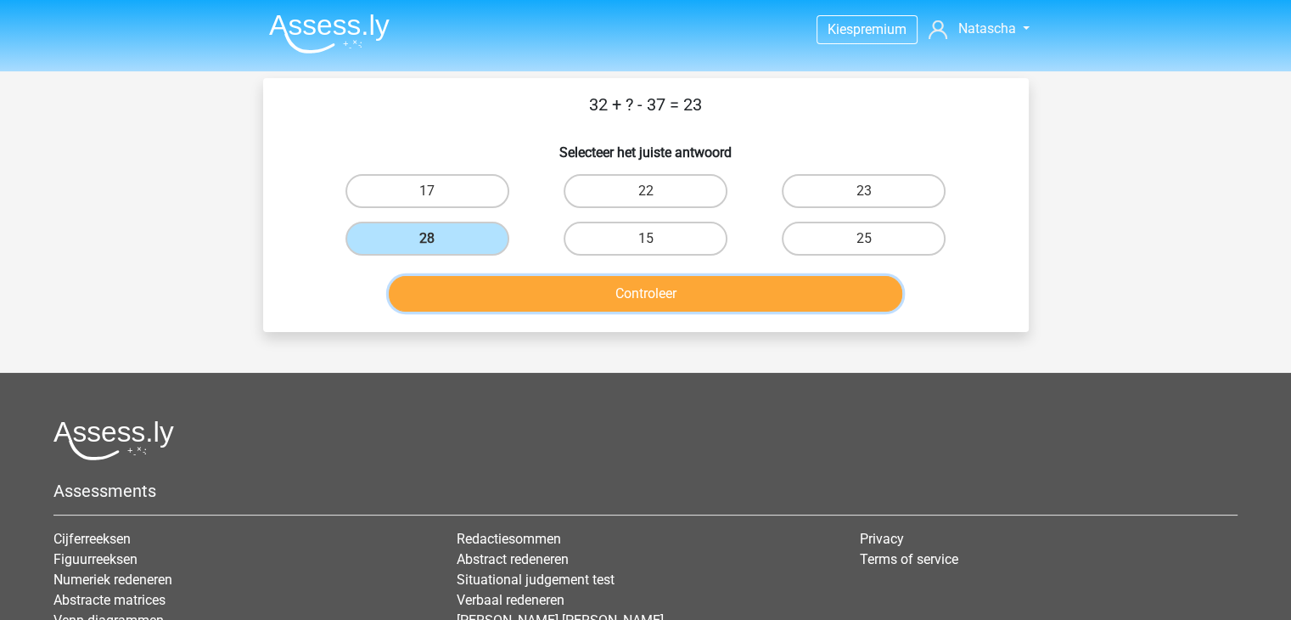
click at [584, 302] on button "Controleer" at bounding box center [645, 294] width 513 height 36
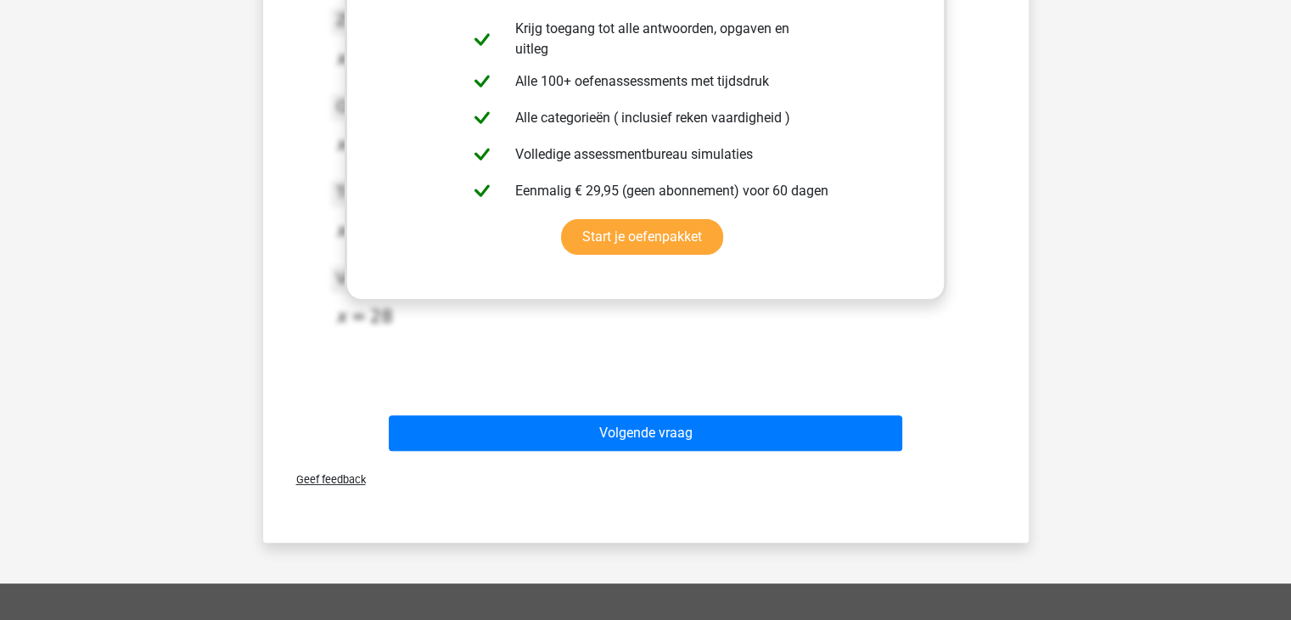
scroll to position [411, 0]
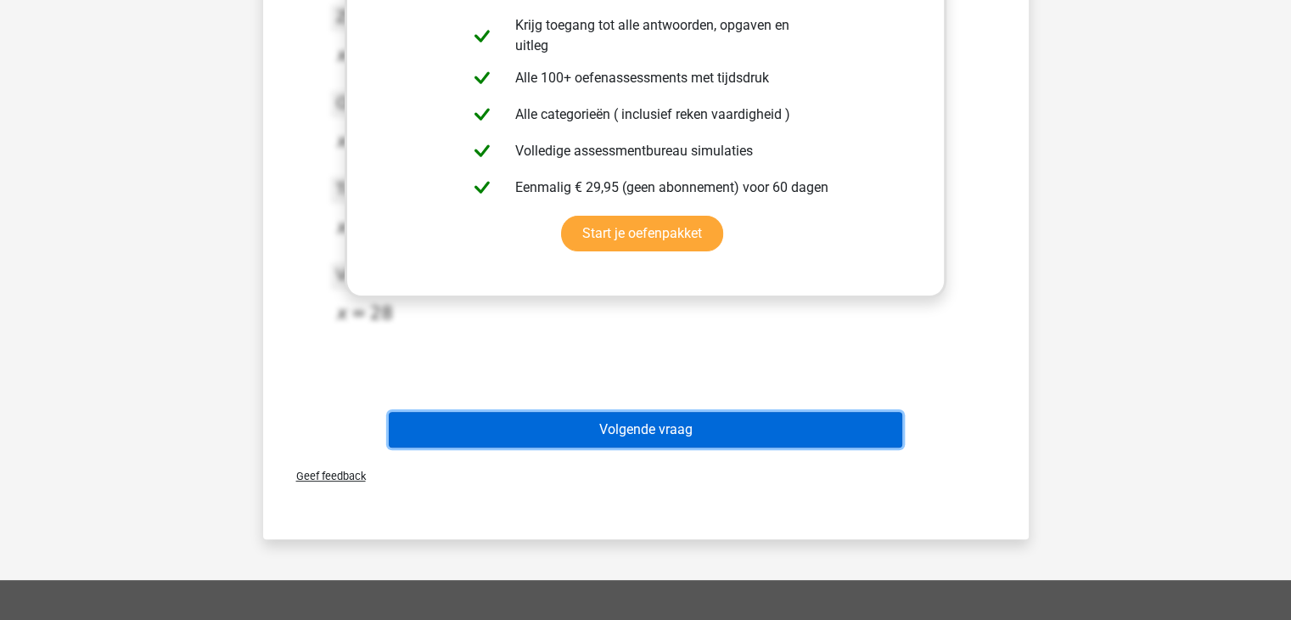
click at [719, 444] on button "Volgende vraag" at bounding box center [645, 430] width 513 height 36
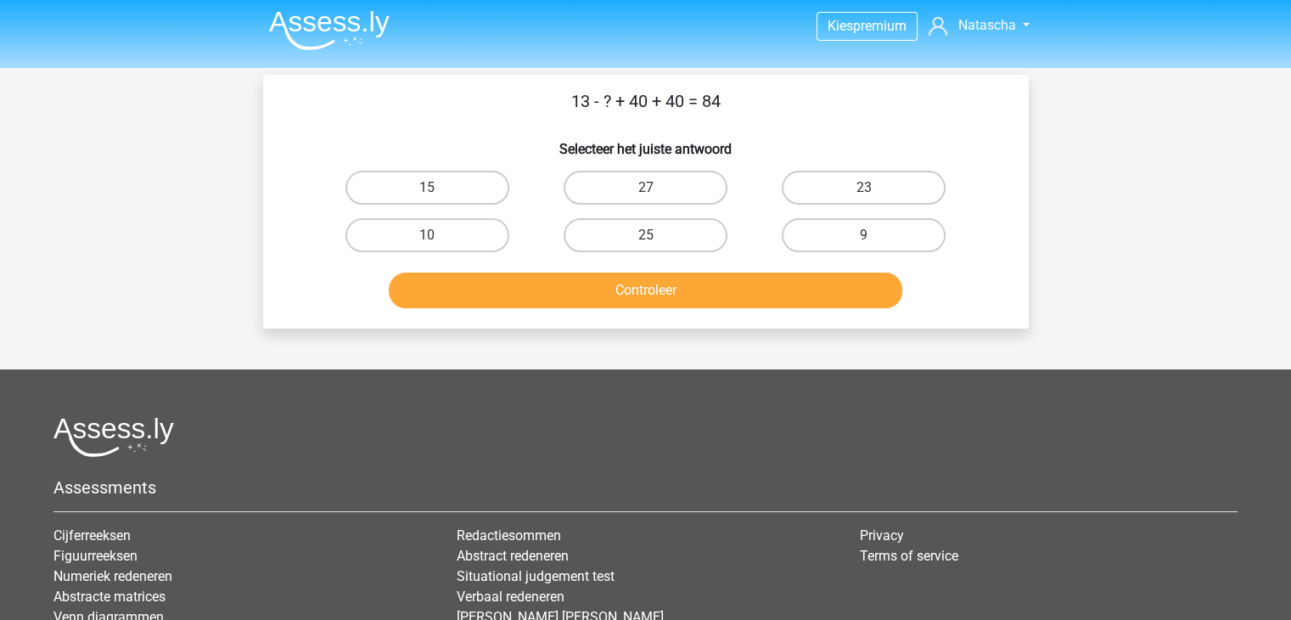
scroll to position [0, 0]
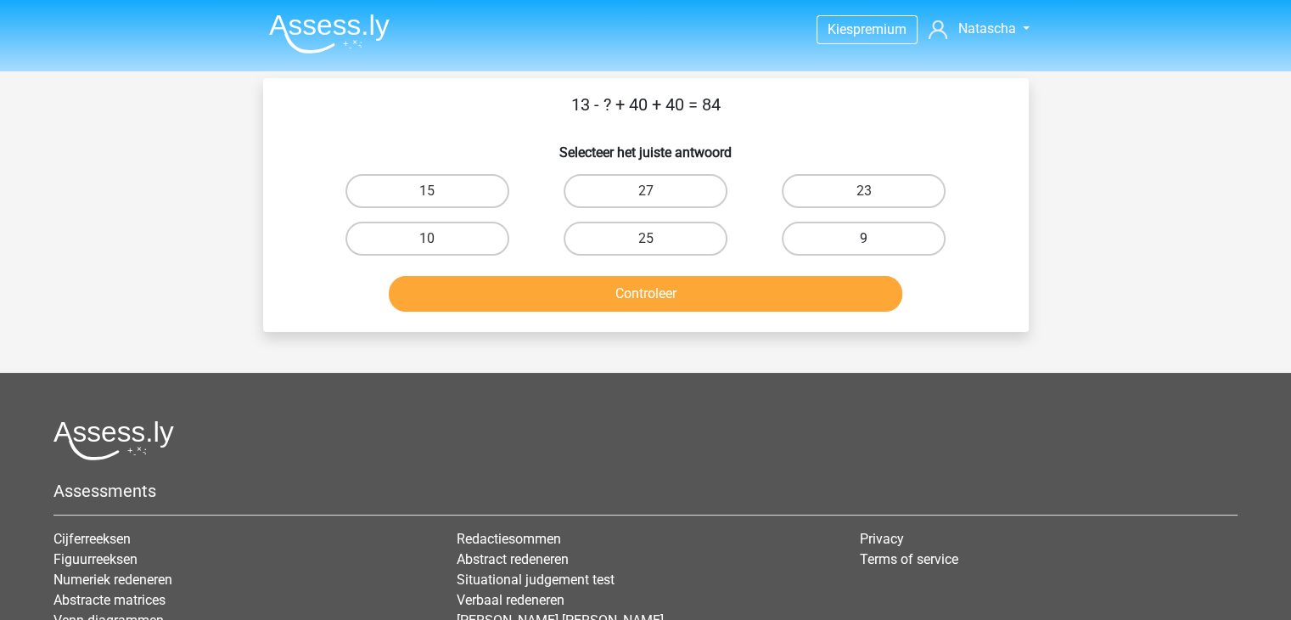
click at [839, 242] on label "9" at bounding box center [864, 239] width 164 height 34
click at [864, 242] on input "9" at bounding box center [869, 243] width 11 height 11
radio input "true"
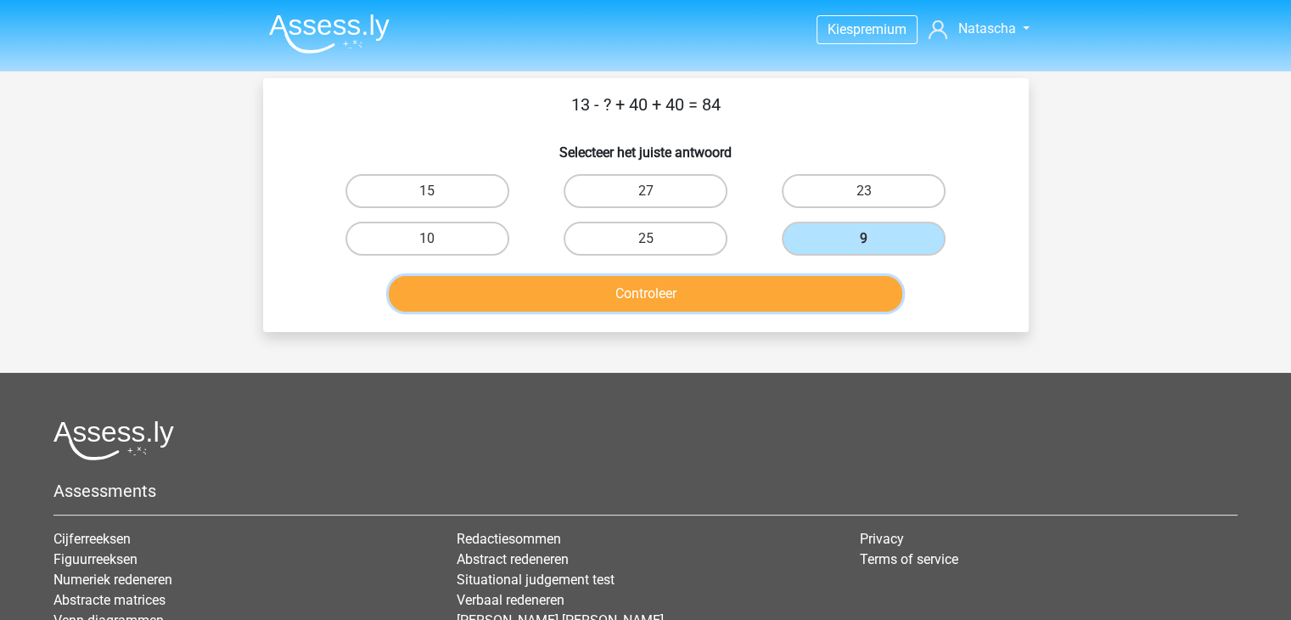
click at [708, 302] on button "Controleer" at bounding box center [645, 294] width 513 height 36
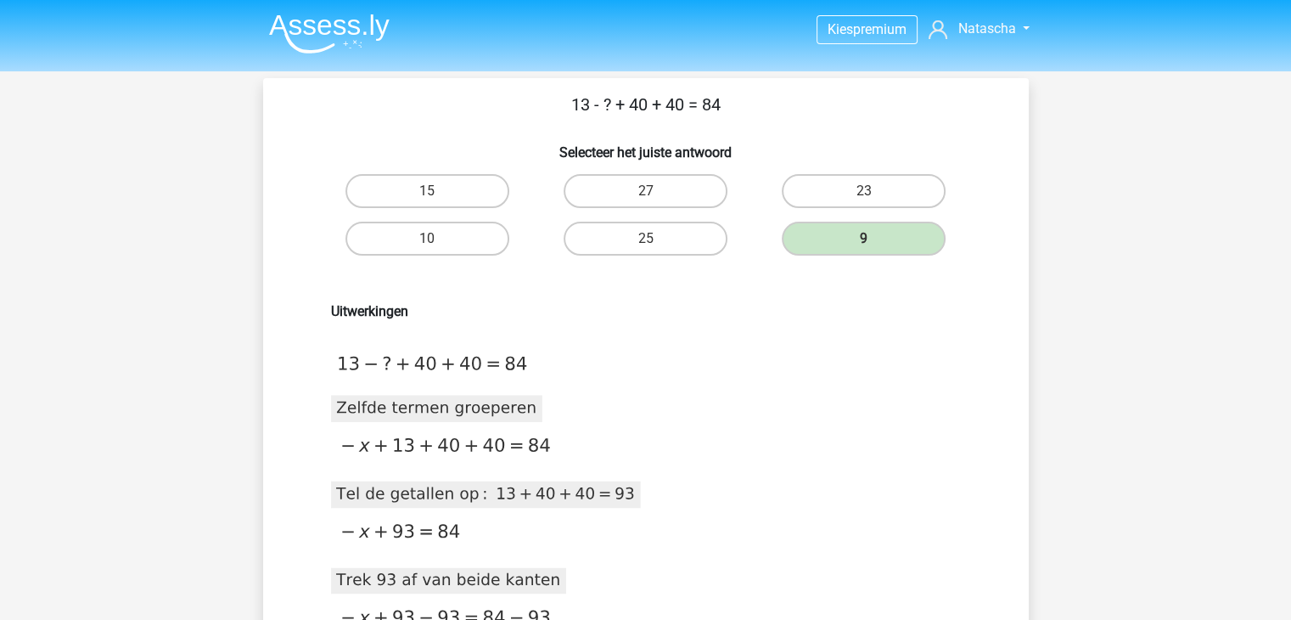
scroll to position [541, 0]
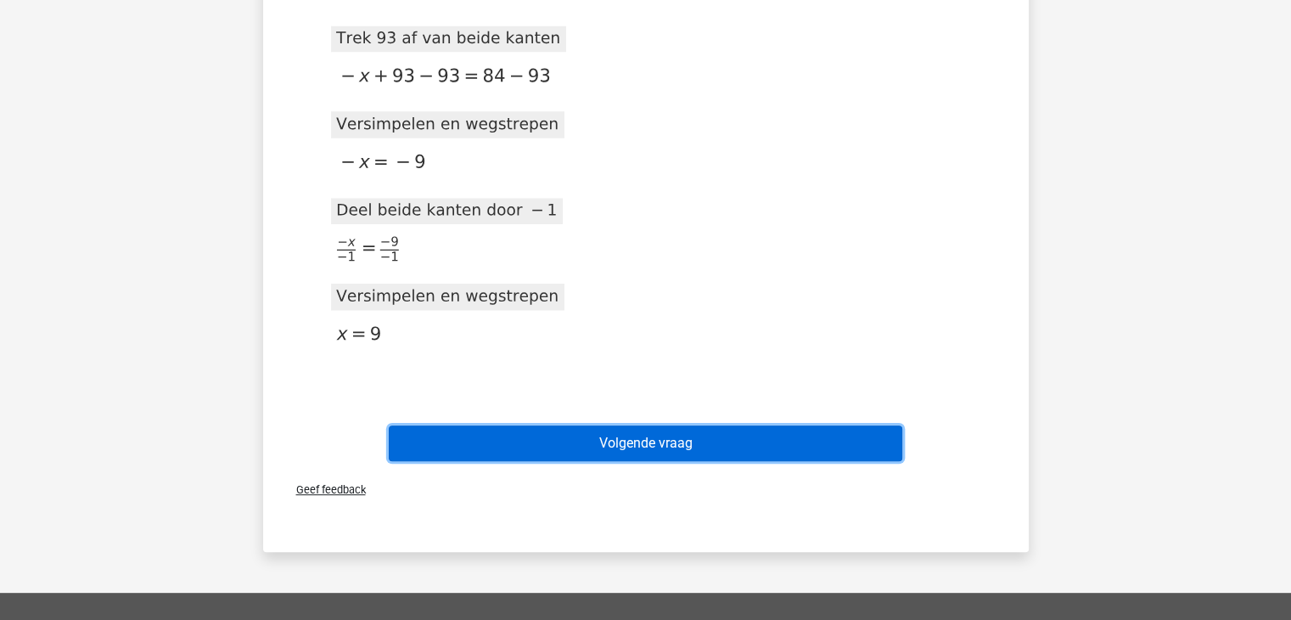
click at [766, 429] on button "Volgende vraag" at bounding box center [645, 443] width 513 height 36
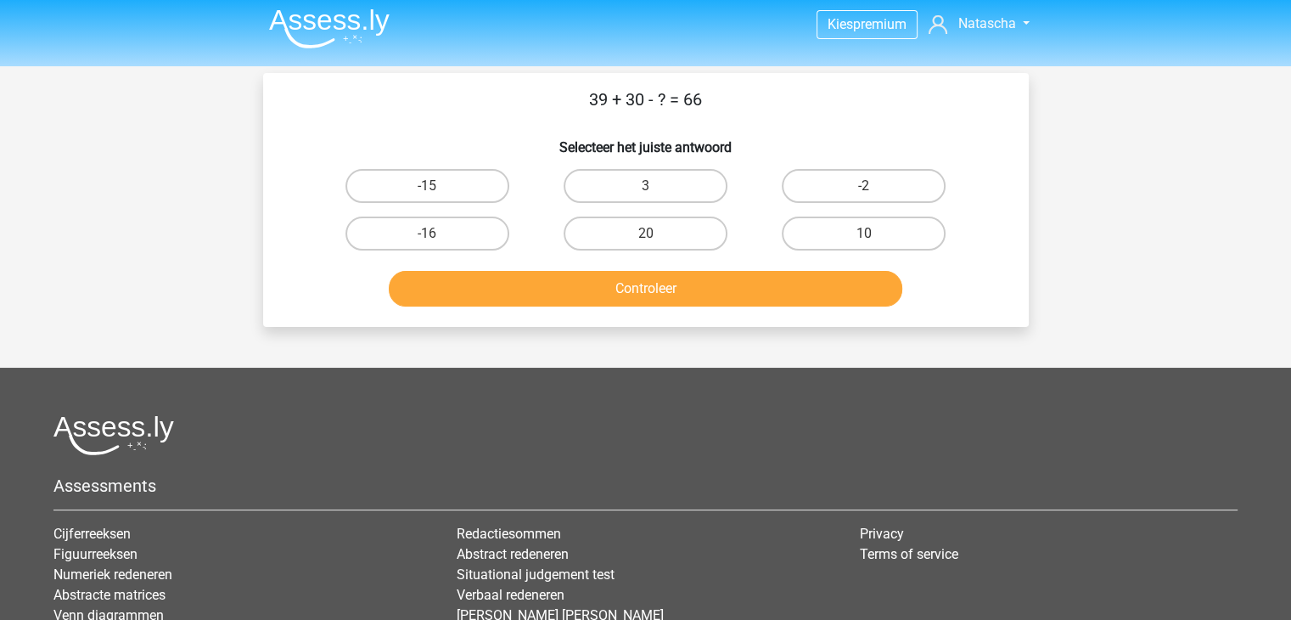
scroll to position [1, 0]
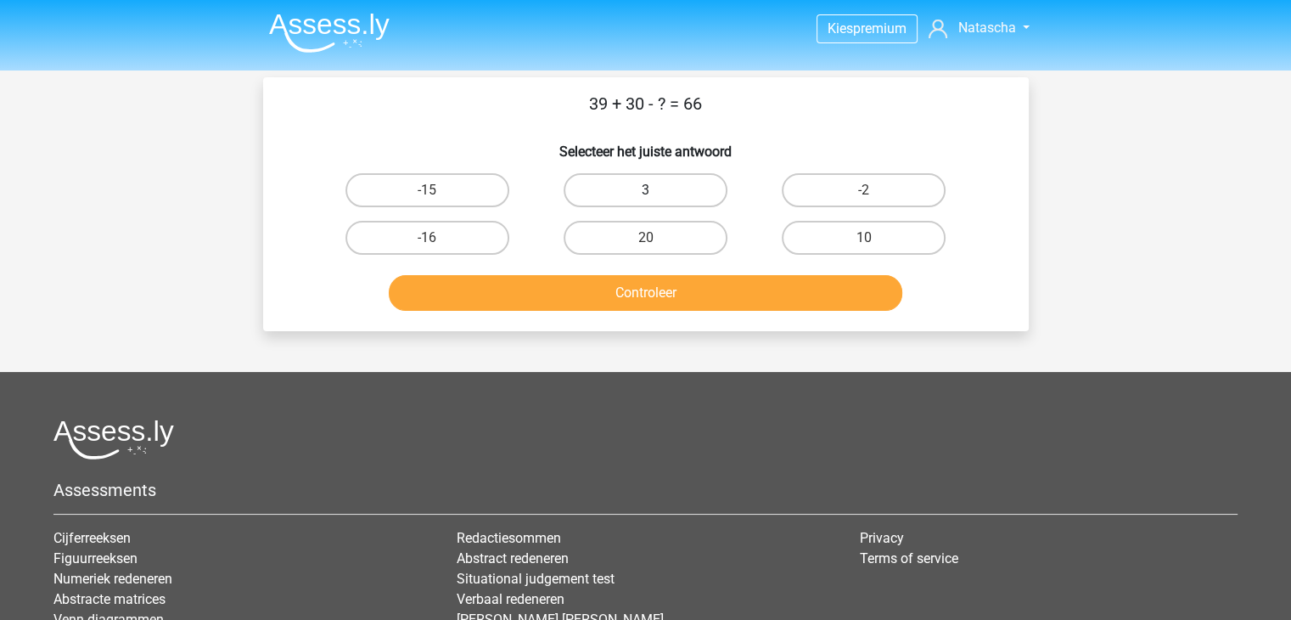
click at [677, 186] on label "3" at bounding box center [646, 190] width 164 height 34
click at [656, 190] on input "3" at bounding box center [650, 195] width 11 height 11
radio input "true"
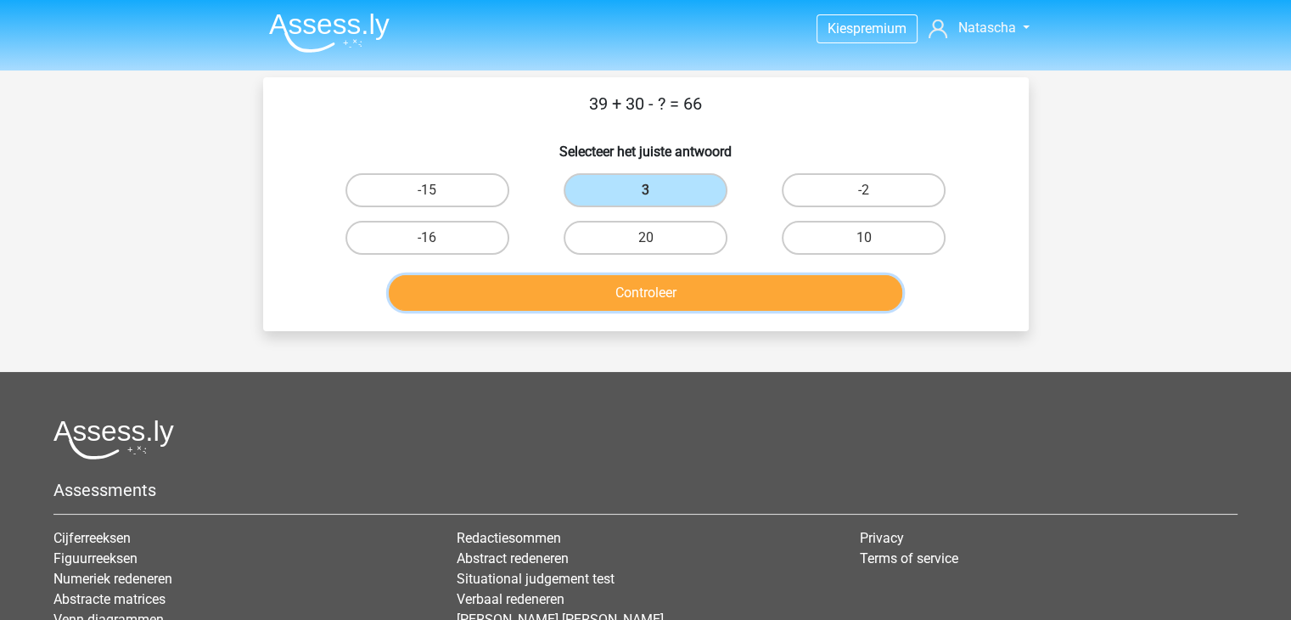
click at [672, 300] on button "Controleer" at bounding box center [645, 293] width 513 height 36
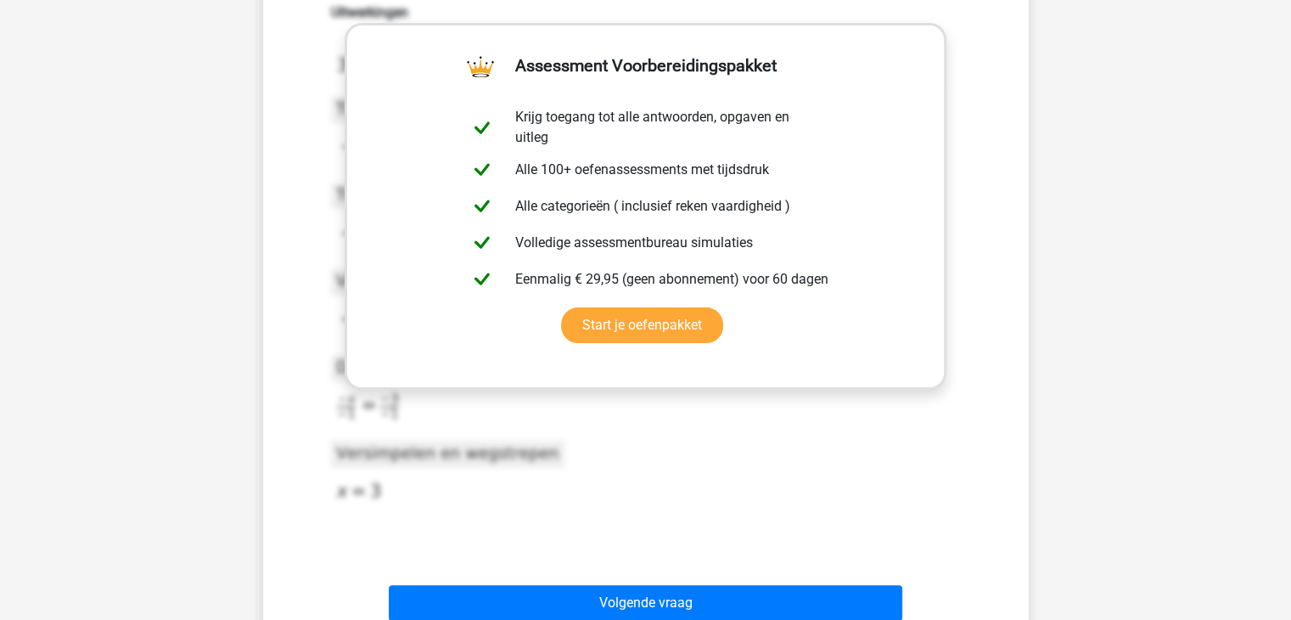
scroll to position [356, 0]
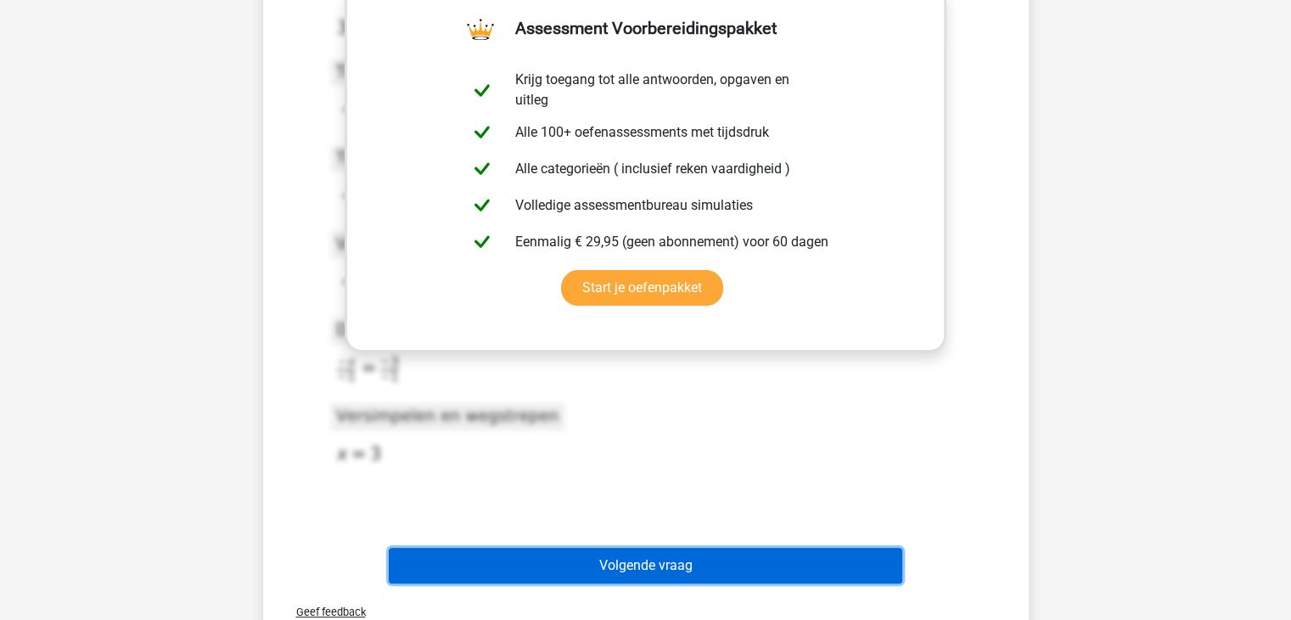
click at [703, 569] on button "Volgende vraag" at bounding box center [645, 565] width 513 height 36
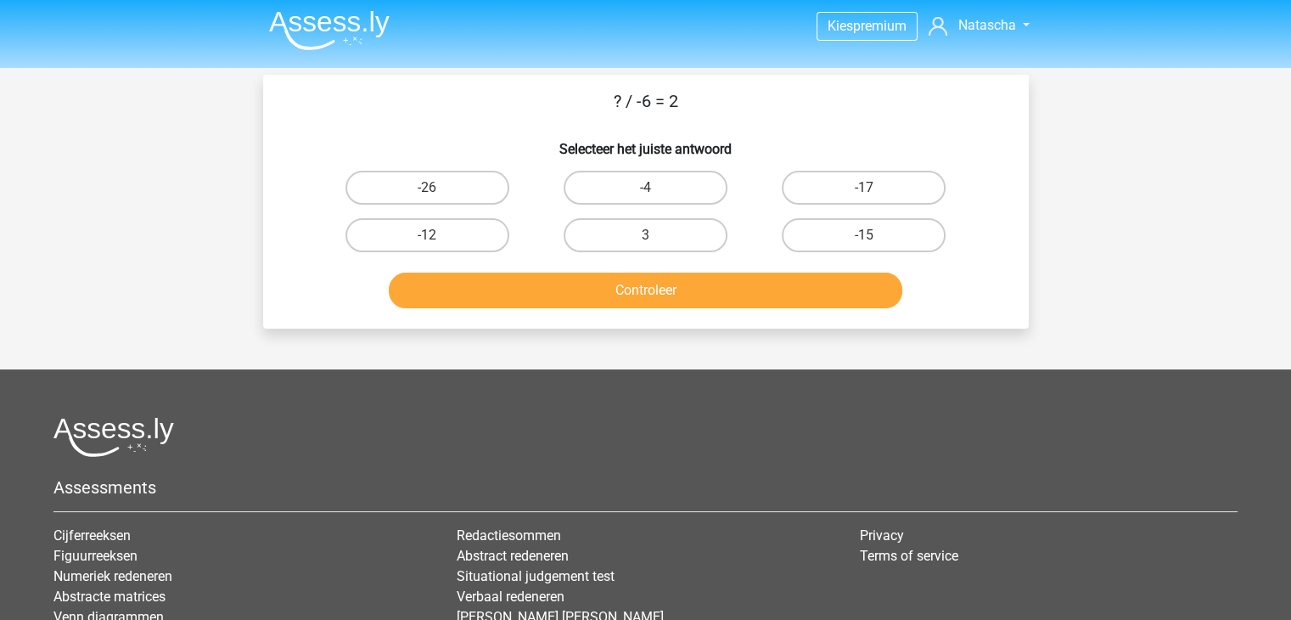
scroll to position [0, 0]
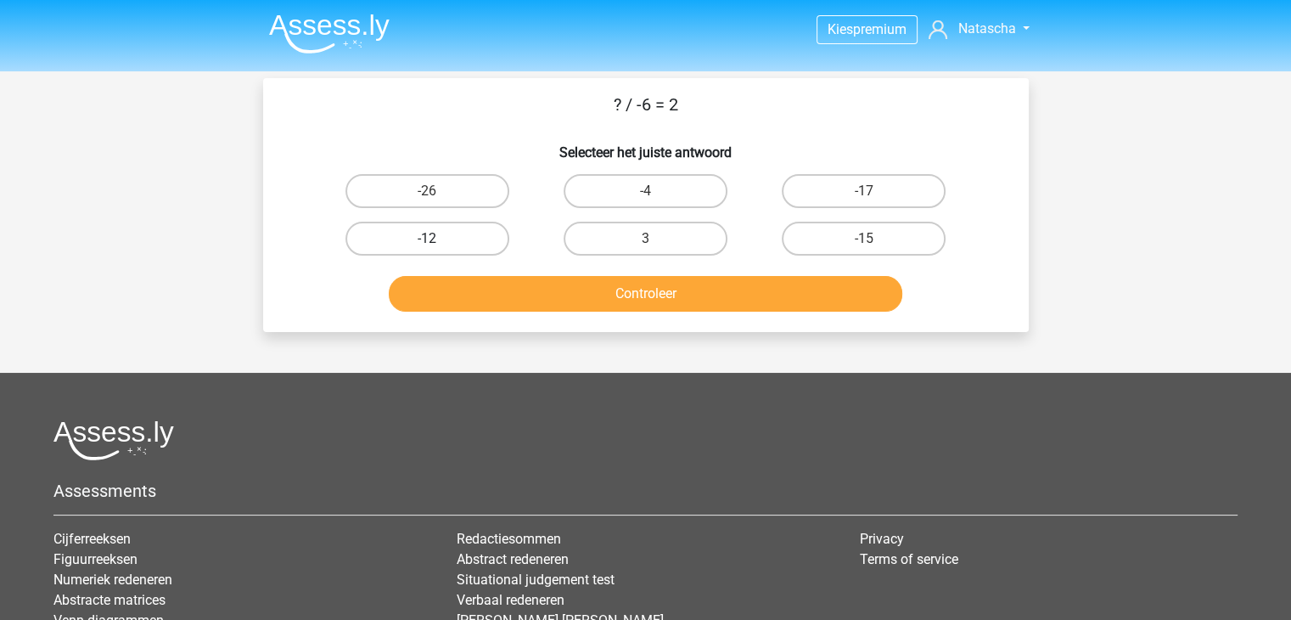
click at [435, 231] on label "-12" at bounding box center [427, 239] width 164 height 34
click at [435, 238] on input "-12" at bounding box center [432, 243] width 11 height 11
radio input "true"
click at [623, 271] on div "Controleer" at bounding box center [645, 290] width 711 height 56
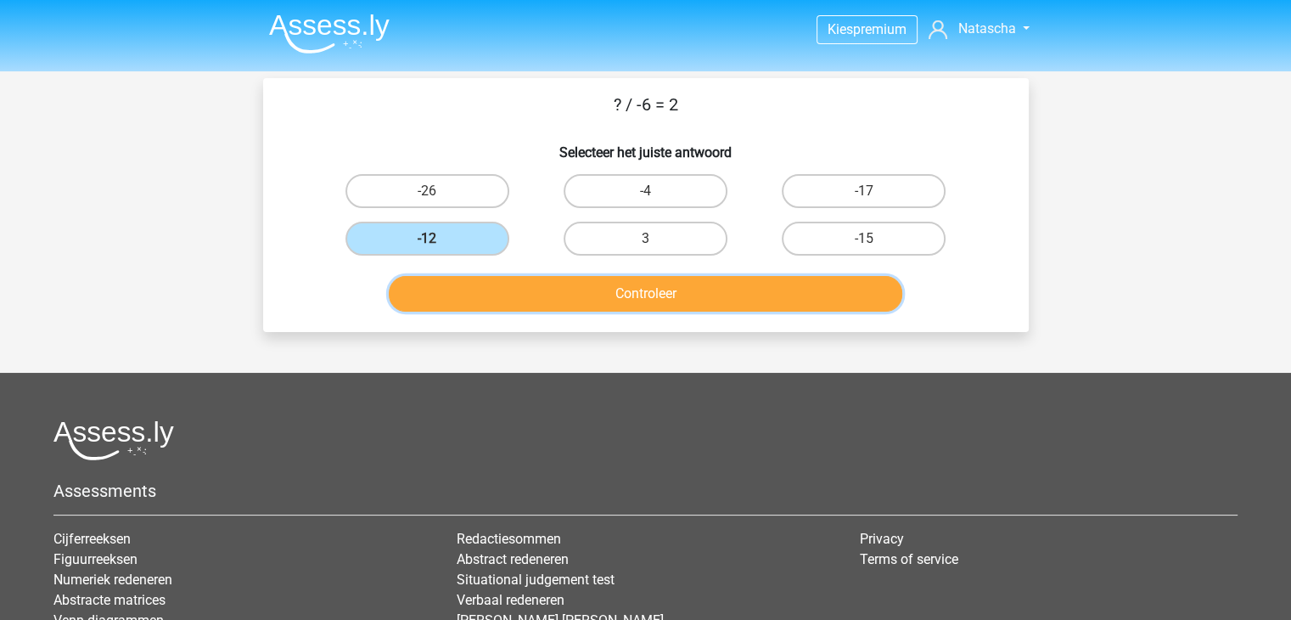
click at [645, 300] on button "Controleer" at bounding box center [645, 294] width 513 height 36
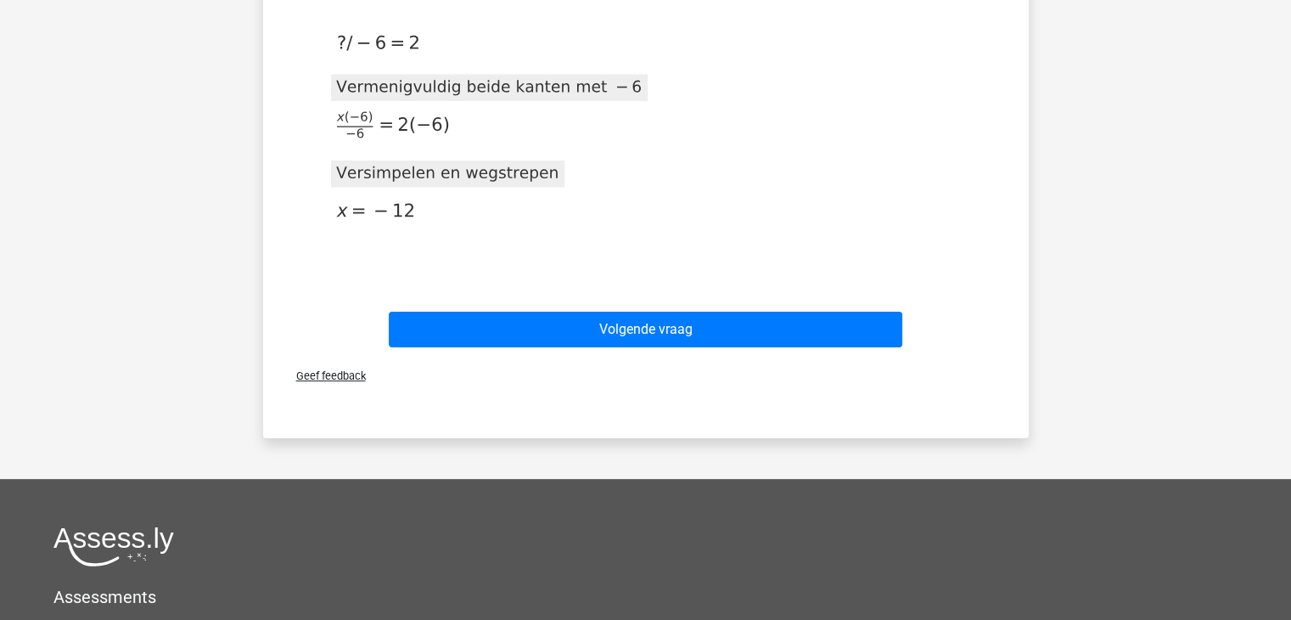
scroll to position [282, 0]
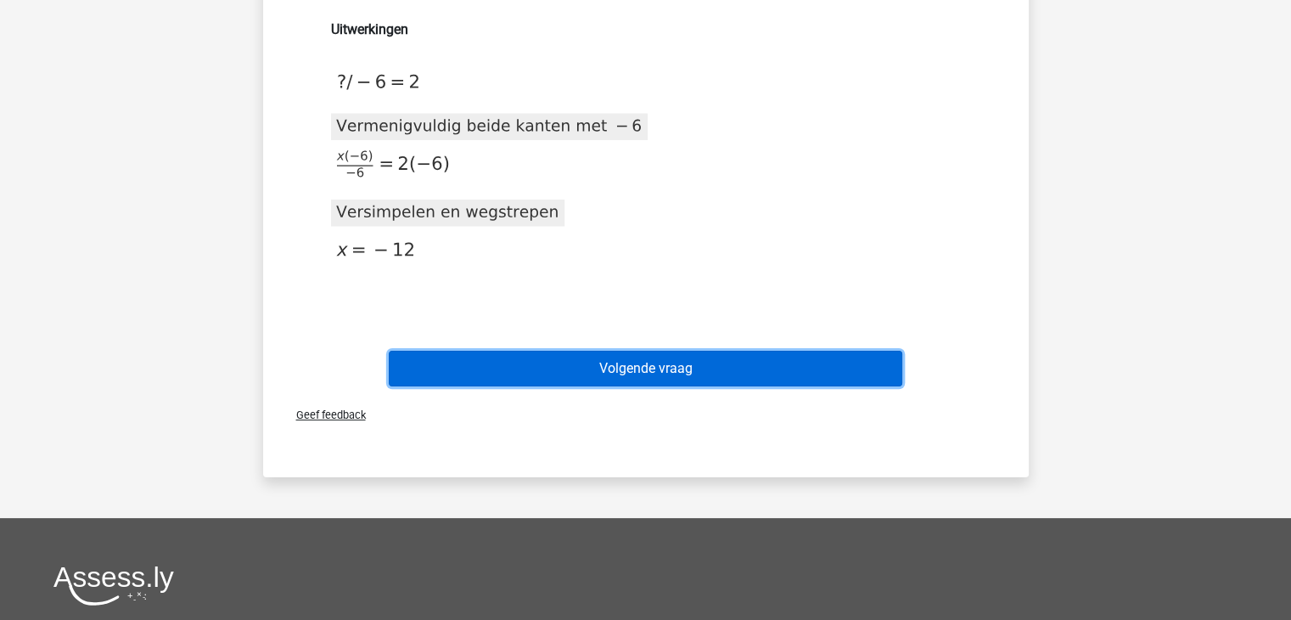
click at [678, 361] on button "Volgende vraag" at bounding box center [645, 369] width 513 height 36
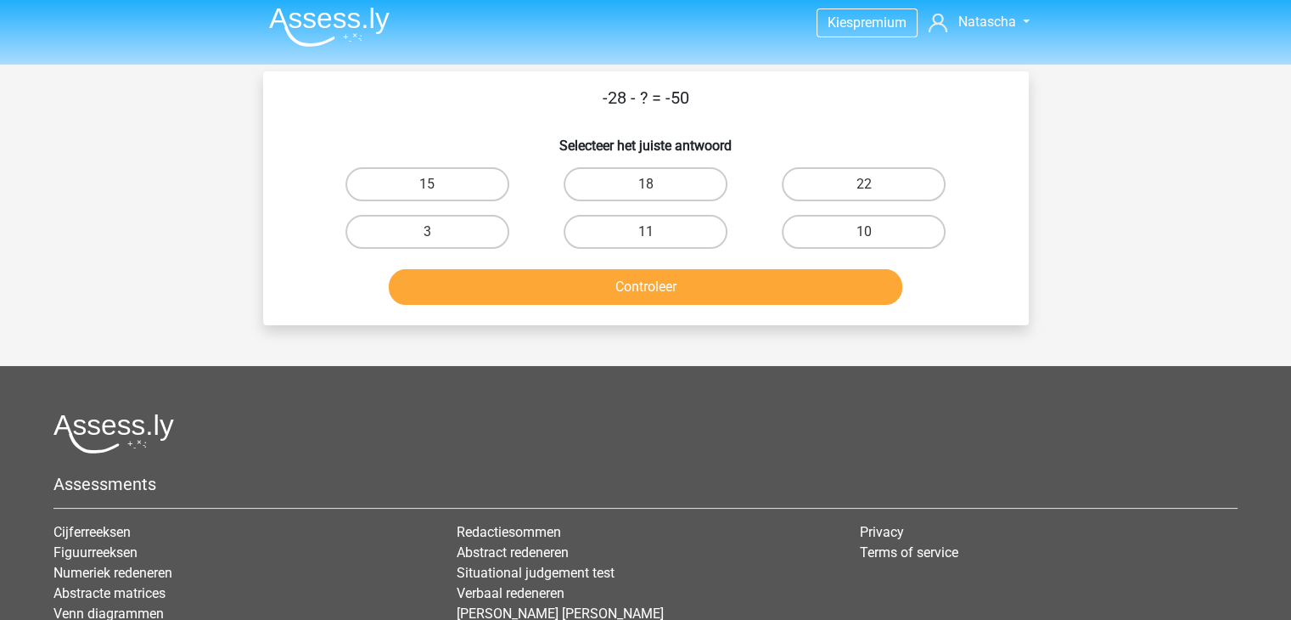
scroll to position [0, 0]
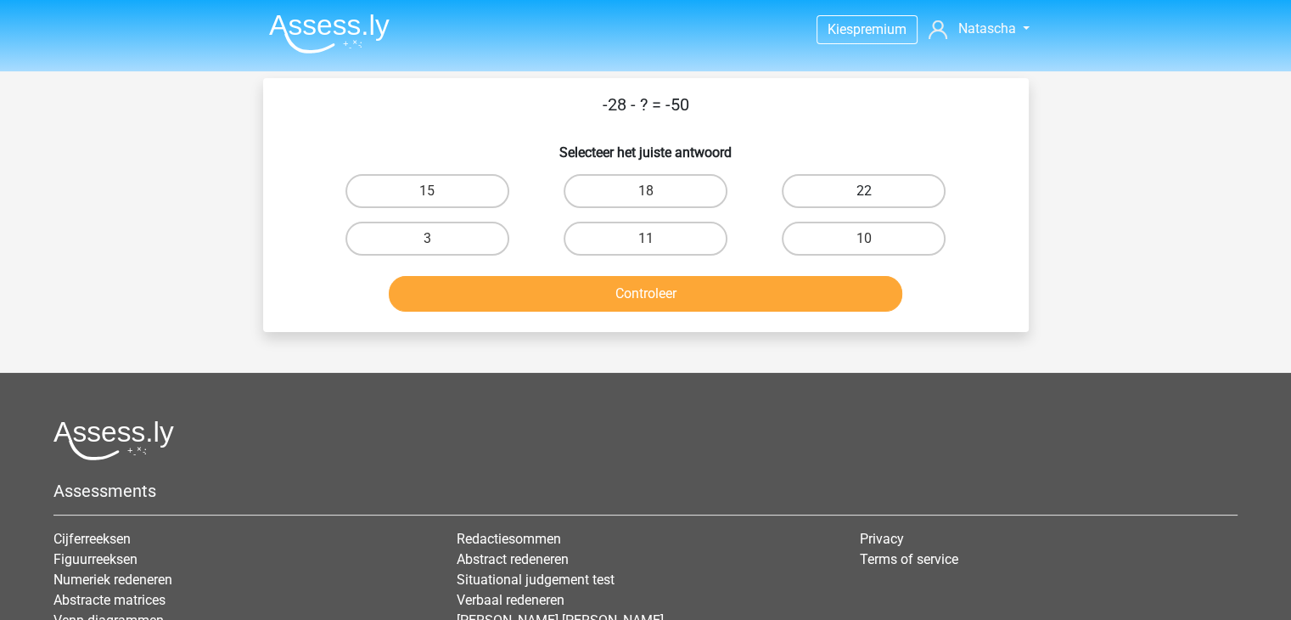
click at [839, 182] on label "22" at bounding box center [864, 191] width 164 height 34
click at [864, 191] on input "22" at bounding box center [869, 196] width 11 height 11
radio input "true"
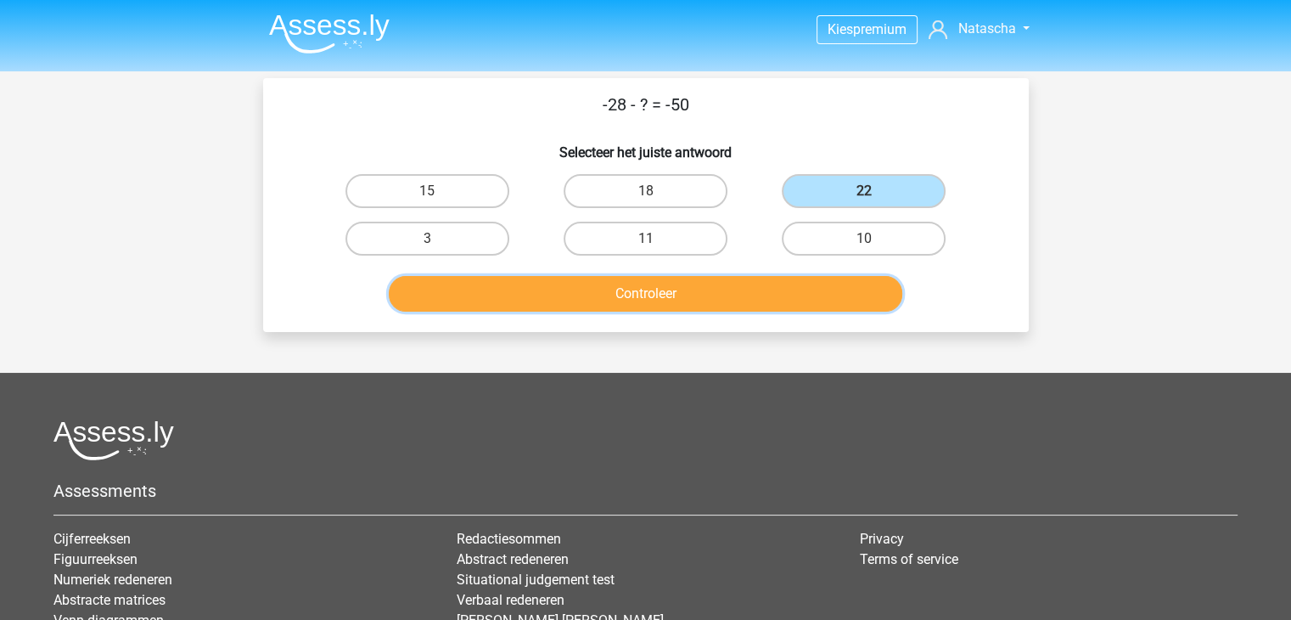
click at [633, 295] on button "Controleer" at bounding box center [645, 294] width 513 height 36
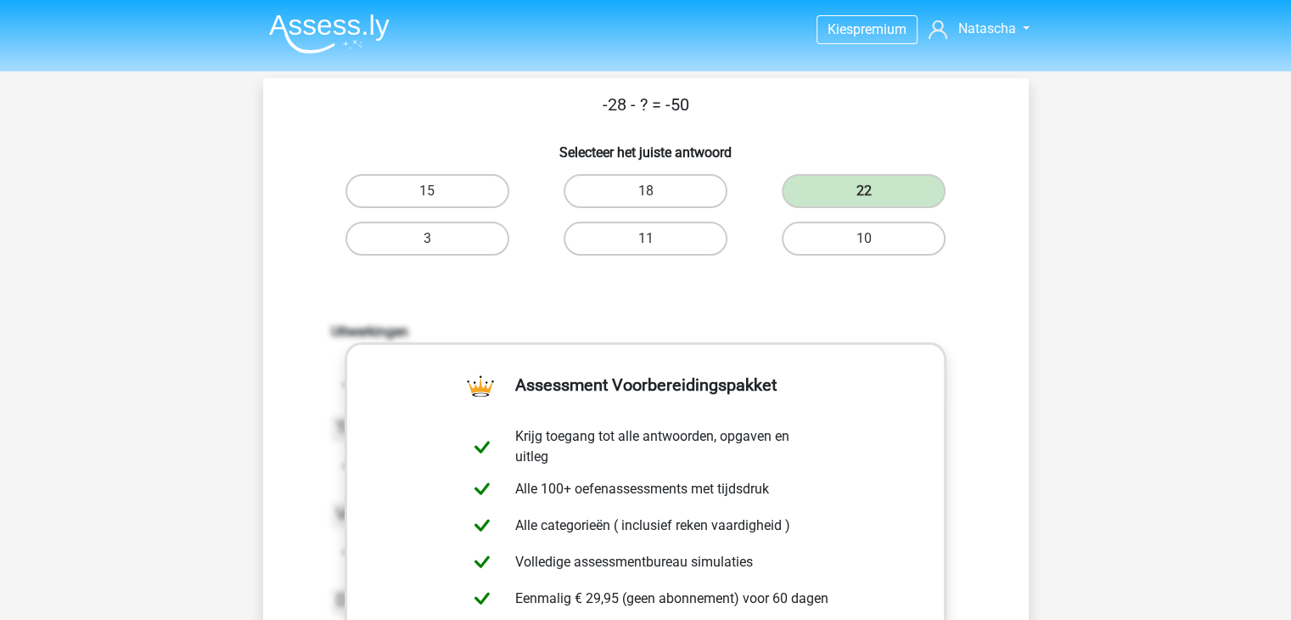
scroll to position [541, 0]
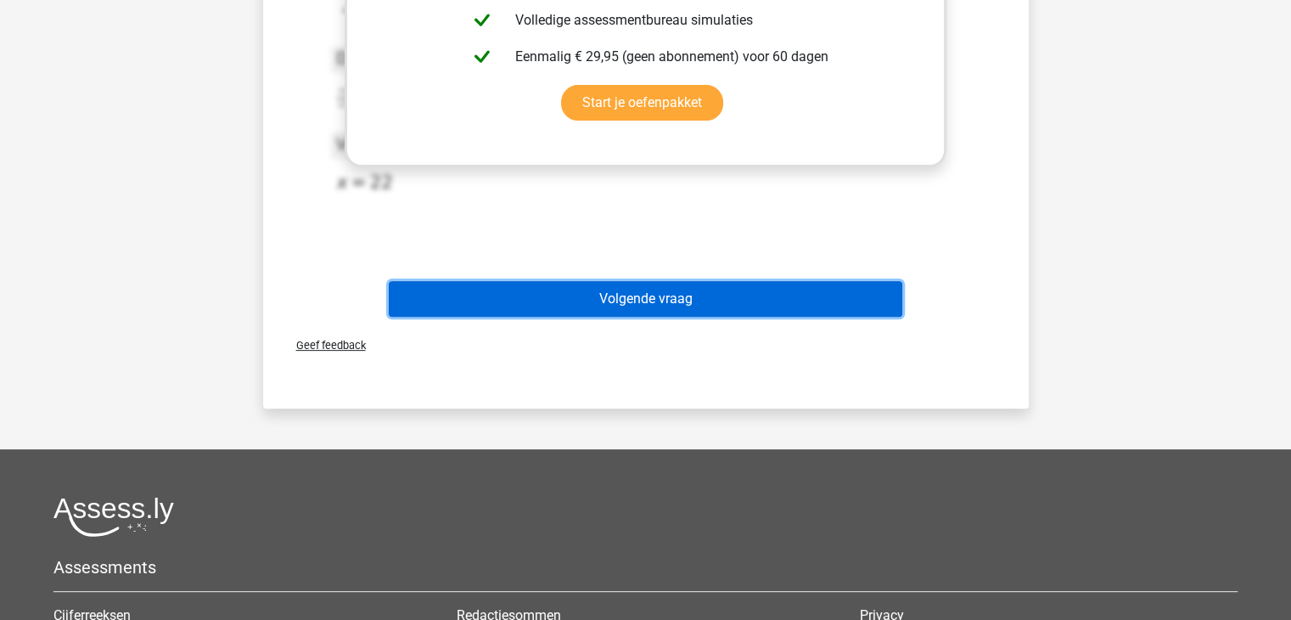
click at [642, 281] on button "Volgende vraag" at bounding box center [645, 299] width 513 height 36
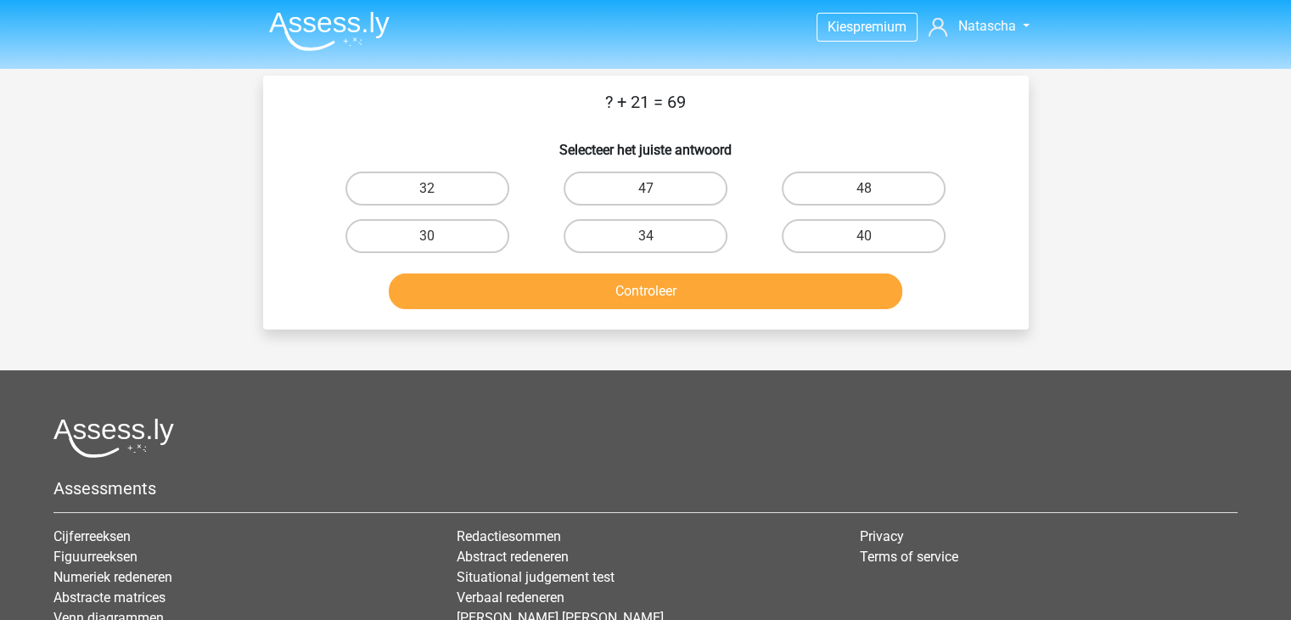
scroll to position [0, 0]
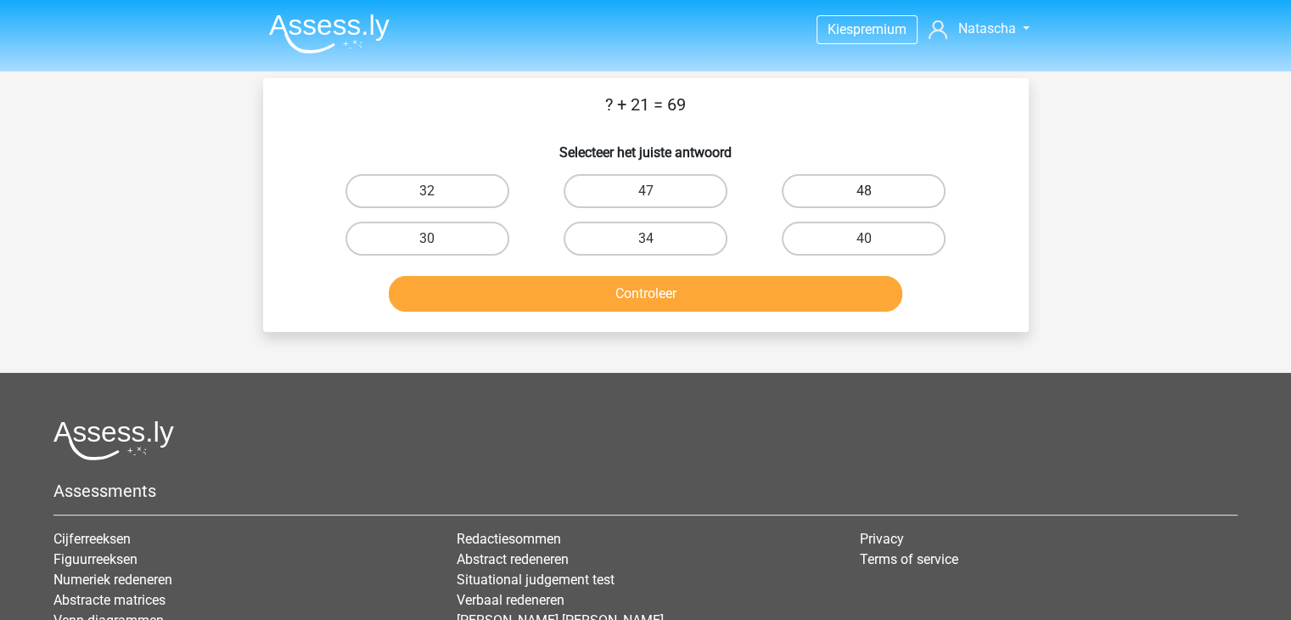
click at [848, 196] on label "48" at bounding box center [864, 191] width 164 height 34
click at [864, 196] on input "48" at bounding box center [869, 196] width 11 height 11
radio input "true"
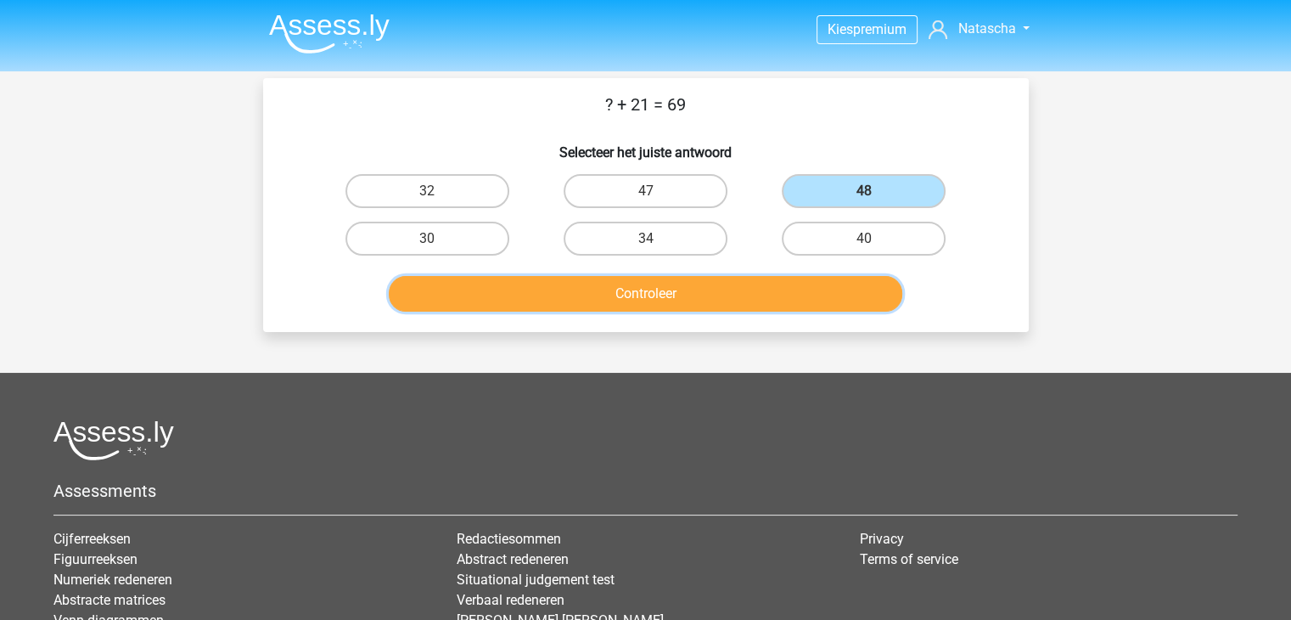
click at [744, 287] on button "Controleer" at bounding box center [645, 294] width 513 height 36
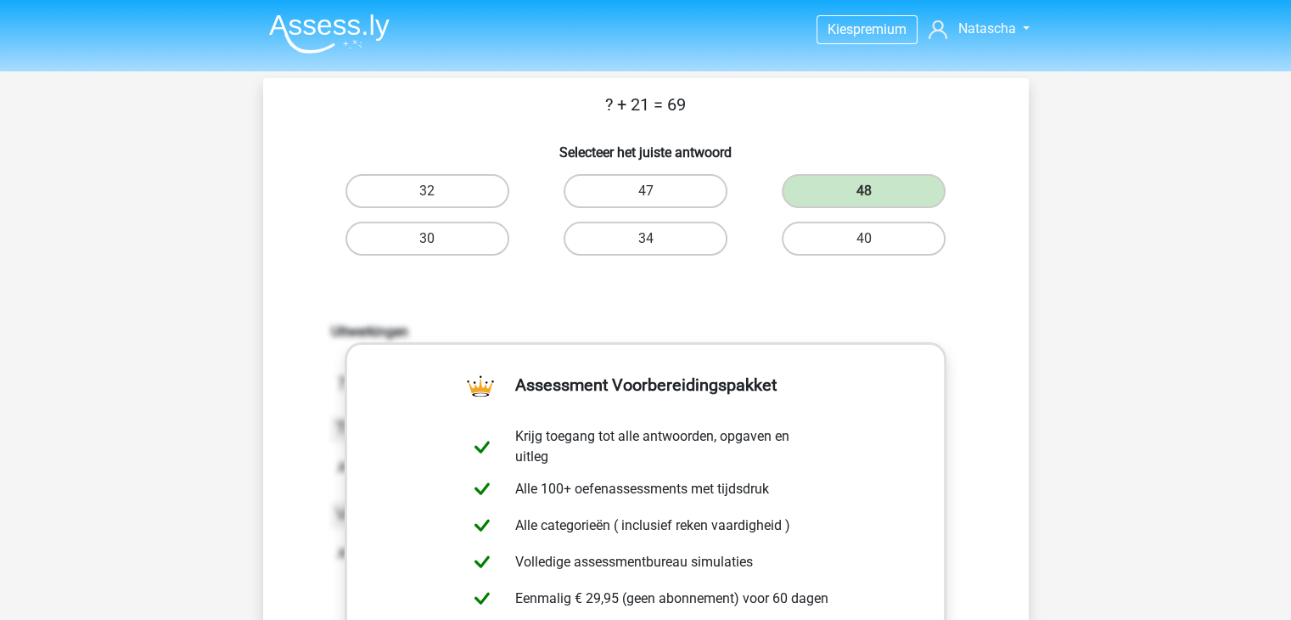
scroll to position [329, 0]
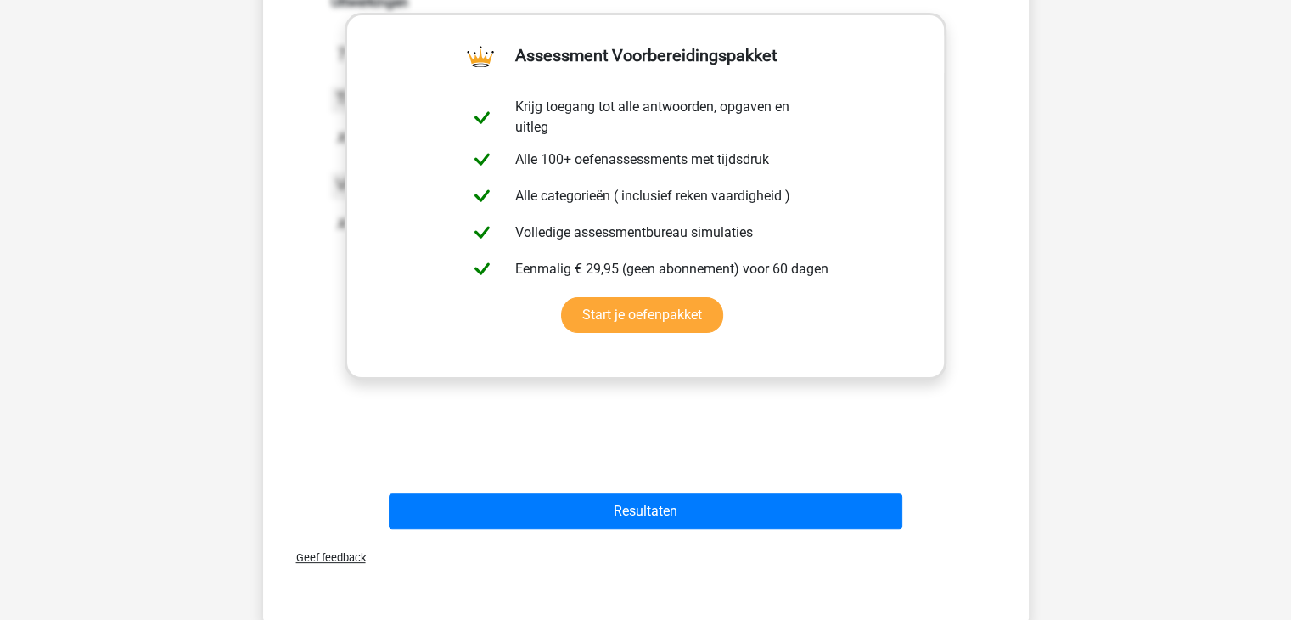
click at [606, 536] on div "Geef feedback" at bounding box center [646, 557] width 752 height 43
click at [611, 536] on div "Geef feedback" at bounding box center [646, 557] width 752 height 43
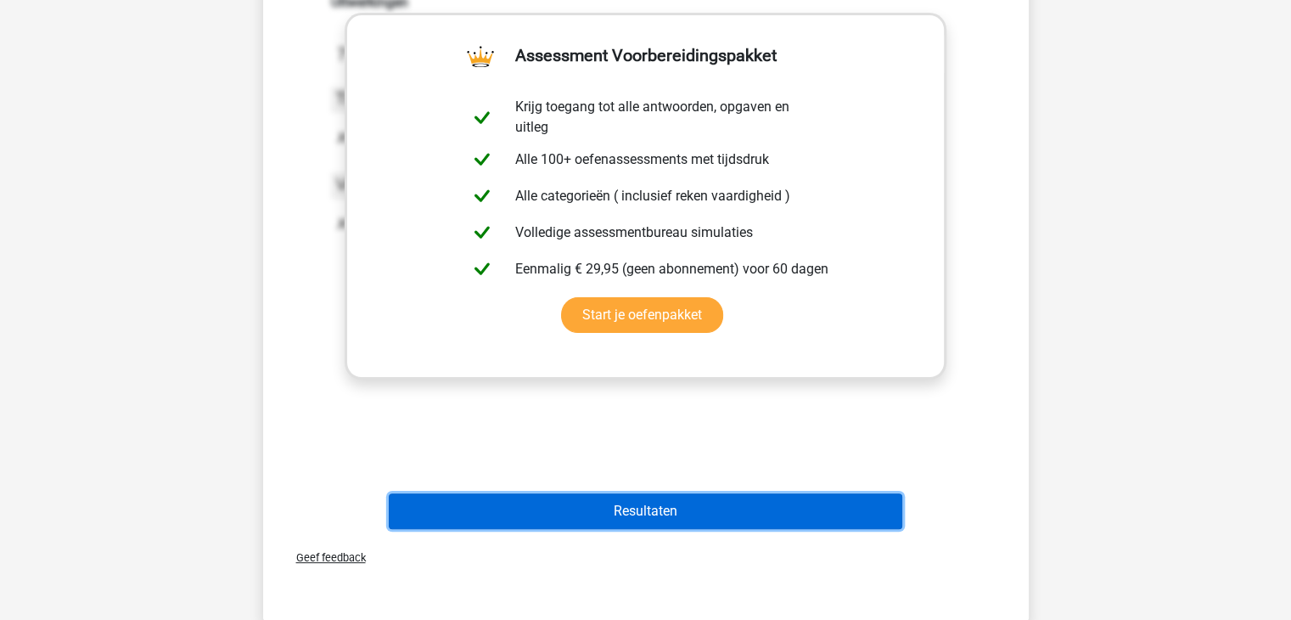
click at [647, 513] on button "Resultaten" at bounding box center [645, 511] width 513 height 36
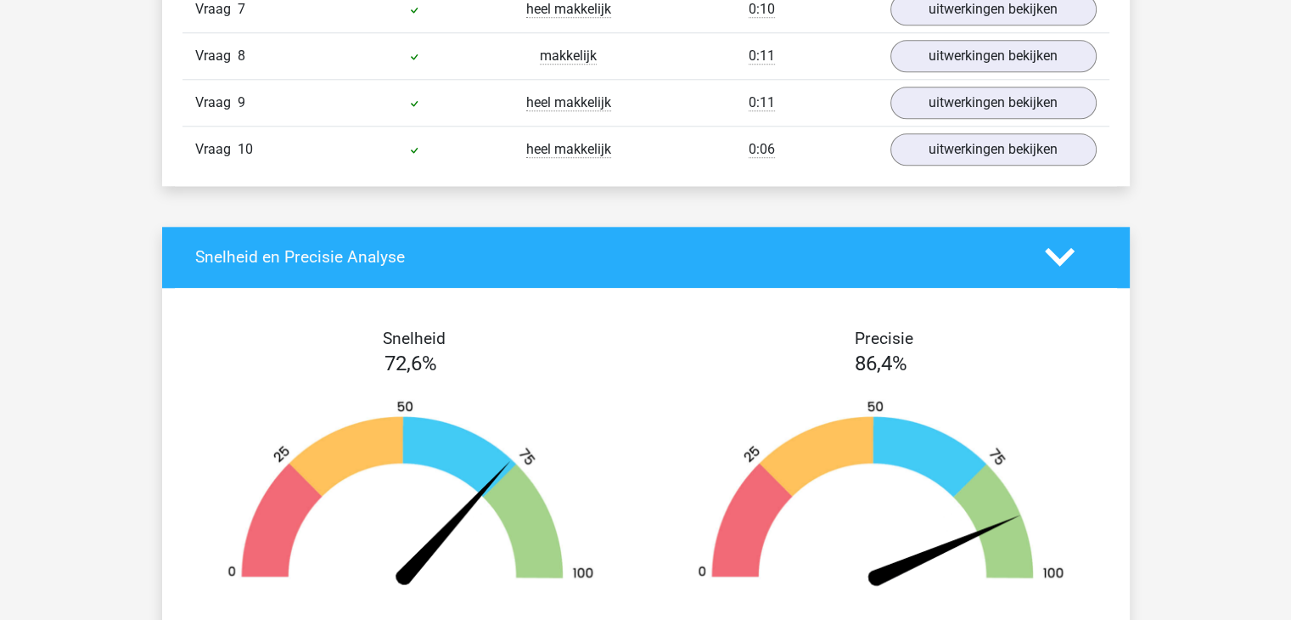
scroll to position [1780, 0]
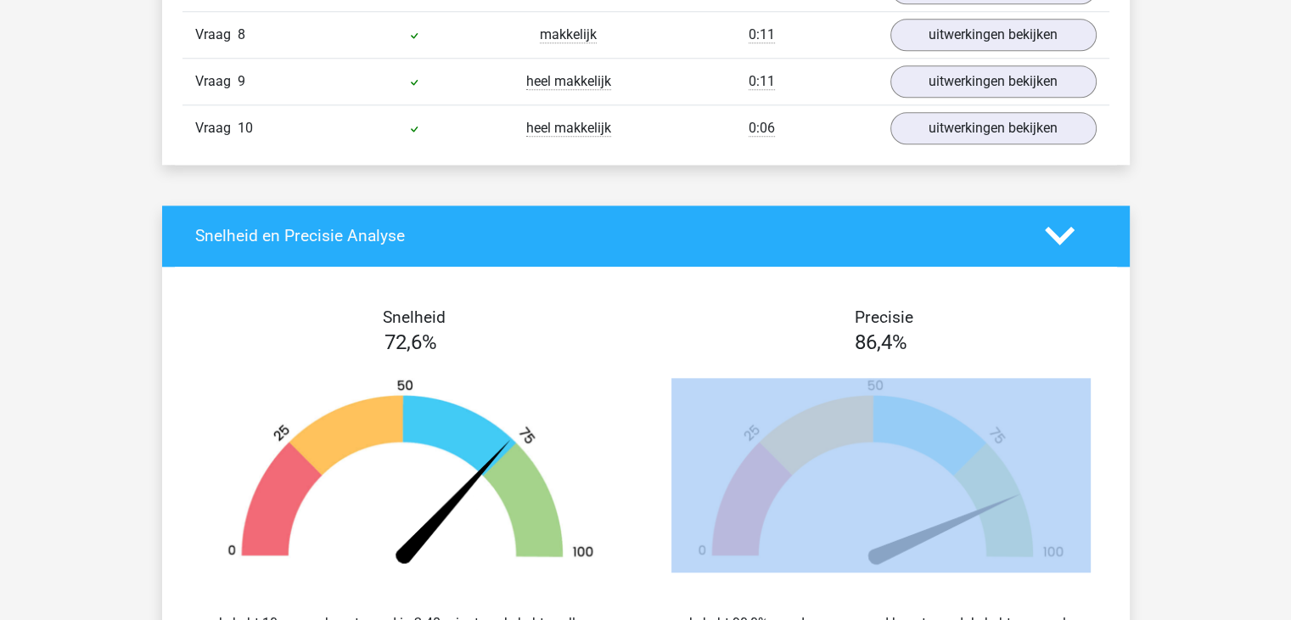
drag, startPoint x: 1287, startPoint y: 369, endPoint x: 1255, endPoint y: 396, distance: 41.5
click at [1255, 396] on div "Kies premium Natascha nd_vankeeken@hotmail.com" at bounding box center [645, 99] width 1291 height 3759
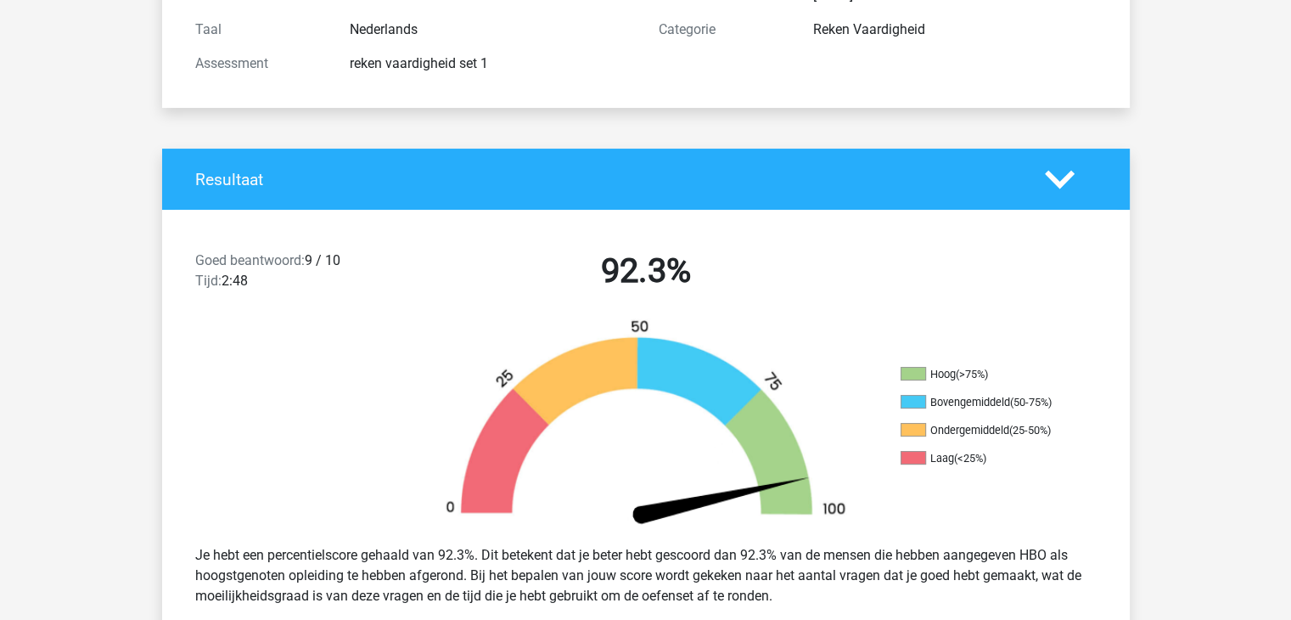
scroll to position [0, 0]
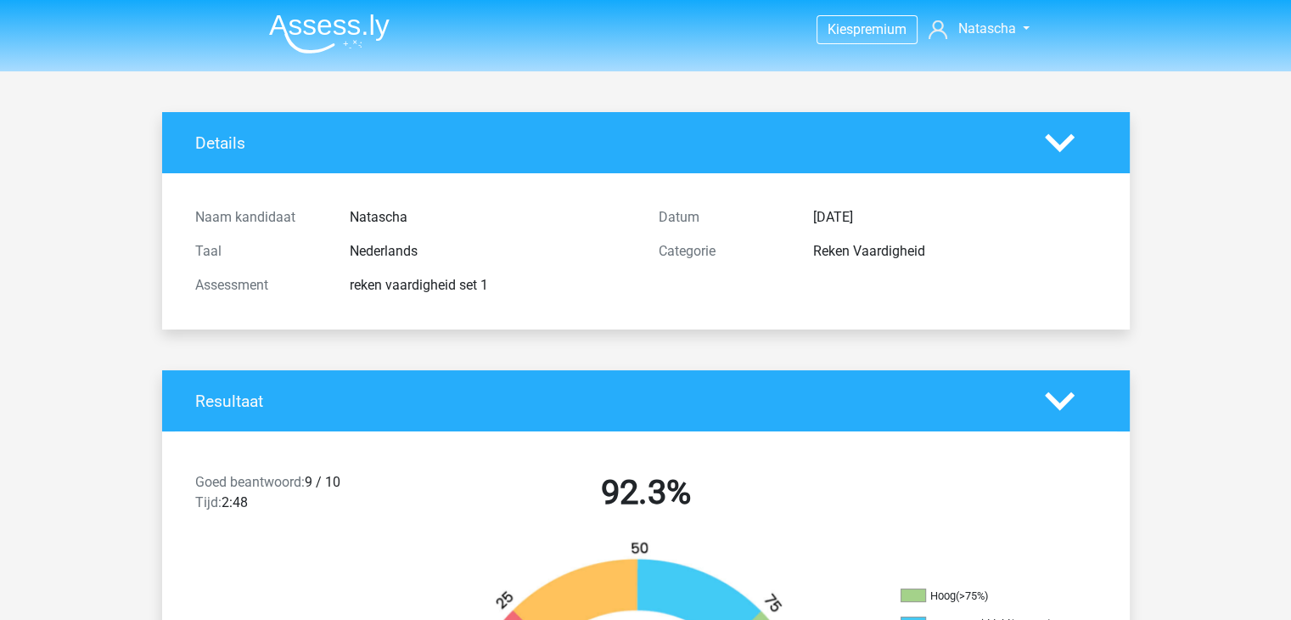
click at [354, 42] on img at bounding box center [329, 34] width 121 height 40
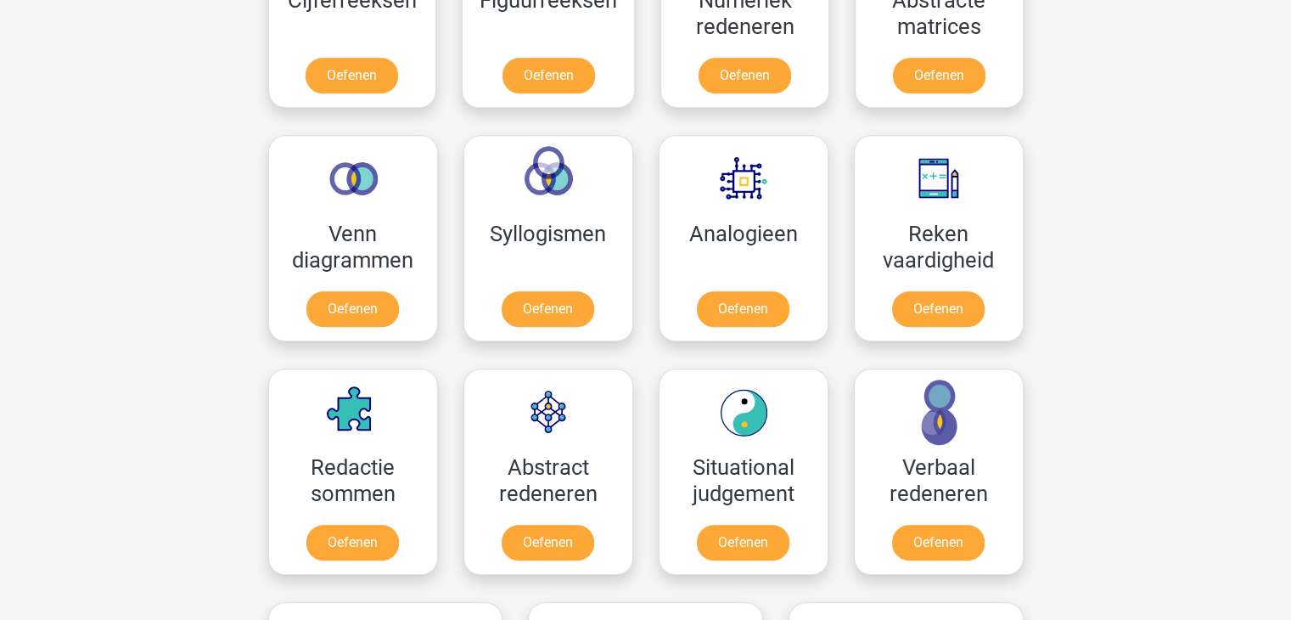
scroll to position [926, 0]
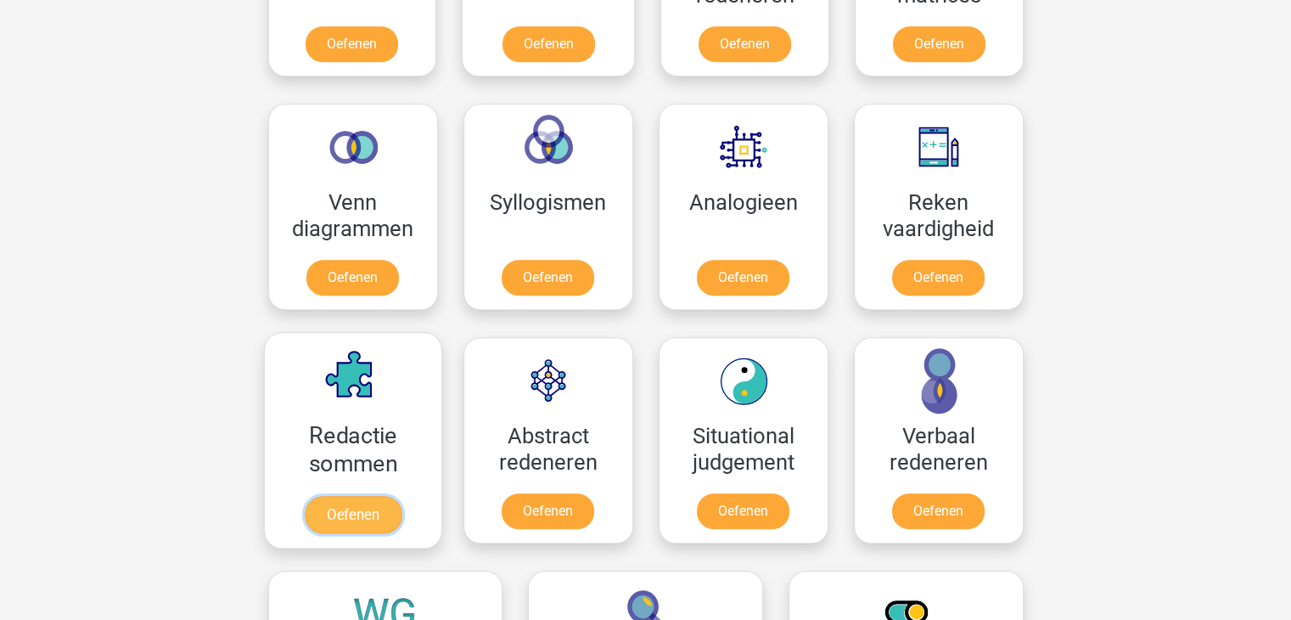
click at [326, 496] on link "Oefenen" at bounding box center [352, 514] width 97 height 37
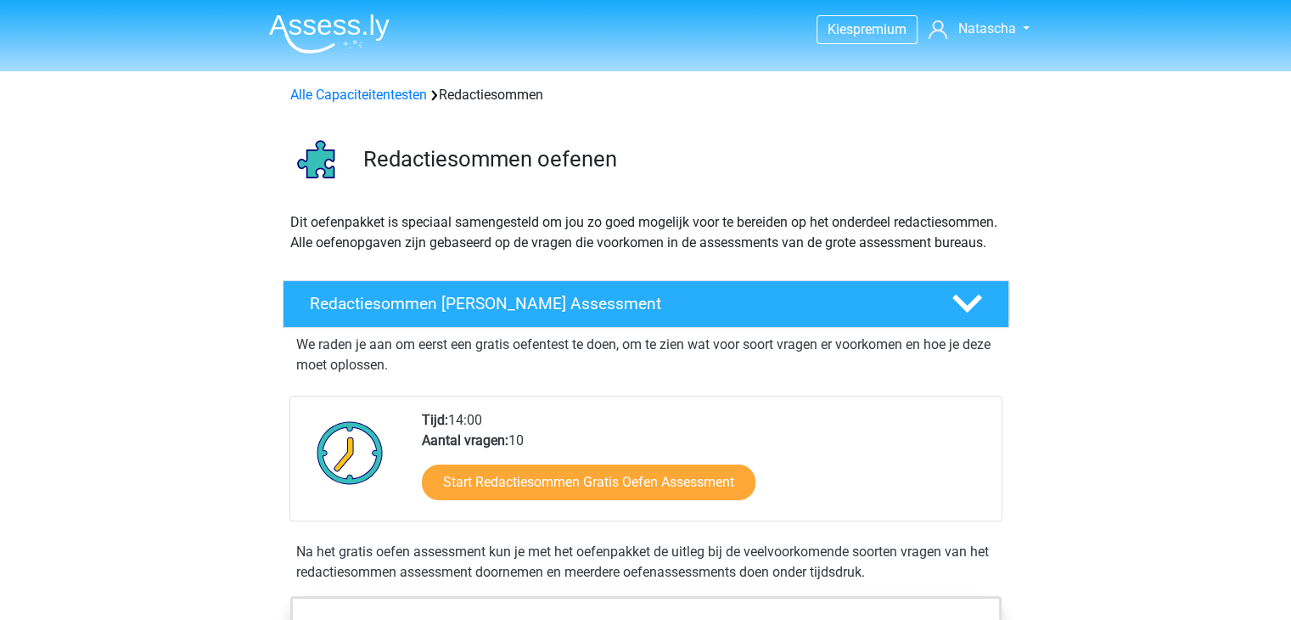
scroll to position [541, 0]
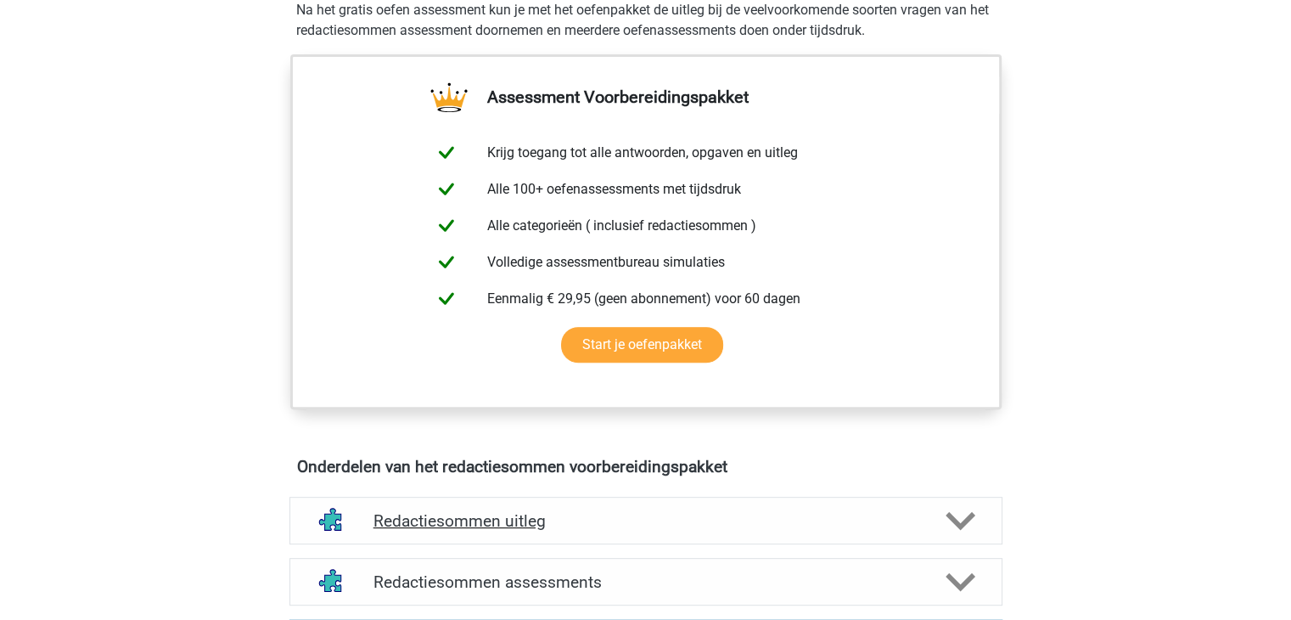
click at [870, 544] on div "Redactiesommen uitleg" at bounding box center [645, 520] width 713 height 48
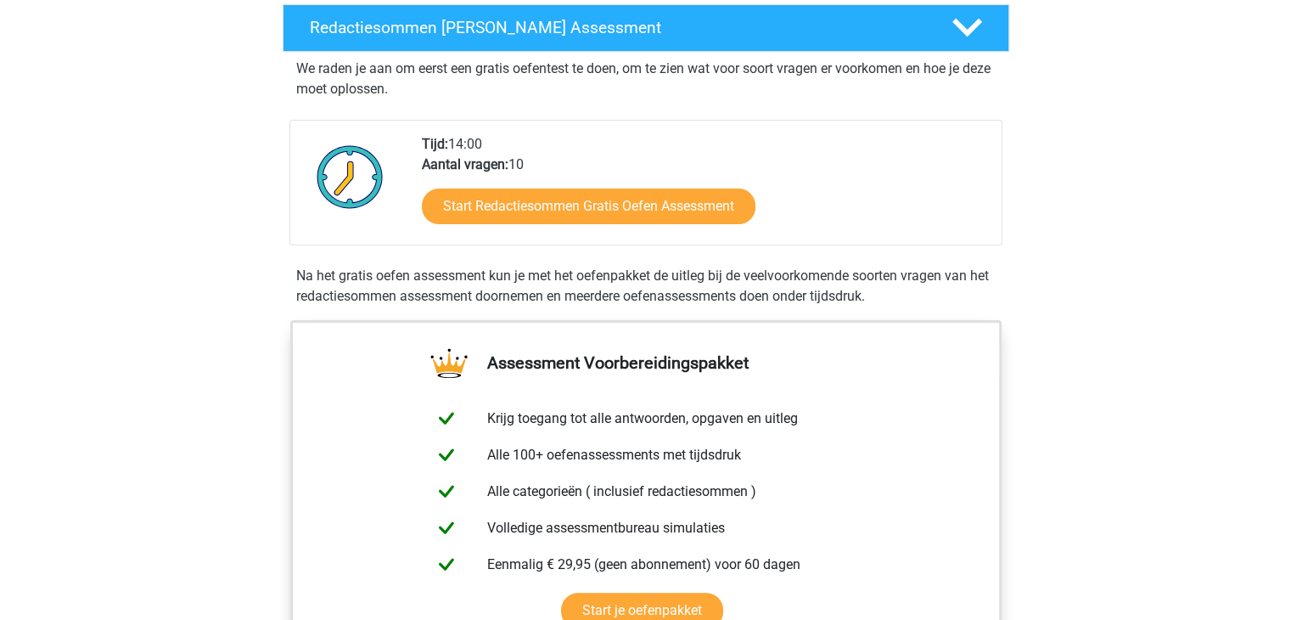
scroll to position [227, 0]
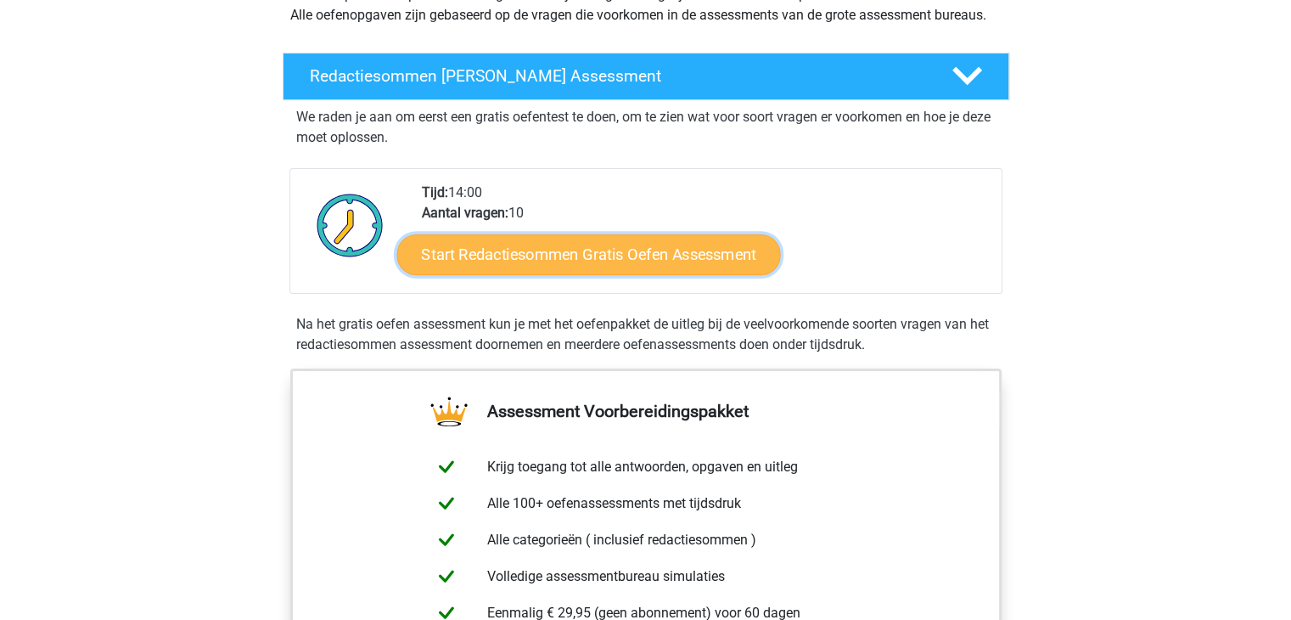
click at [710, 274] on link "Start Redactiesommen Gratis Oefen Assessment" at bounding box center [588, 253] width 384 height 41
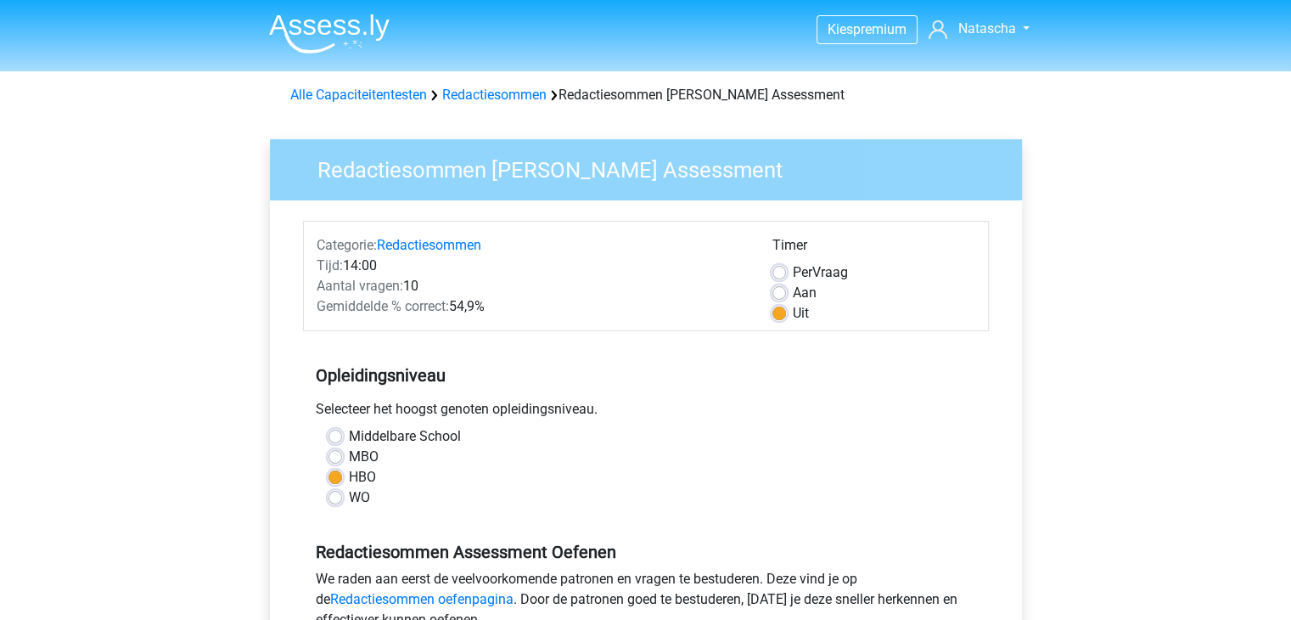
scroll to position [328, 0]
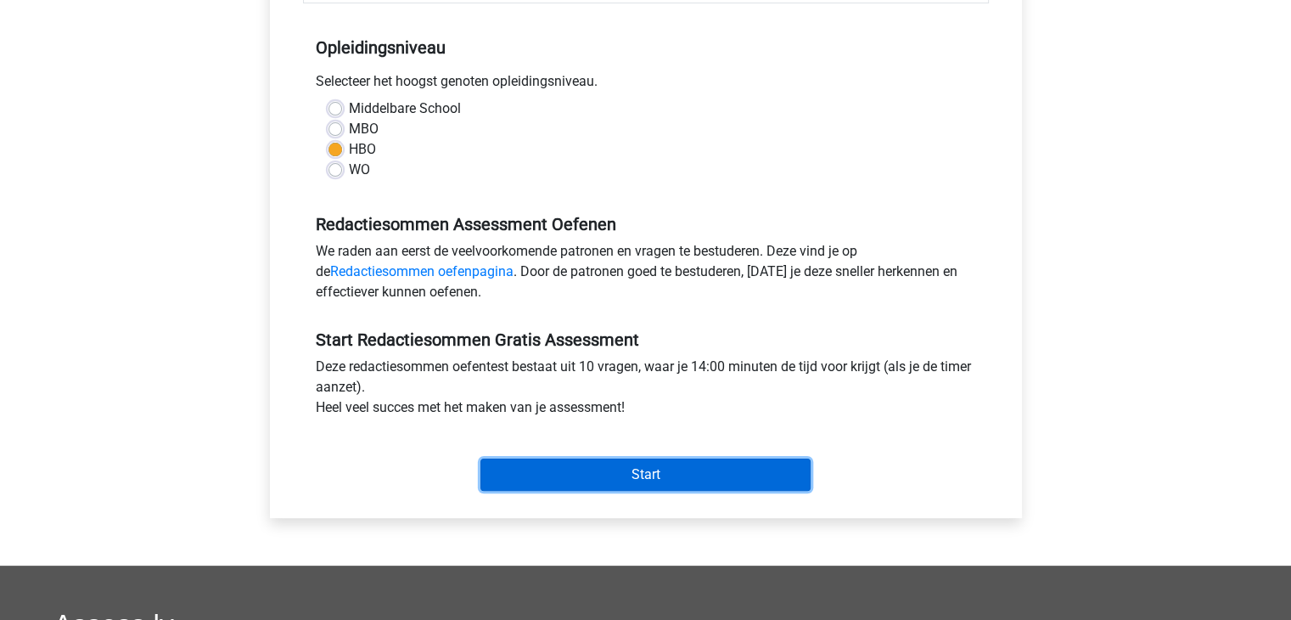
click at [721, 483] on input "Start" at bounding box center [645, 474] width 330 height 32
